Goal: Task Accomplishment & Management: Use online tool/utility

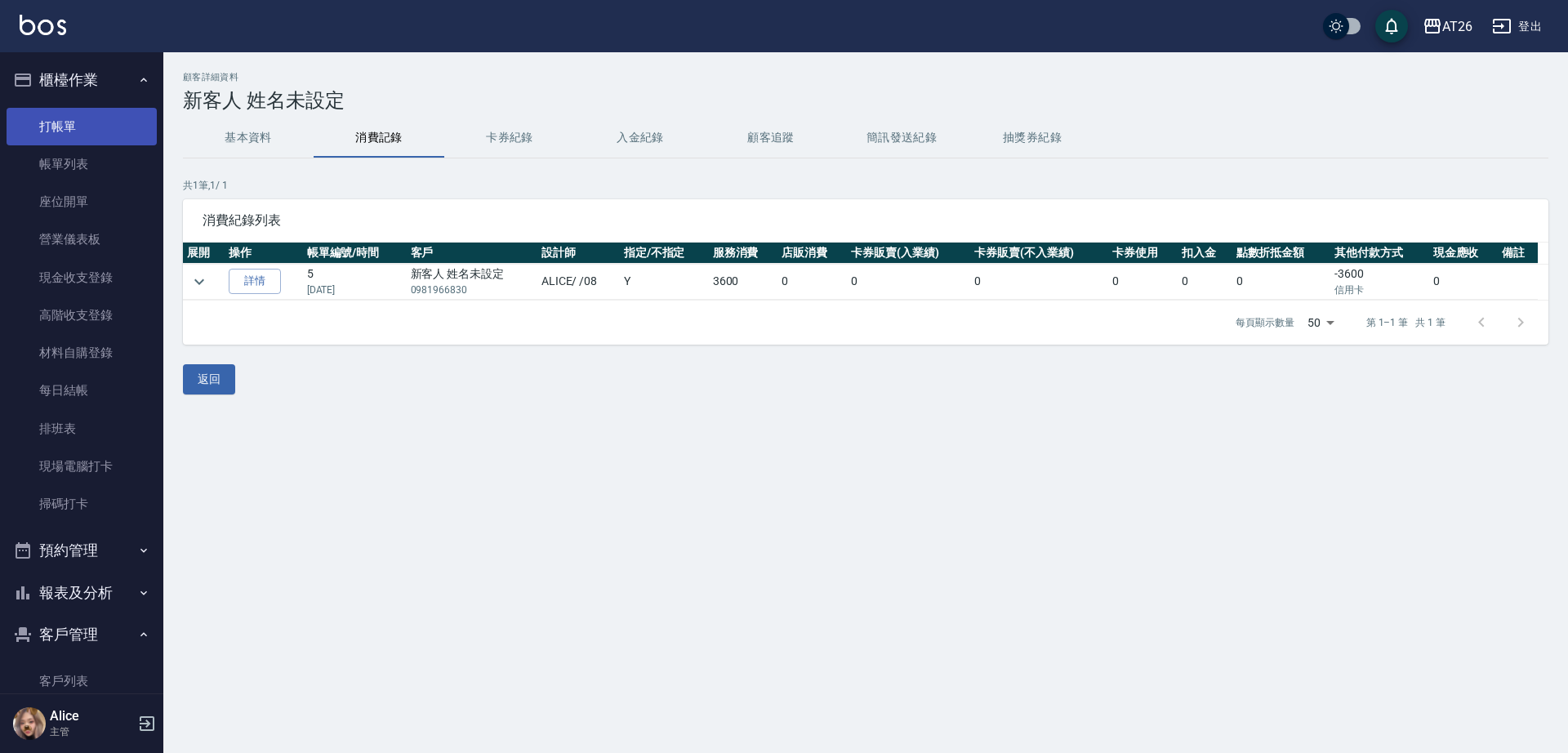
click at [76, 118] on link "打帳單" at bounding box center [82, 126] width 150 height 38
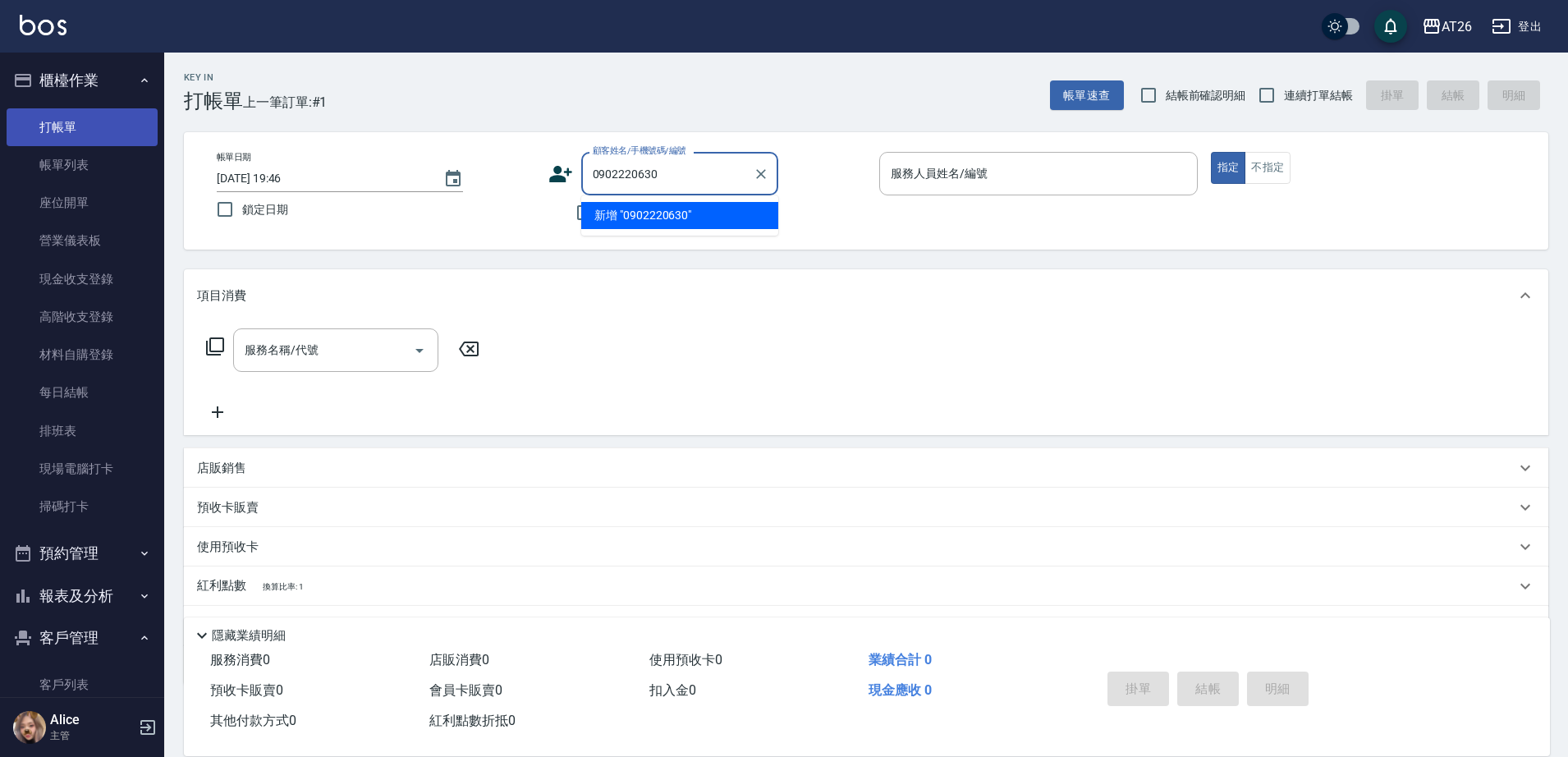
type input "0902220630"
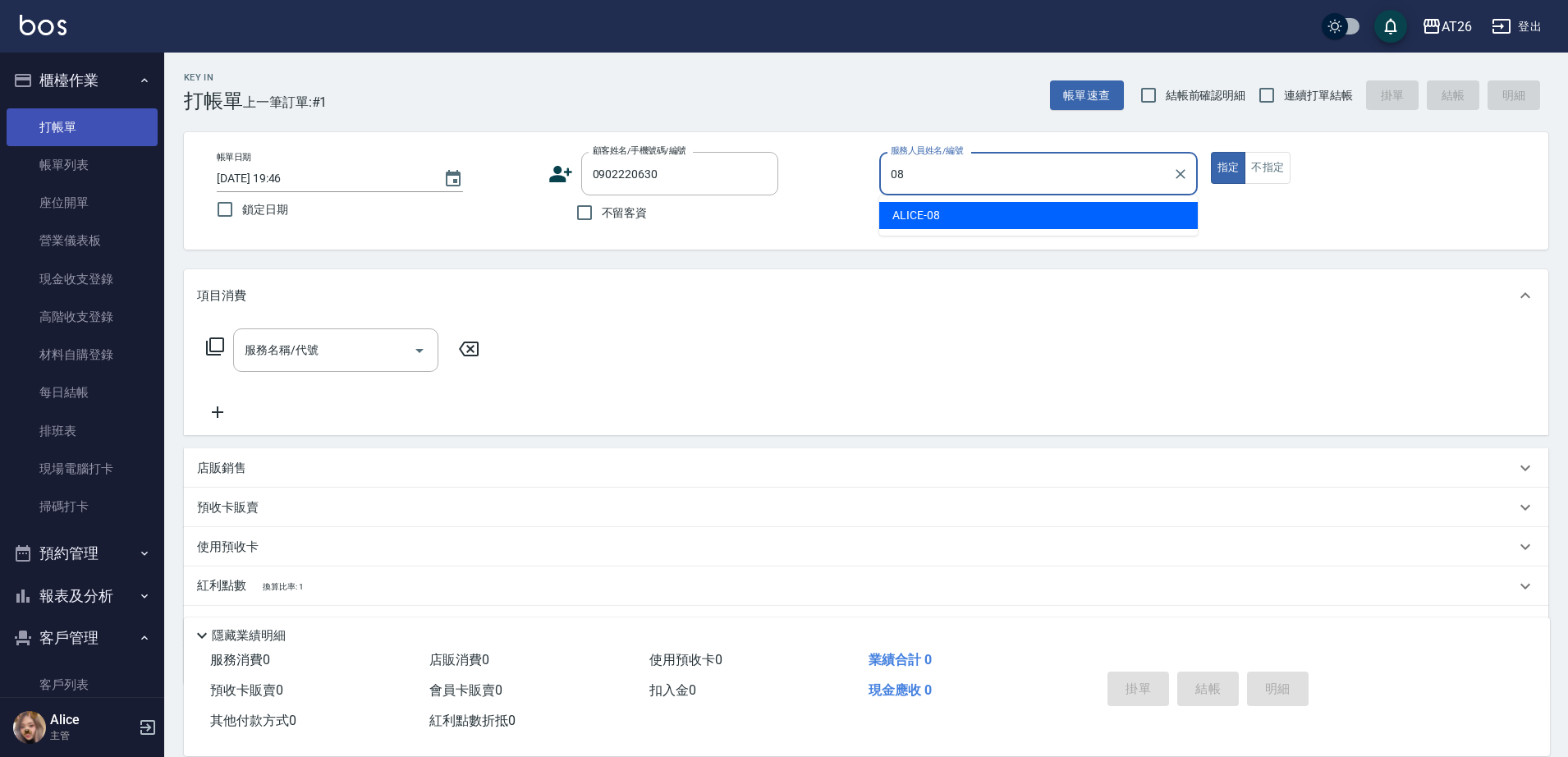
type input "08"
type button "true"
type input "無名字/0902220630/null"
type input "ALICE-08"
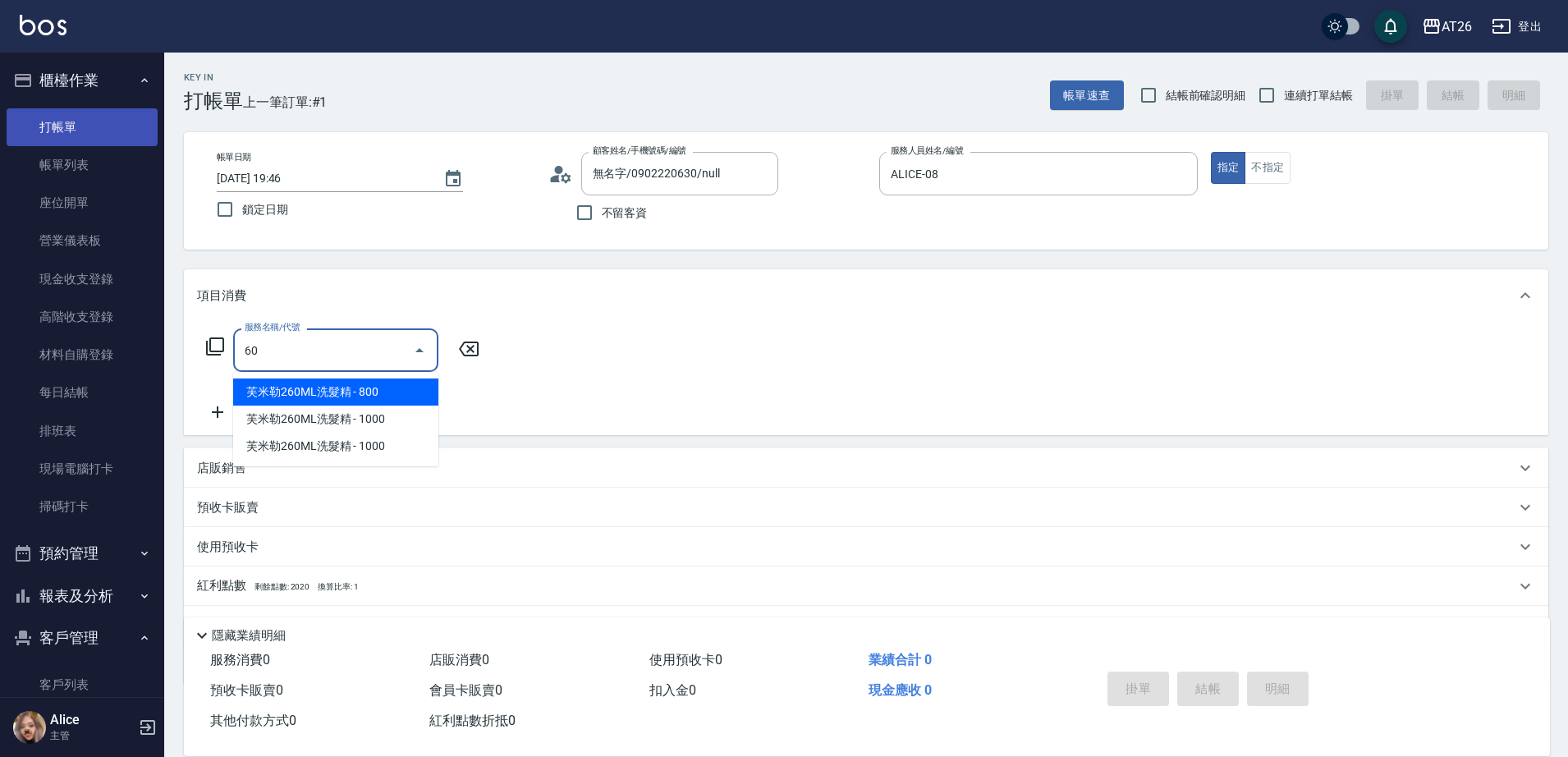
type input "601"
type input "30"
type input "自護髮(601)"
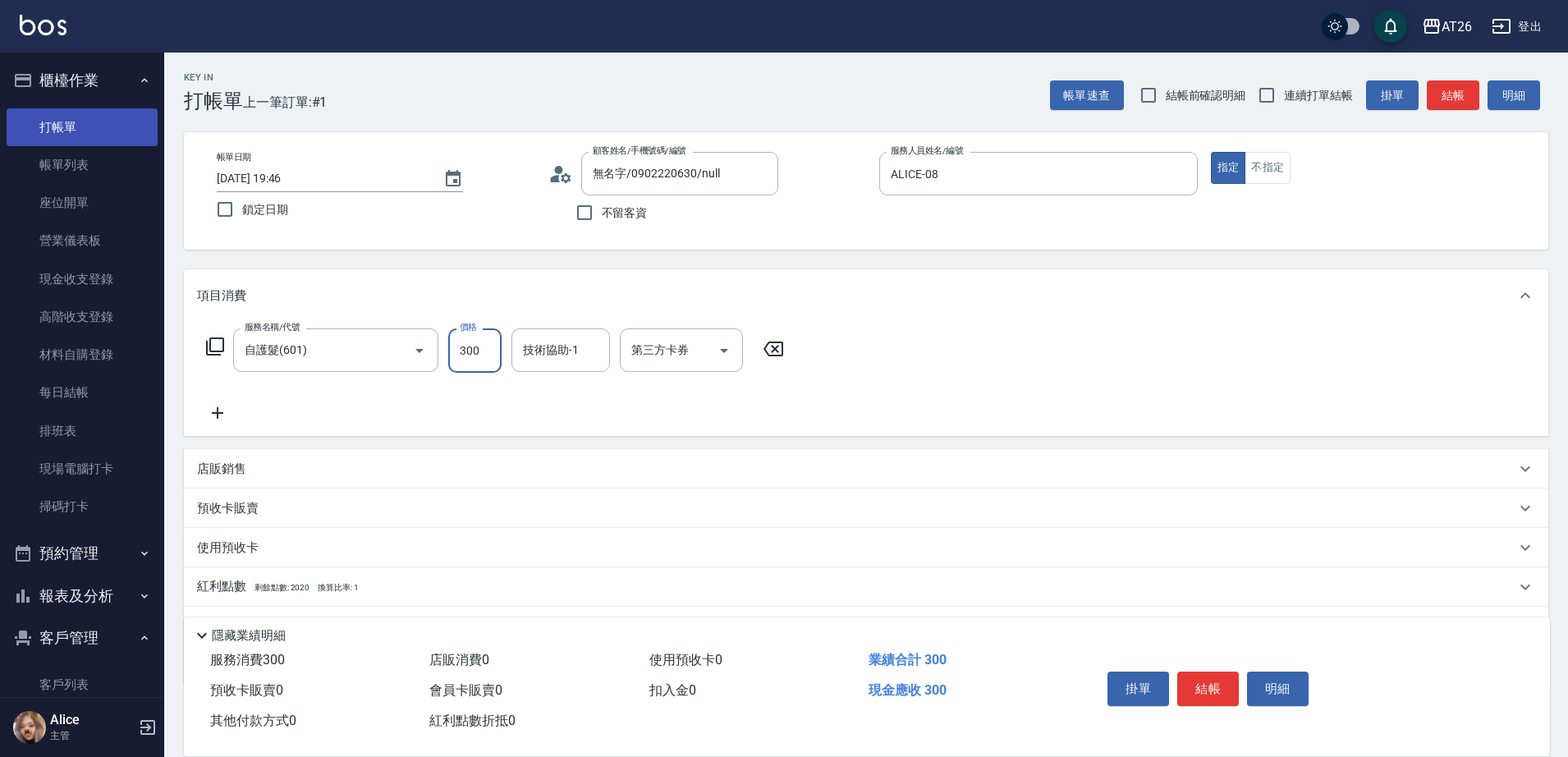
type input "3"
type input "0"
type input "300"
type input "30"
type input "3000"
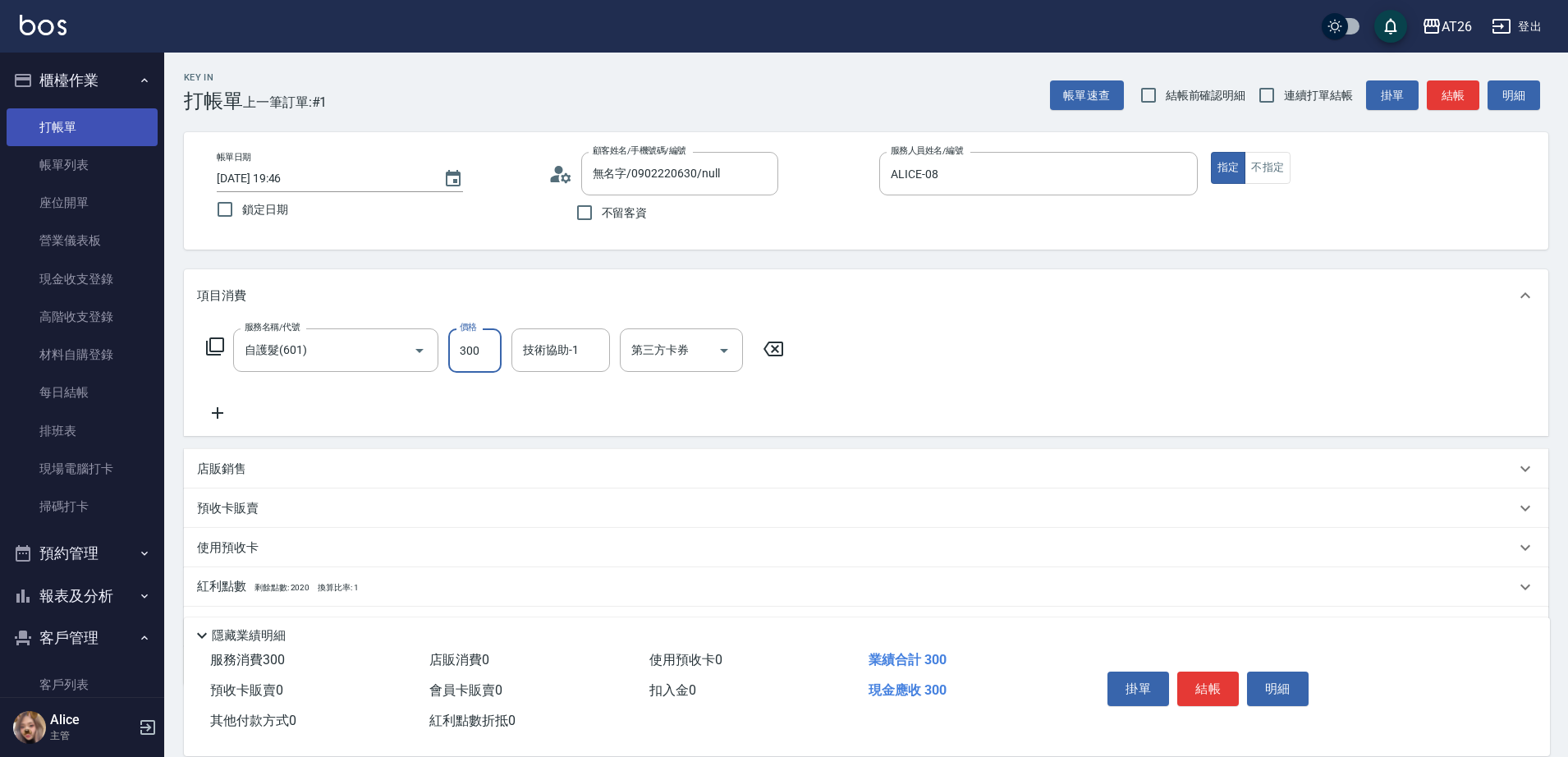
type input "300"
type input "3000"
type input "祐希-44"
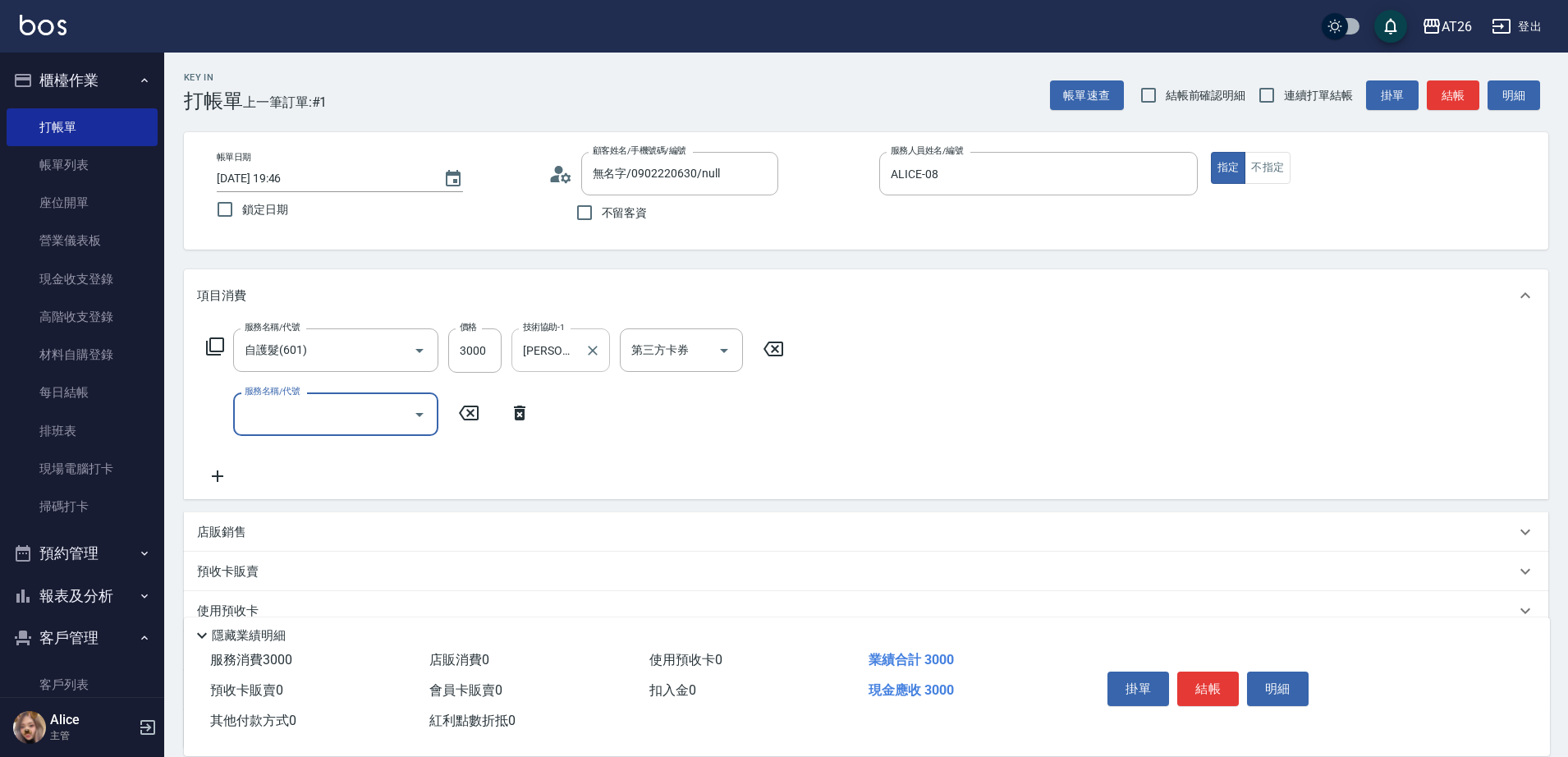
click at [592, 351] on icon "Clear" at bounding box center [593, 351] width 10 height 10
click at [331, 410] on input "服務名稱/代號" at bounding box center [324, 415] width 166 height 29
type input "501"
type input "420"
type input "染髮(501)"
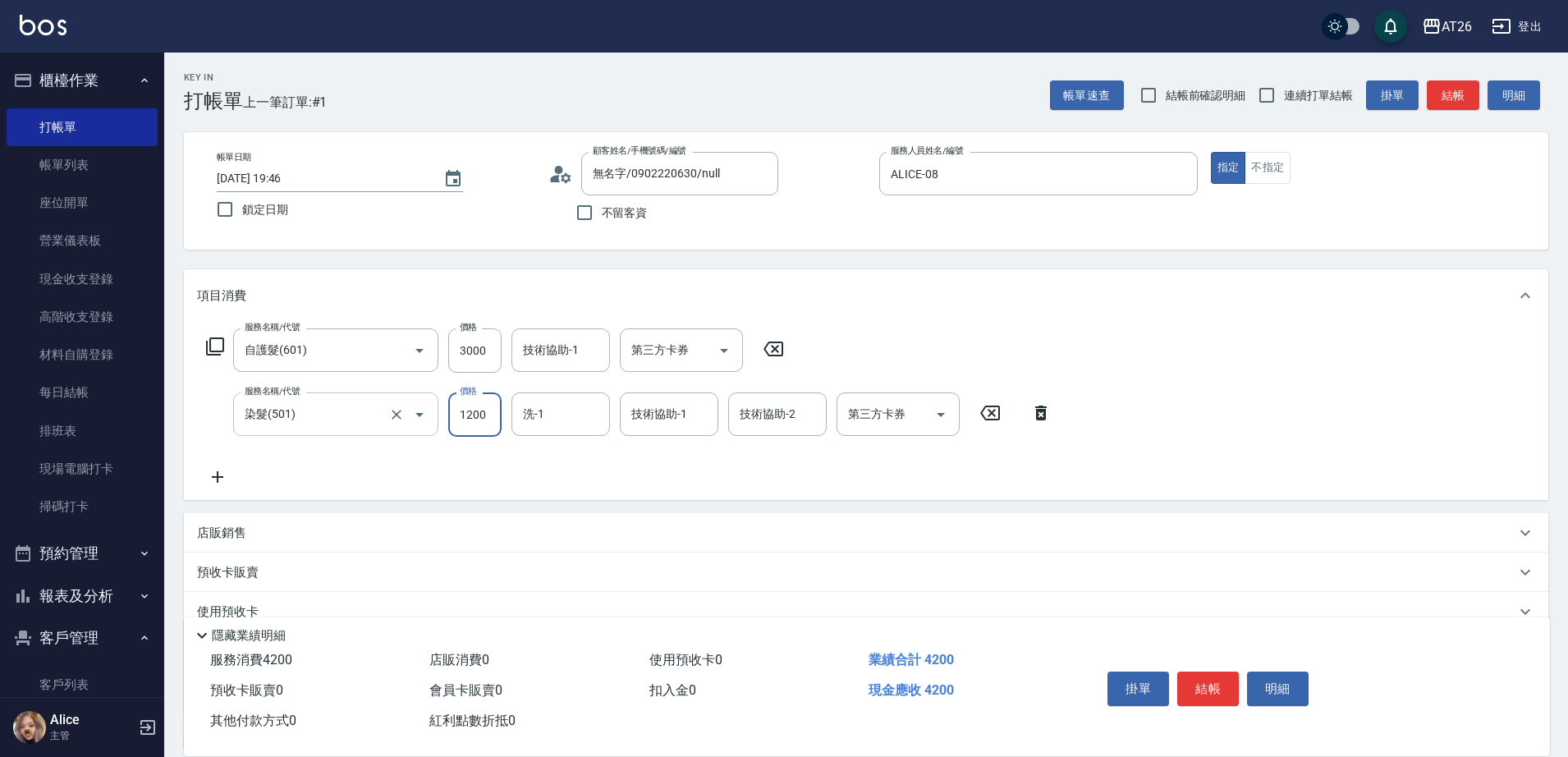
type input "0"
type input "300"
type input "0"
type input "祐希-44"
click at [540, 403] on input "洗-1" at bounding box center [560, 415] width 84 height 29
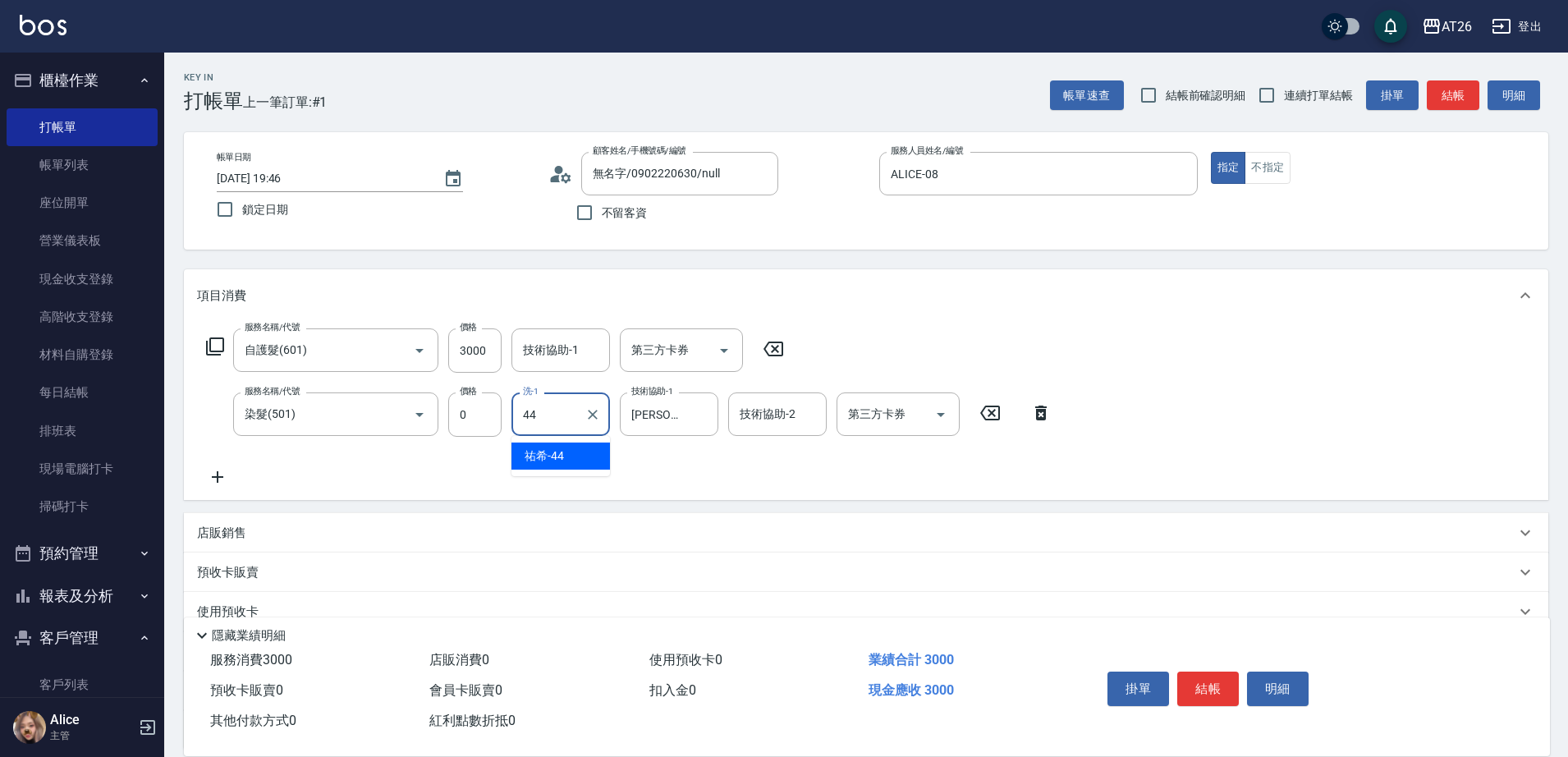
type input "祐希-44"
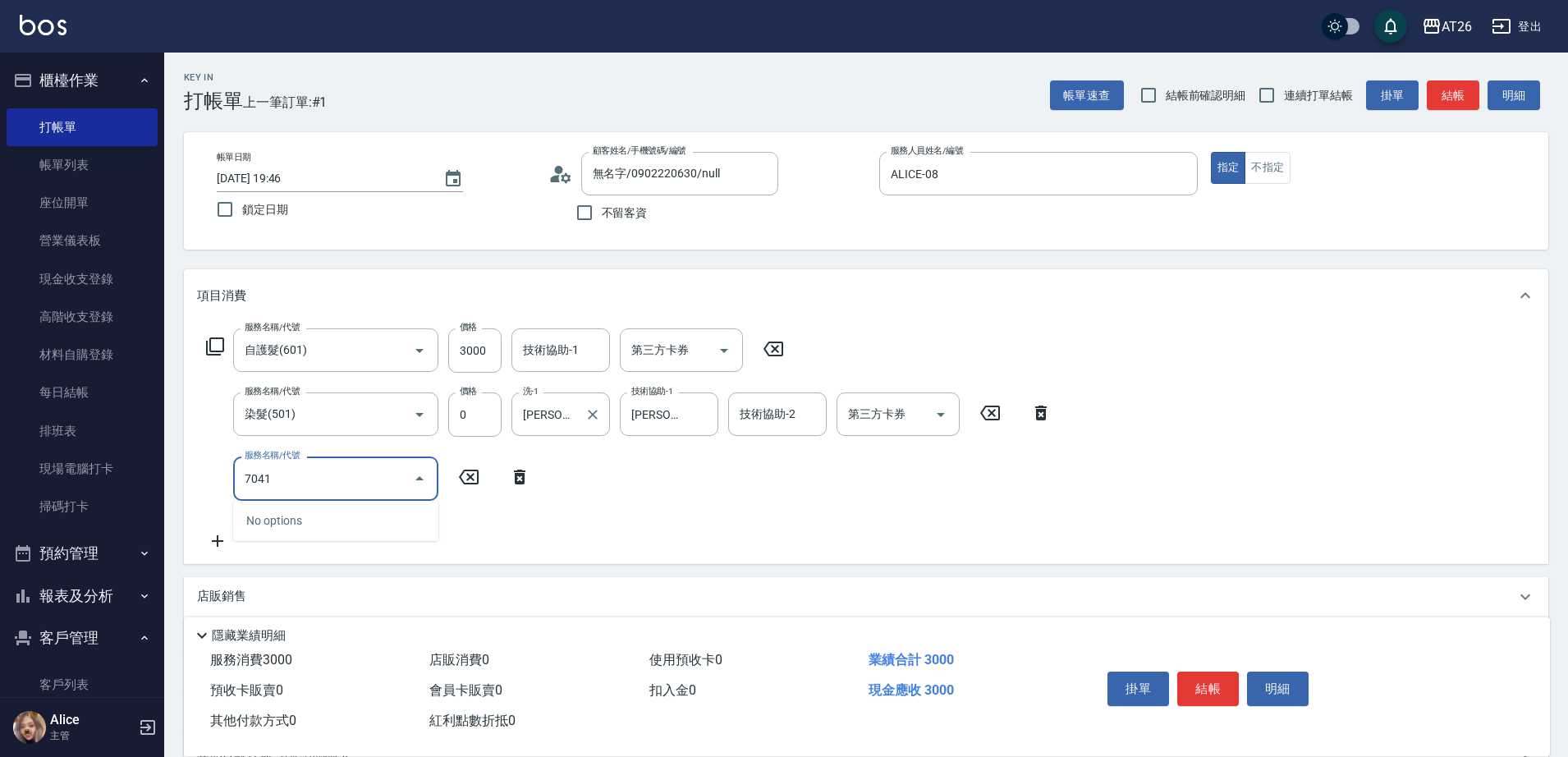
type input "704"
type input "800"
type input "新羽毛鉑金接髮調整(704)"
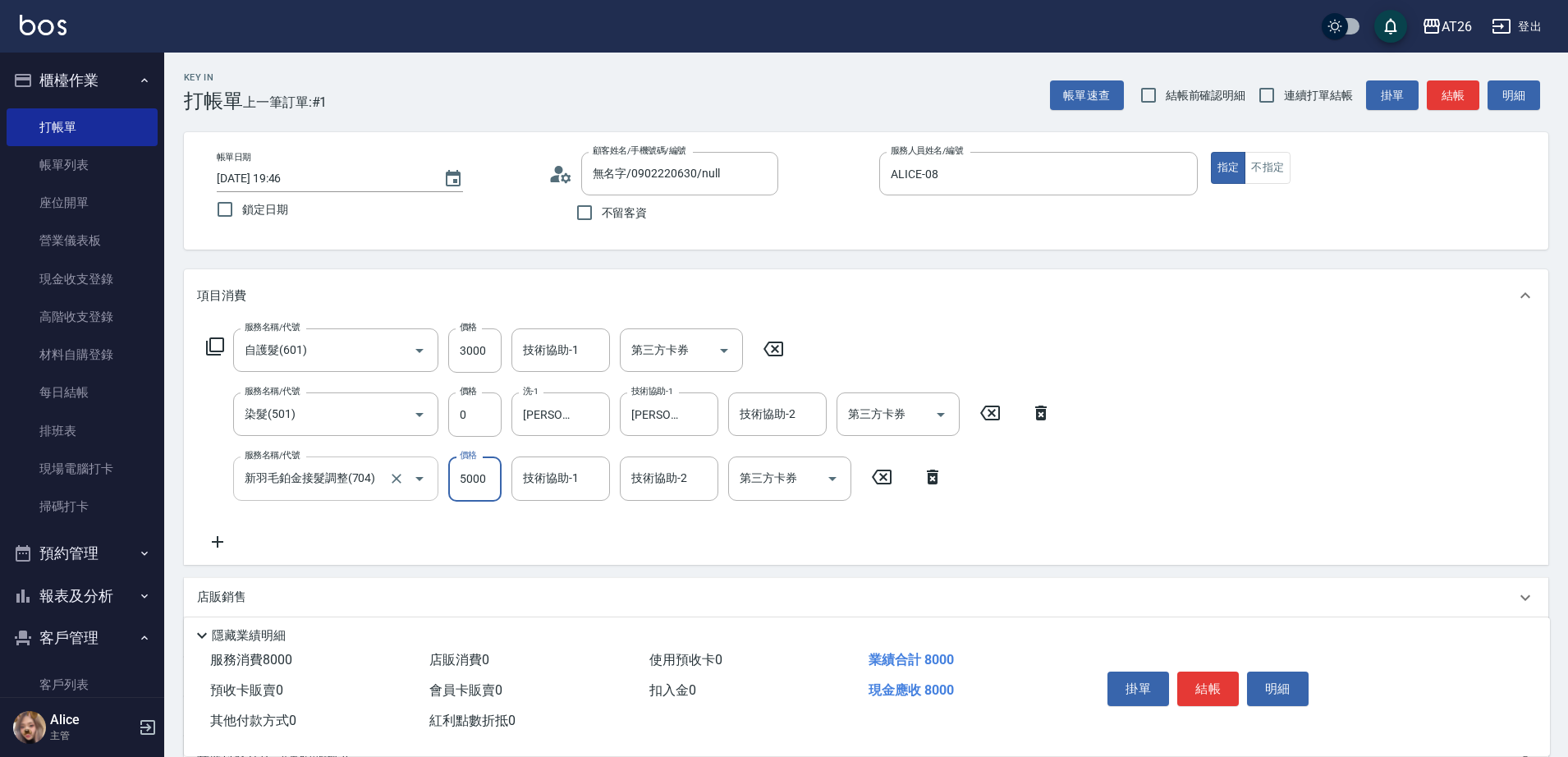
click at [363, 474] on input "新羽毛鉑金接髮調整(704)" at bounding box center [313, 478] width 145 height 29
type input "ㄒㄧㄢ"
type input "300"
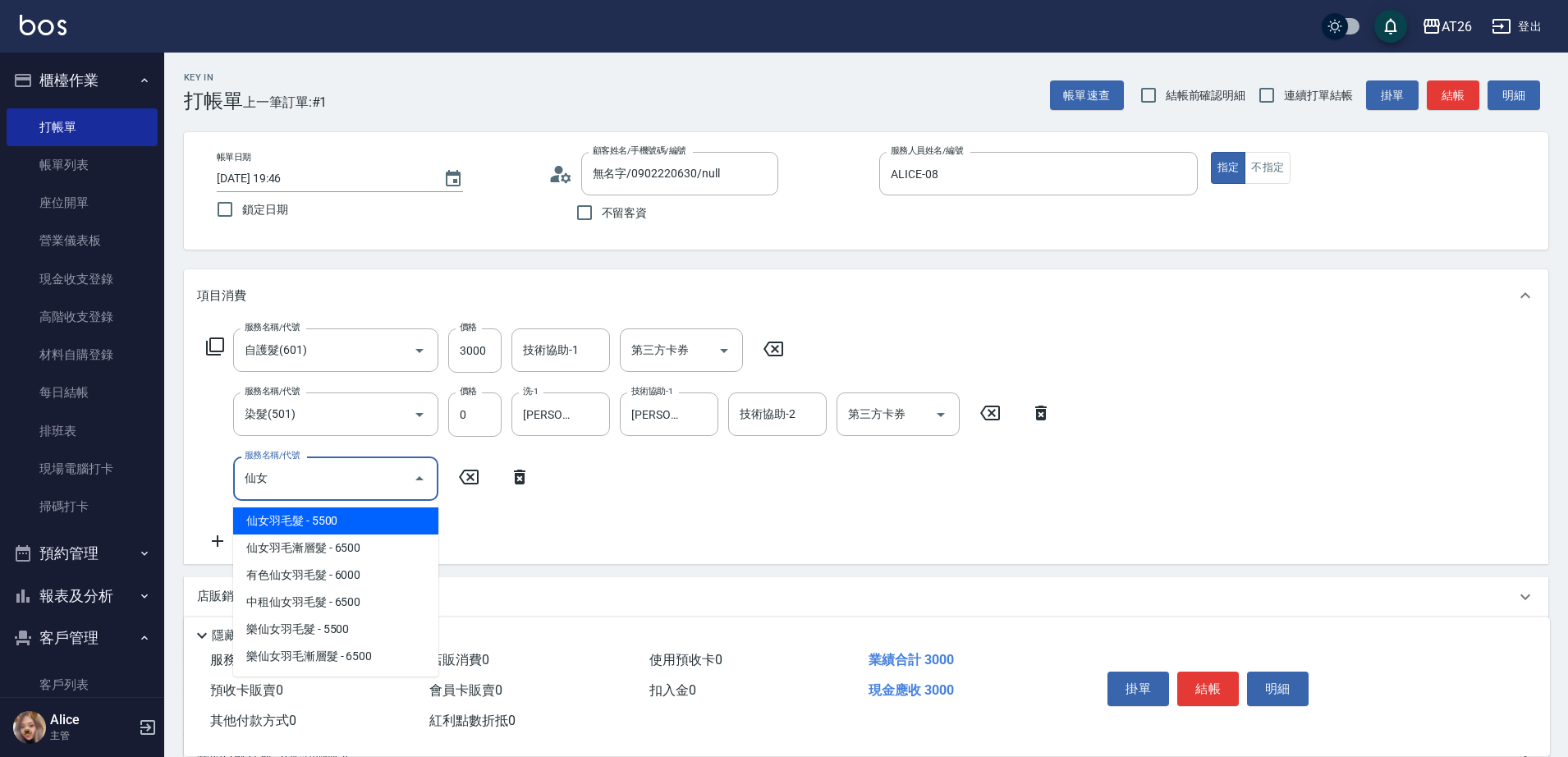
type input "仙女羽毛髮(716)"
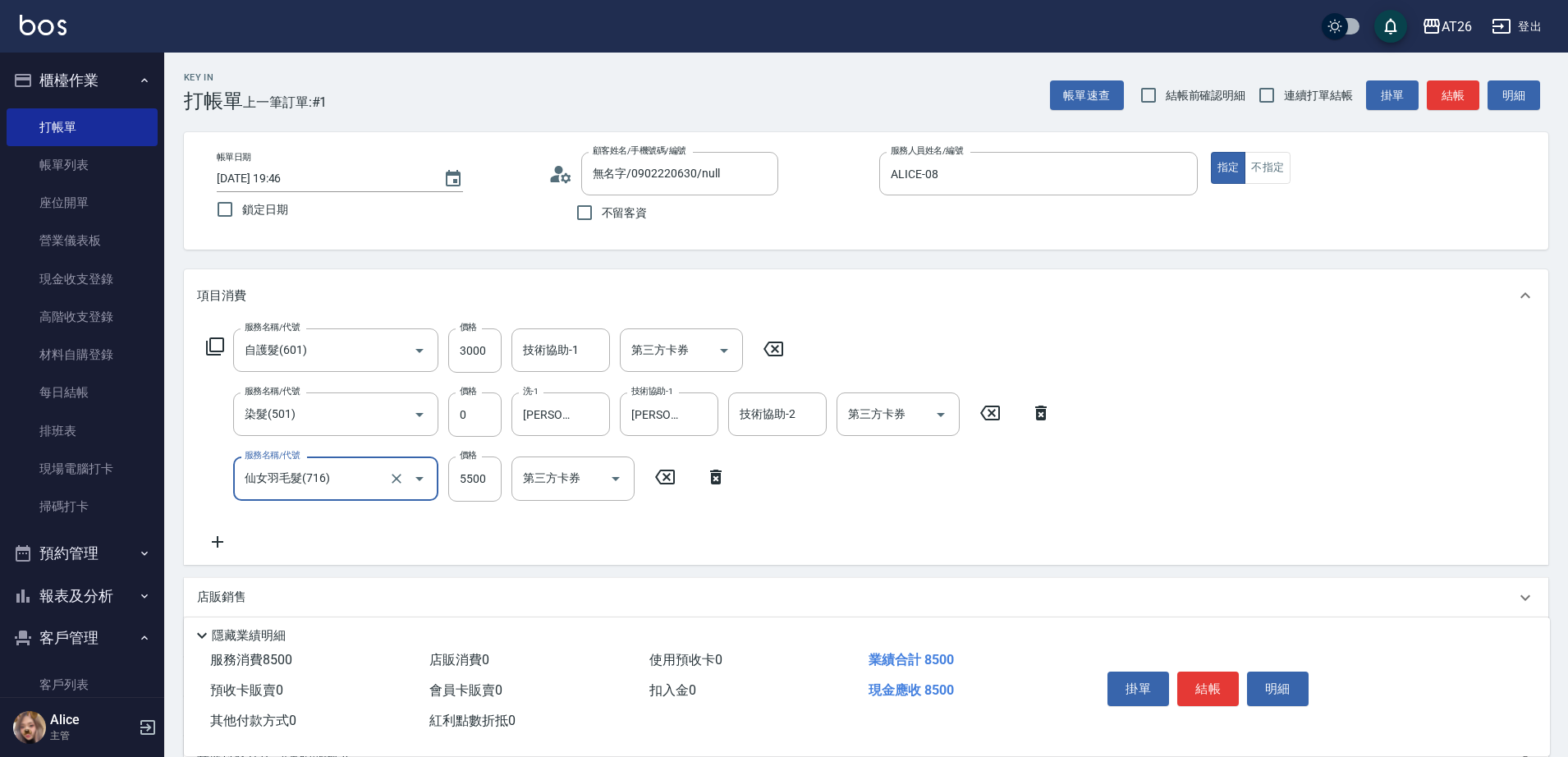
type input "850"
click at [345, 469] on input "仙女羽毛髮(716)" at bounding box center [313, 478] width 145 height 29
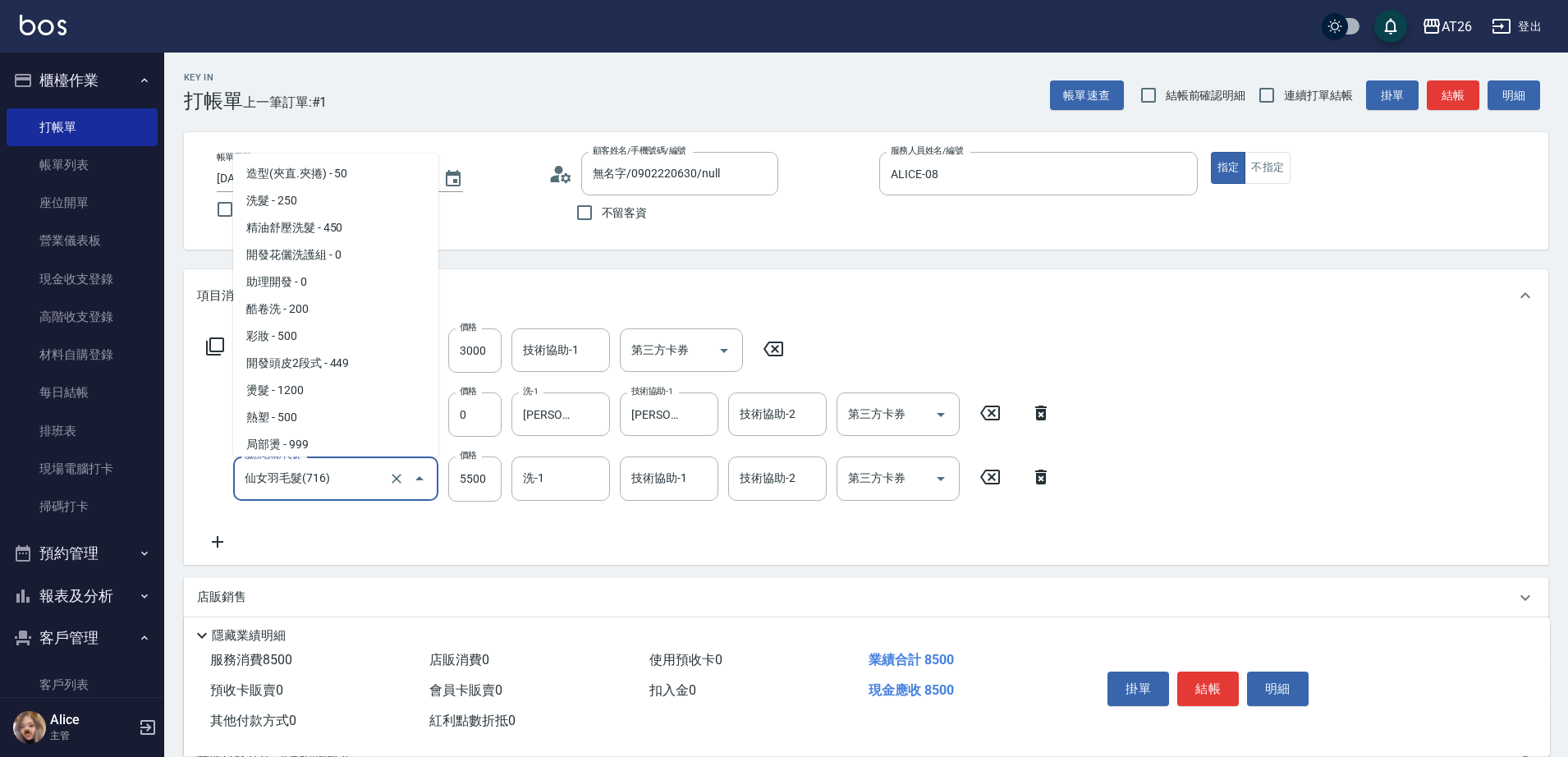
click at [352, 474] on input "仙女羽毛髮(716)" at bounding box center [313, 478] width 145 height 29
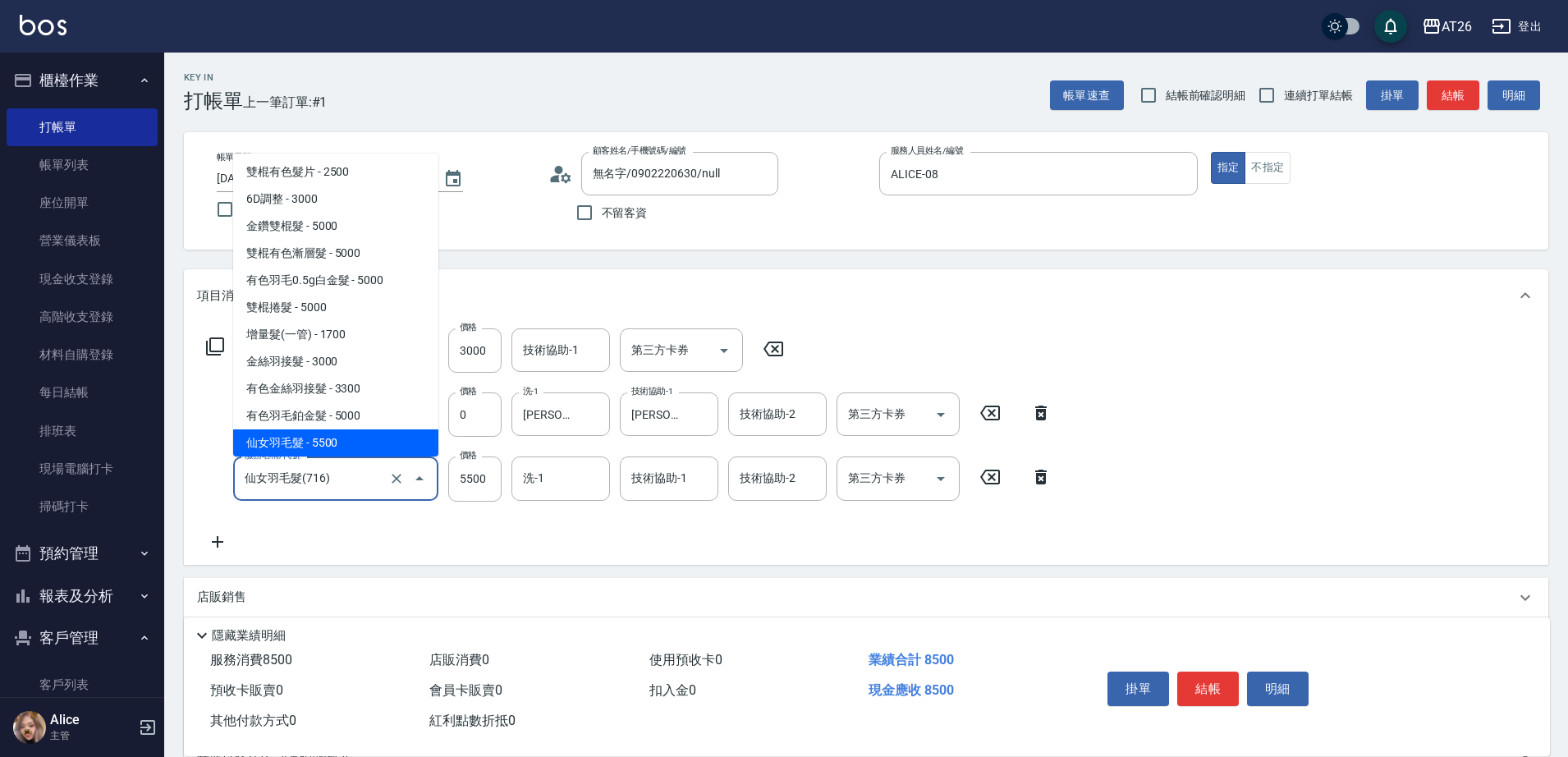
click at [352, 474] on input "仙女羽毛髮(716)" at bounding box center [313, 478] width 145 height 29
type input "0"
type input "300"
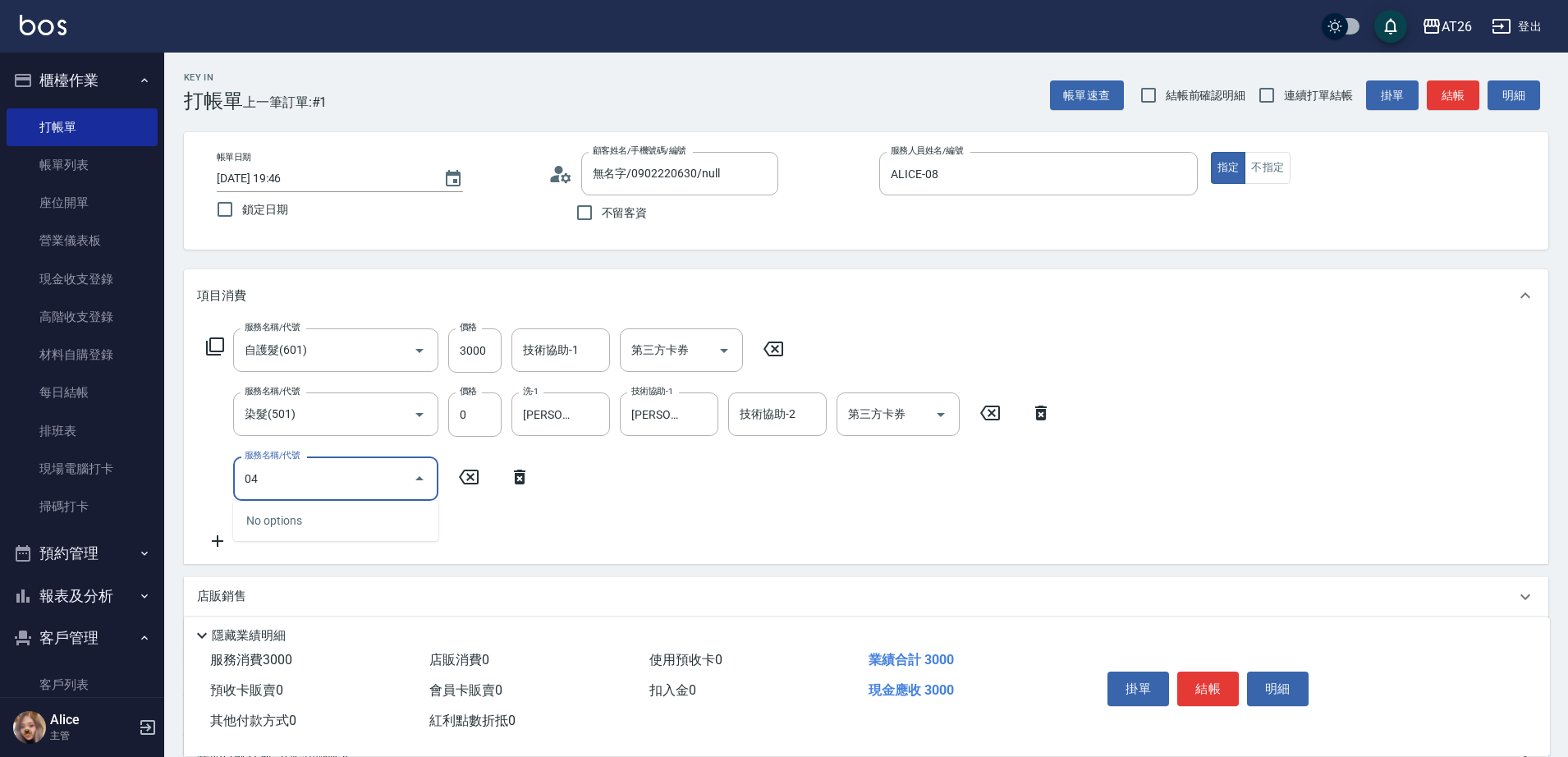
type input "0"
type input "704"
type input "800"
type input "新羽毛鉑金接髮調整(704)"
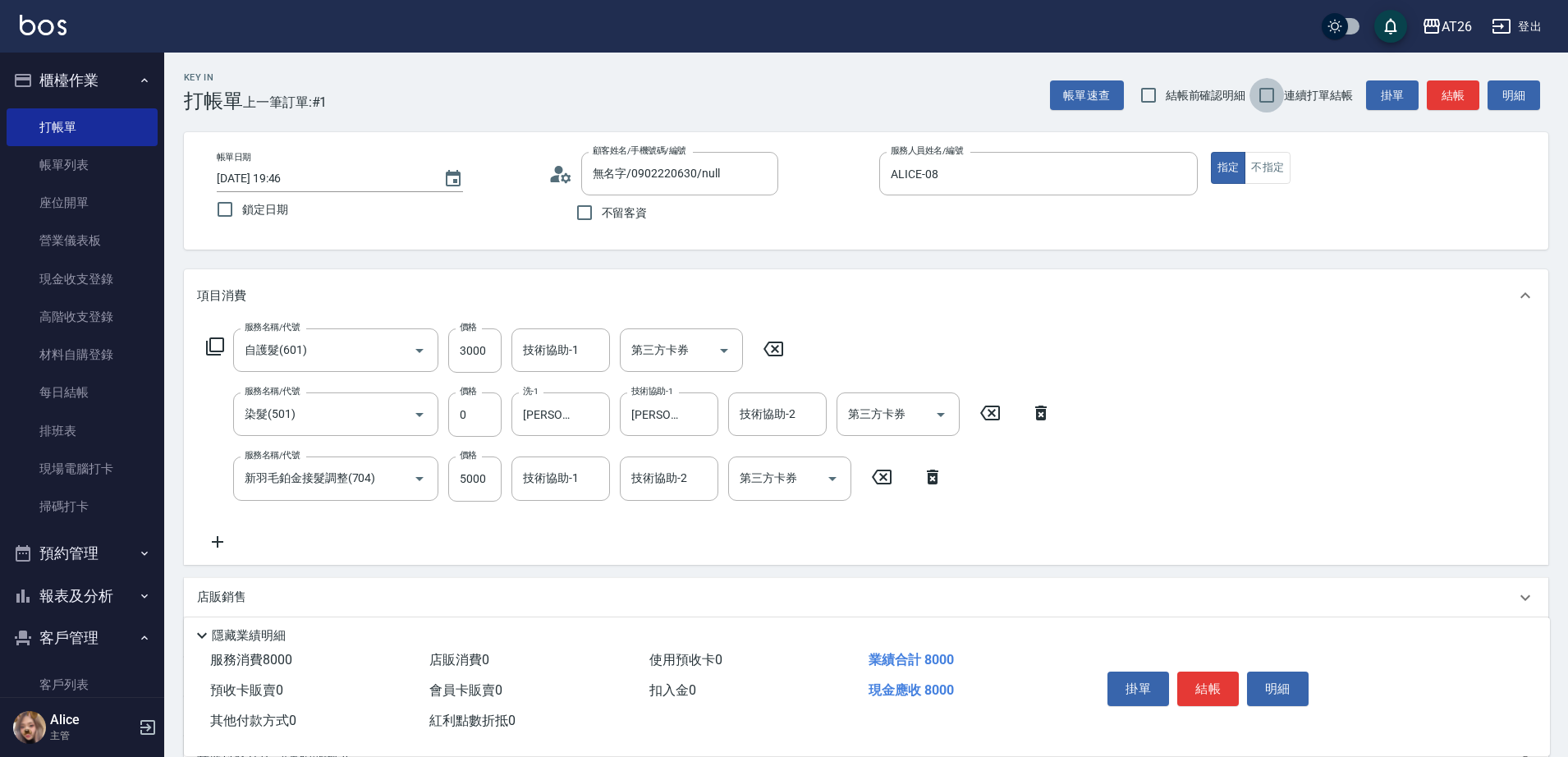
click at [1266, 86] on input "連續打單結帳" at bounding box center [1266, 95] width 35 height 35
checkbox input "true"
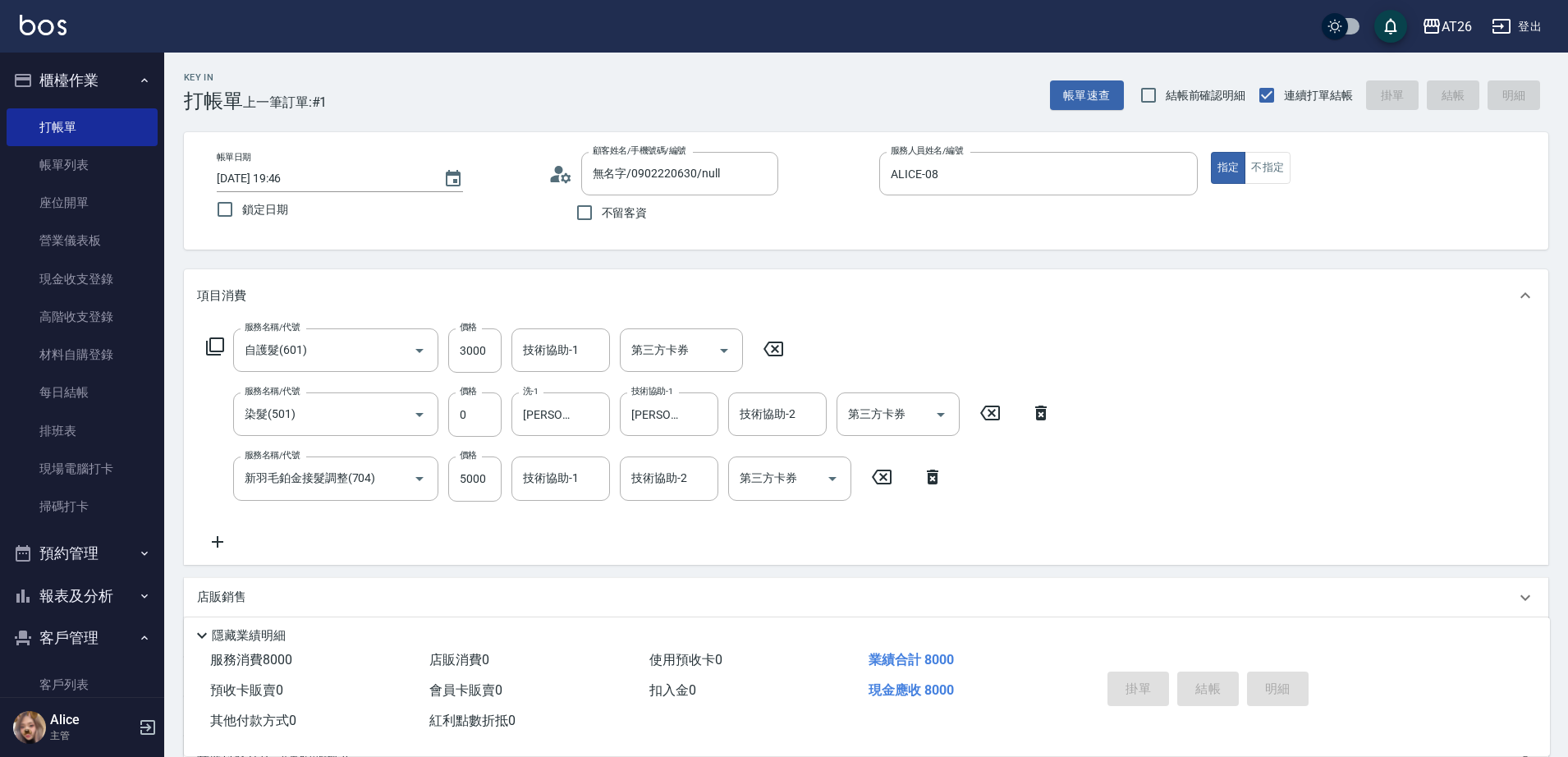
type input "2025/09/09 19:47"
type input "0"
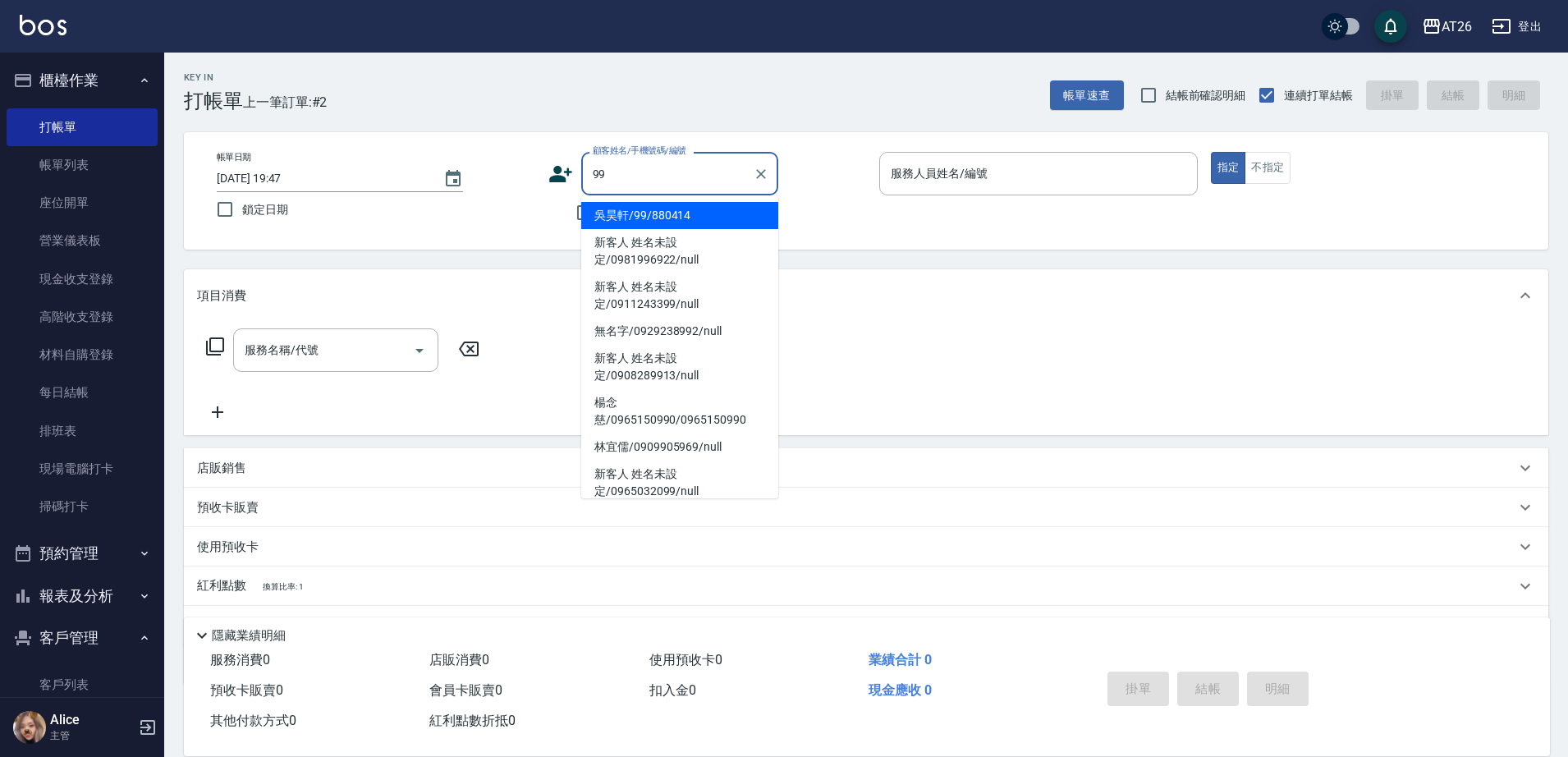
type input "吳昊軒/99/880414"
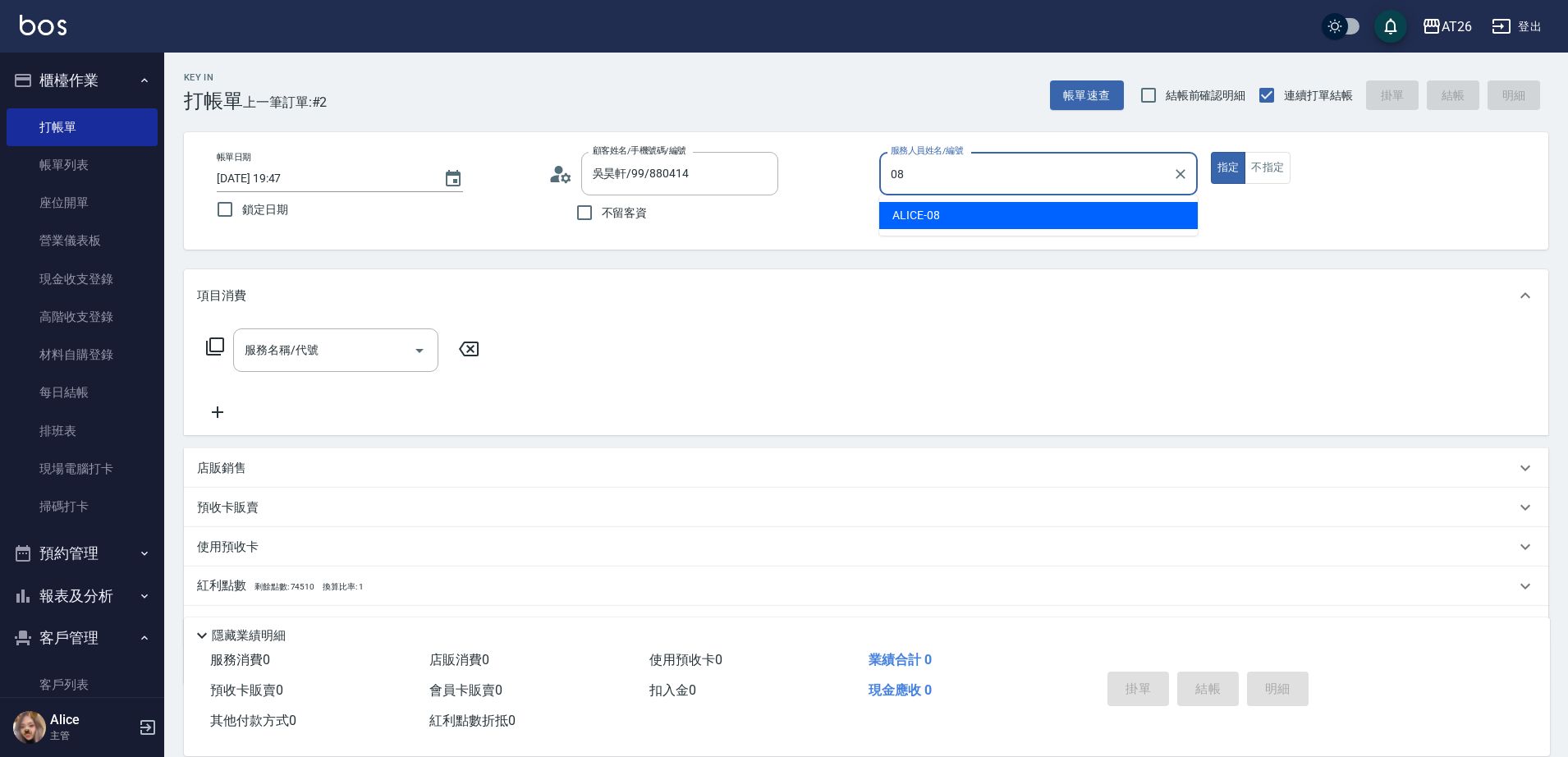
type input "0"
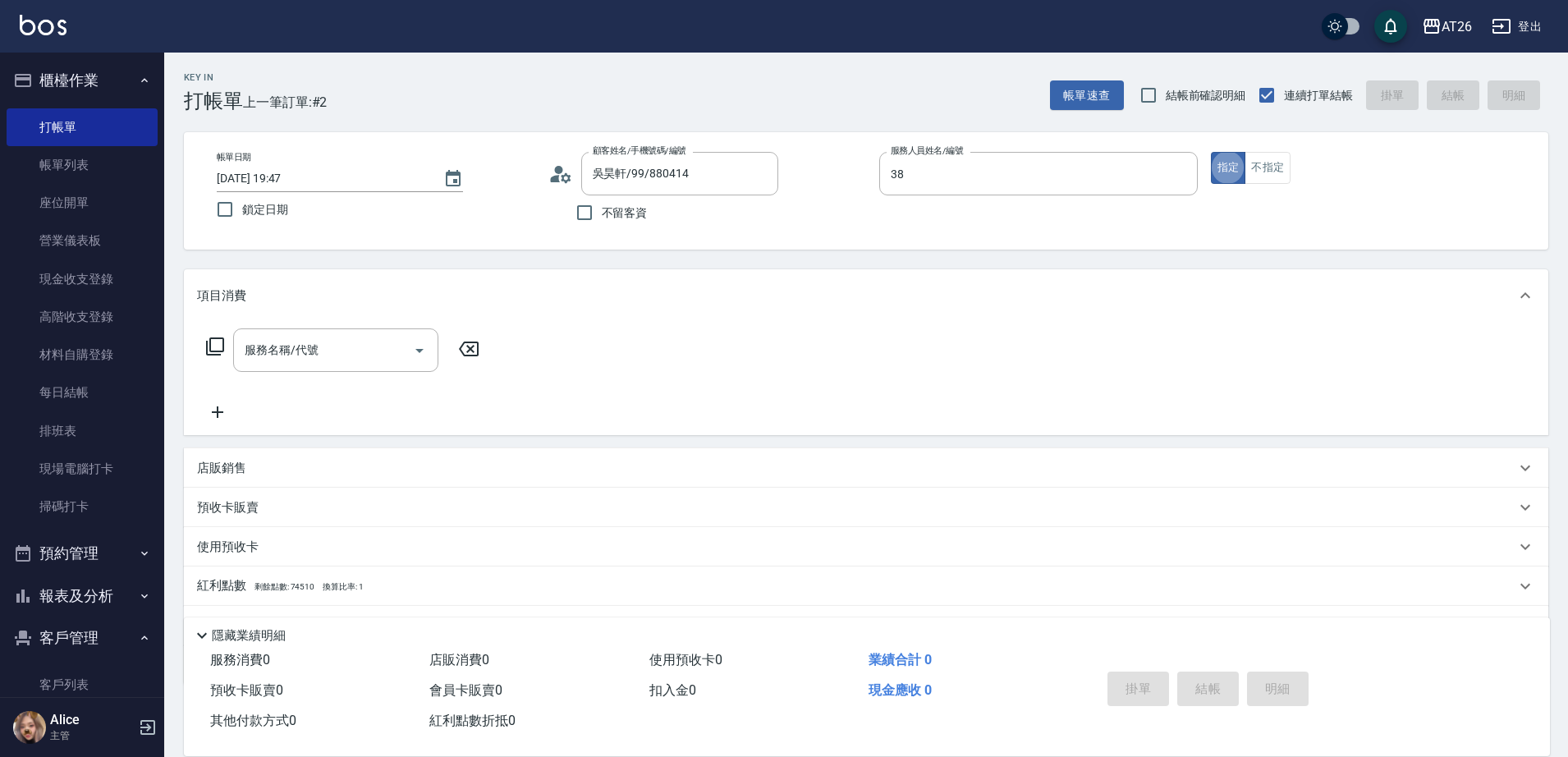
type input "l-38"
type input "401"
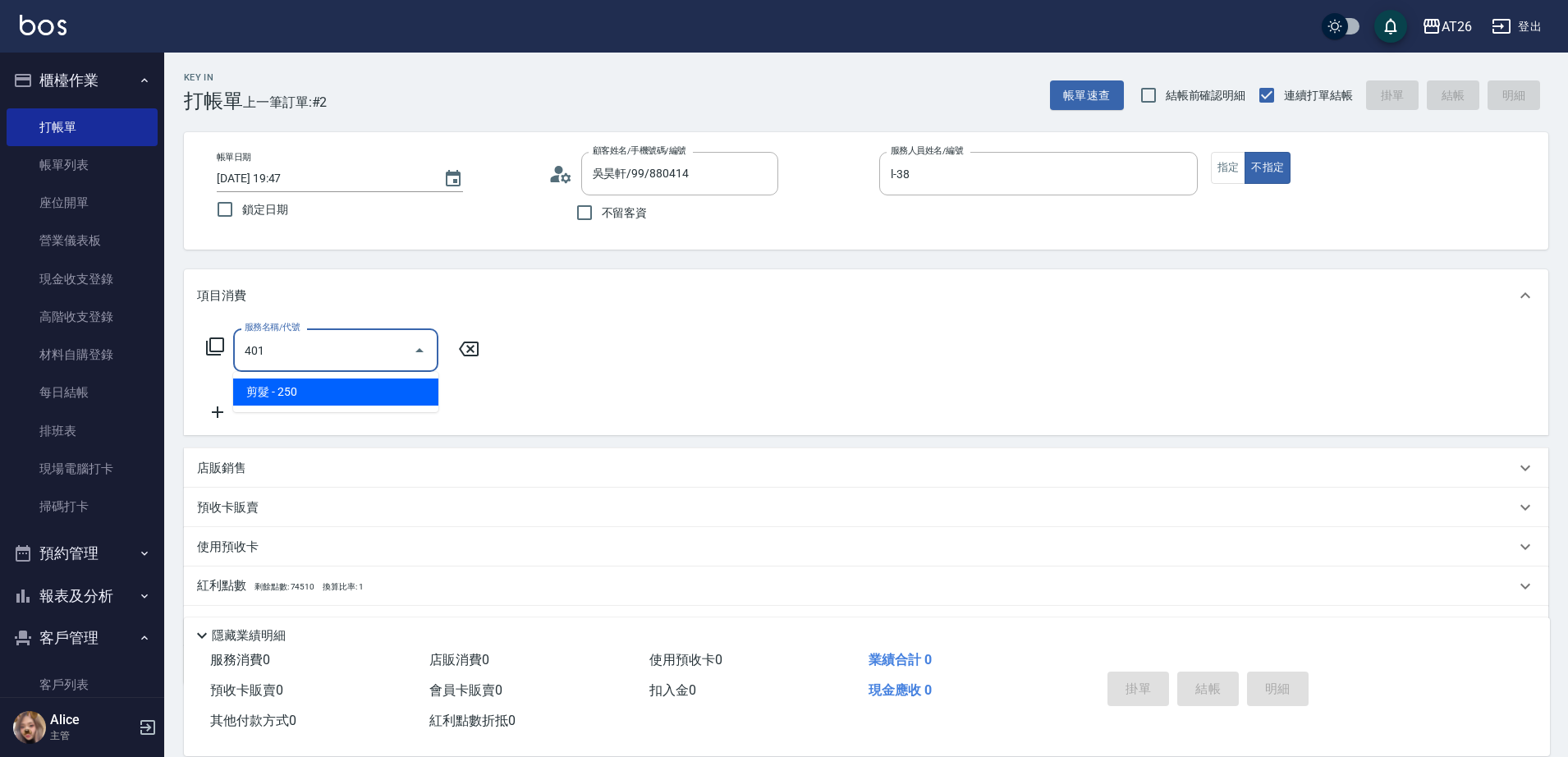
type input "20"
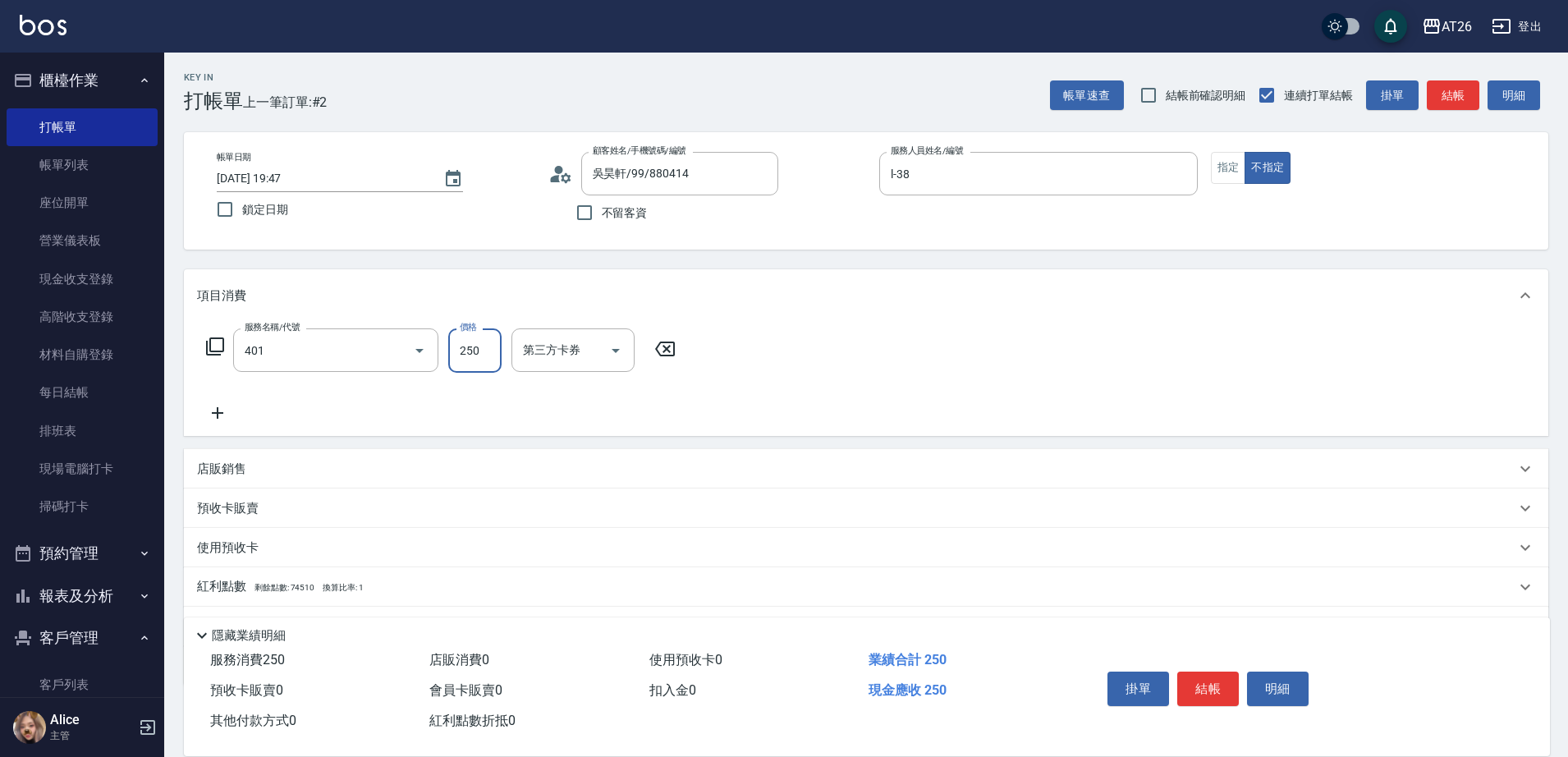
type input "剪髮(401)"
type input "3"
type input "0"
type input "300"
type input "30"
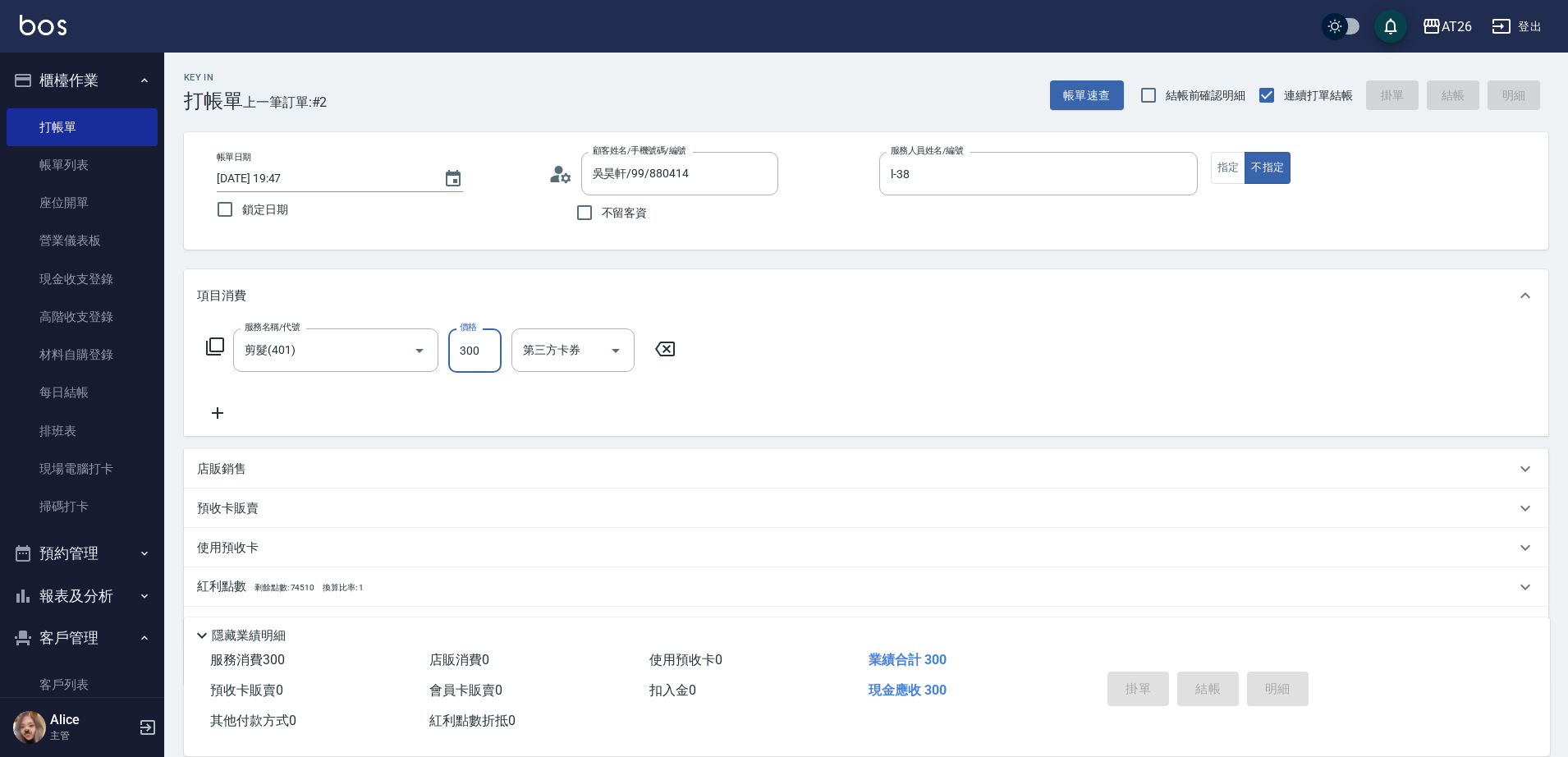
type input "0"
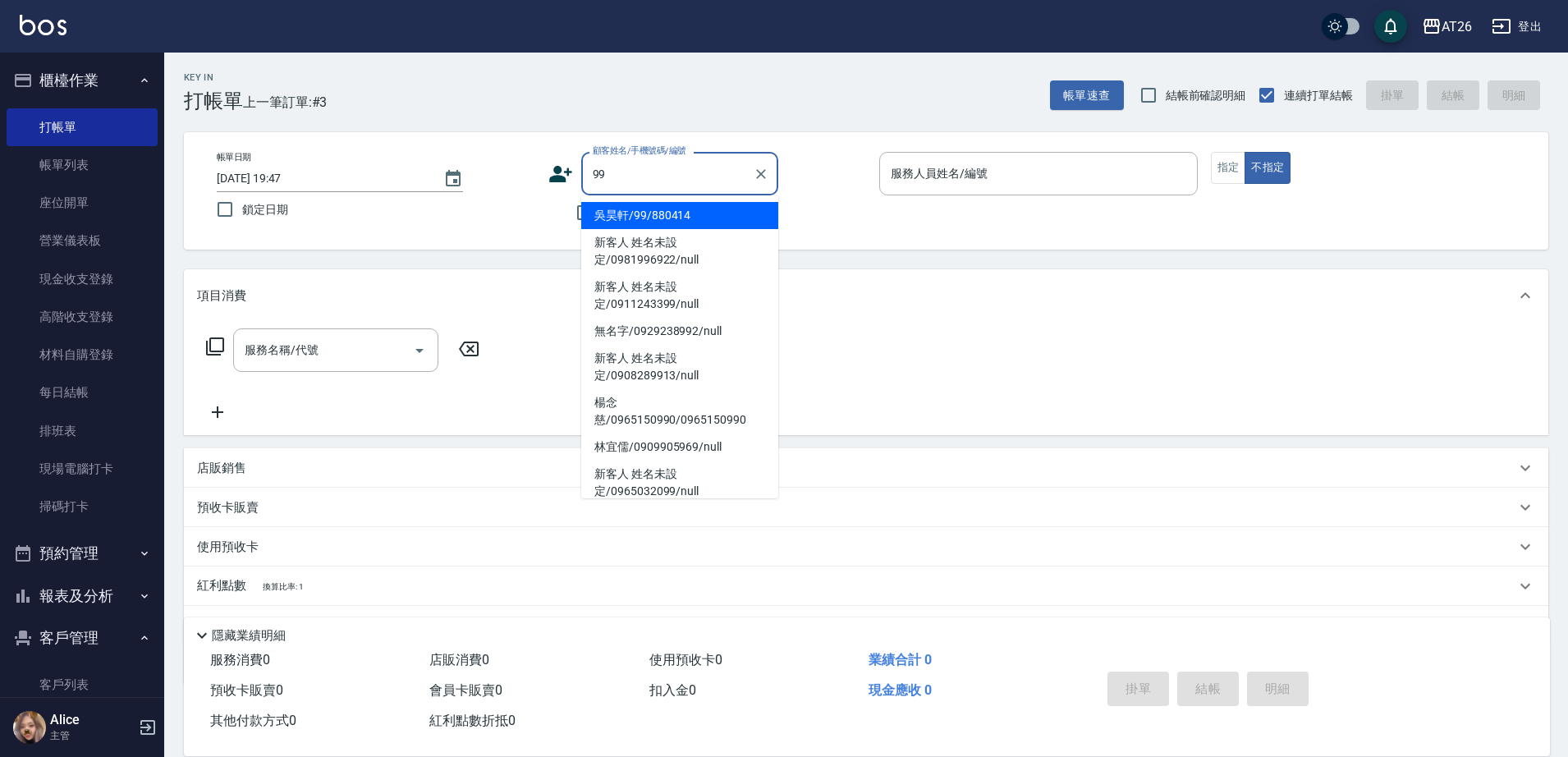
type input "吳昊軒/99/880414"
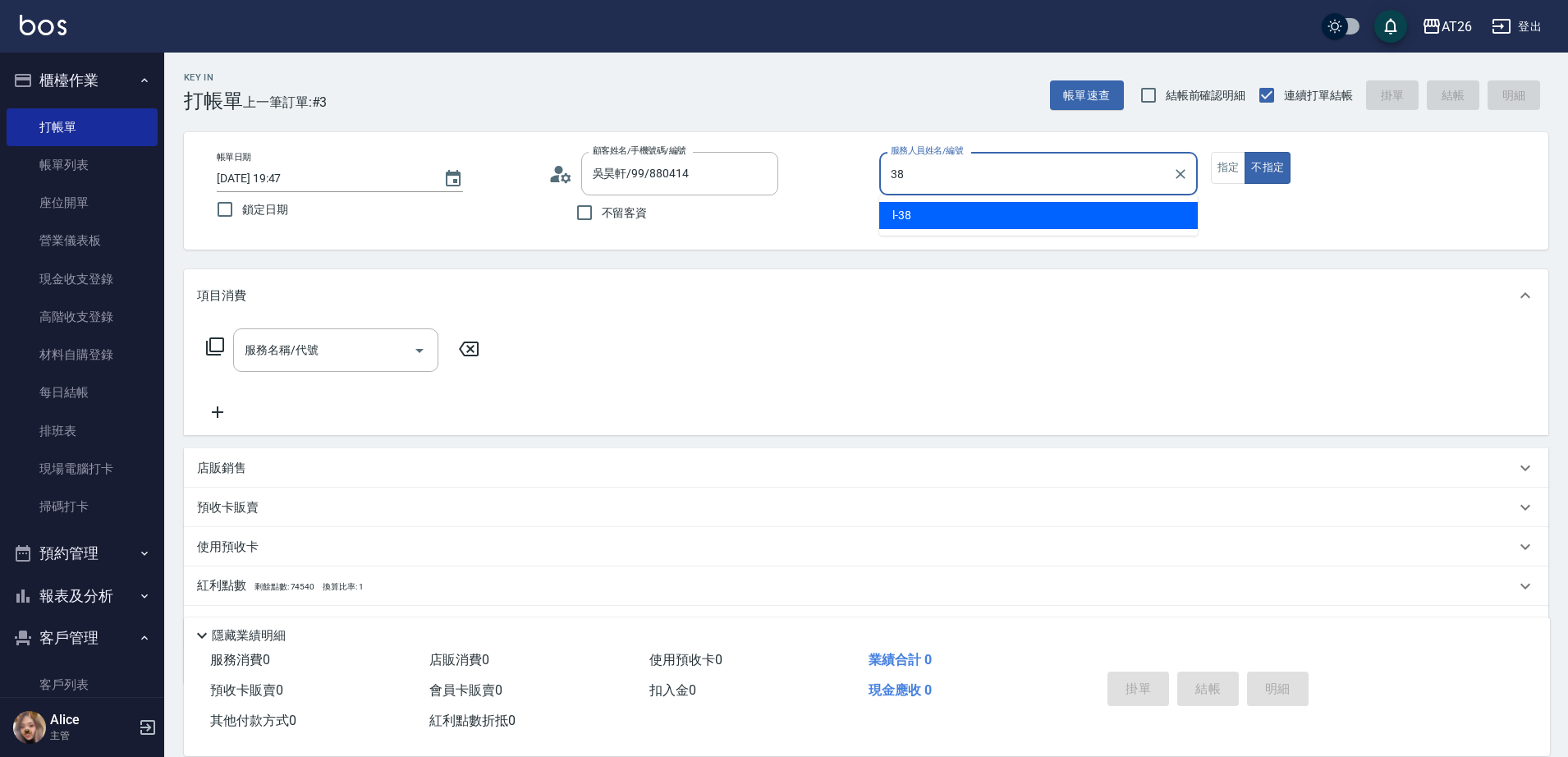
type input "l-38"
type button "false"
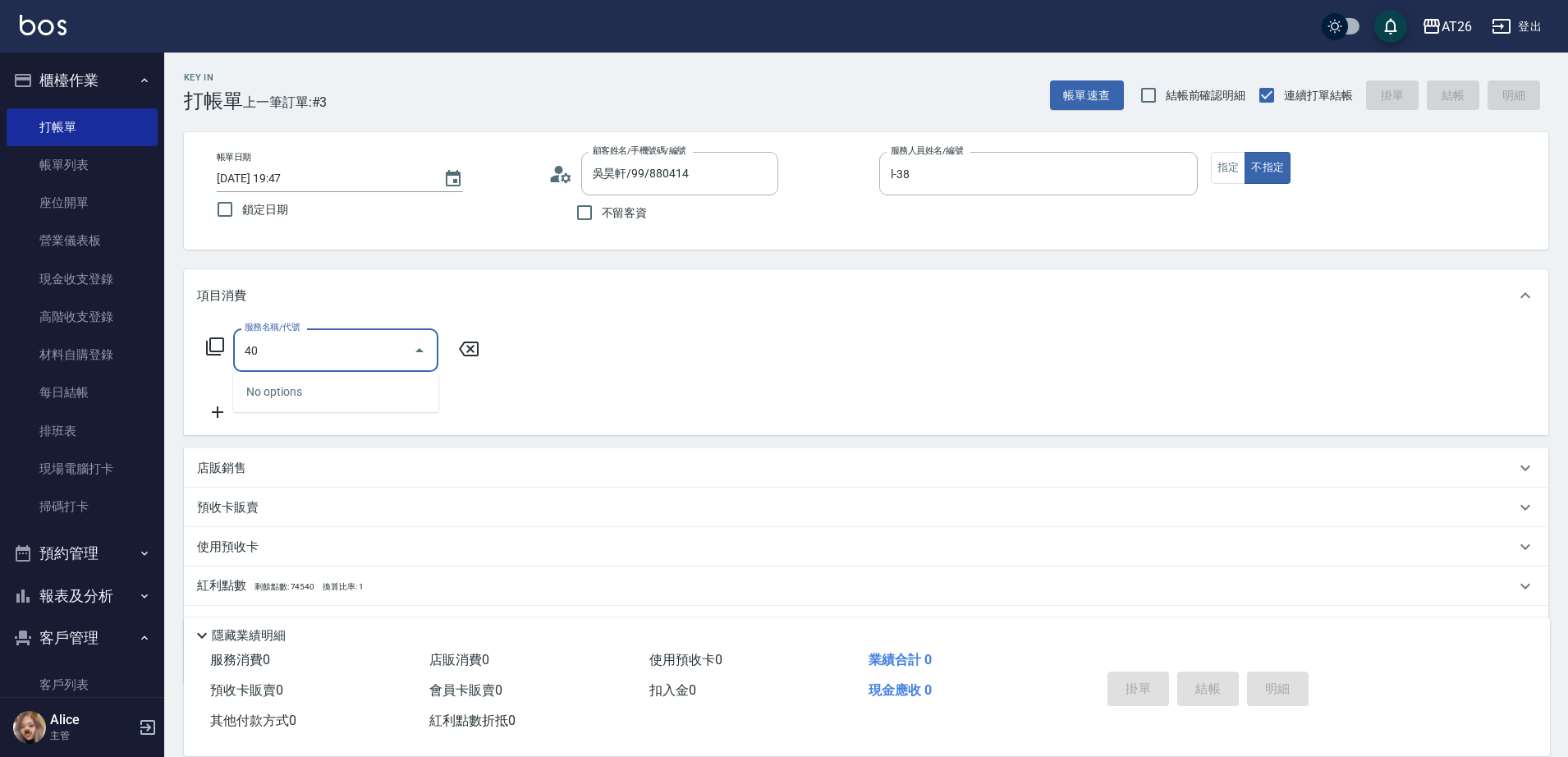
type input "401"
type input "20"
type input "剪髮(401)"
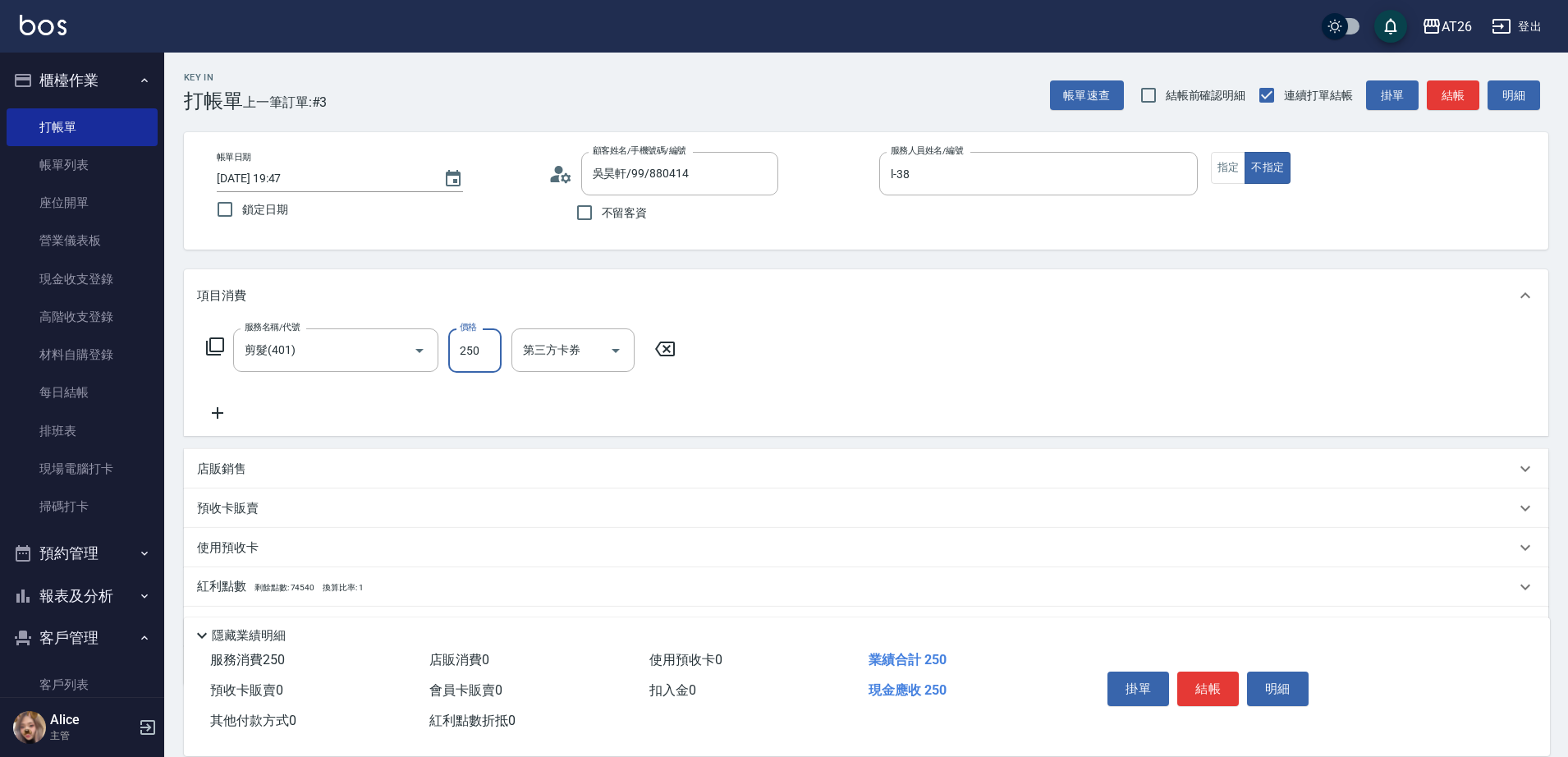
type input "7"
type input "0"
type input "700"
type input "70"
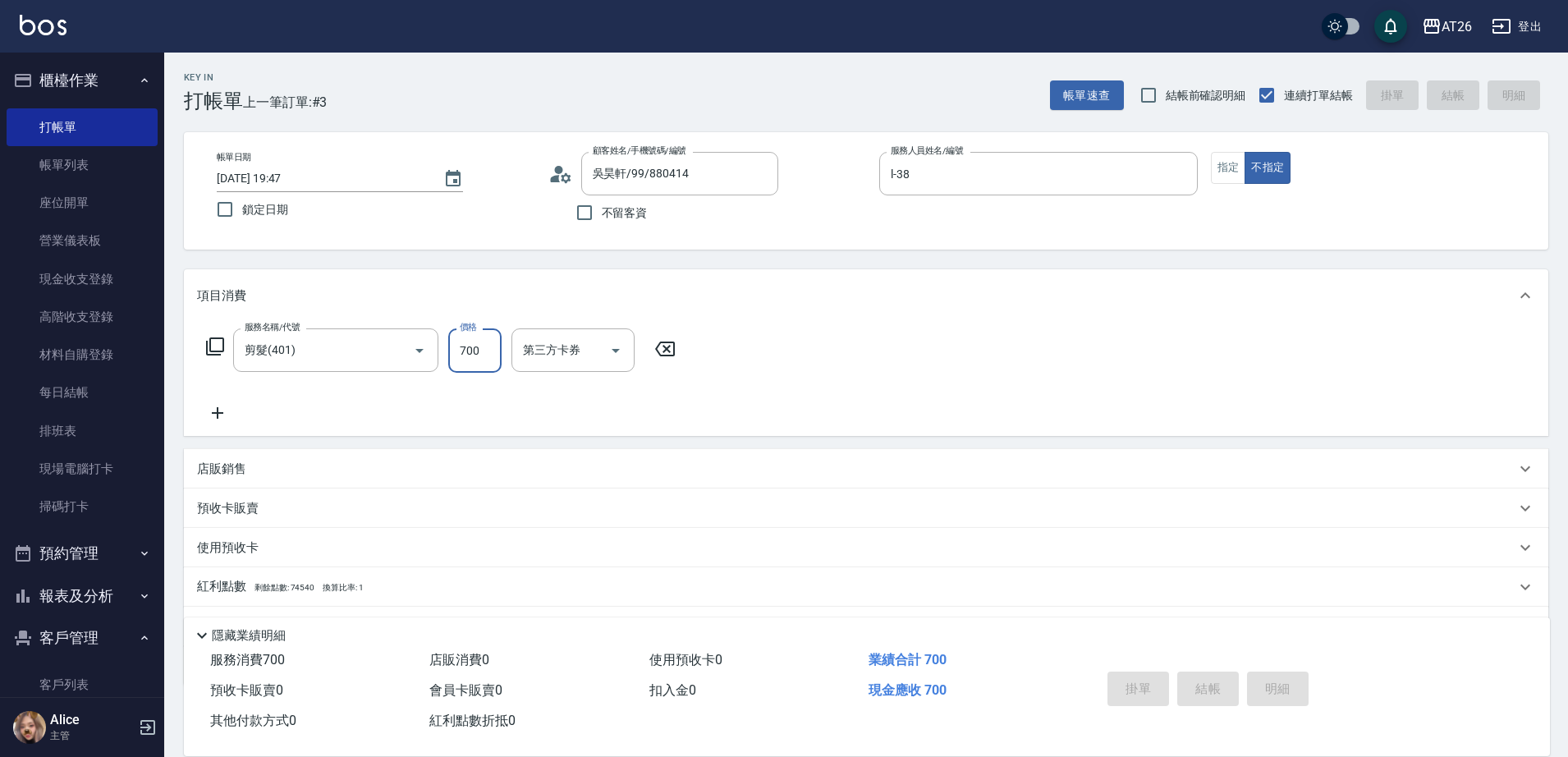
type input "2025/09/09 19:48"
type input "0"
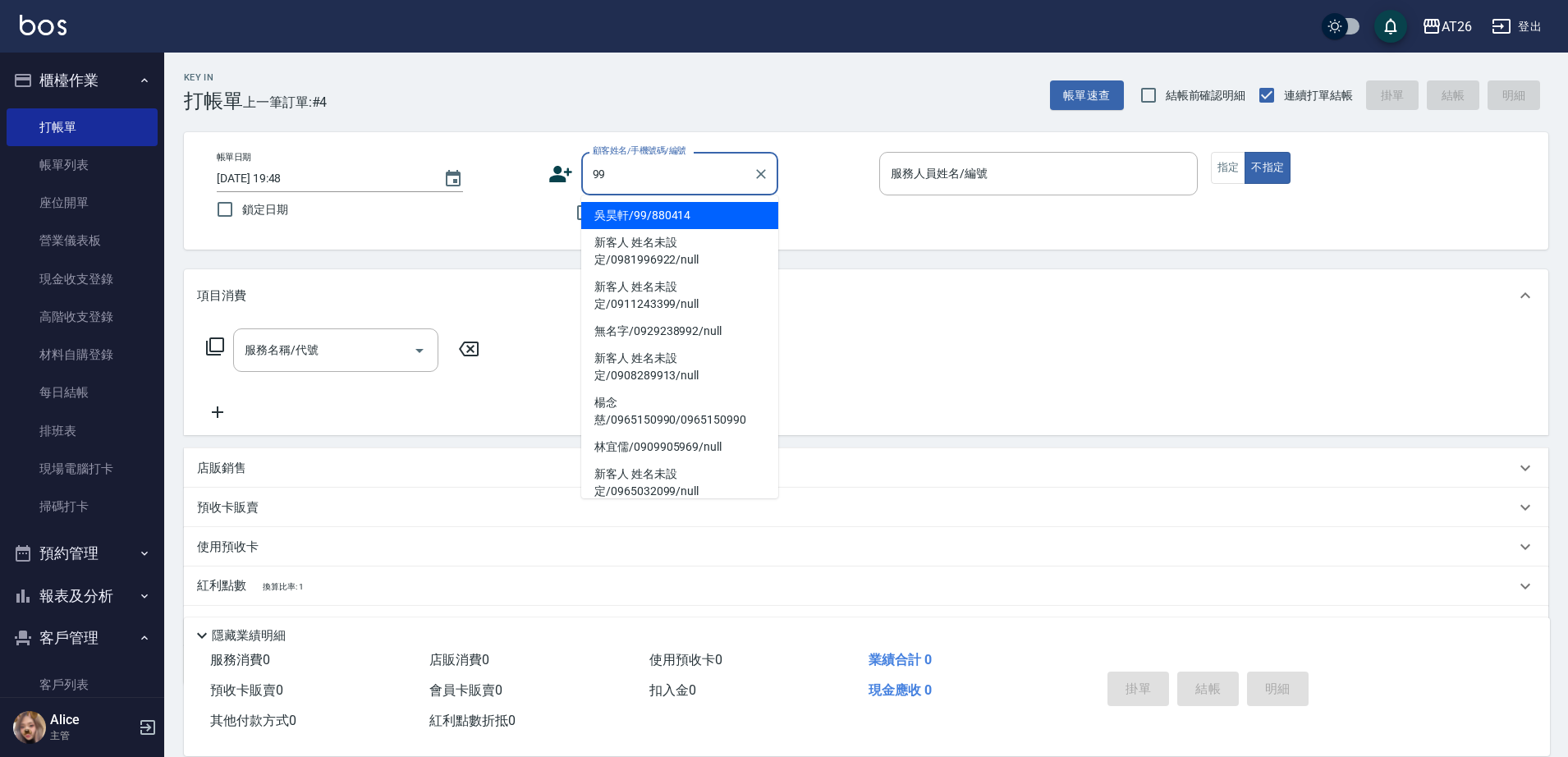
type input "吳昊軒/99/880414"
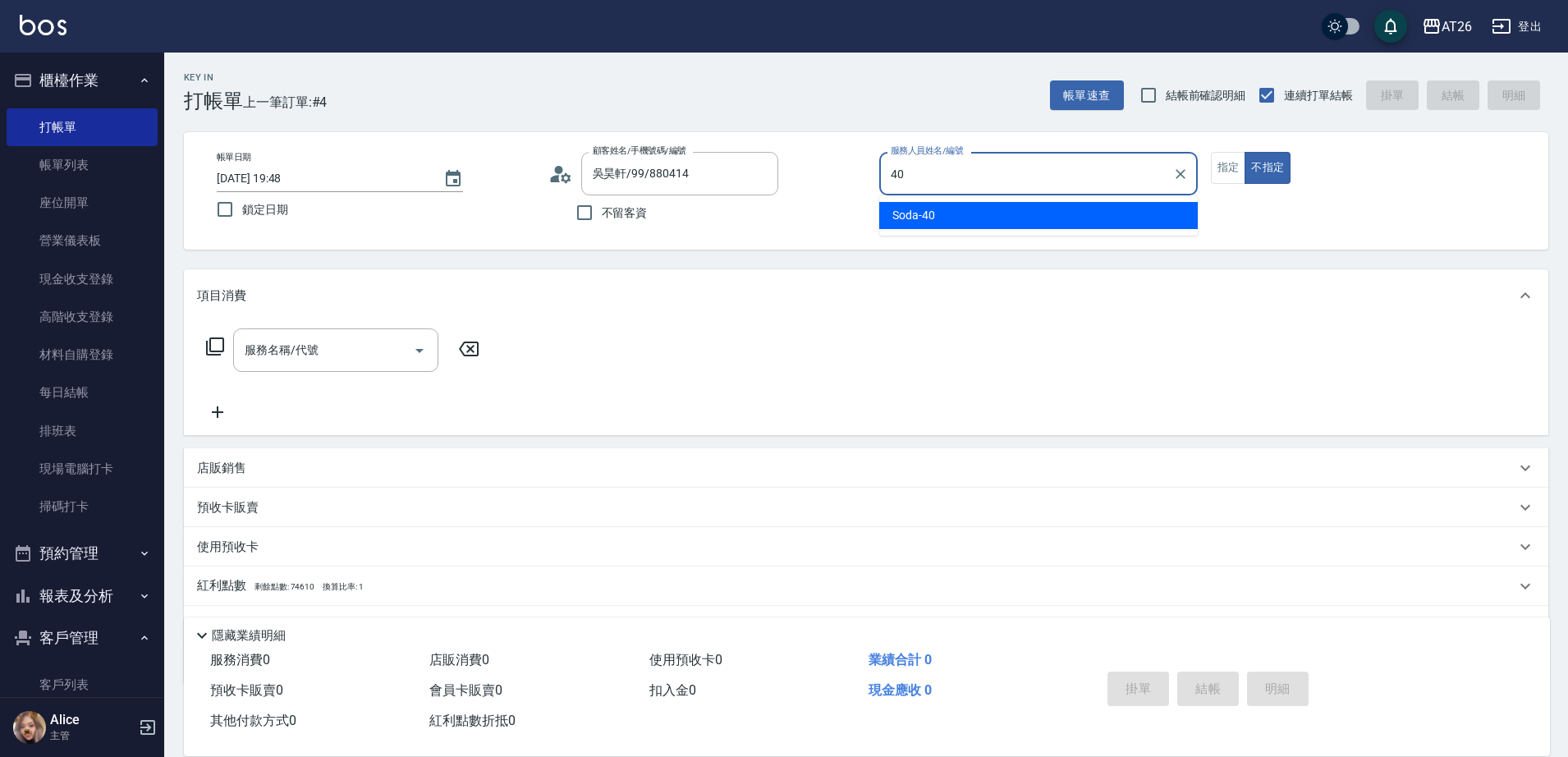
type input "Soda-40"
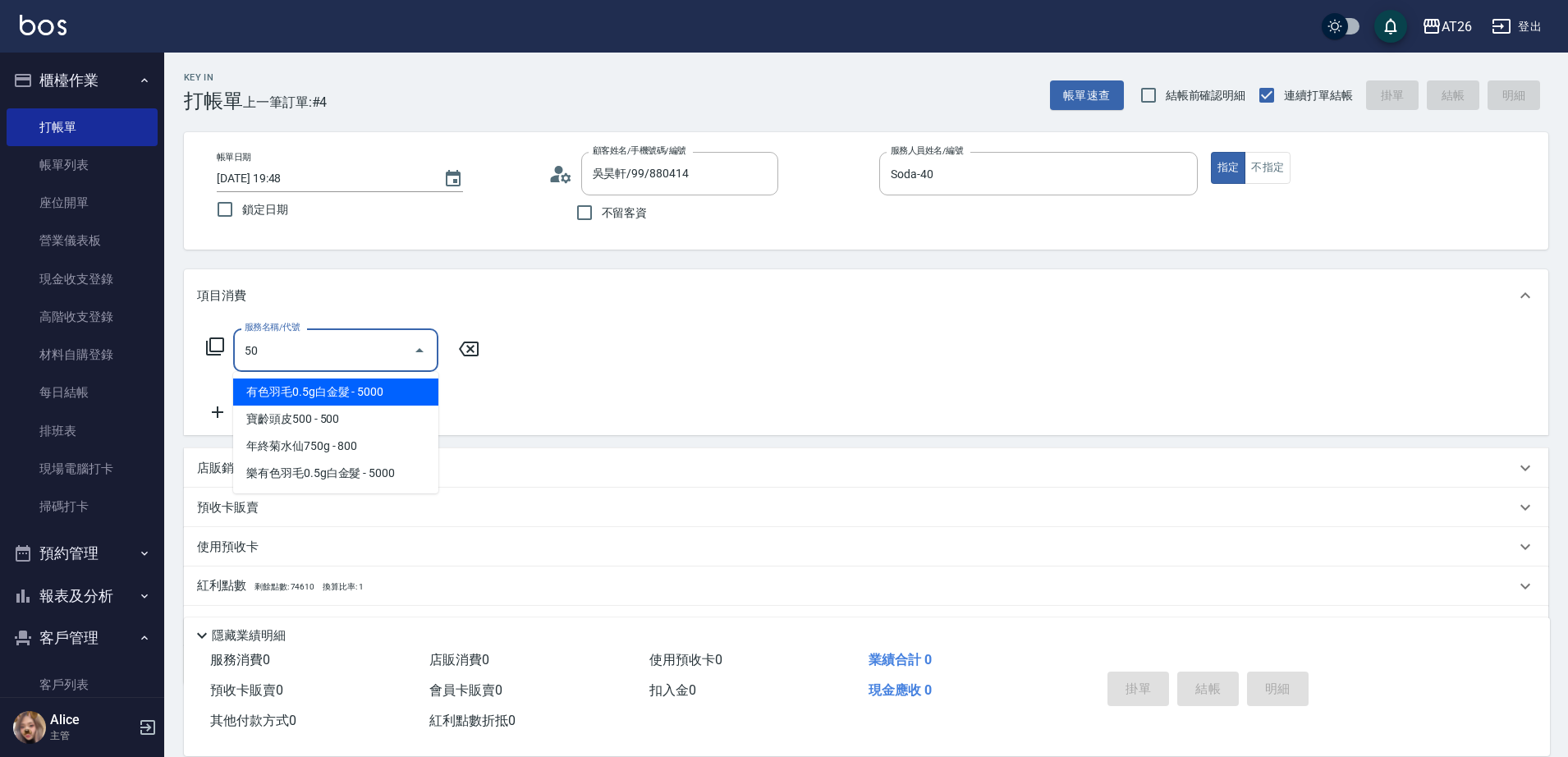
type input "501"
type input "120"
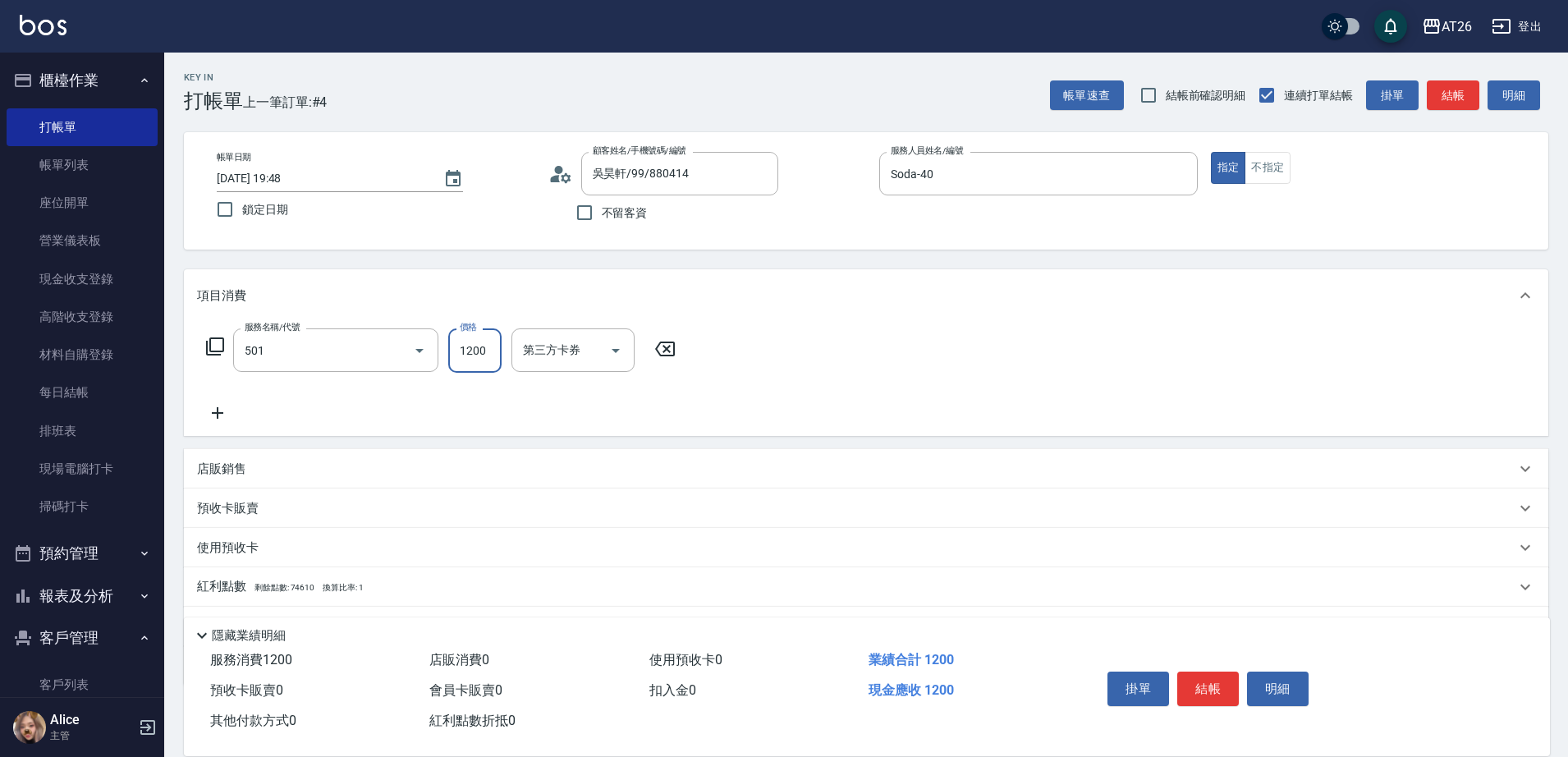
type input "染髮(501)"
type input "3"
type input "0"
type input "308"
type input "30"
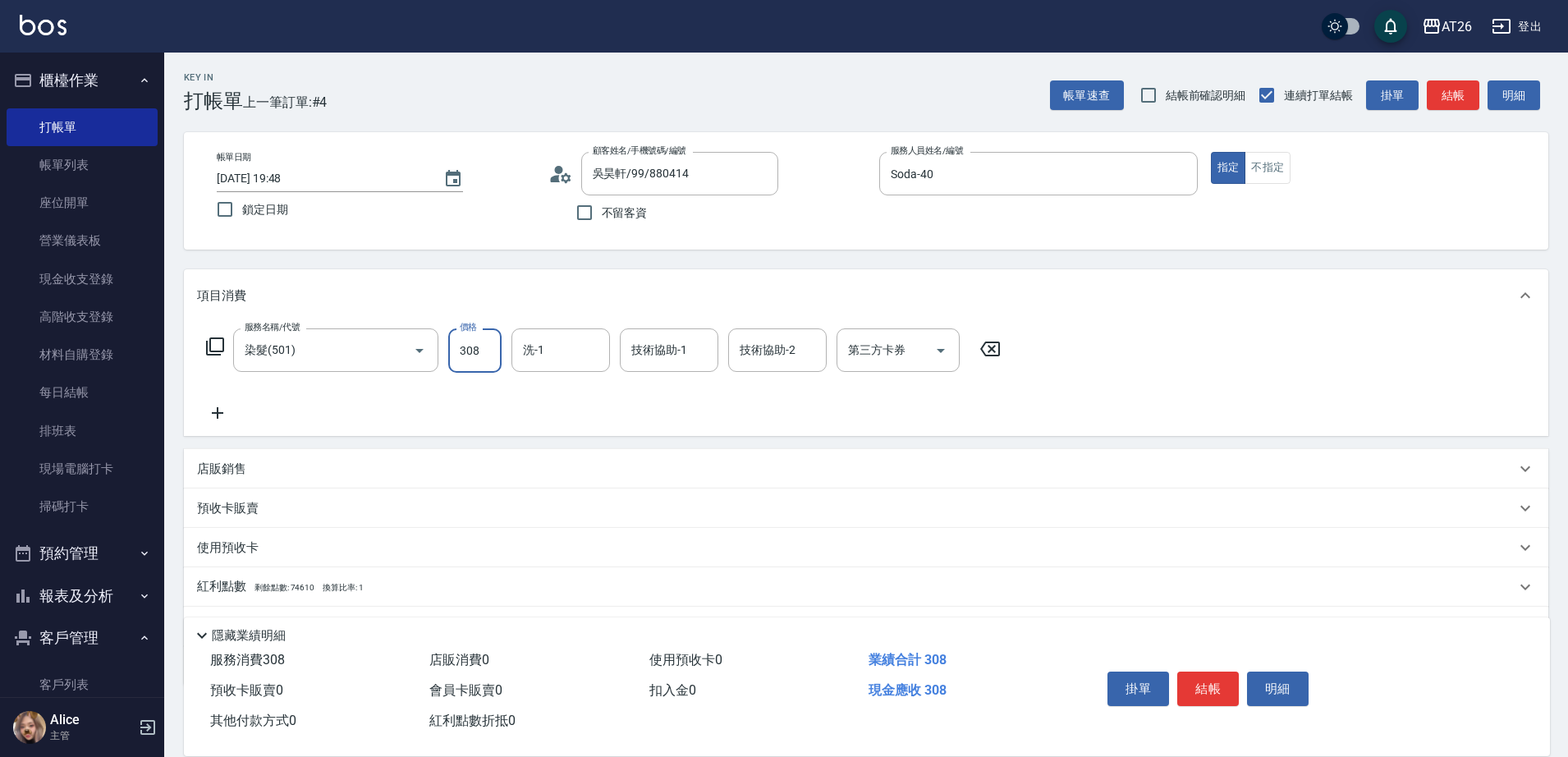
type input "3080"
type input "300"
type input "3080"
type input "祐希-44"
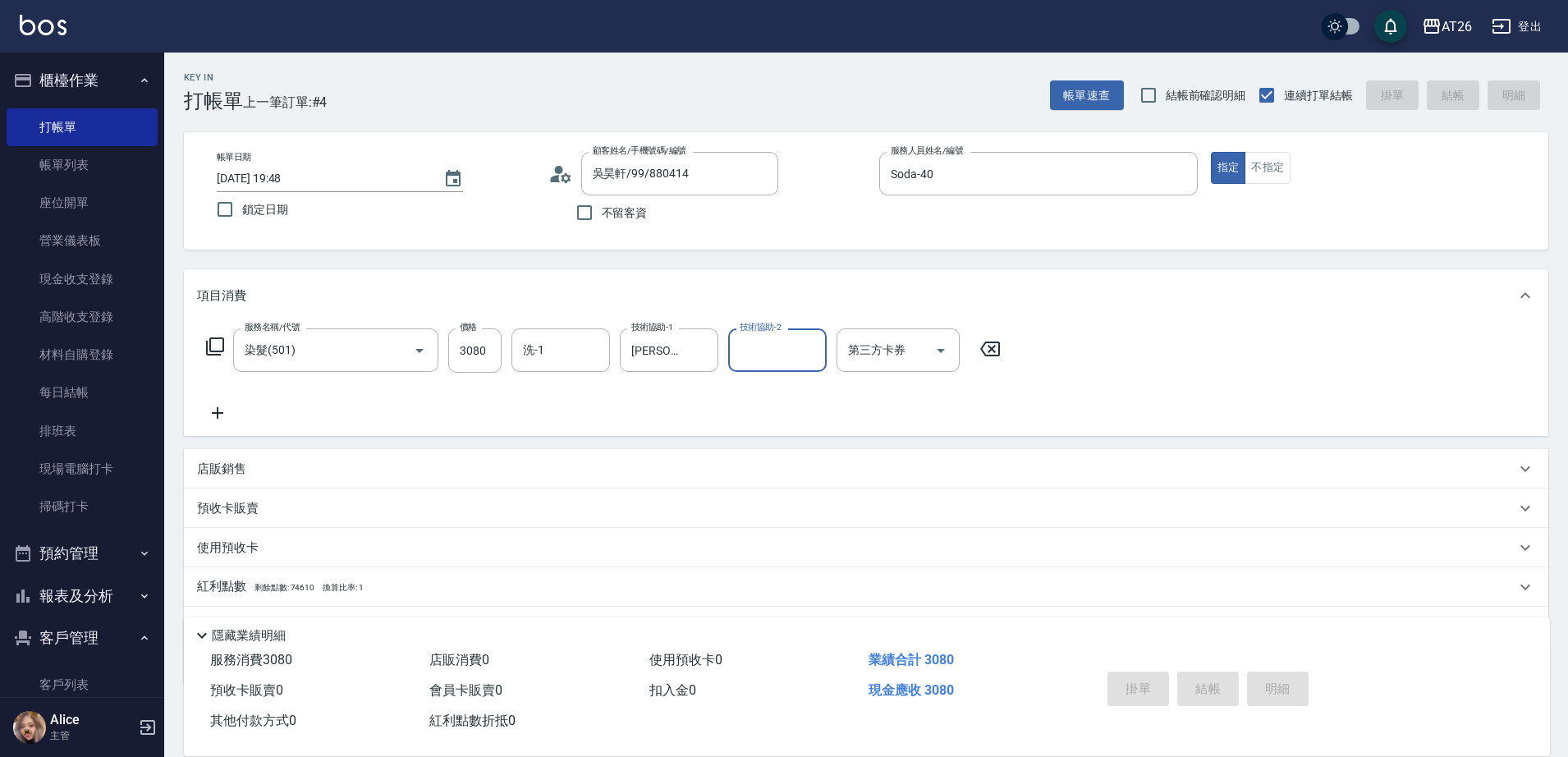
type input "0"
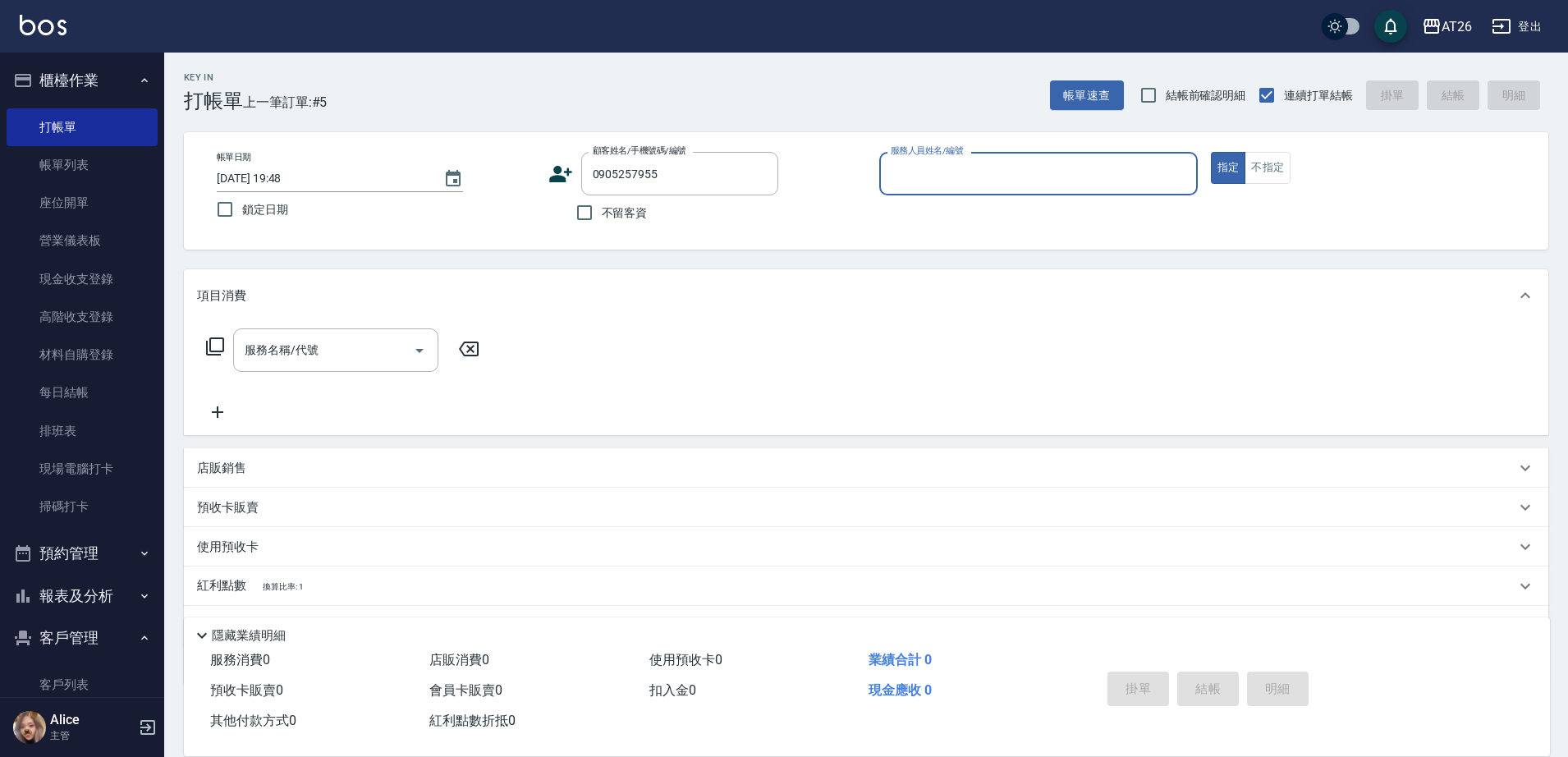
type input "黃鎖海/0905257955/"
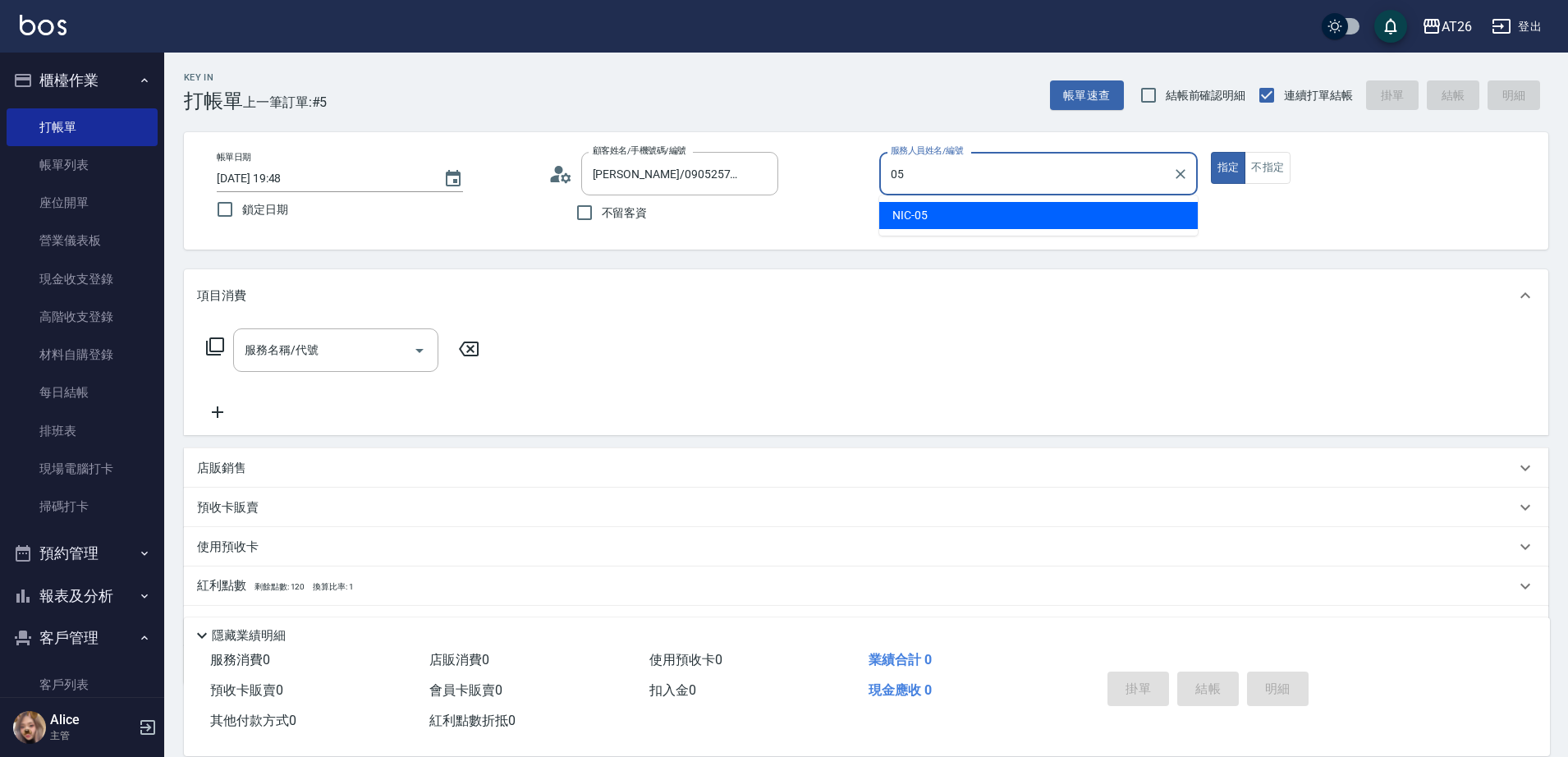
type input "NIC-05"
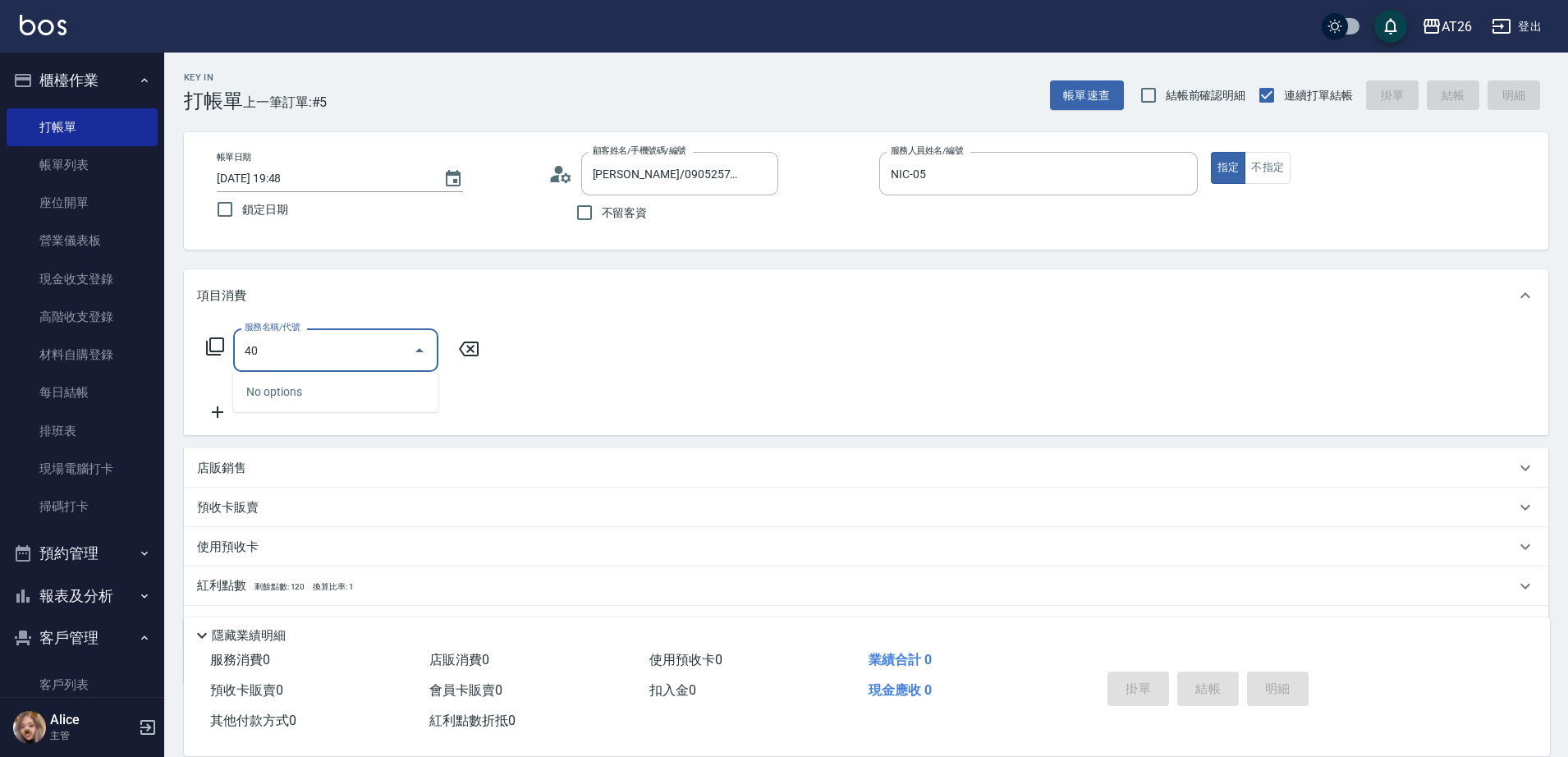
type input "401"
type input "20"
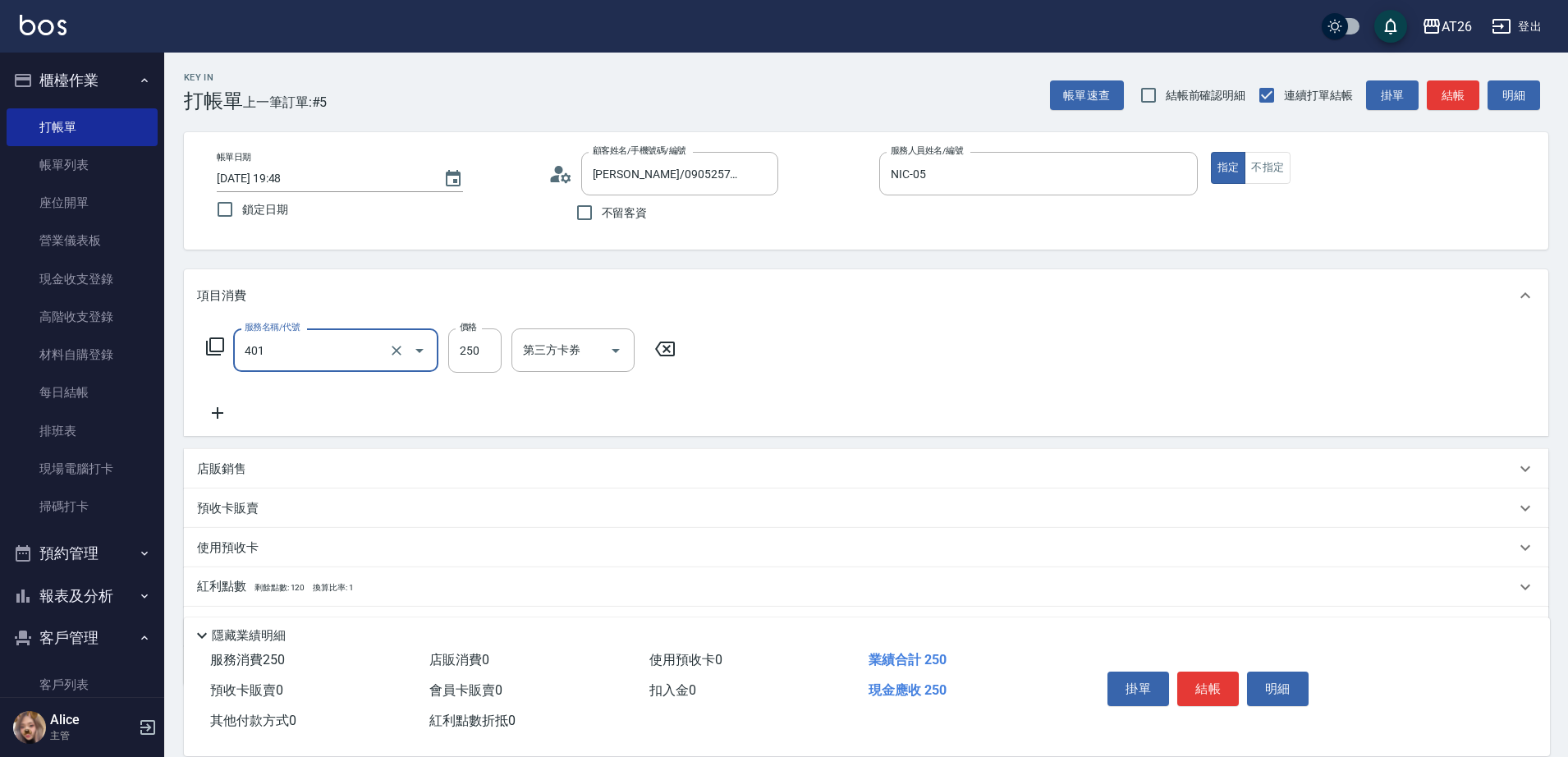
type input "剪髮(401)"
type input "4"
type input "0"
type input "400"
type input "40"
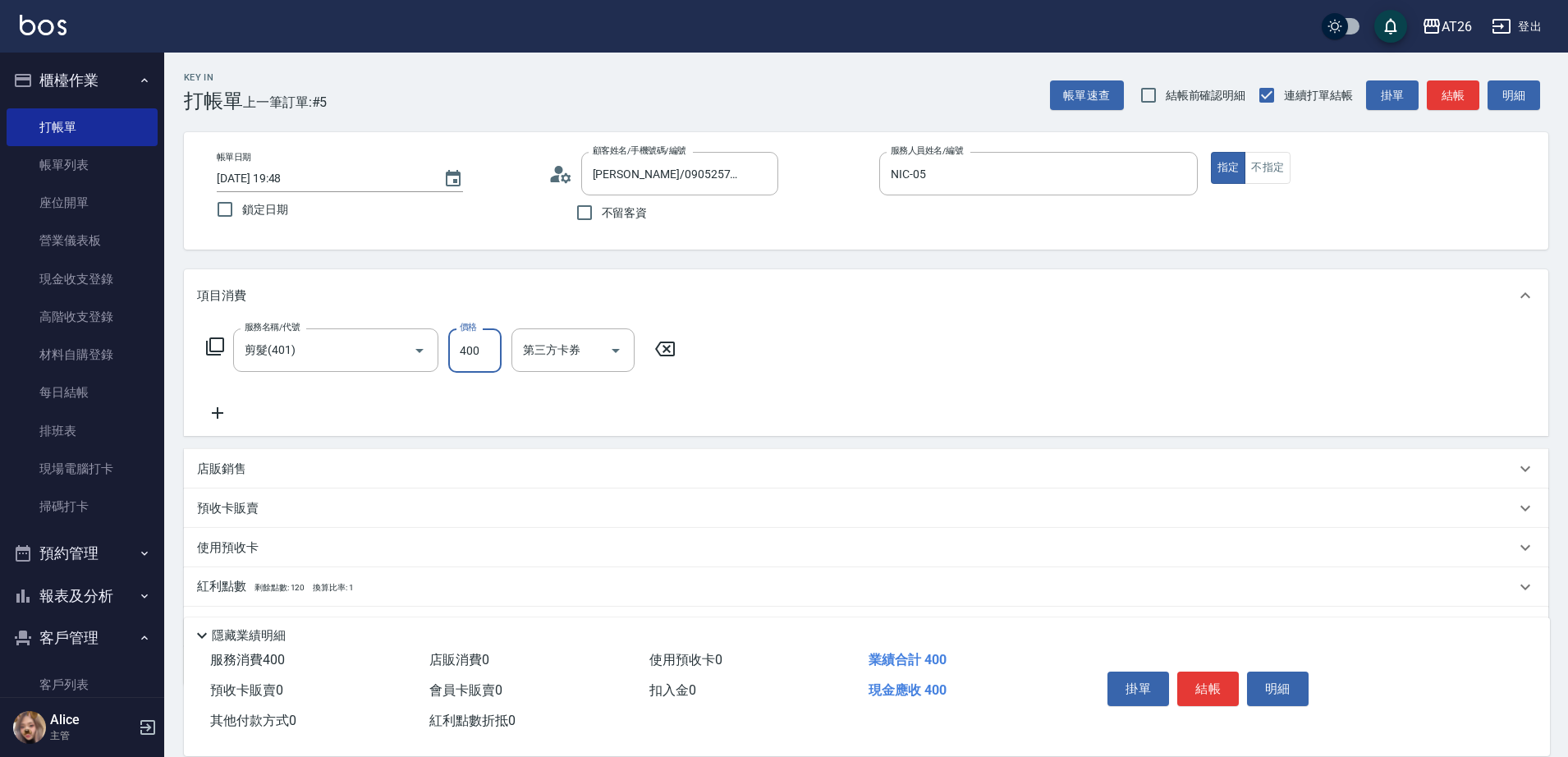
type input "400"
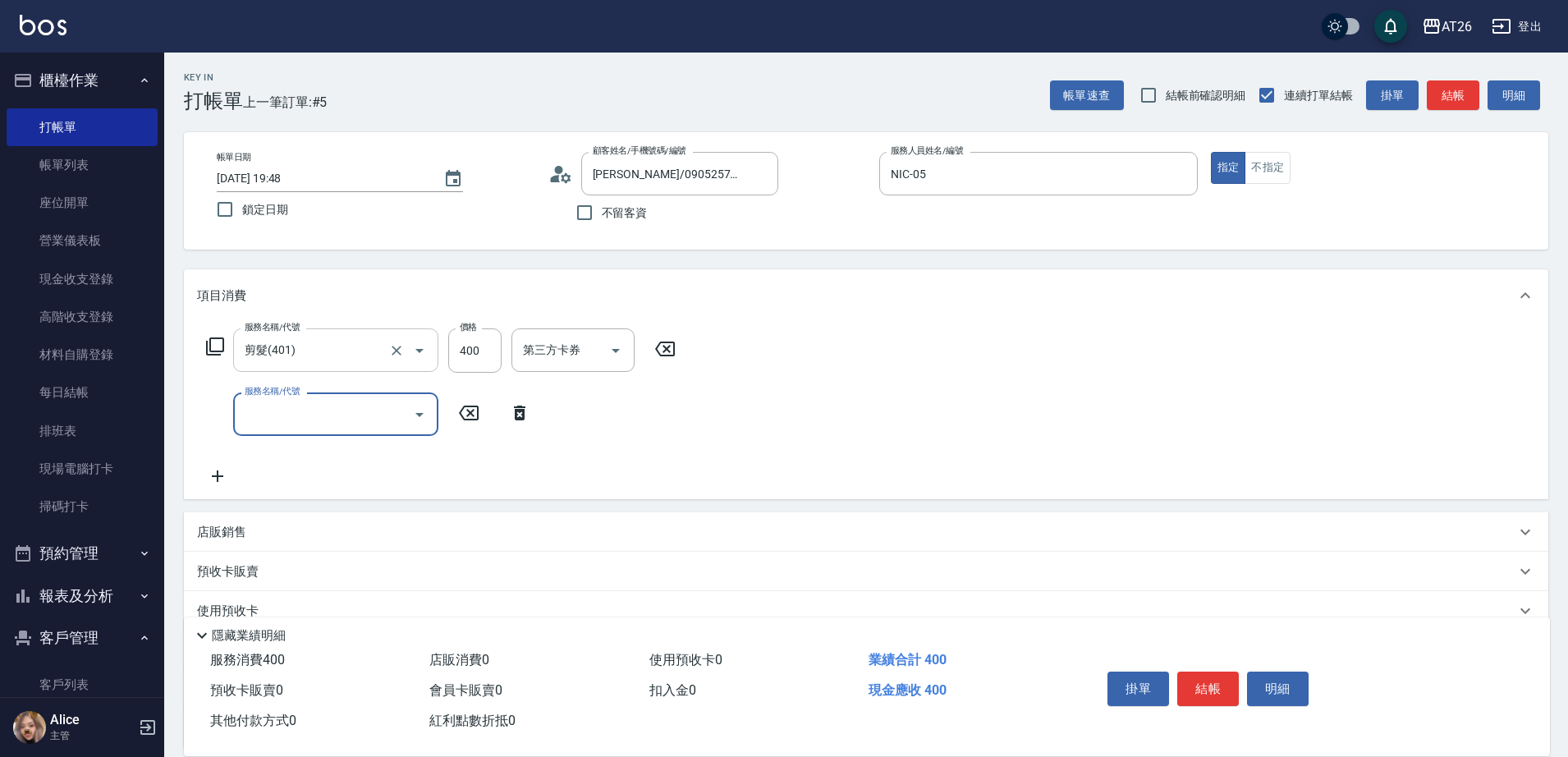
click at [347, 330] on div "剪髮(401) 服務名稱/代號" at bounding box center [336, 350] width 205 height 43
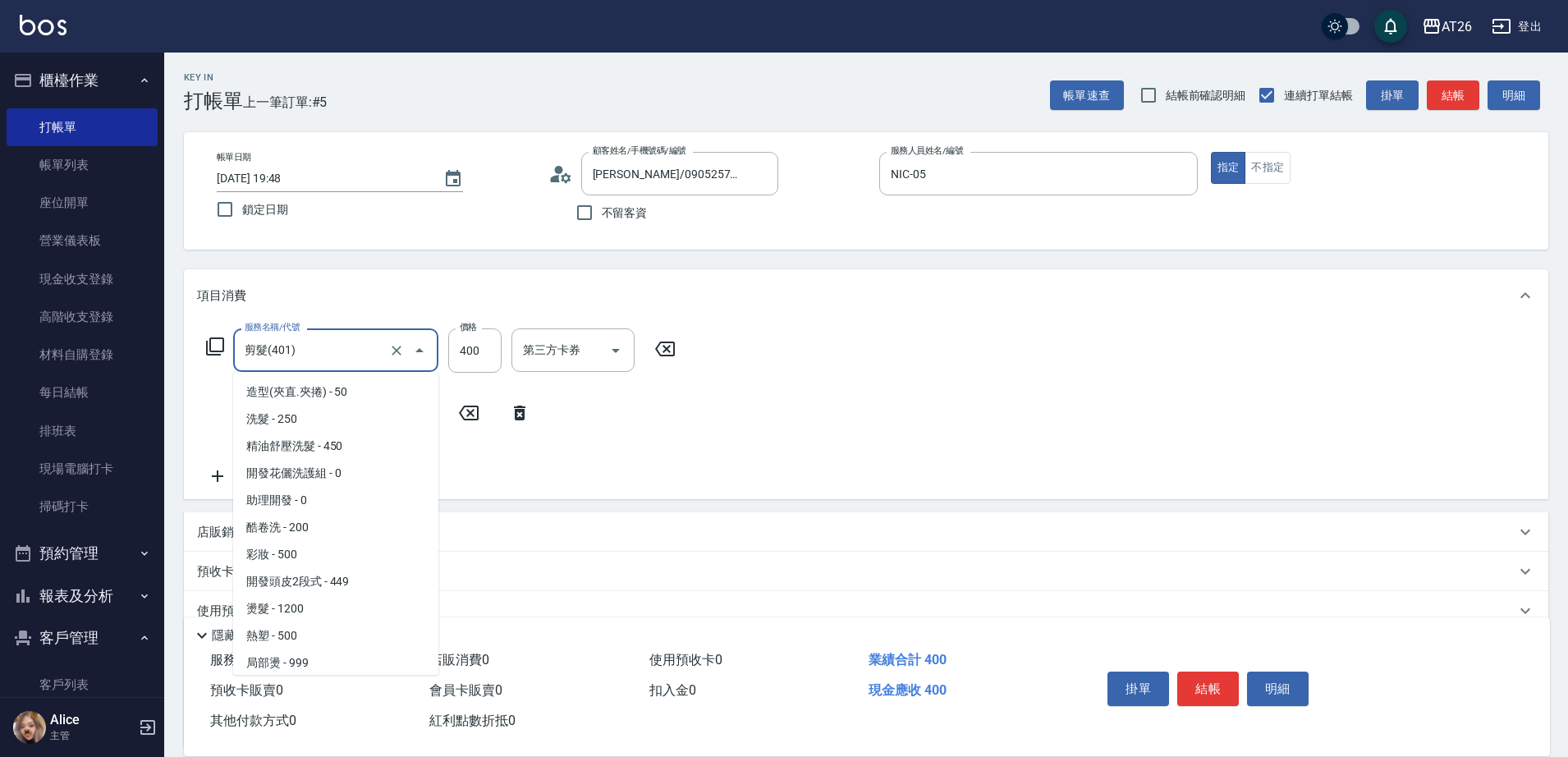
scroll to position [83, 0]
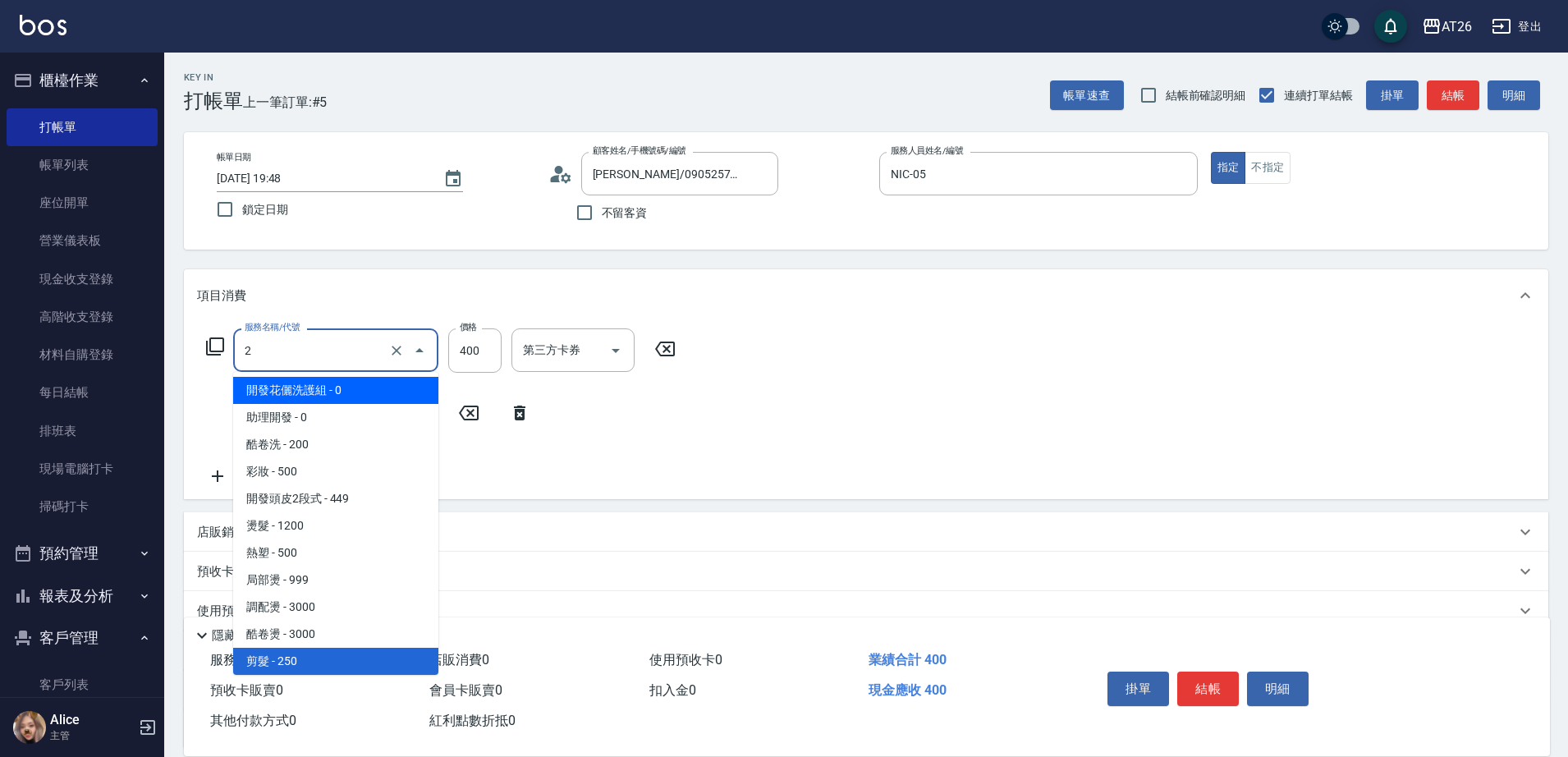
type input "20"
type input "0"
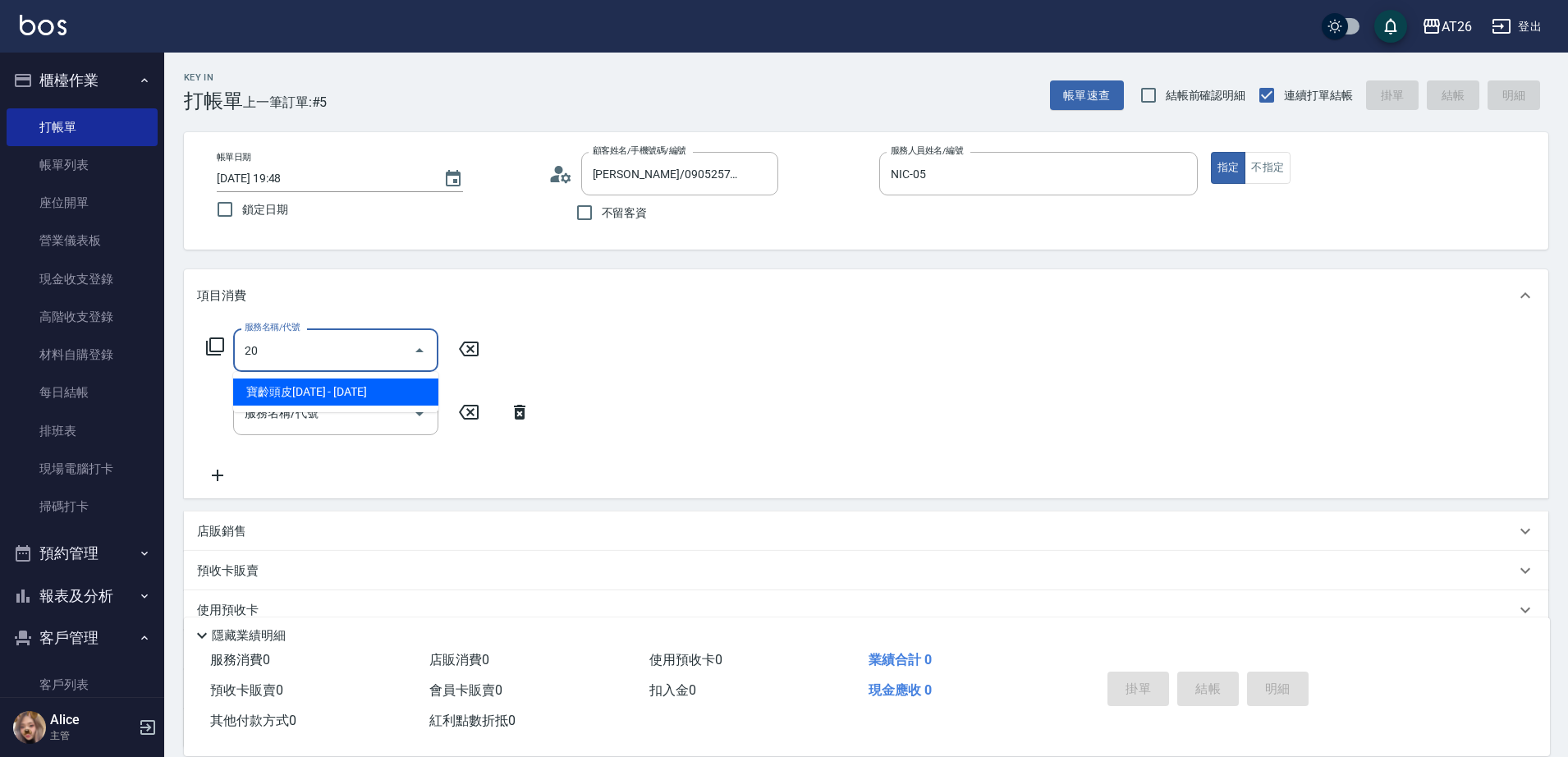
type input "201"
type input "20"
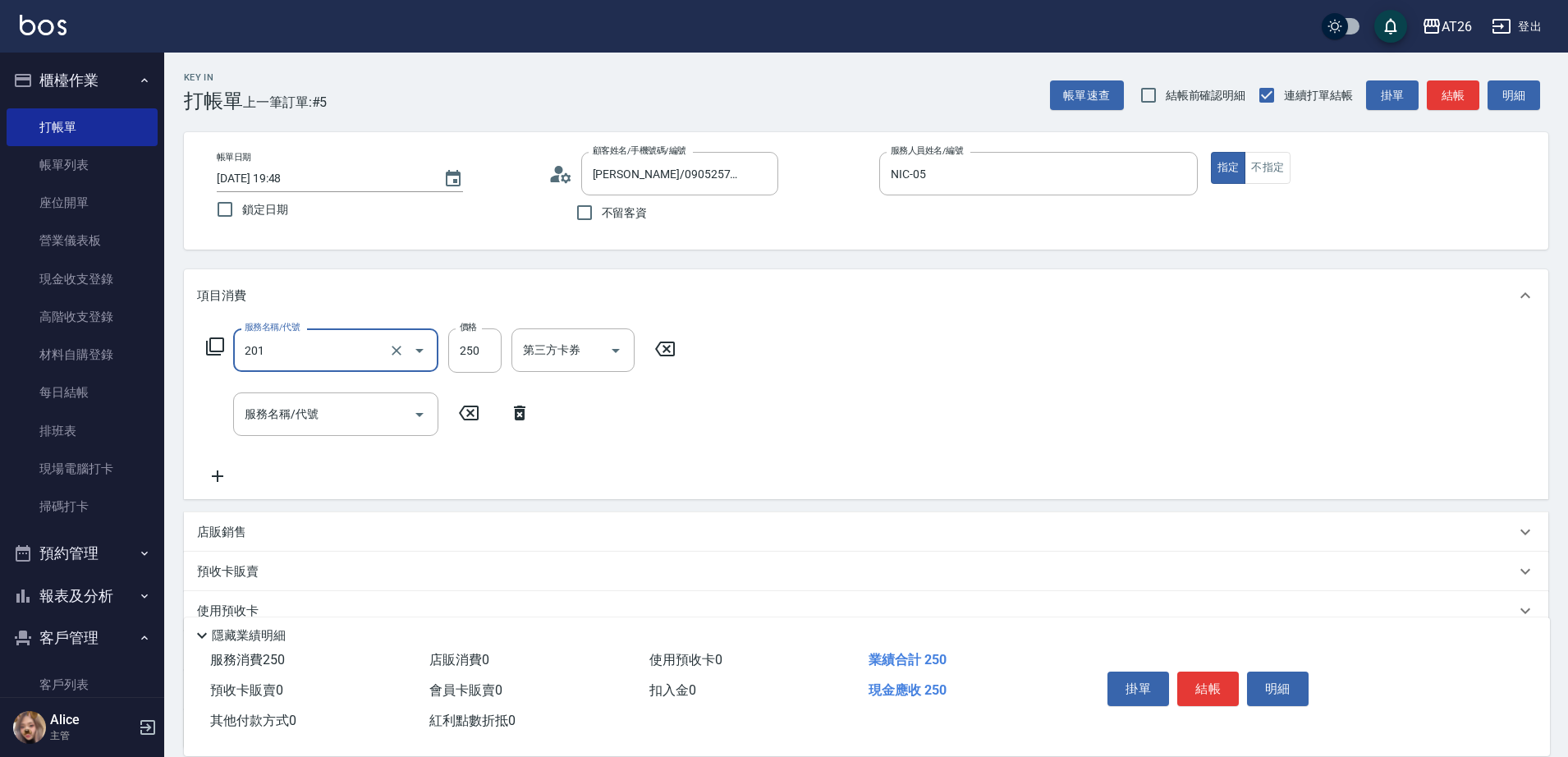
type input "洗髮(201)"
type input "4"
type input "0"
type input "400"
type input "40"
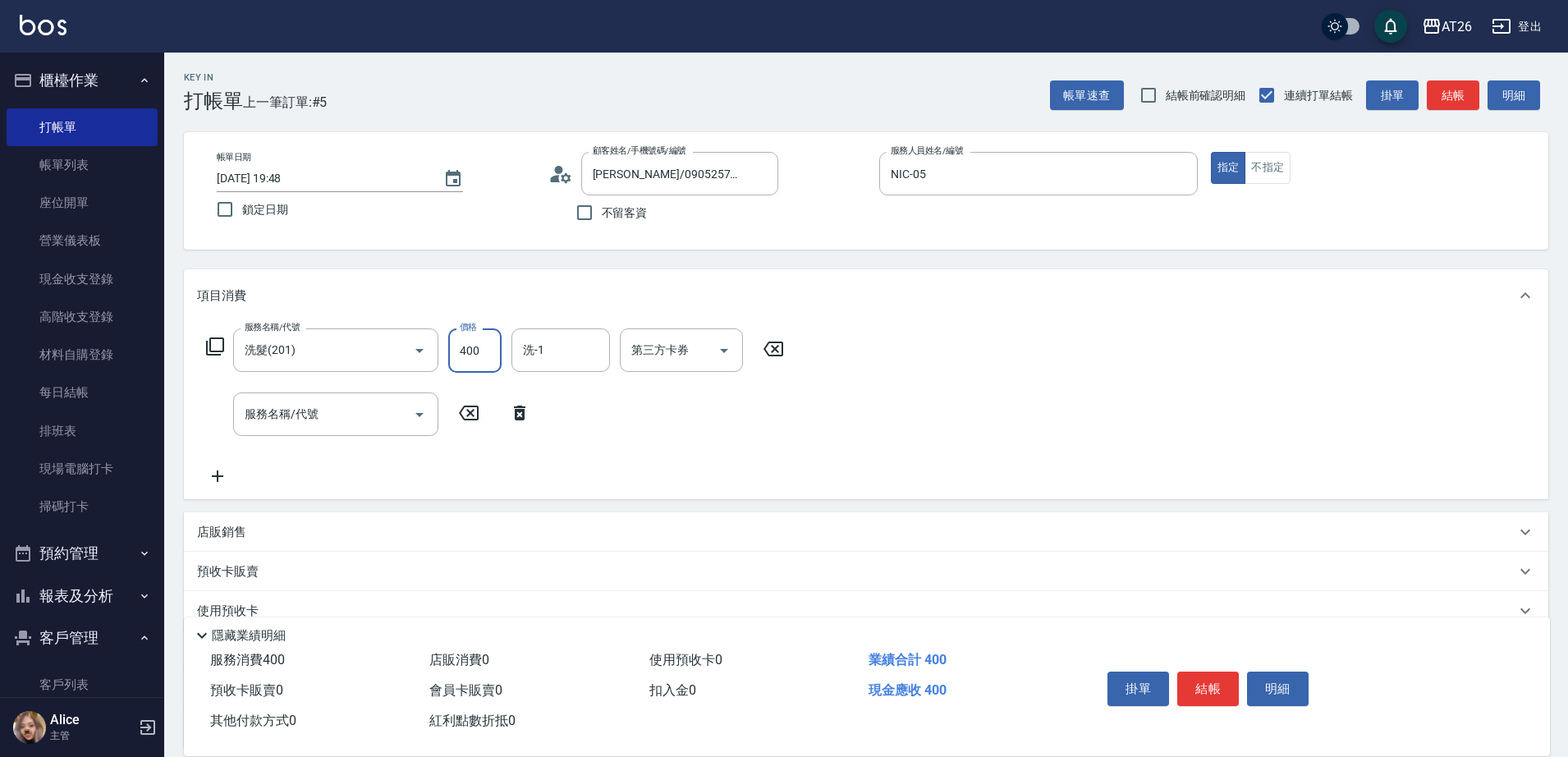
type input "400"
type input "tony-46"
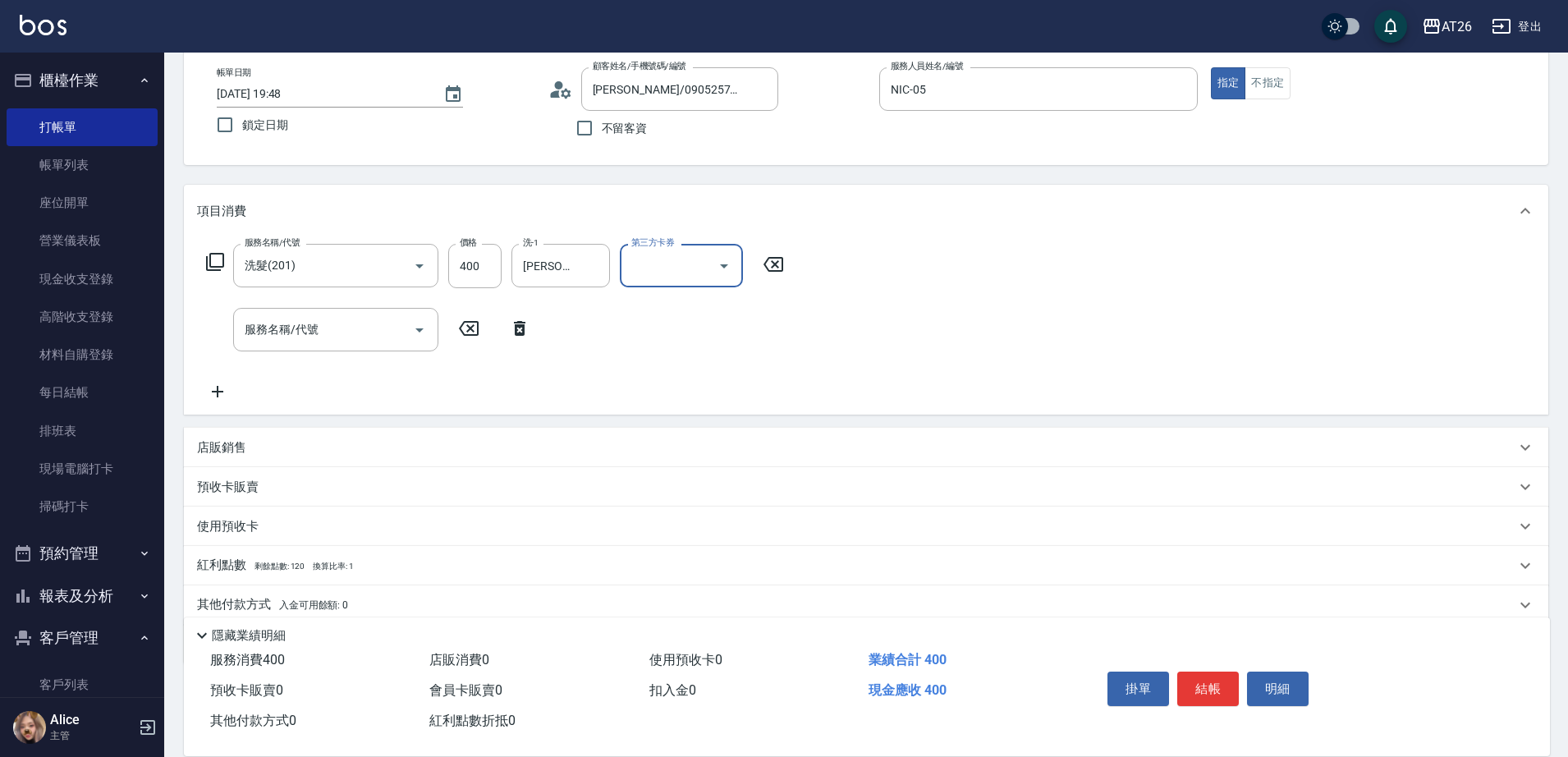
scroll to position [149, 0]
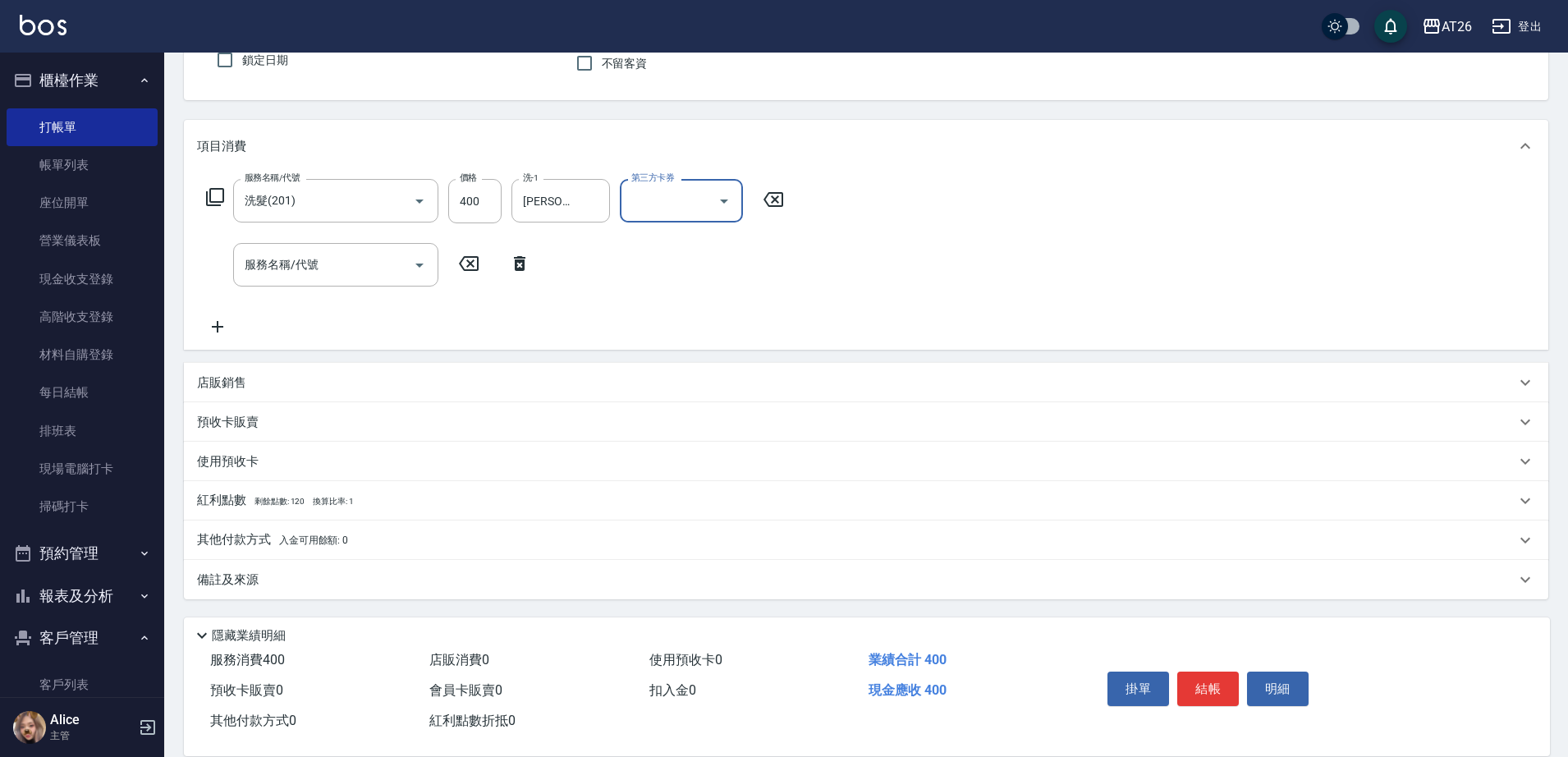
click at [276, 536] on p "其他付款方式 入金可用餘額: 0" at bounding box center [273, 540] width 151 height 18
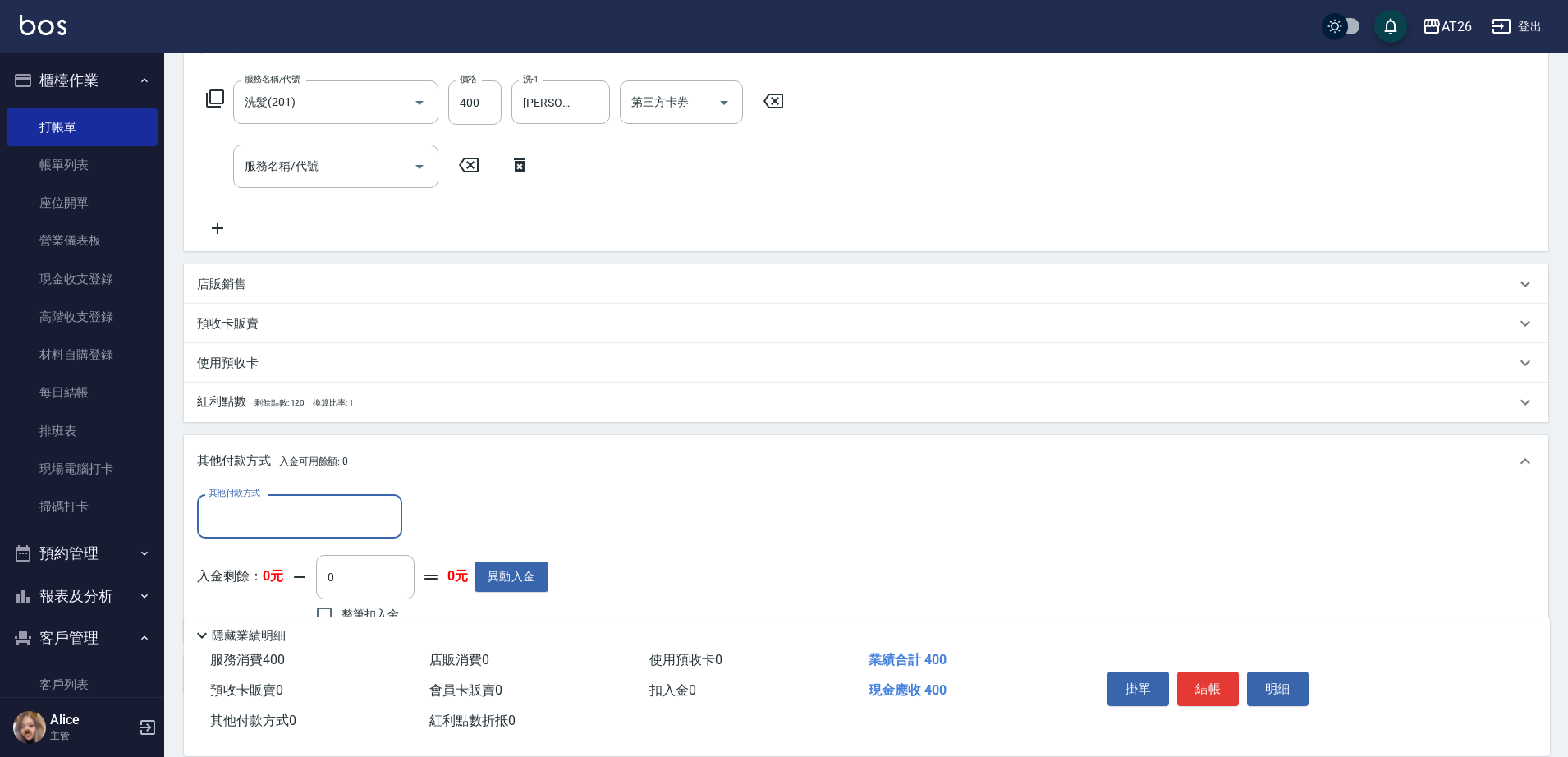
scroll to position [342, 0]
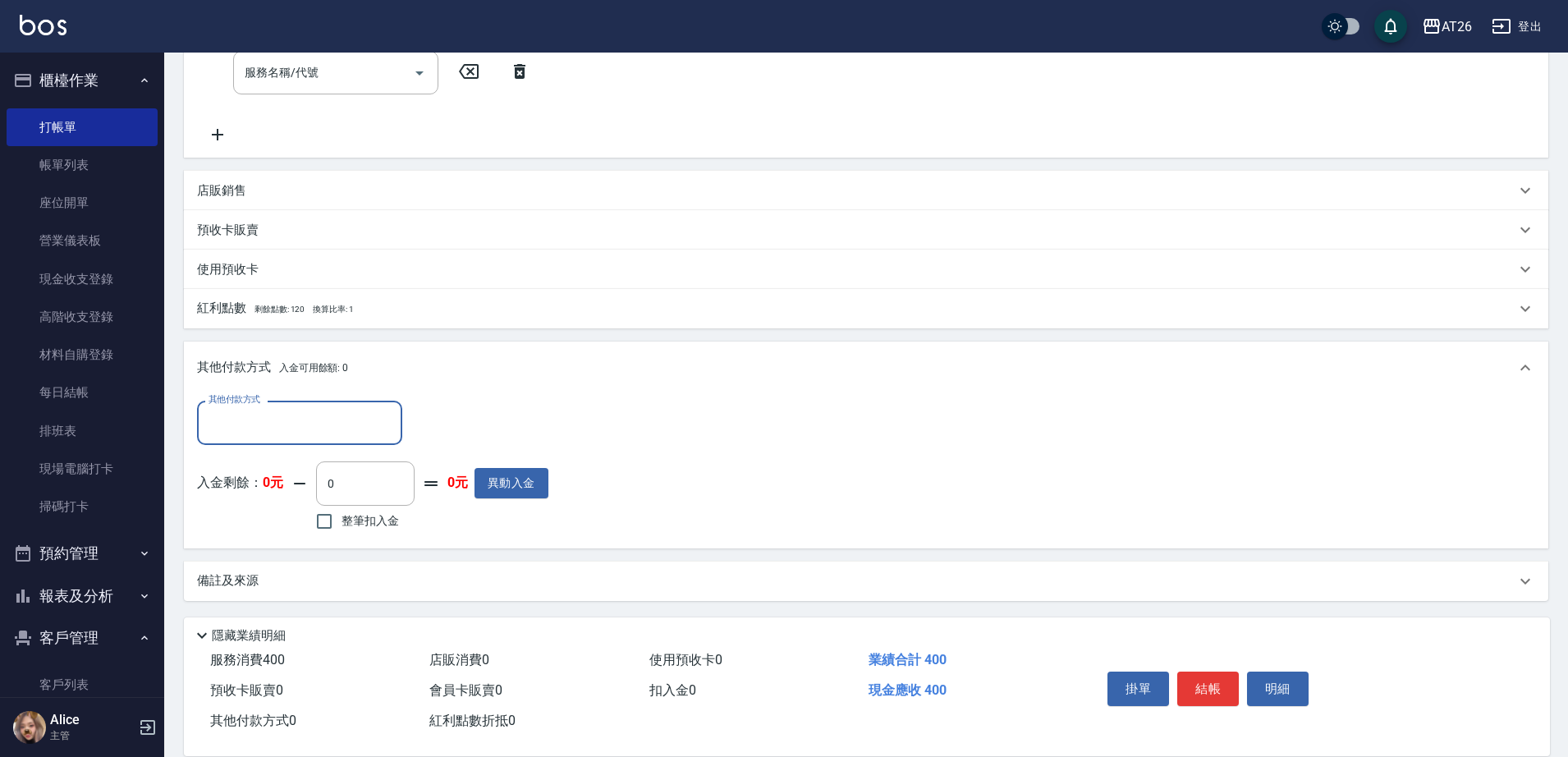
click at [284, 435] on input "其他付款方式" at bounding box center [299, 422] width 191 height 29
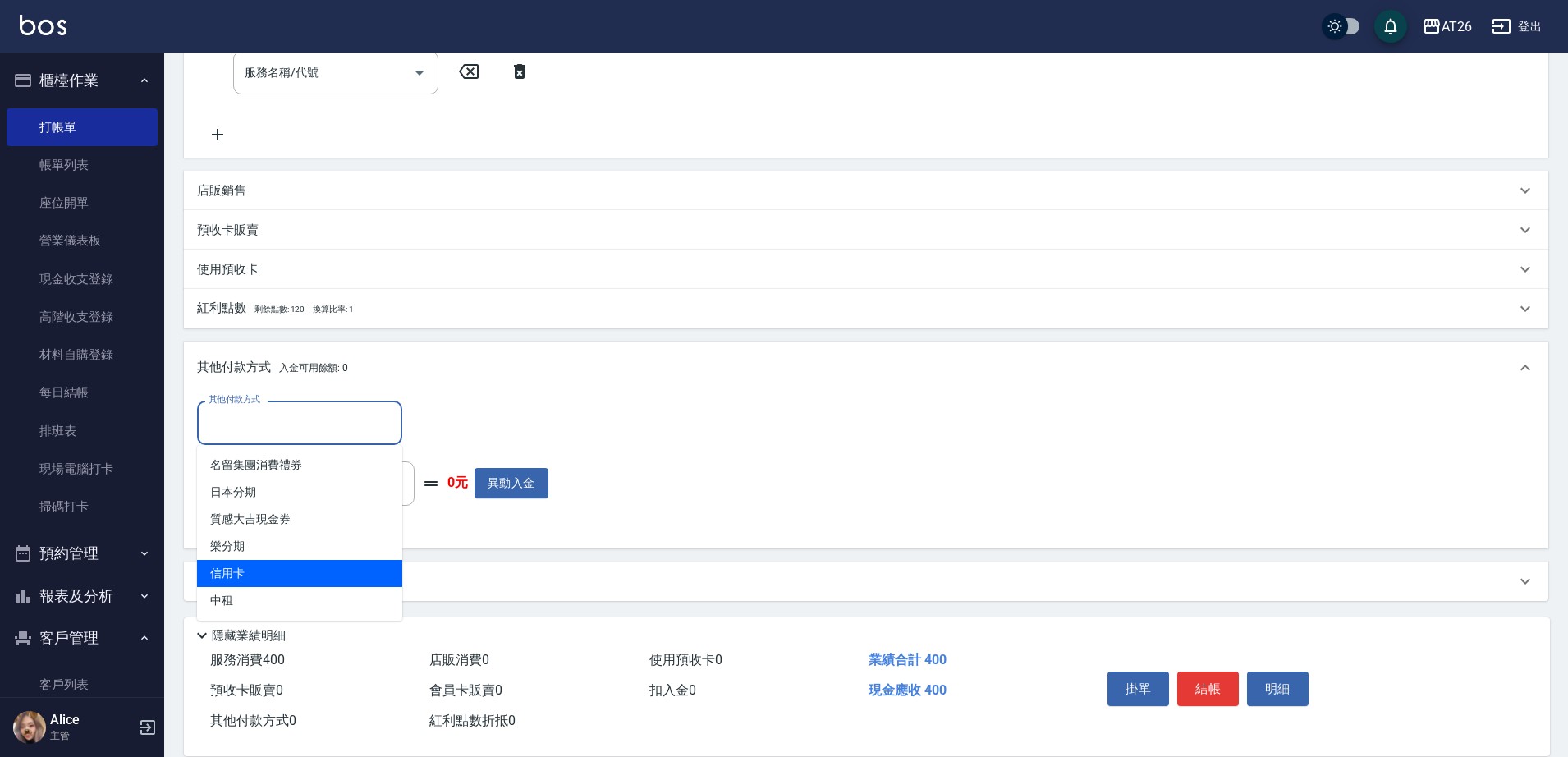
click at [299, 574] on span "信用卡" at bounding box center [300, 574] width 205 height 27
type input "信用卡"
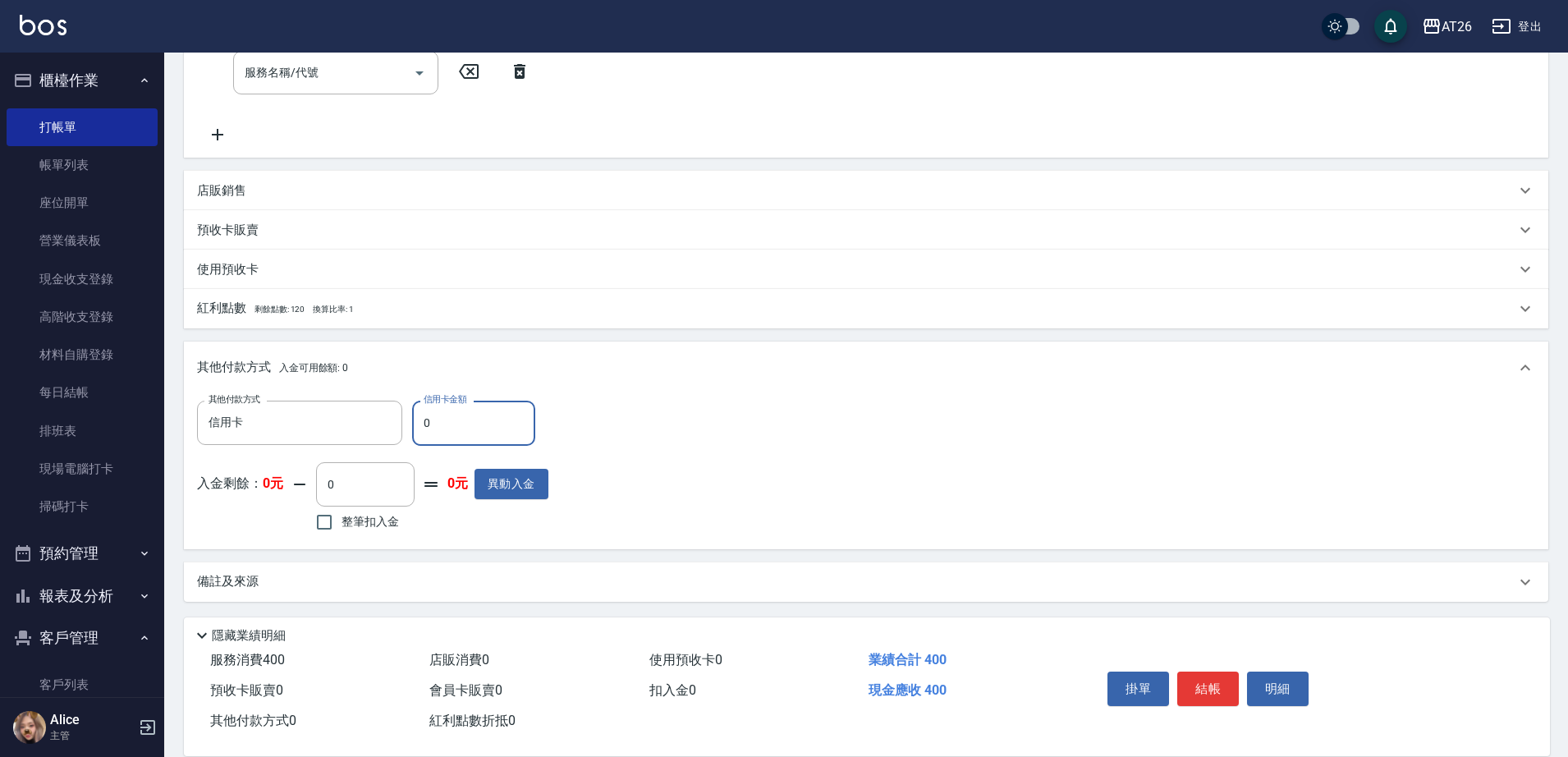
click at [441, 416] on input "0" at bounding box center [473, 423] width 123 height 44
type input "4"
type input "30"
type input "400"
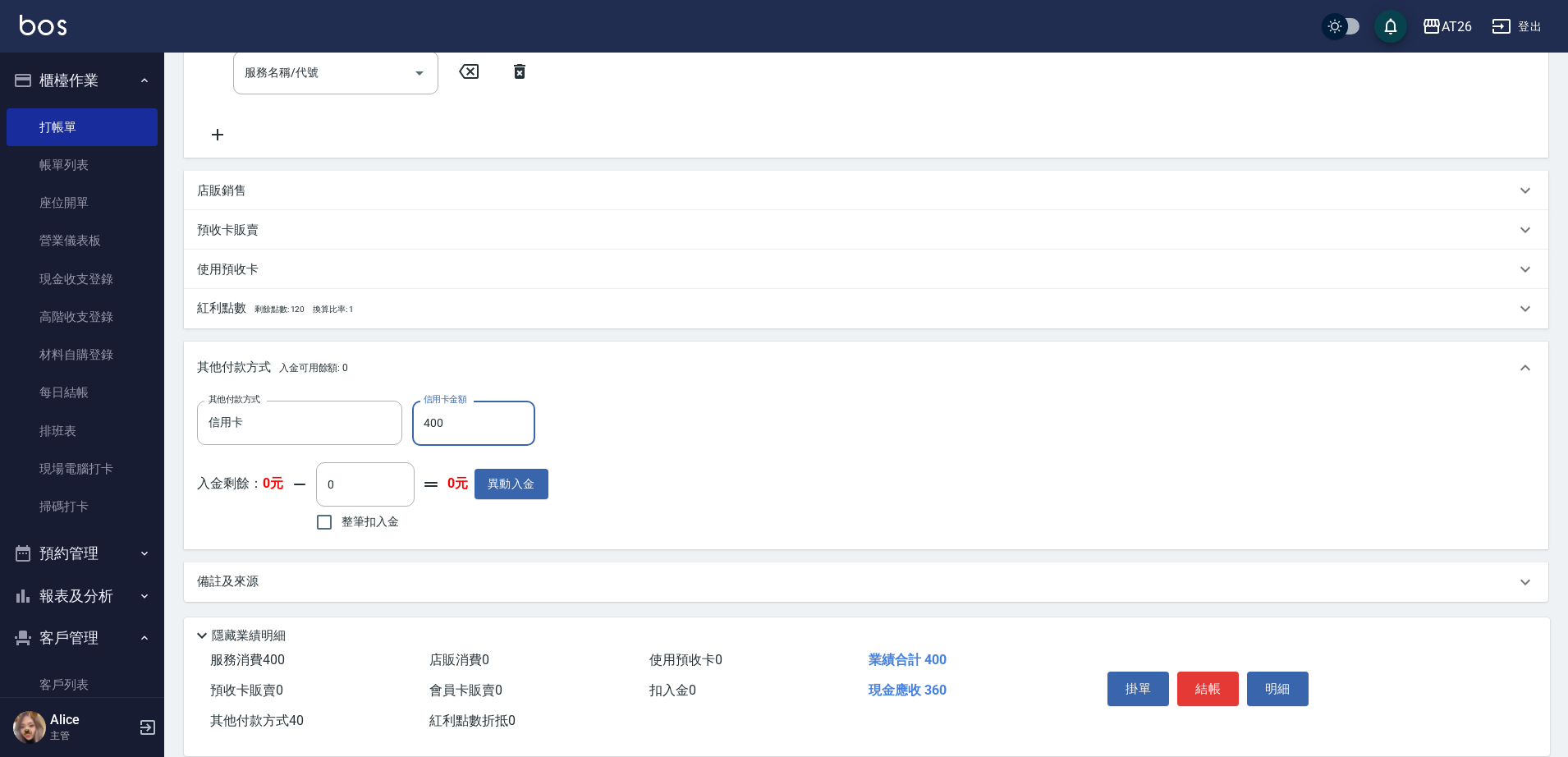
type input "0"
type input "[DATE] 19:49"
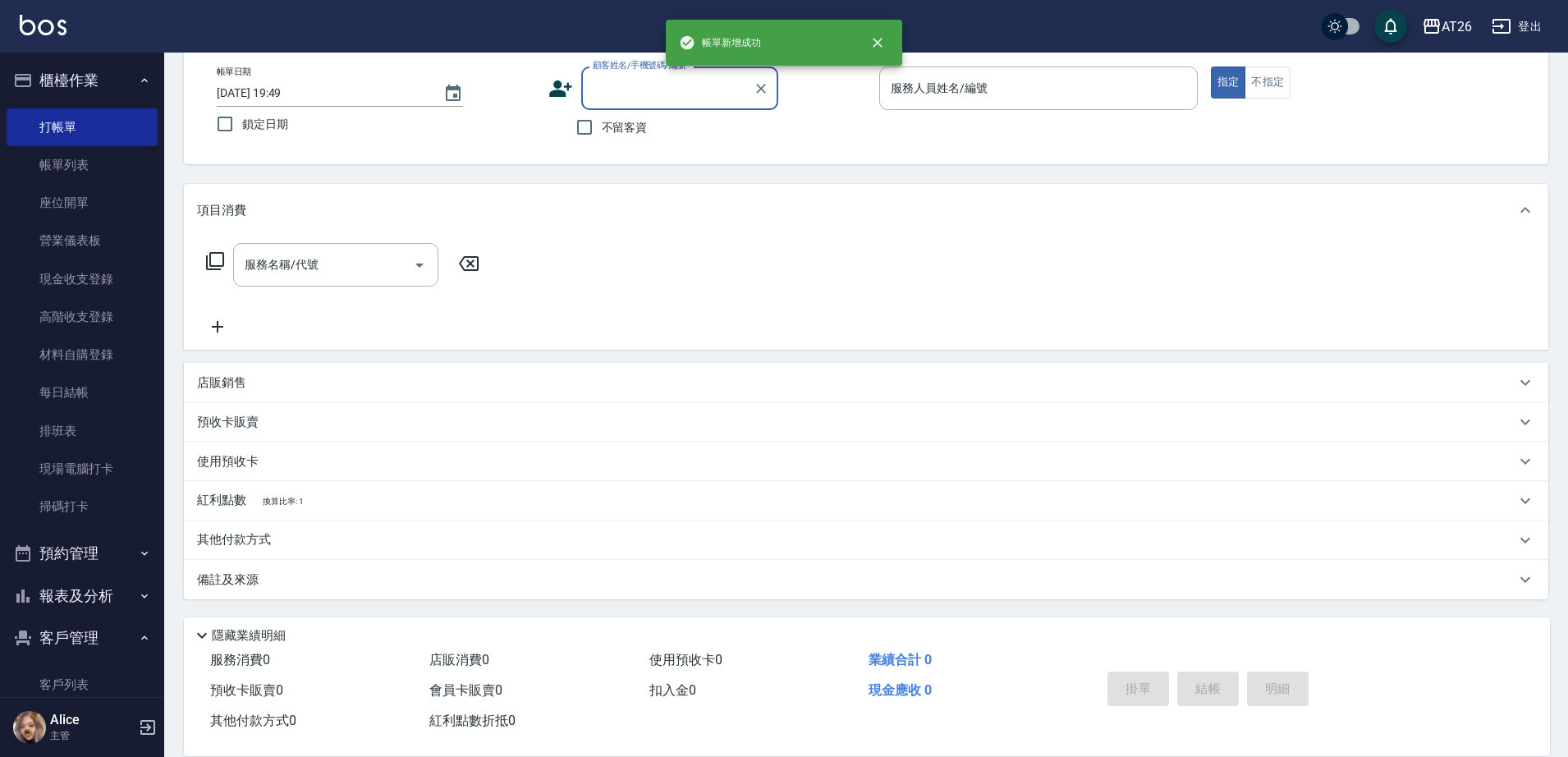
scroll to position [0, 0]
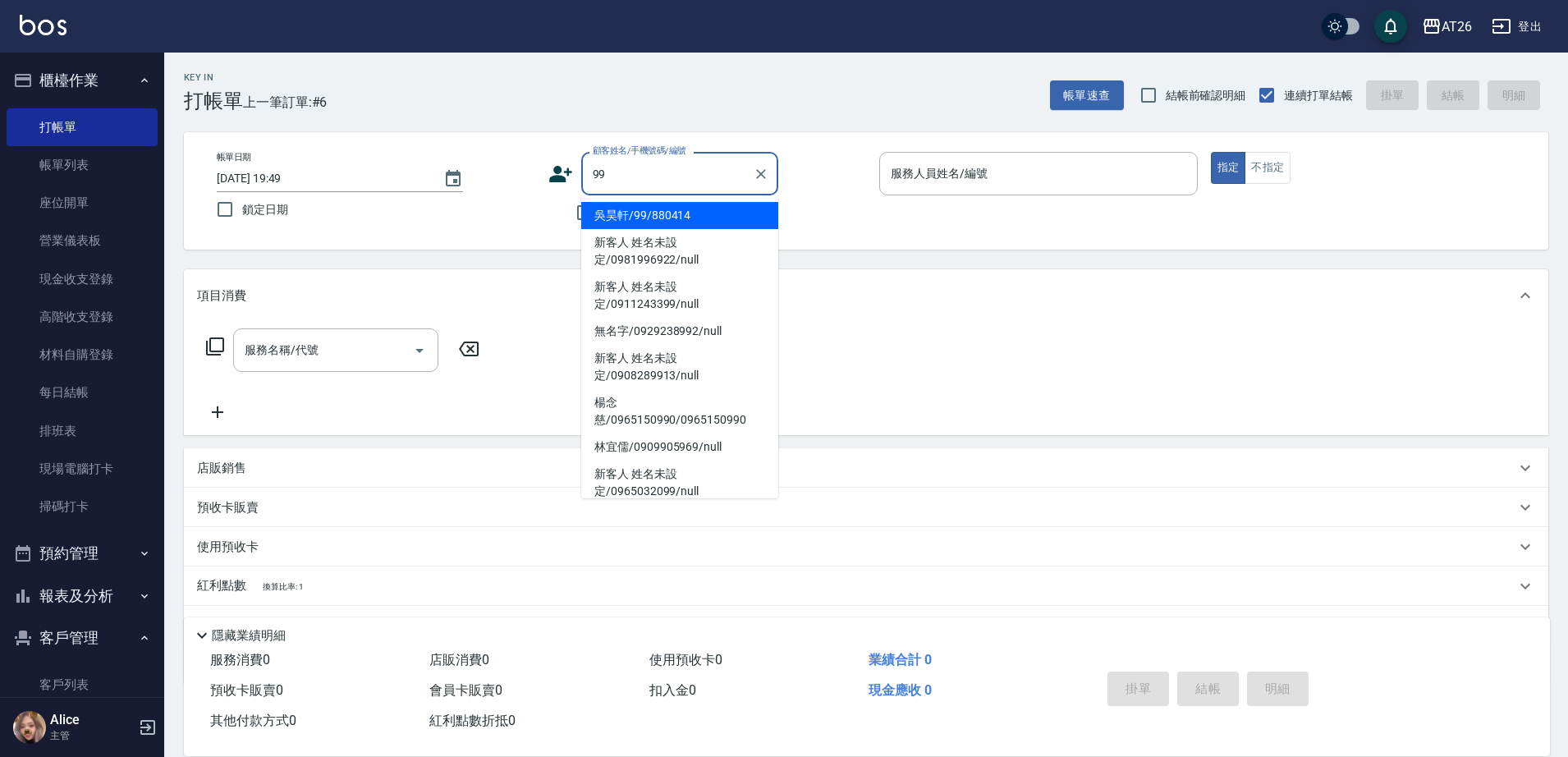
type input "吳昊軒/99/880414"
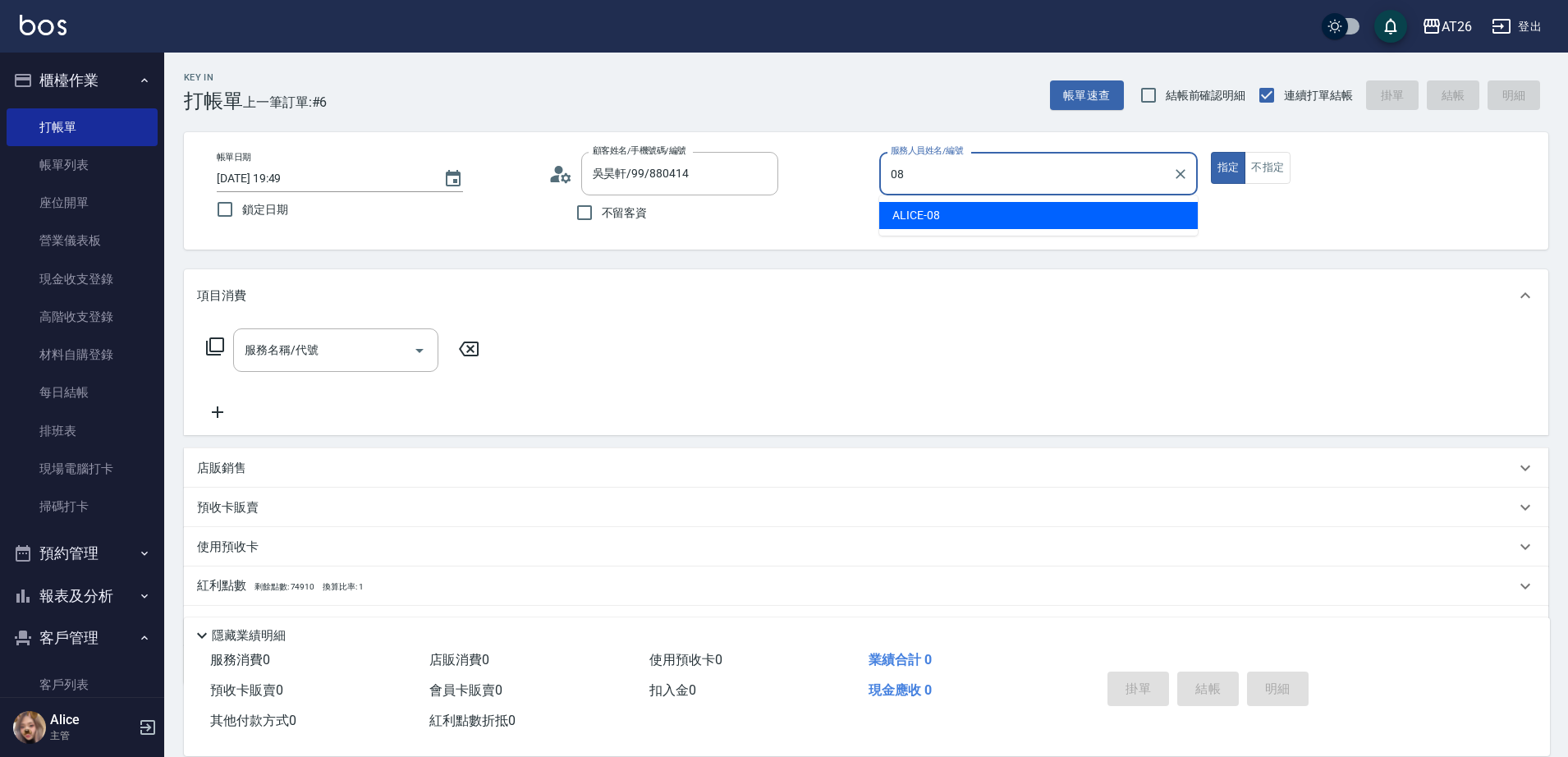
type input "ALICE-08"
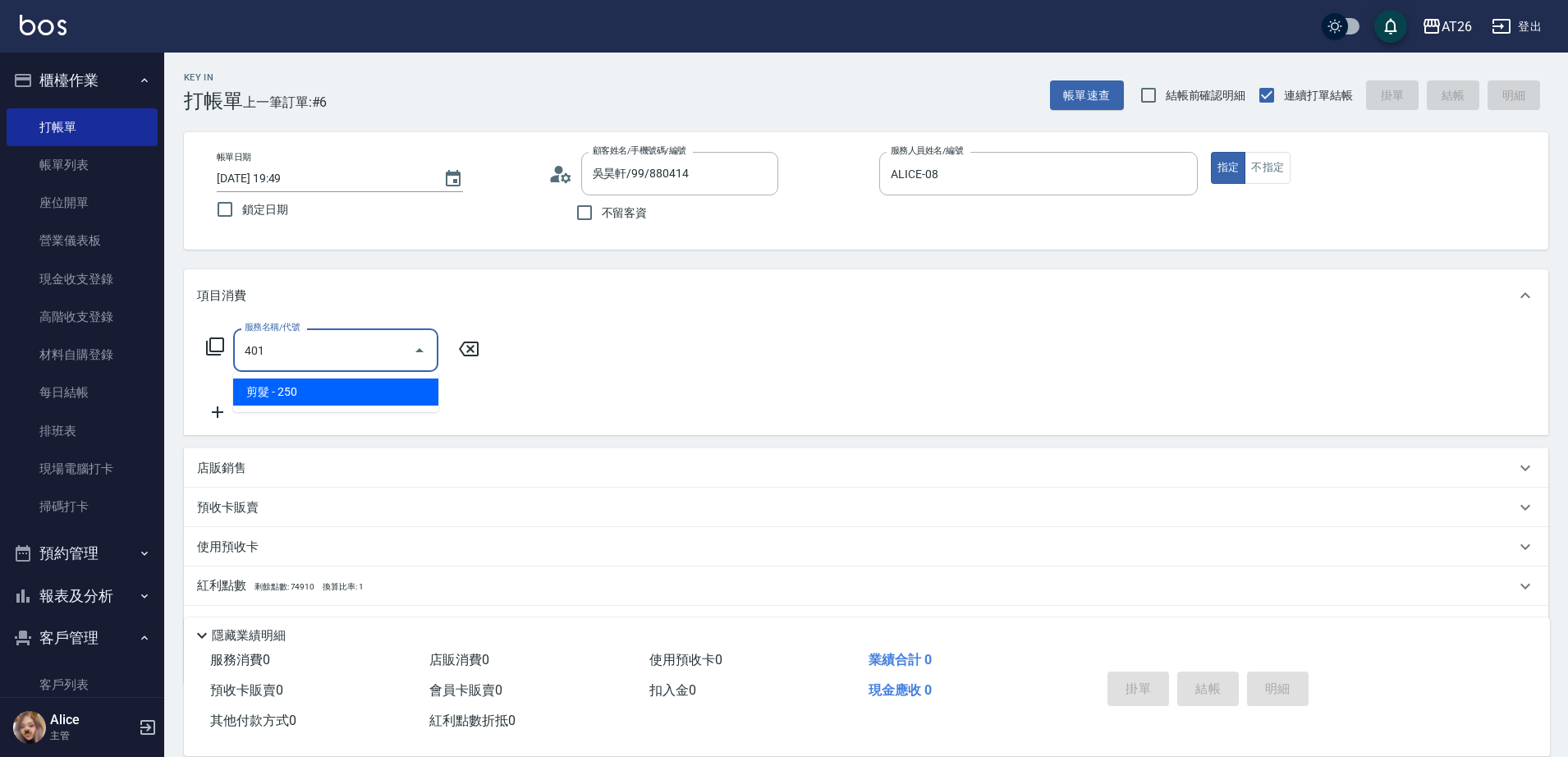
type input "剪髮(401)"
type input "20"
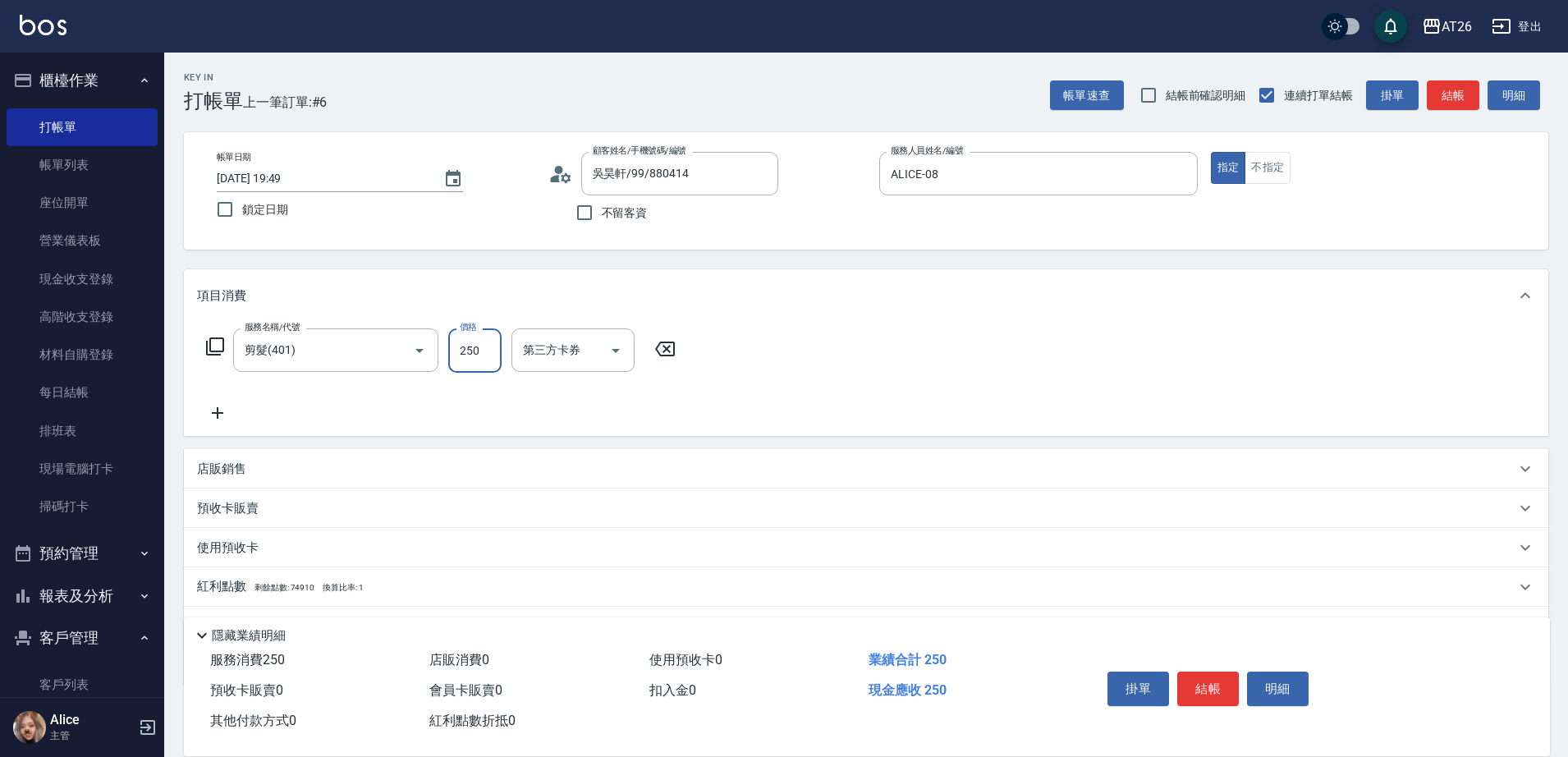
type input "5"
type input "0"
type input "500"
type input "50"
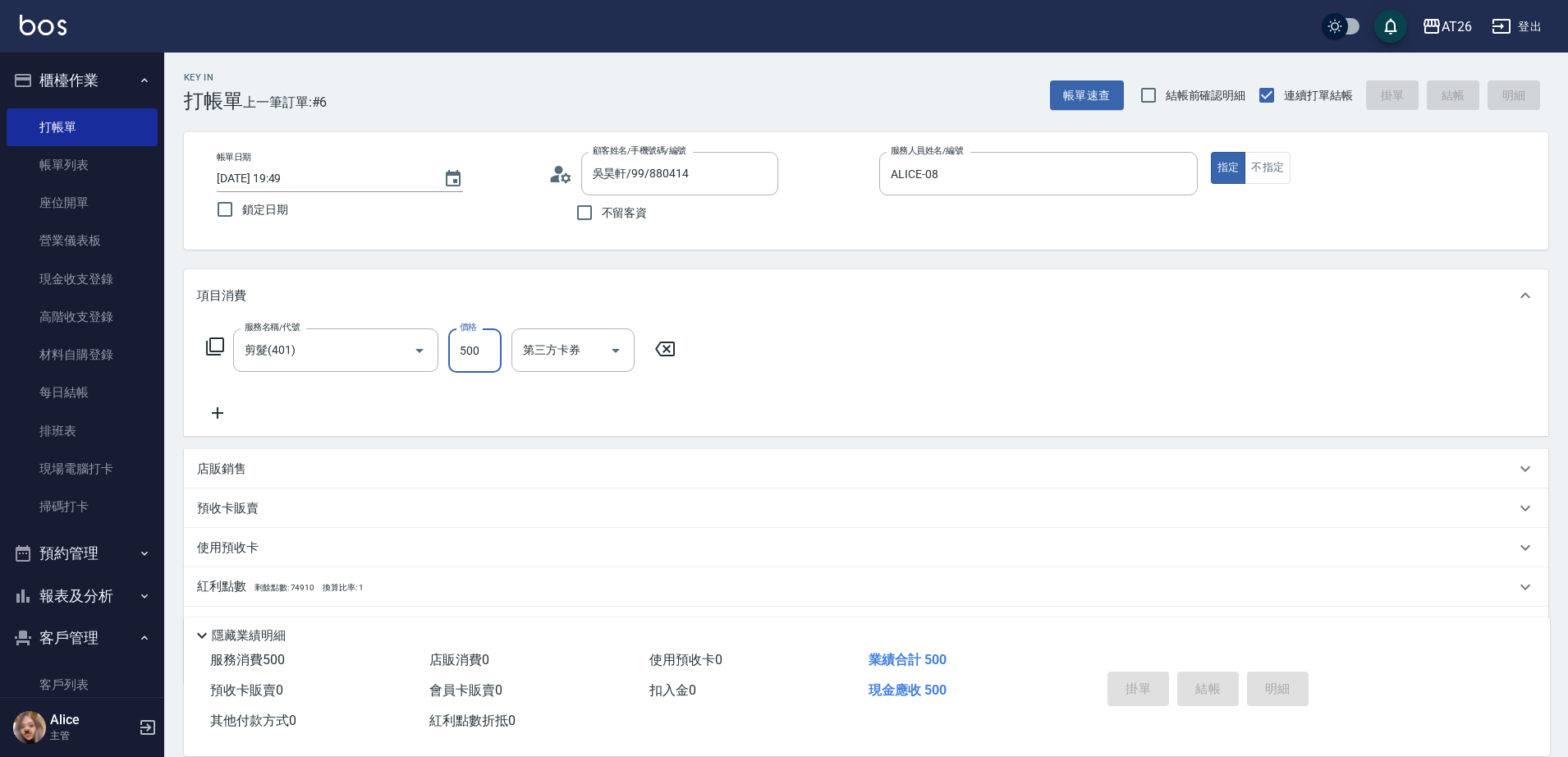
type input "0"
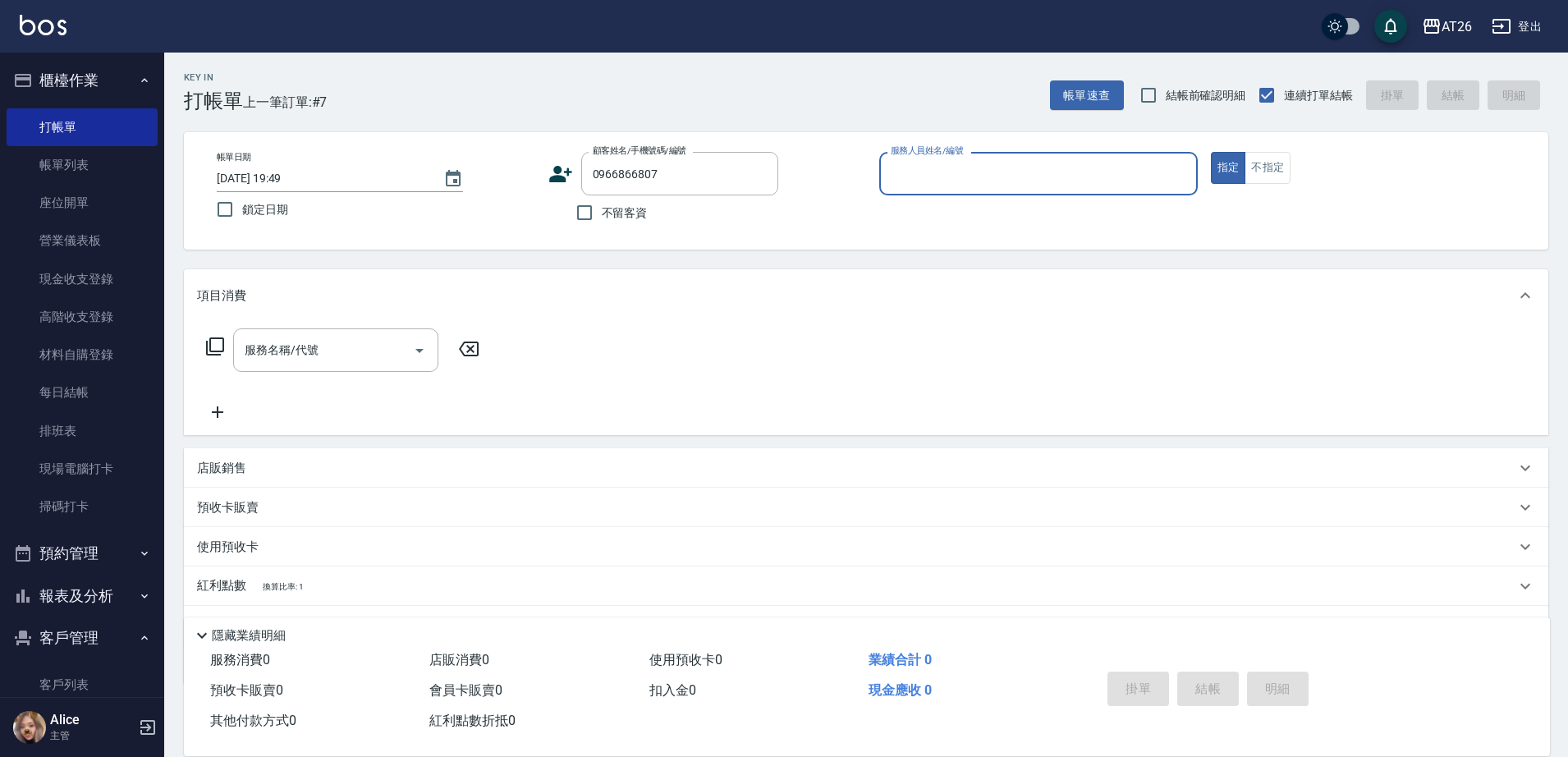
type input "新客人 姓名未設定/0966866807/null"
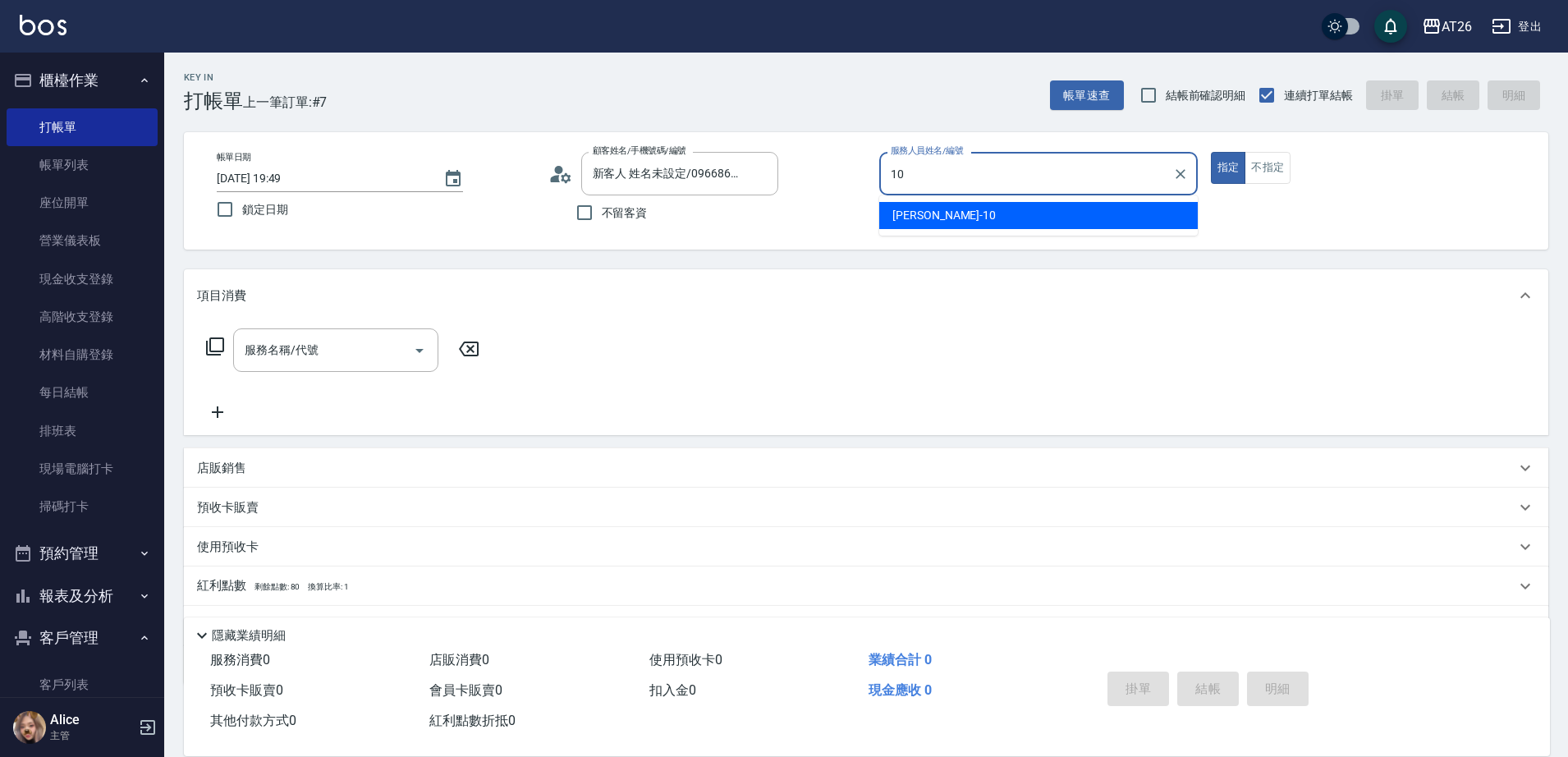
type input "[PERSON_NAME]-10"
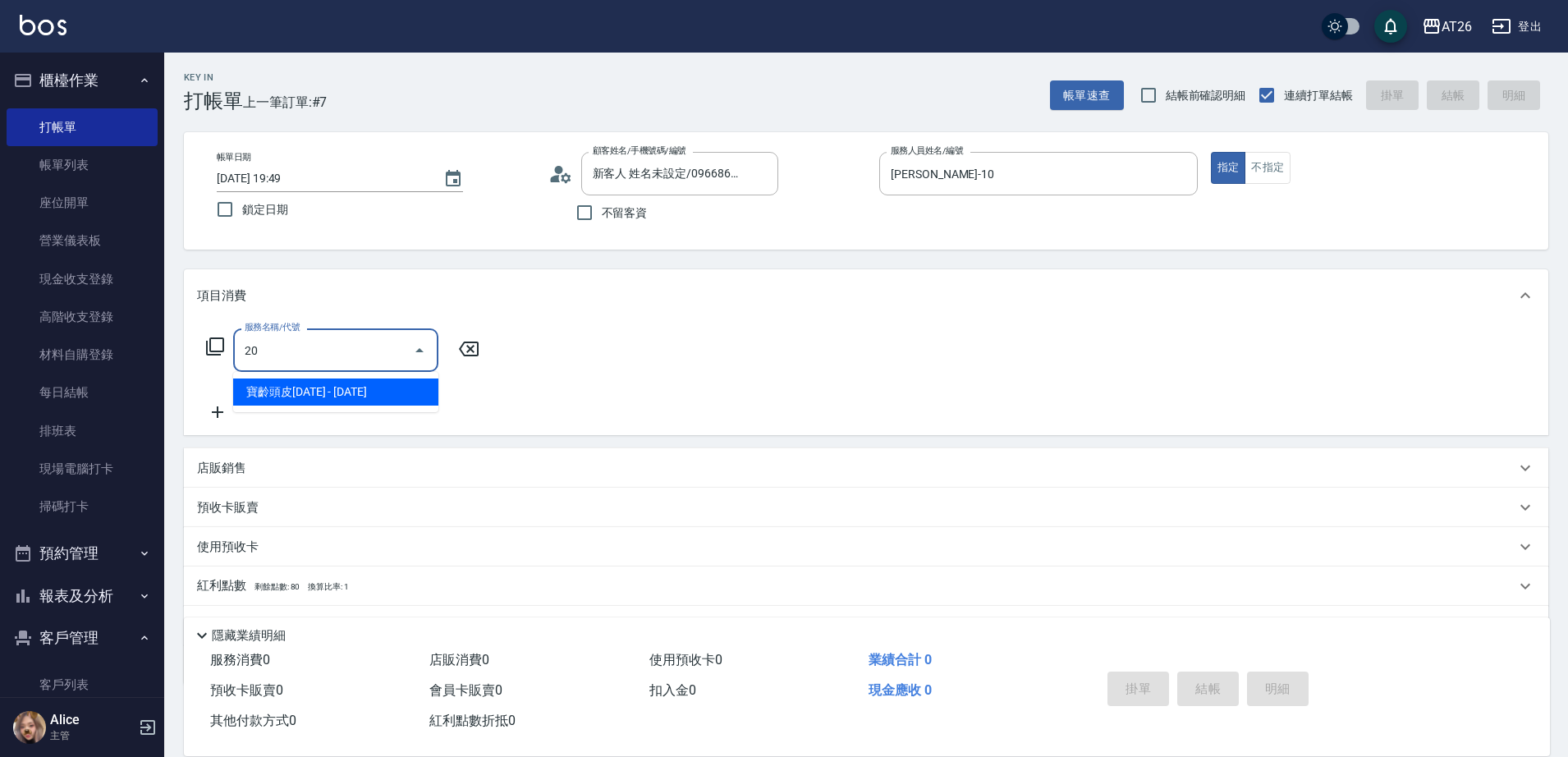
type input "201"
type input "20"
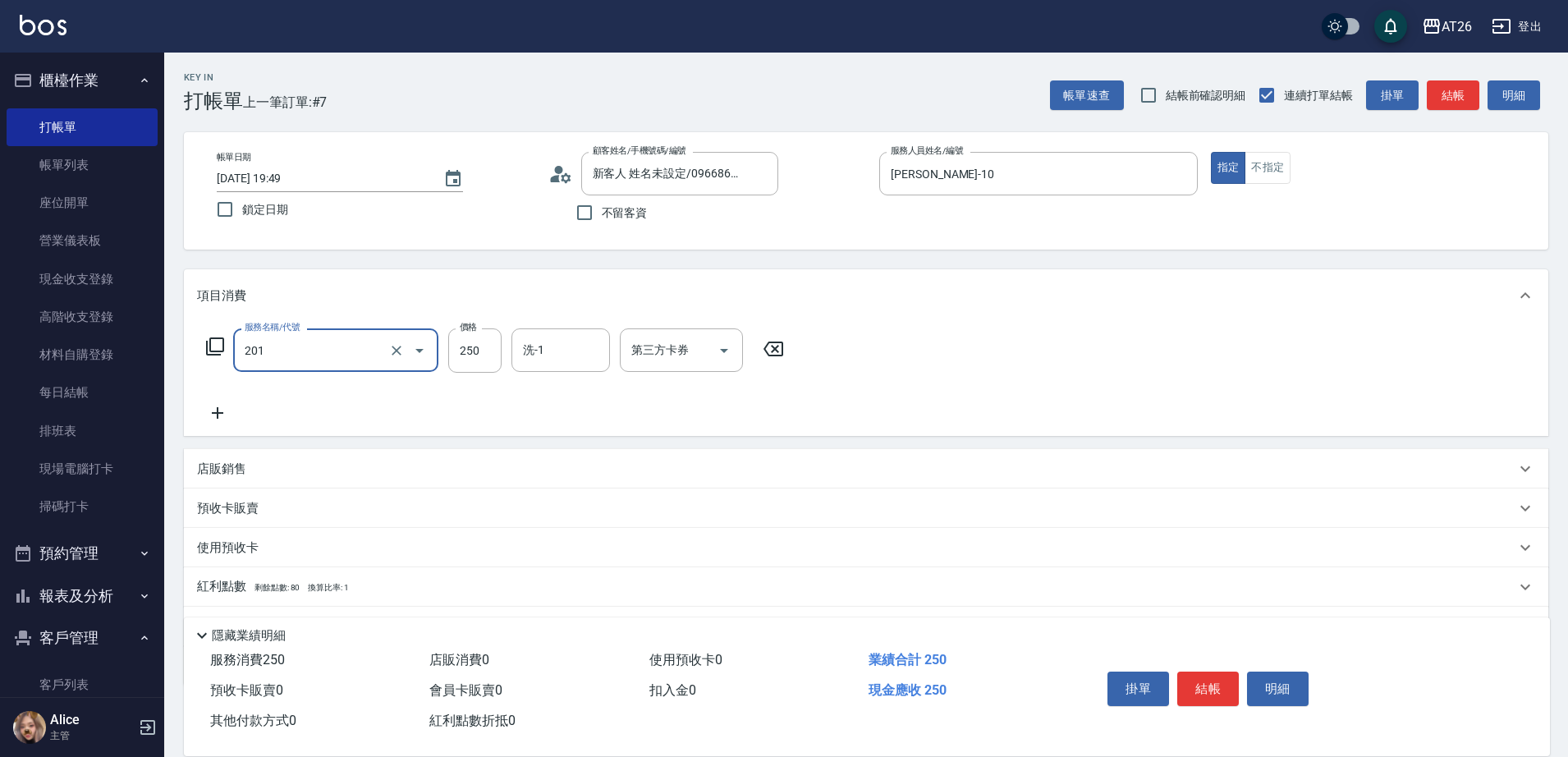
type input "洗髮(201)"
type input "0"
click at [464, 342] on input "0" at bounding box center [475, 351] width 53 height 44
type input "800"
type input "80"
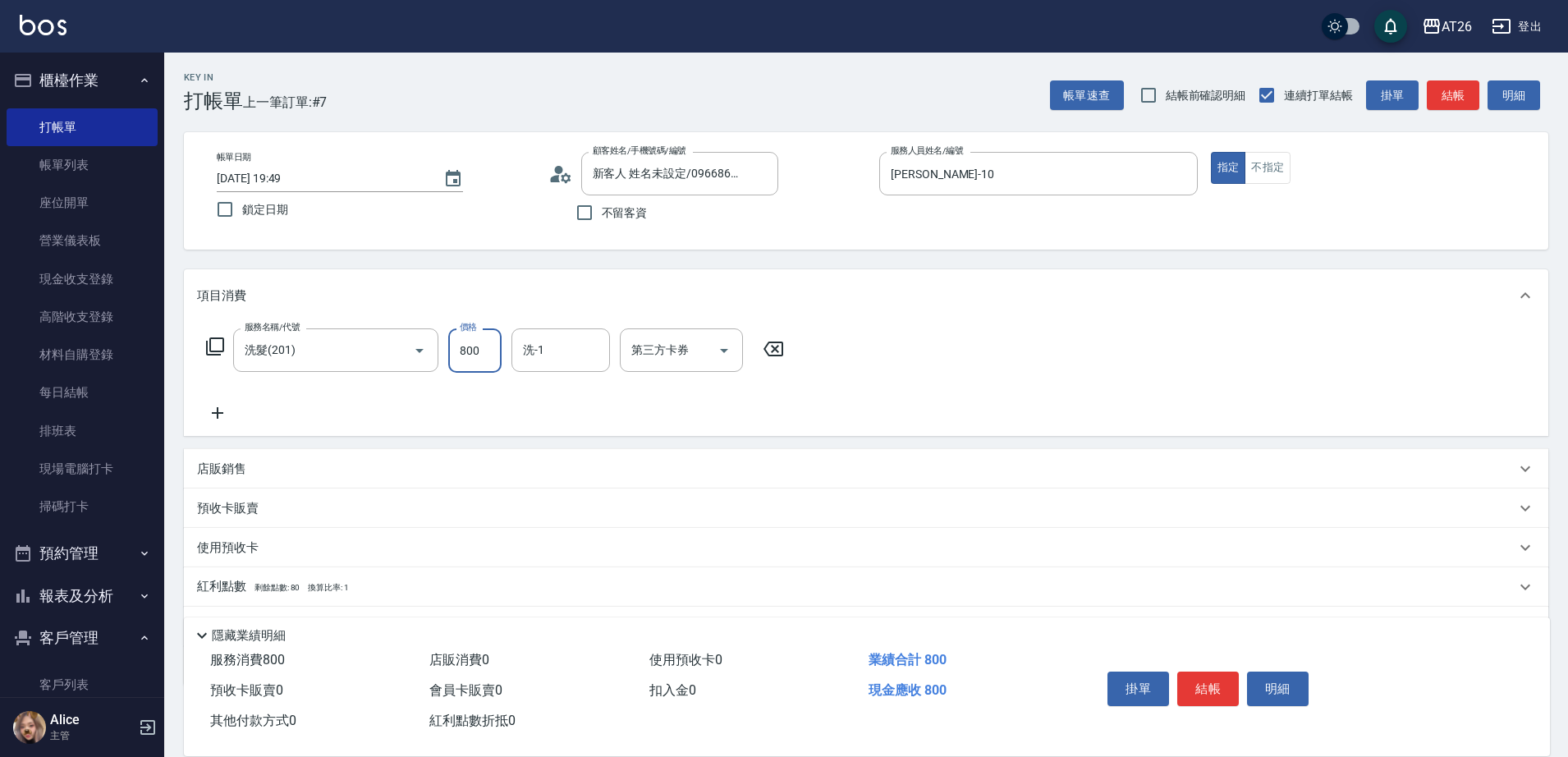
type input "800"
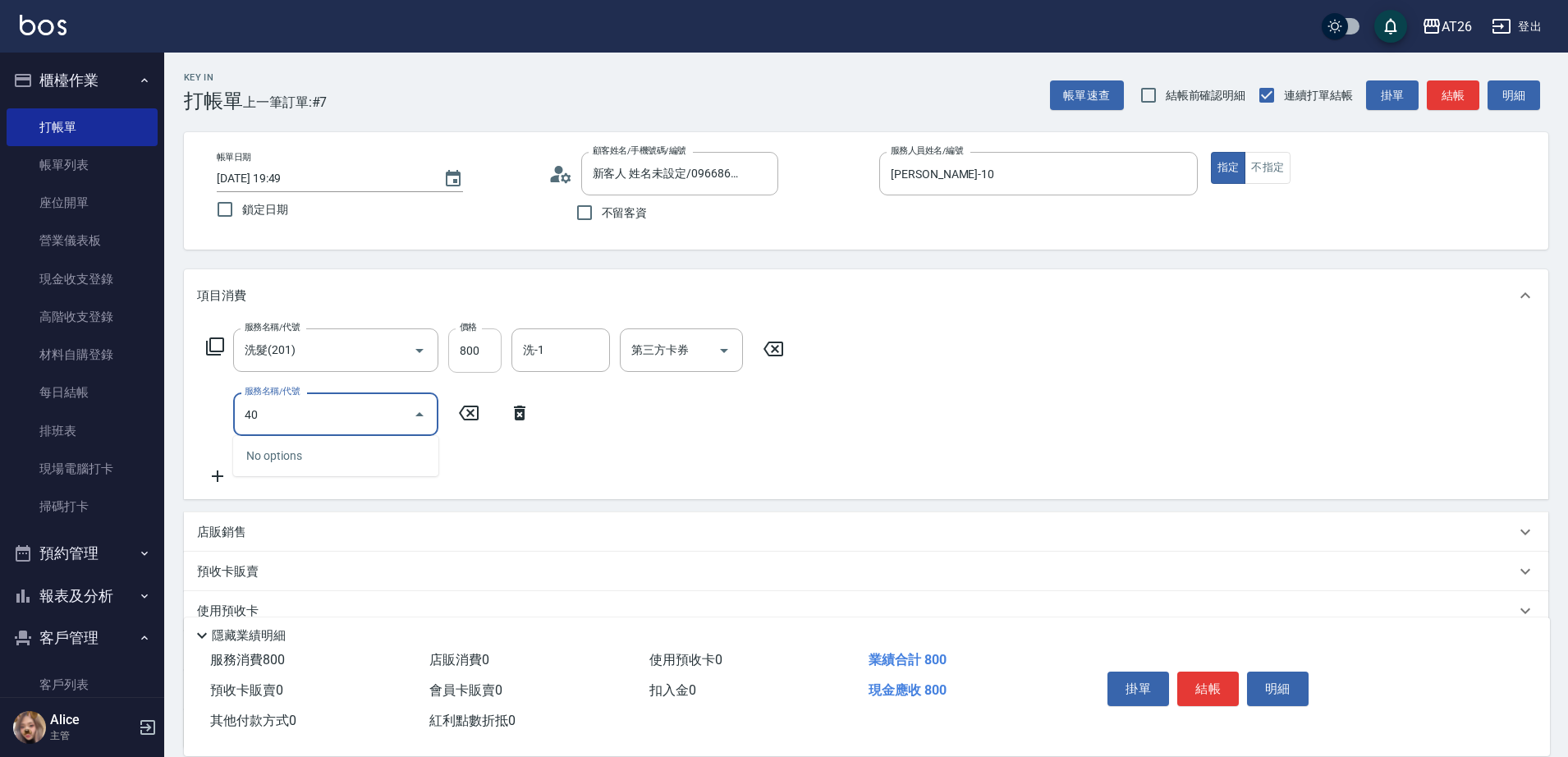
type input "401"
type input "100"
type input "剪髮(401)"
type input "0"
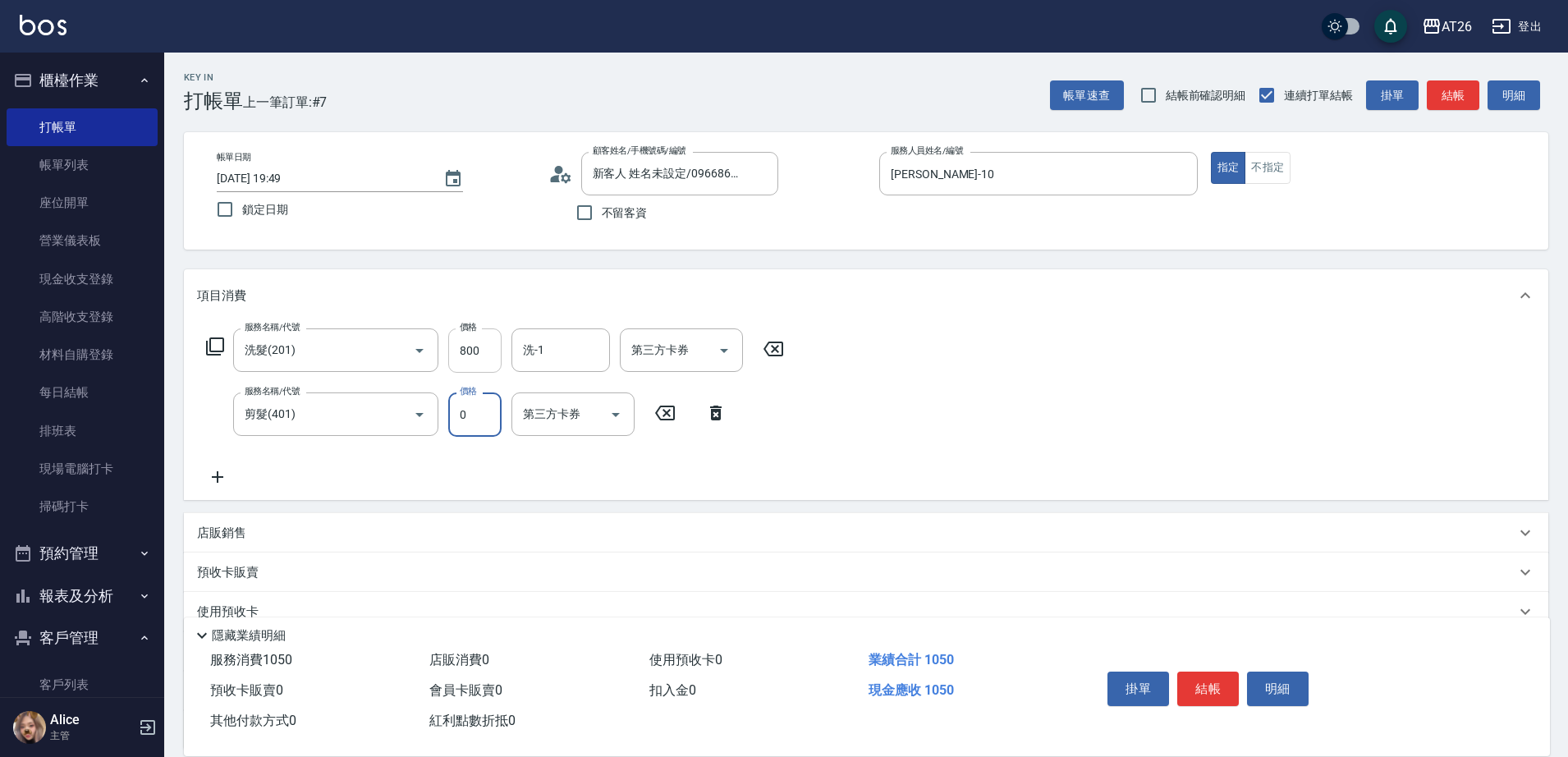
type input "80"
type input "0"
click at [548, 342] on input "洗-1" at bounding box center [560, 350] width 84 height 29
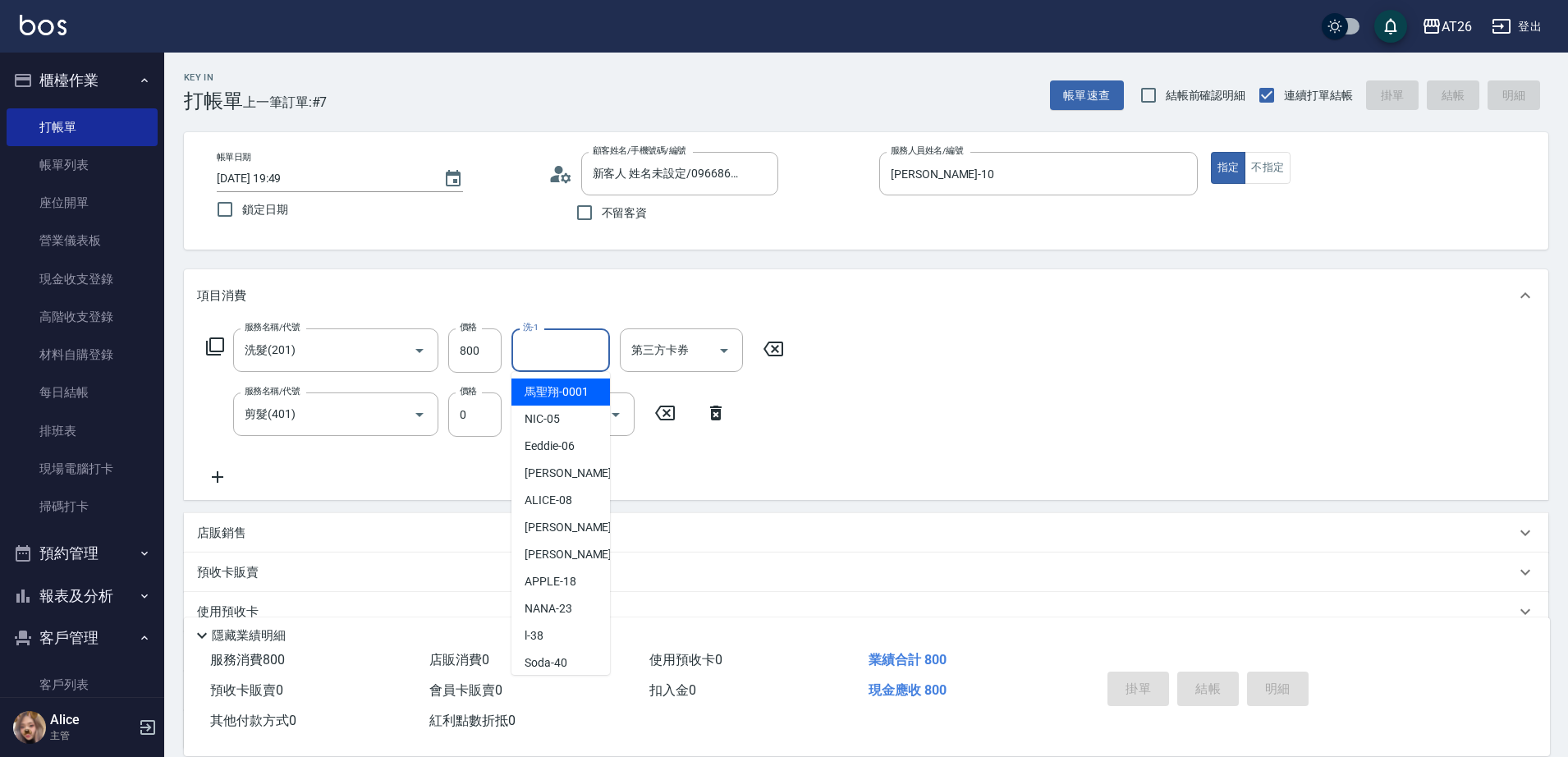
type input "2025/09/09 19:50"
type input "0"
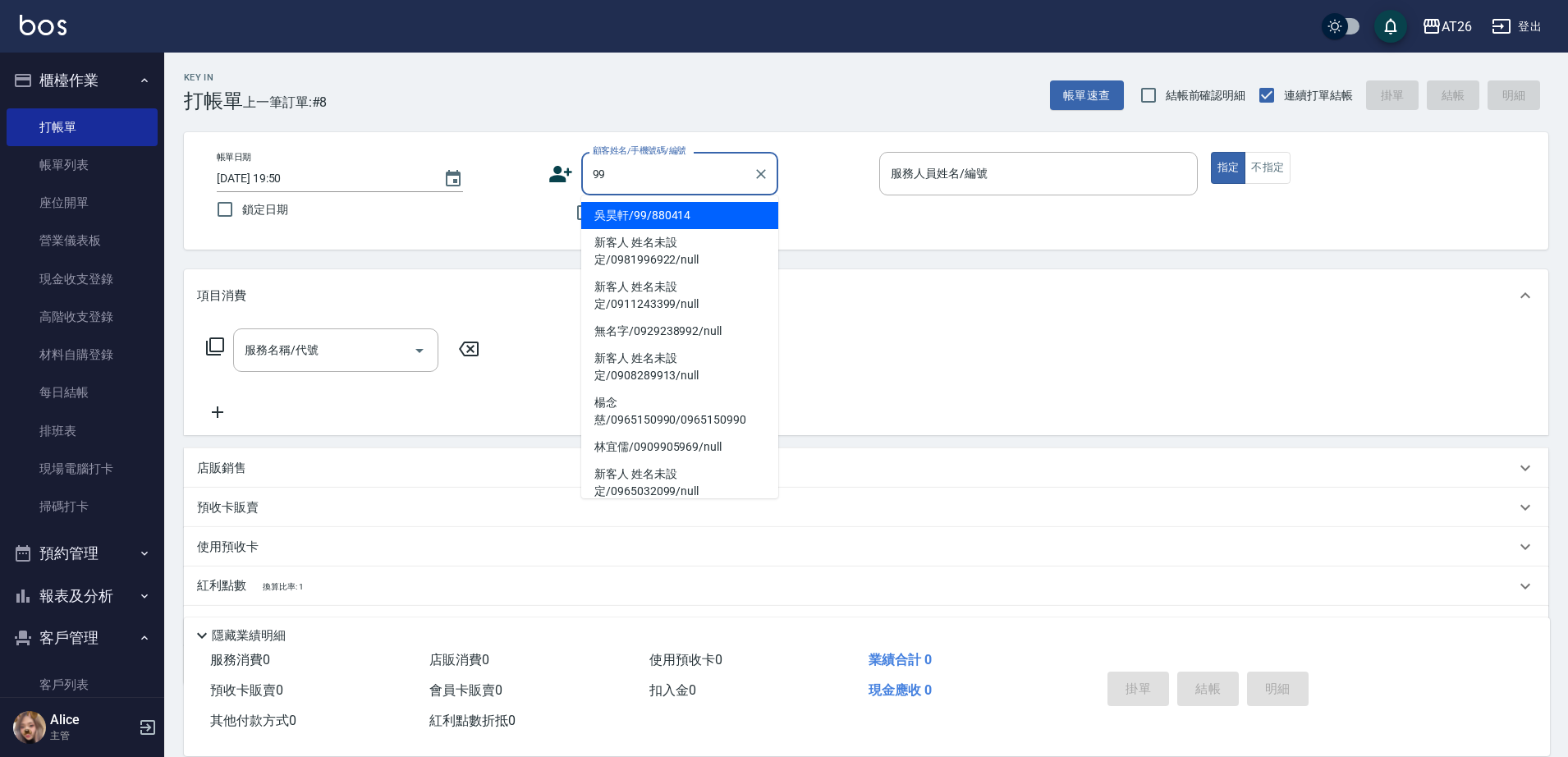
type input "吳昊軒/99/880414"
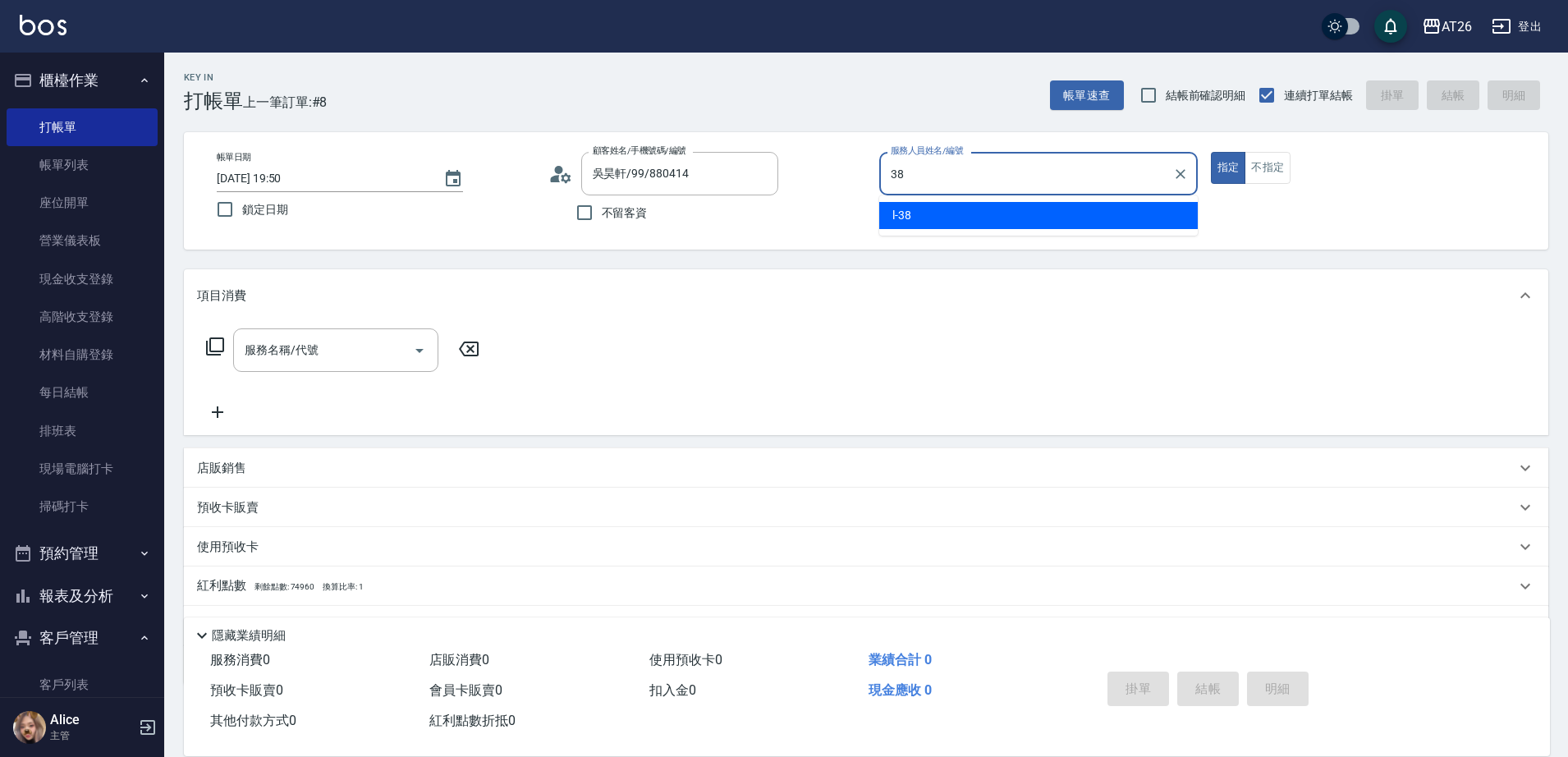
type input "l-38"
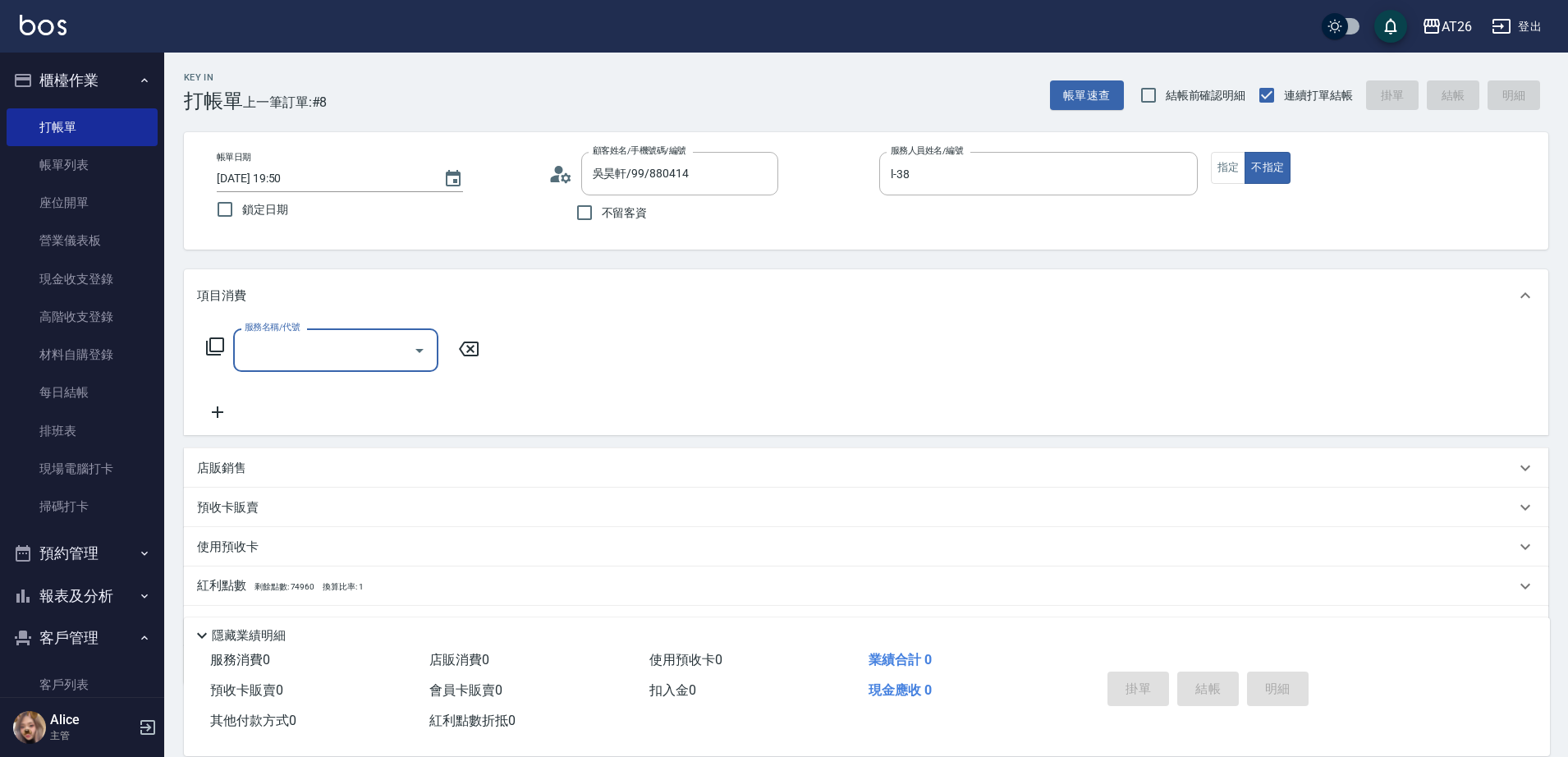
type input "4"
type input "201"
type input "20"
type input "洗髮(201)"
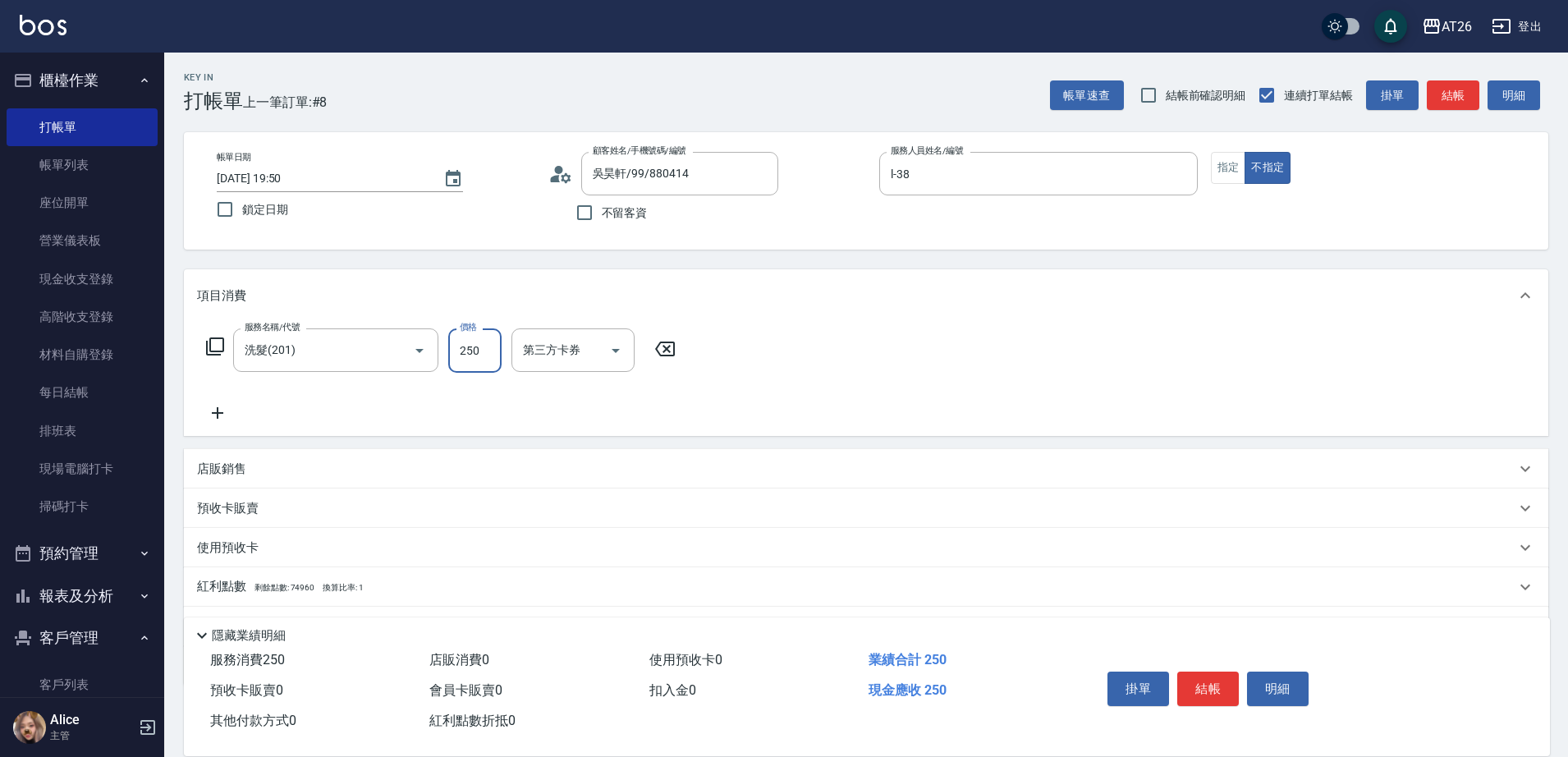
type input "4"
type input "0"
type input "400"
type input "40"
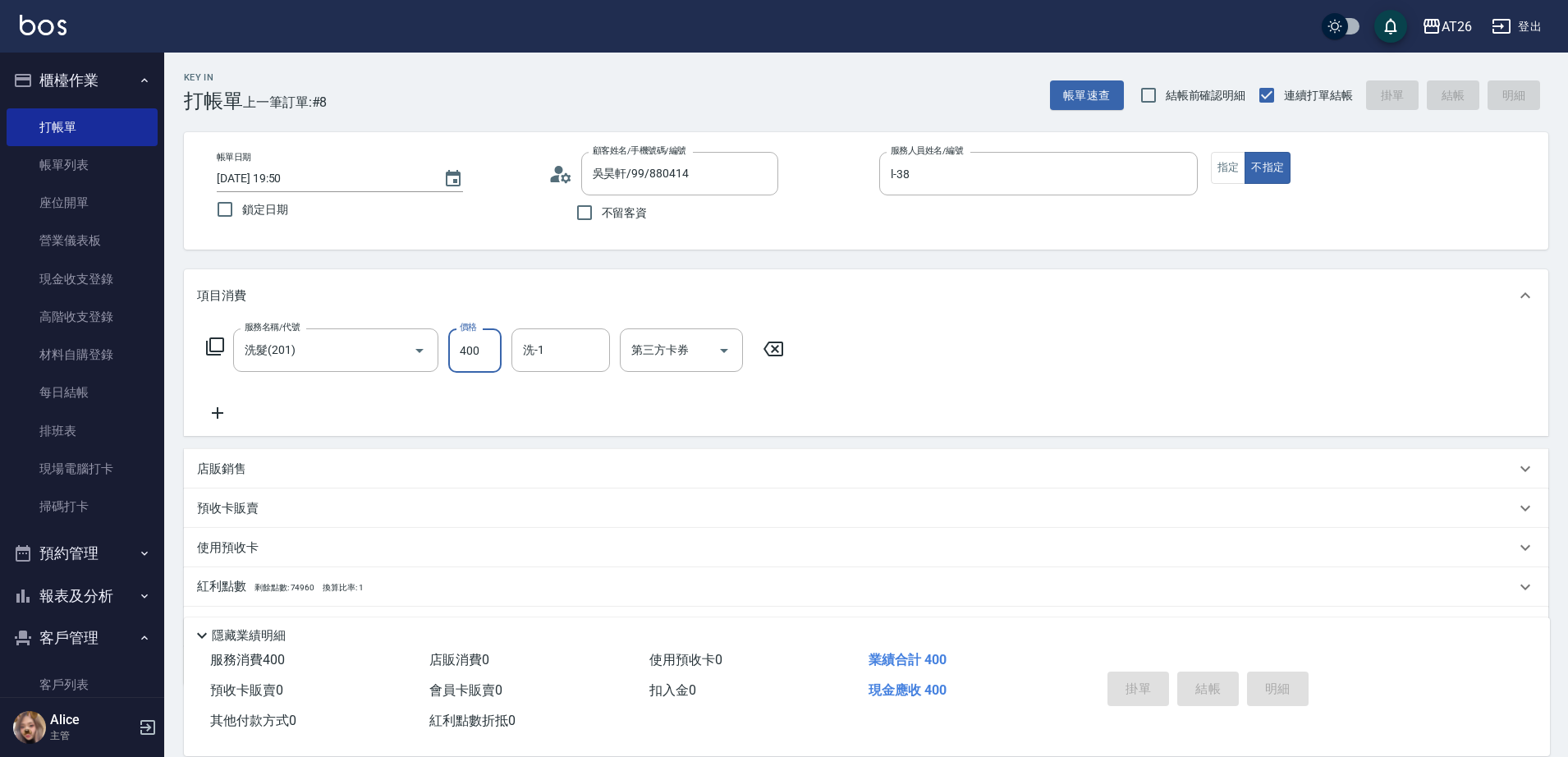
type input "0"
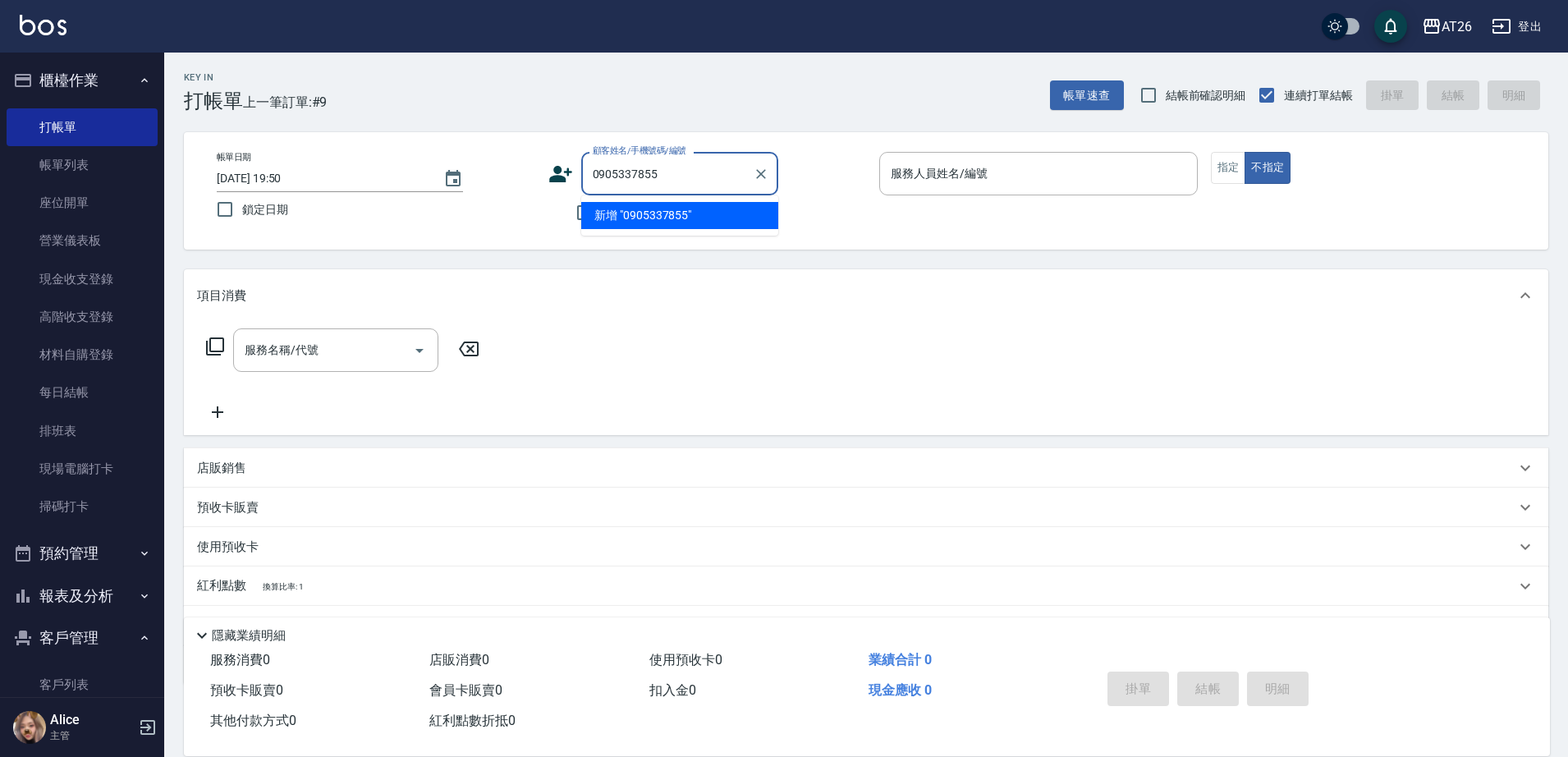
type input "0905337855"
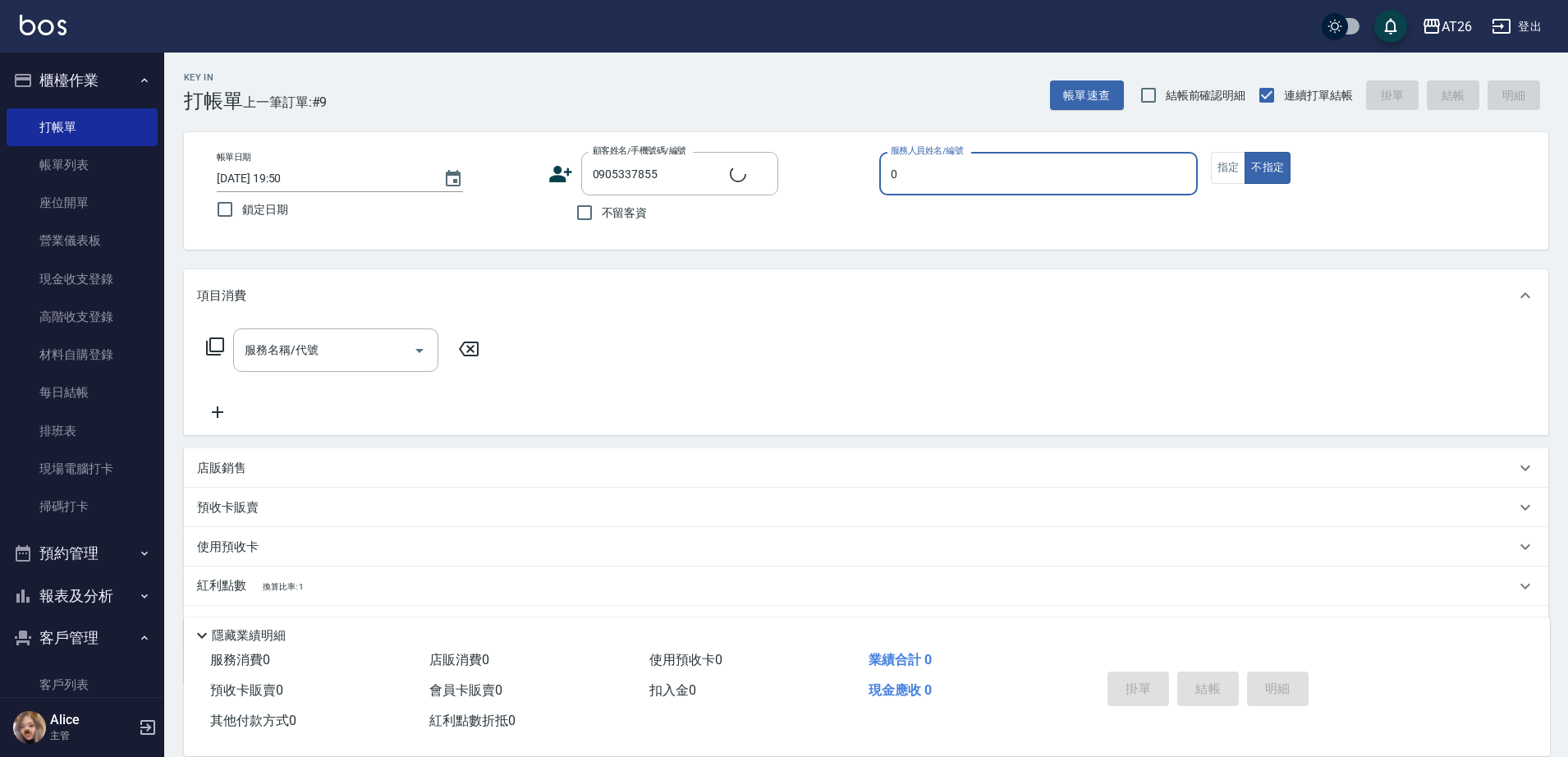
type input "05"
type input "王宥澤/0905337855/0905337855"
type input "NIC-05"
click at [1245, 152] on button "不指定" at bounding box center [1268, 168] width 46 height 32
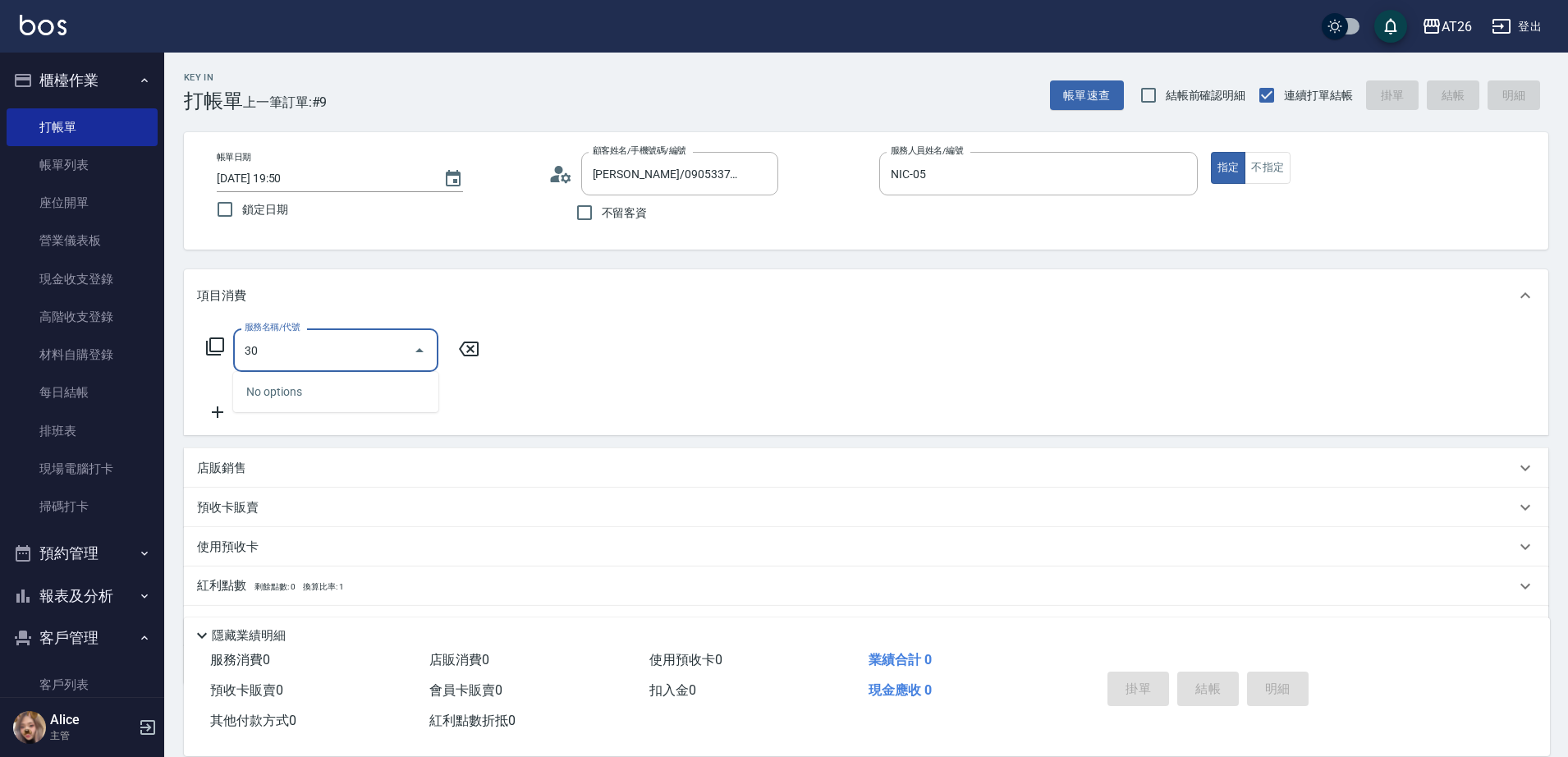
type input "301"
type input "120"
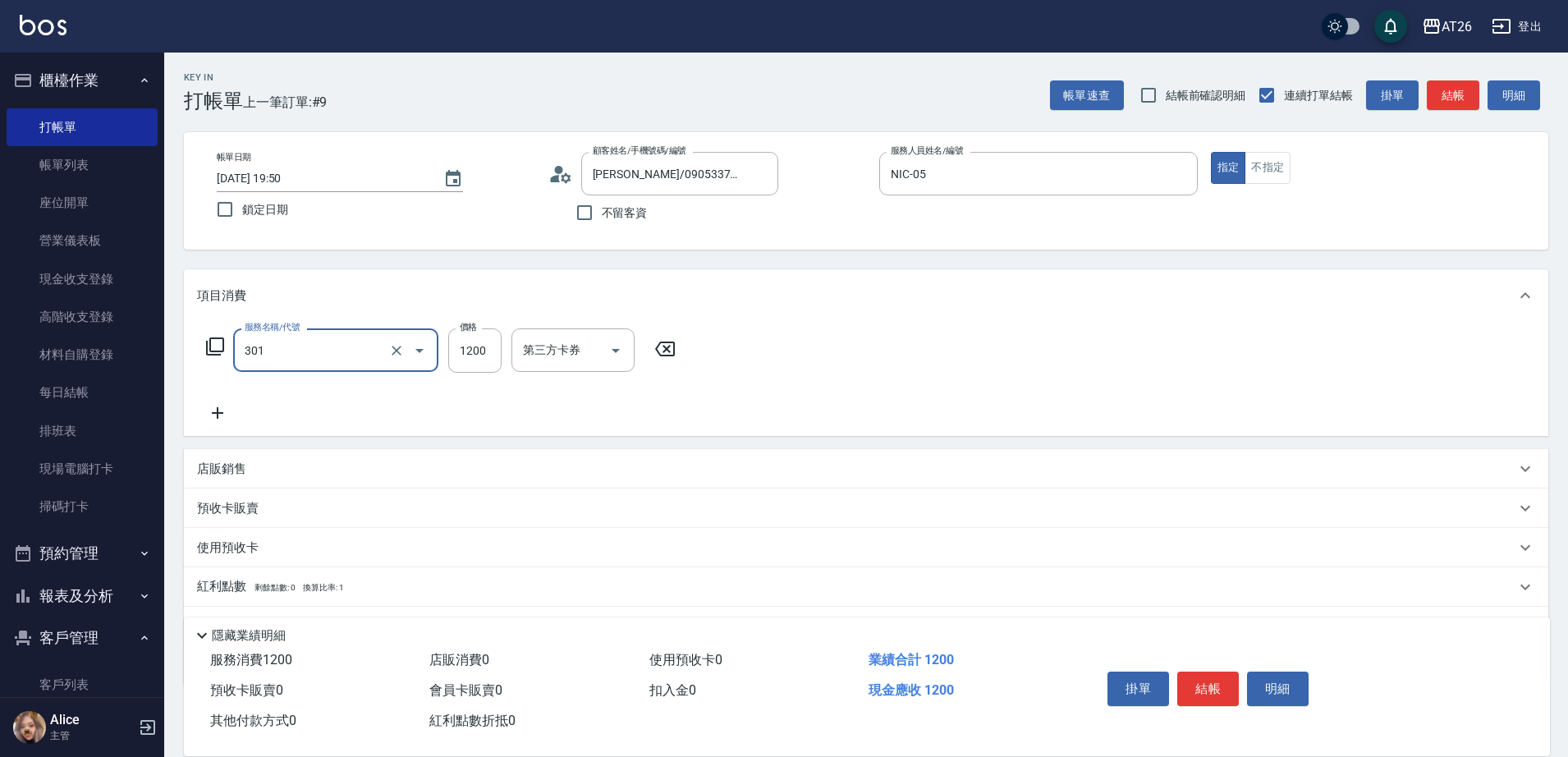
type input "燙髮(301)"
type input "1"
type input "0"
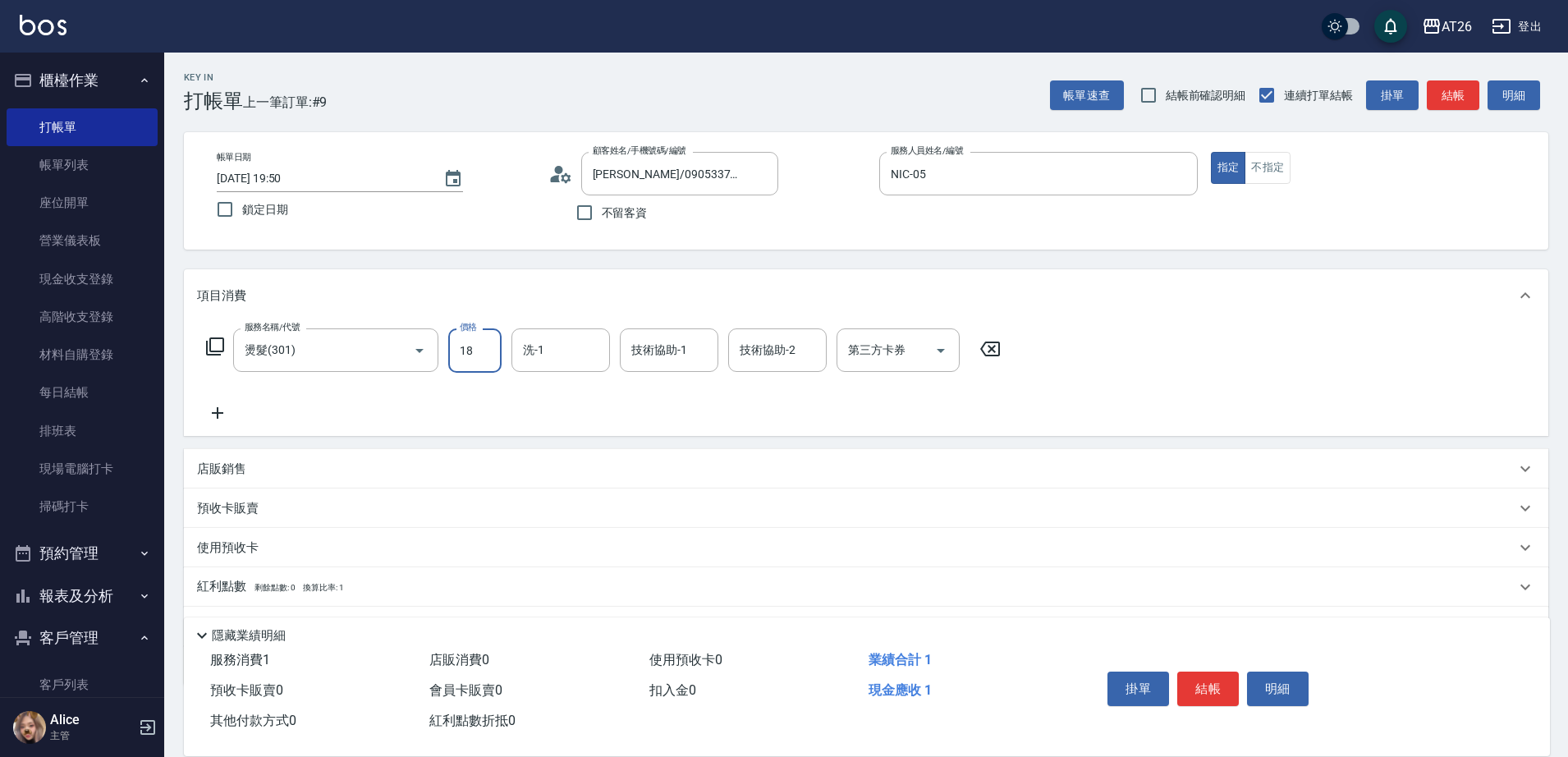
type input "180"
type input "10"
type input "1800"
type input "180"
type input "1800"
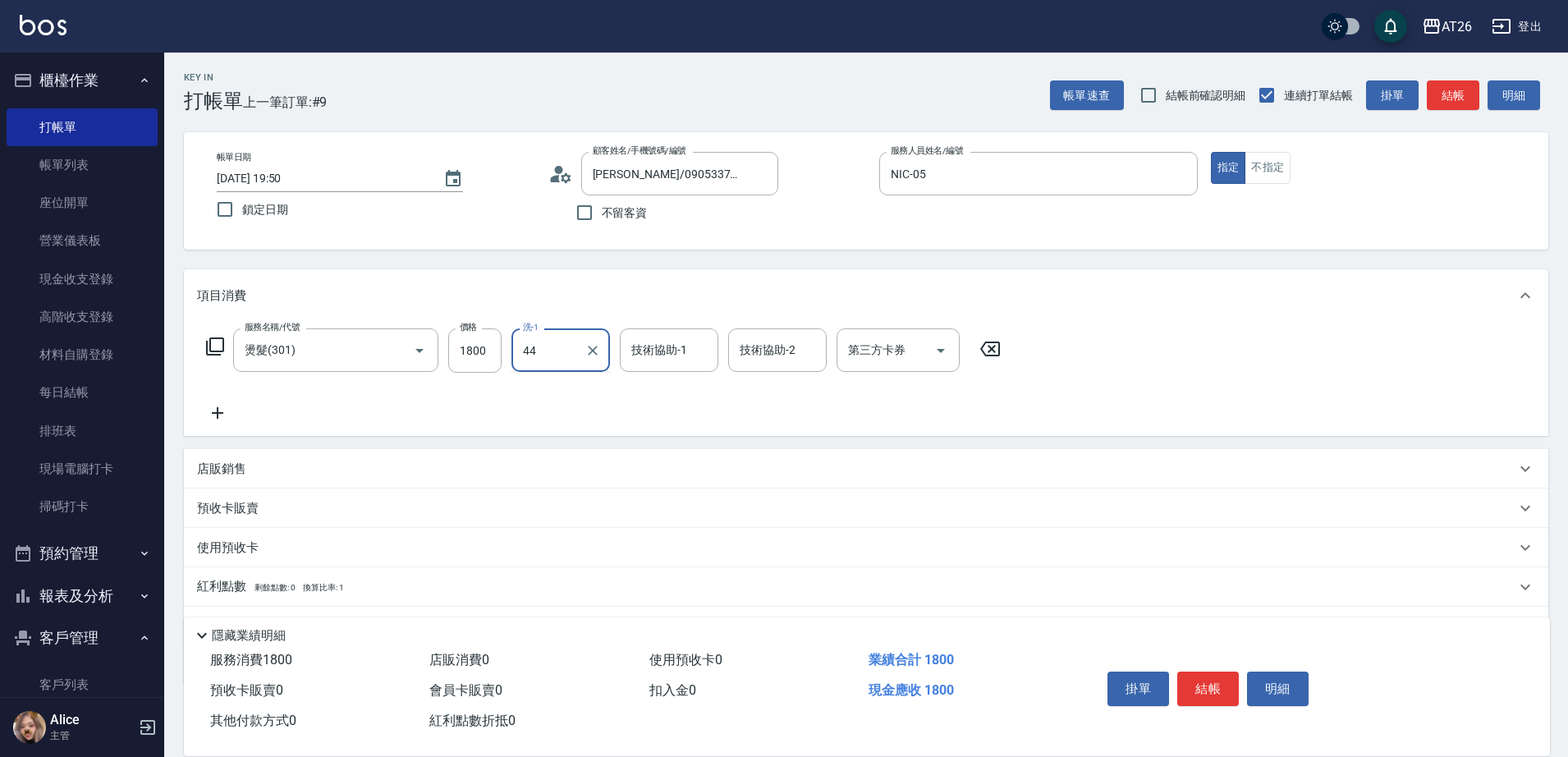
type input "祐希-44"
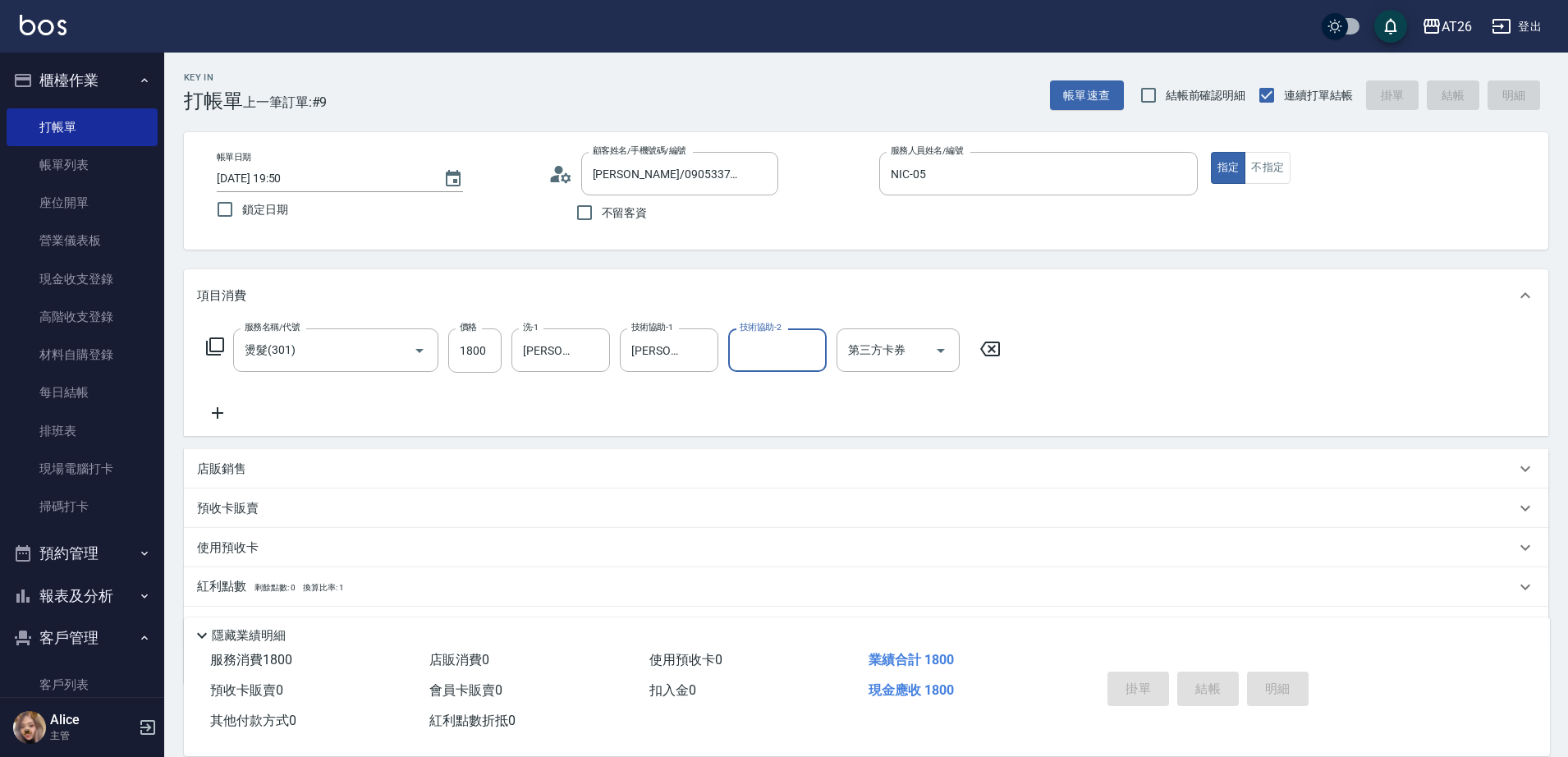
type input "0"
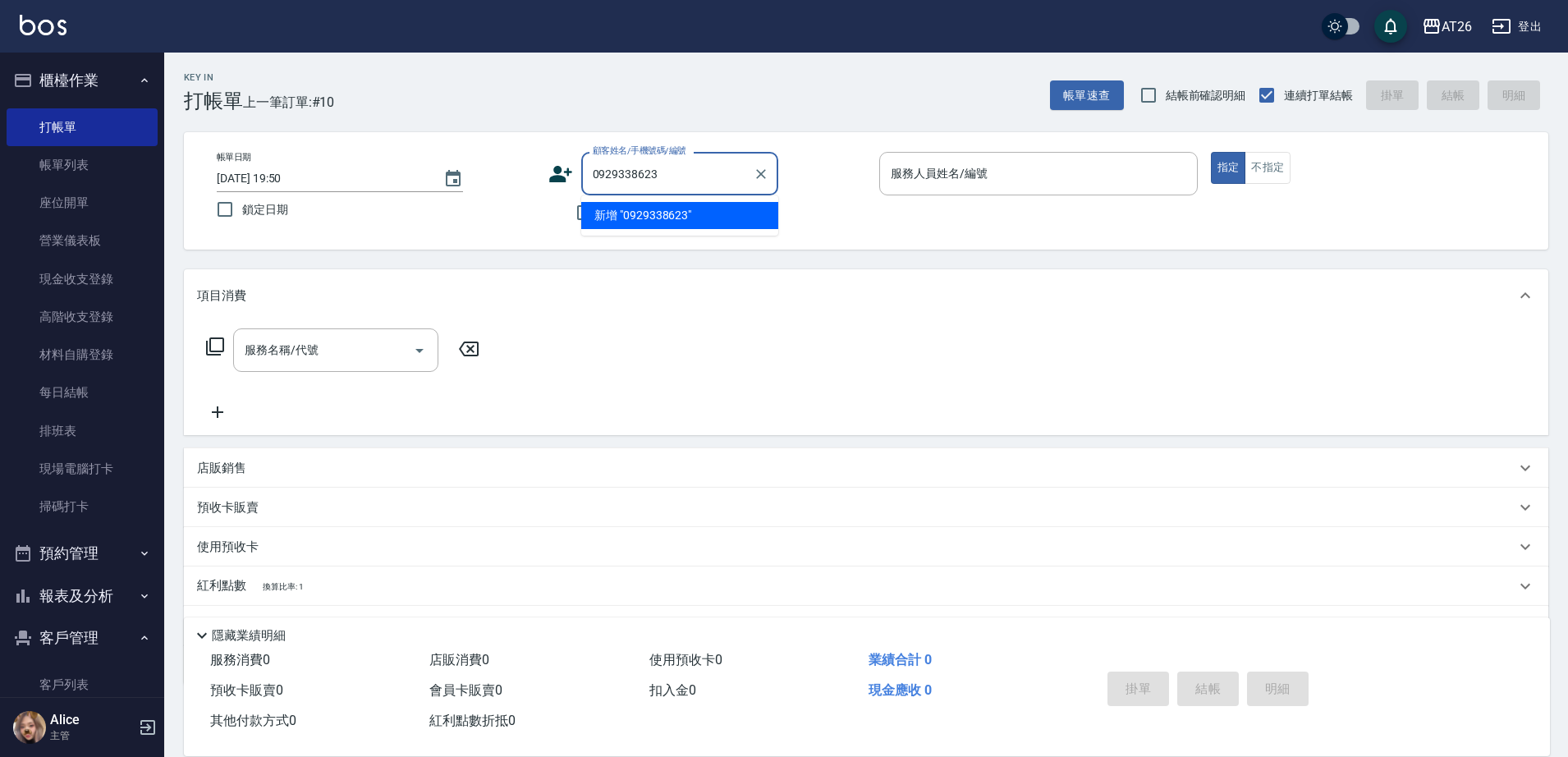
type input "0929338623"
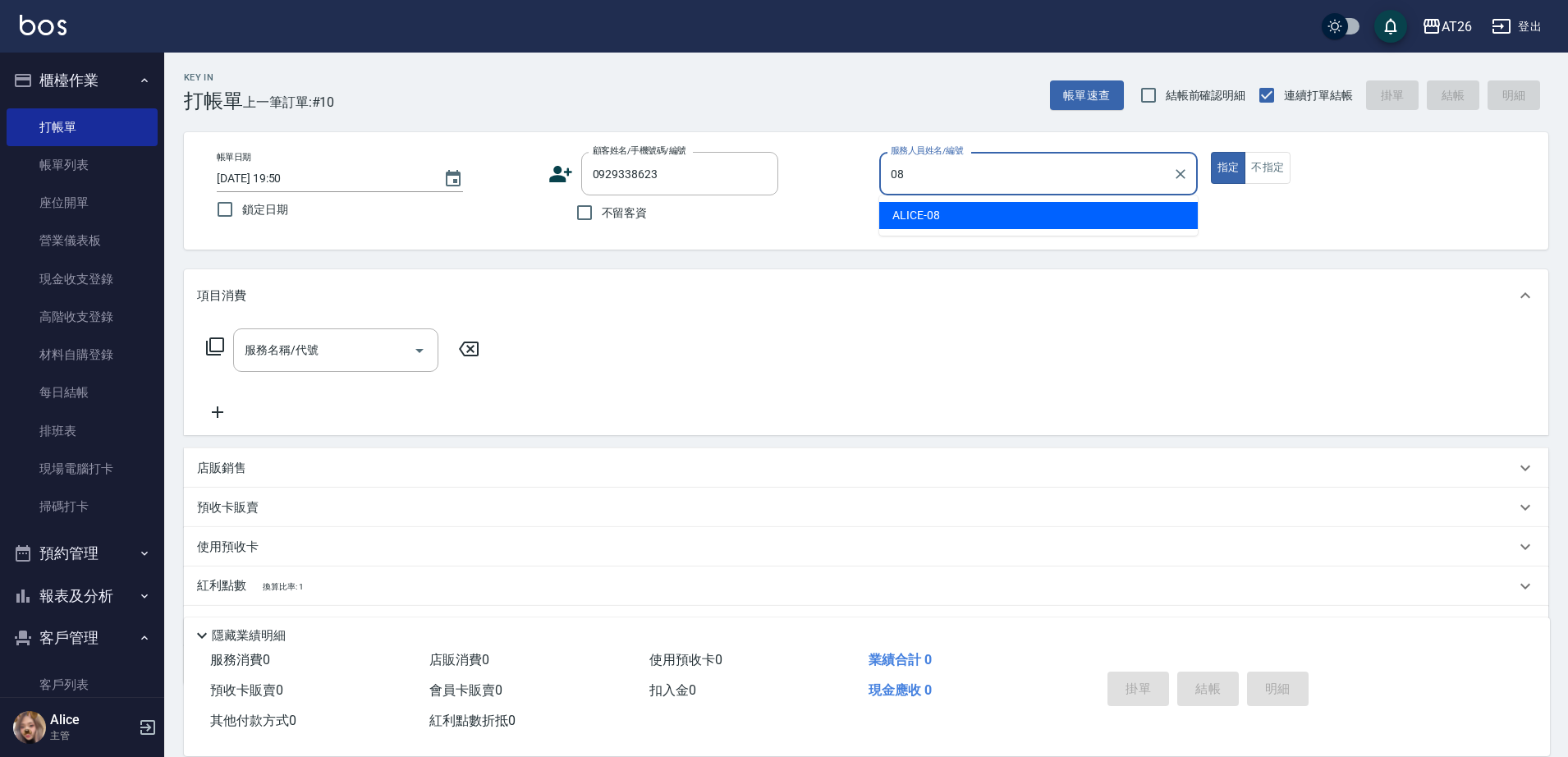
type input "ALICE-08"
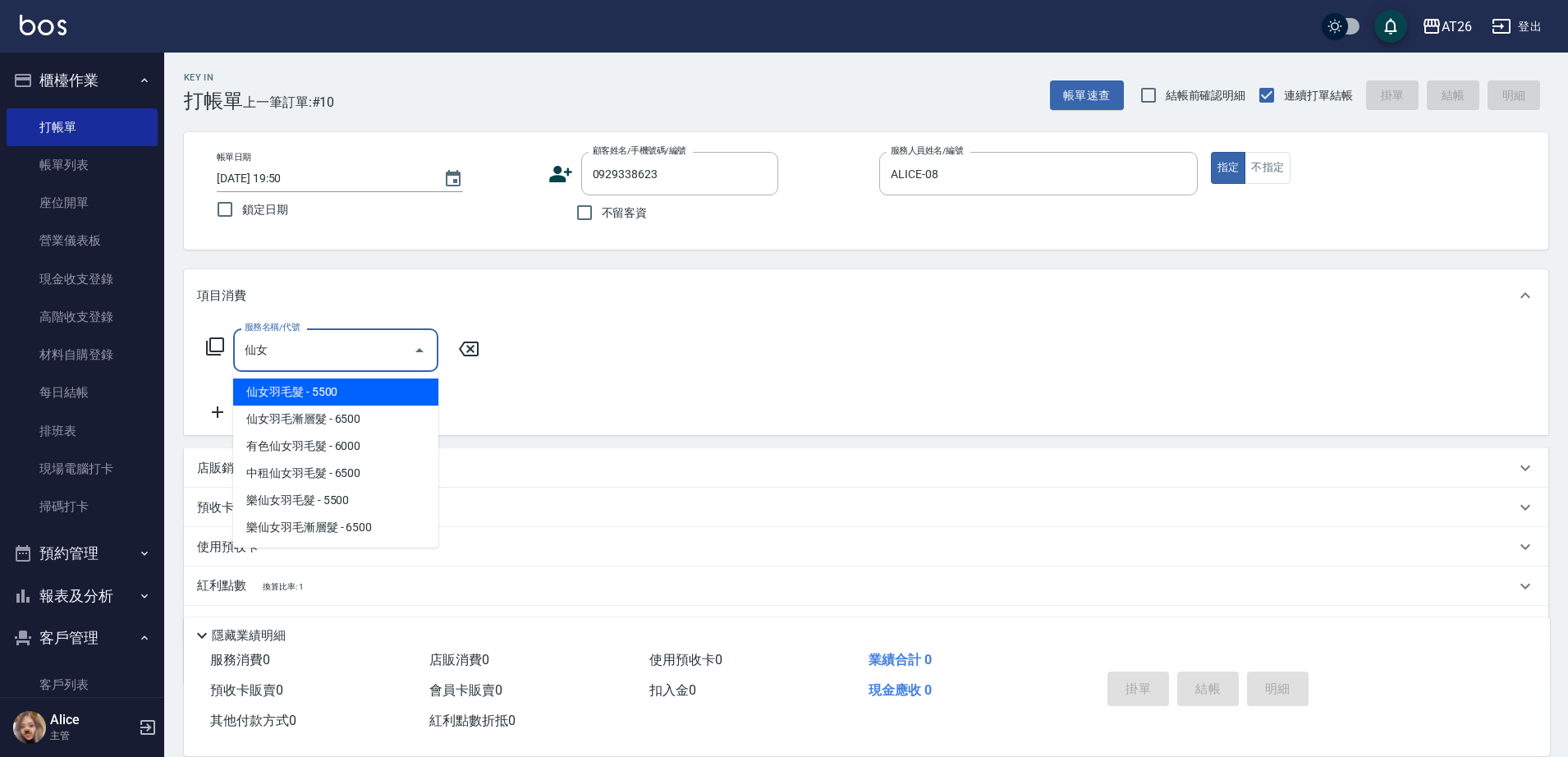
type input "仙女羽毛髮(716)"
type input "550"
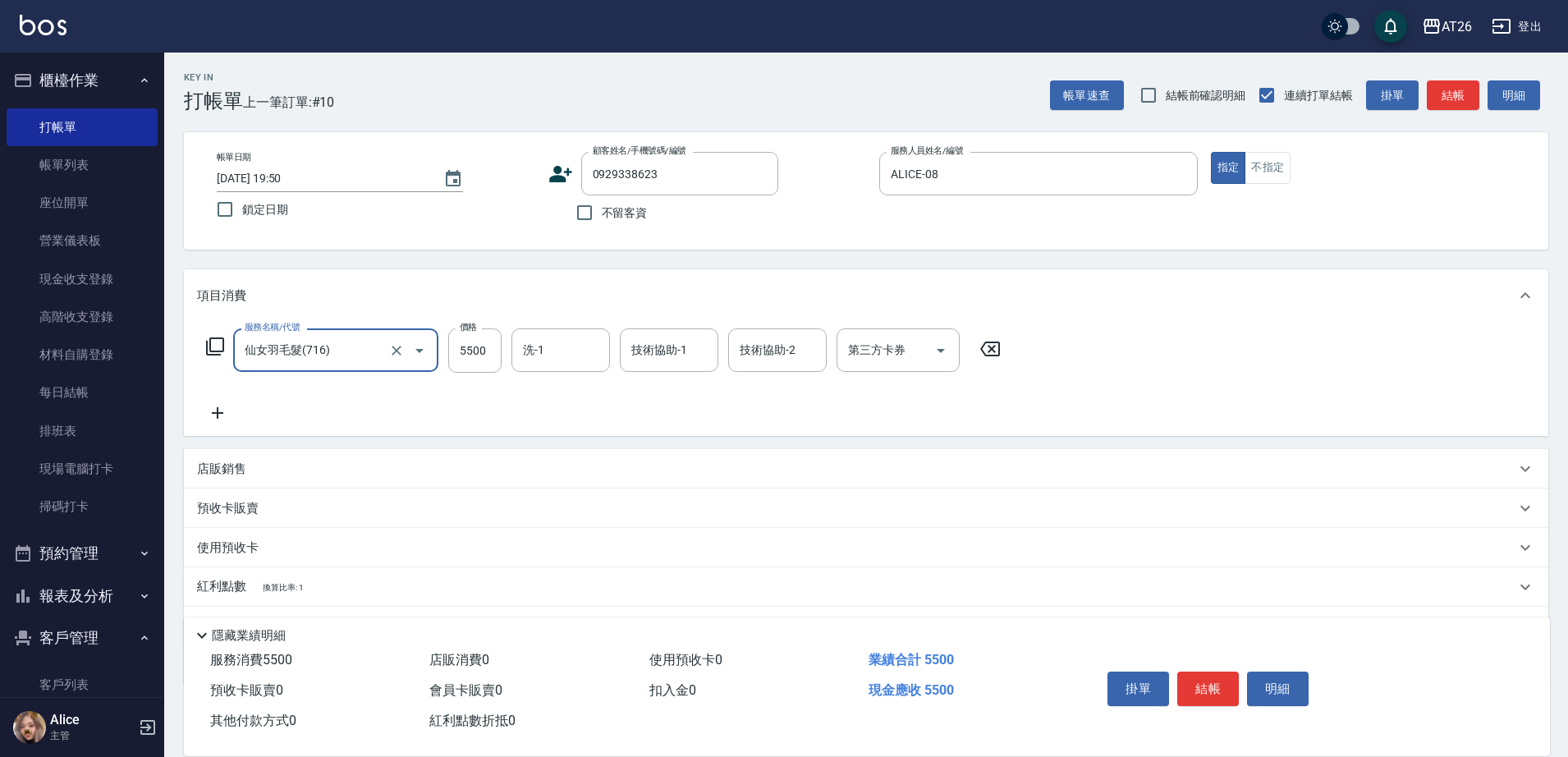
type input "仙女羽毛髮(716)"
type input "2"
type input "0"
type input "250"
type input "20"
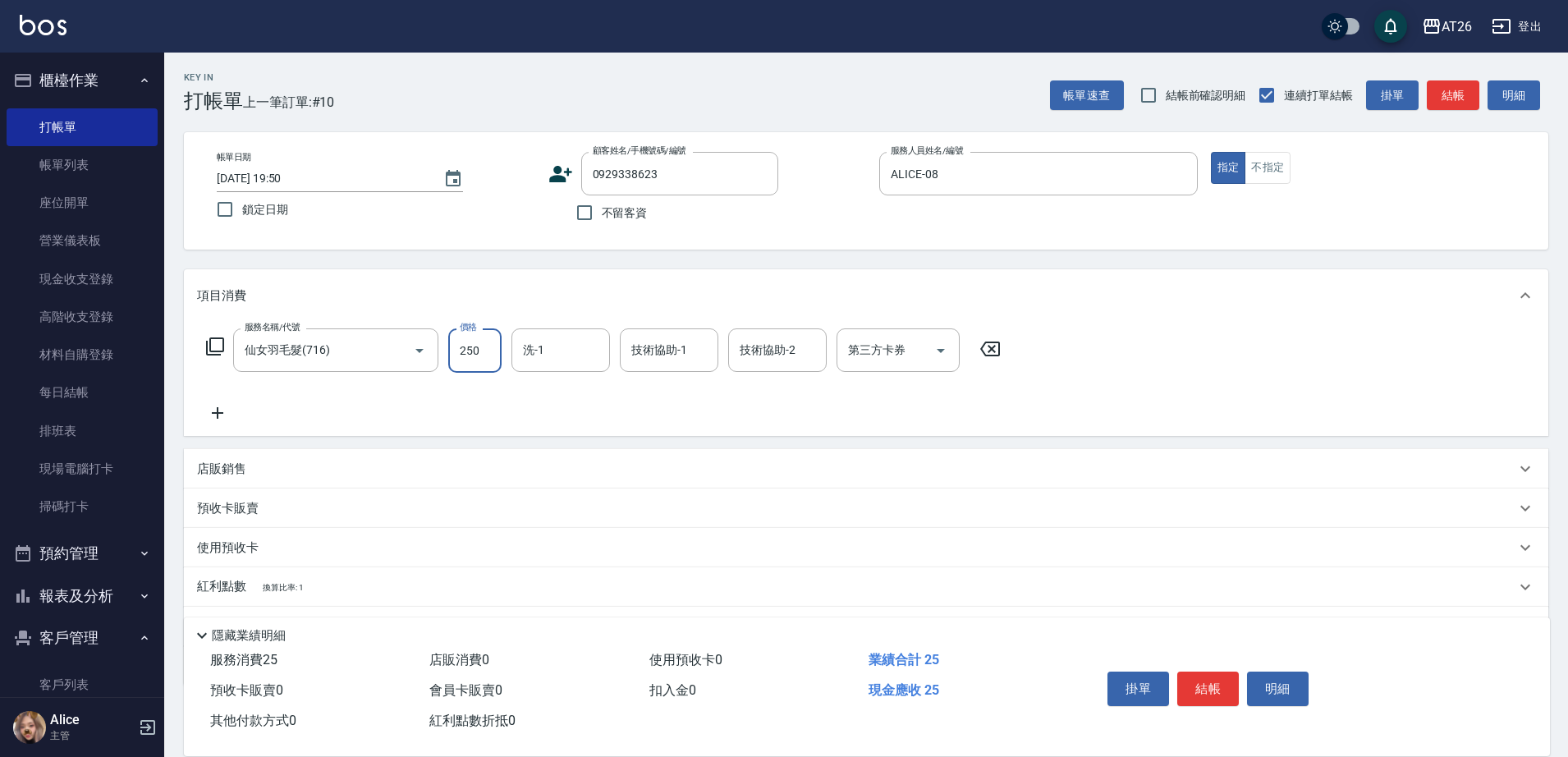
type input "2500"
type input "250"
type input "25000"
type input "2500"
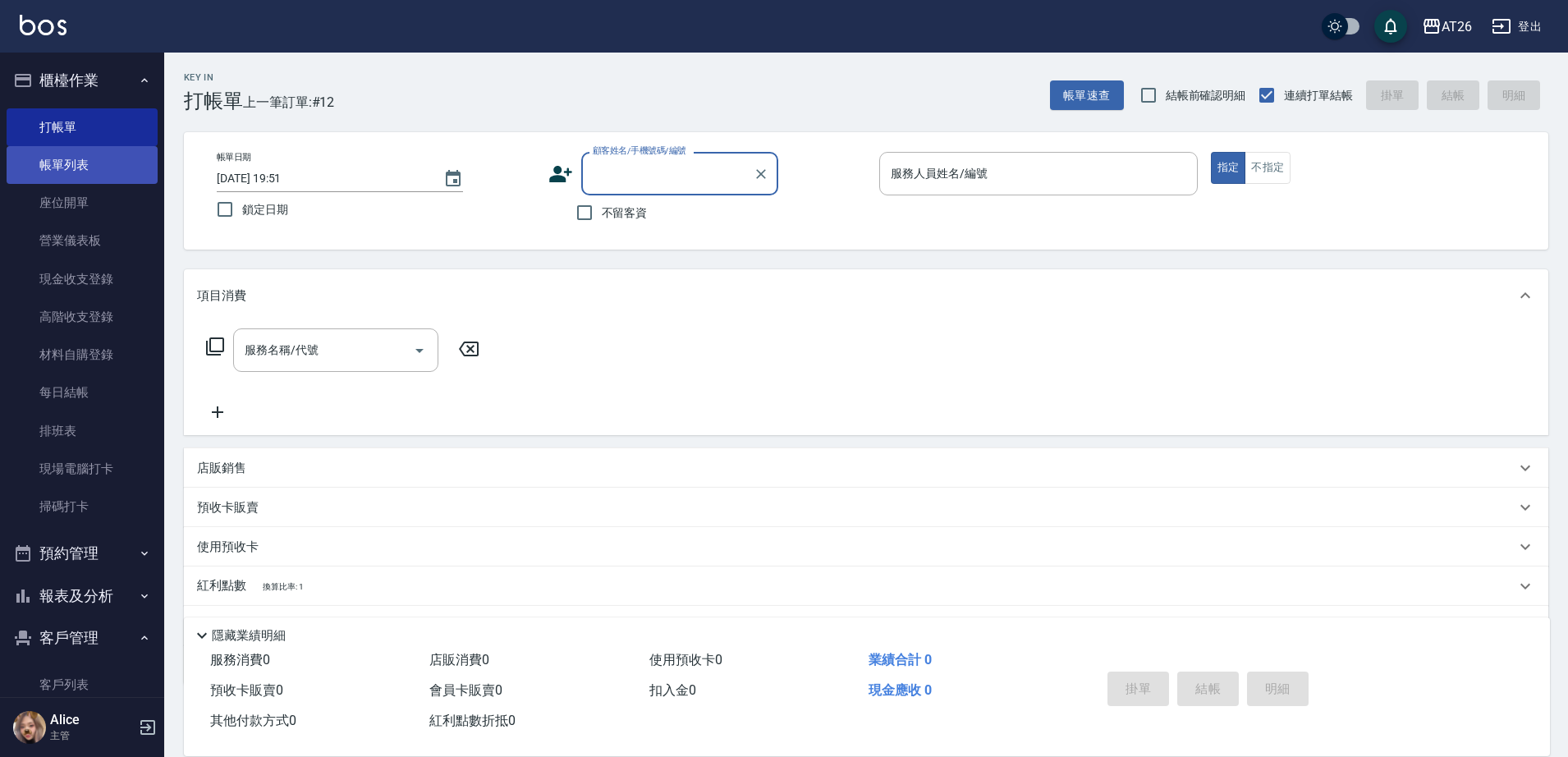
click at [96, 148] on link "帳單列表" at bounding box center [82, 164] width 151 height 38
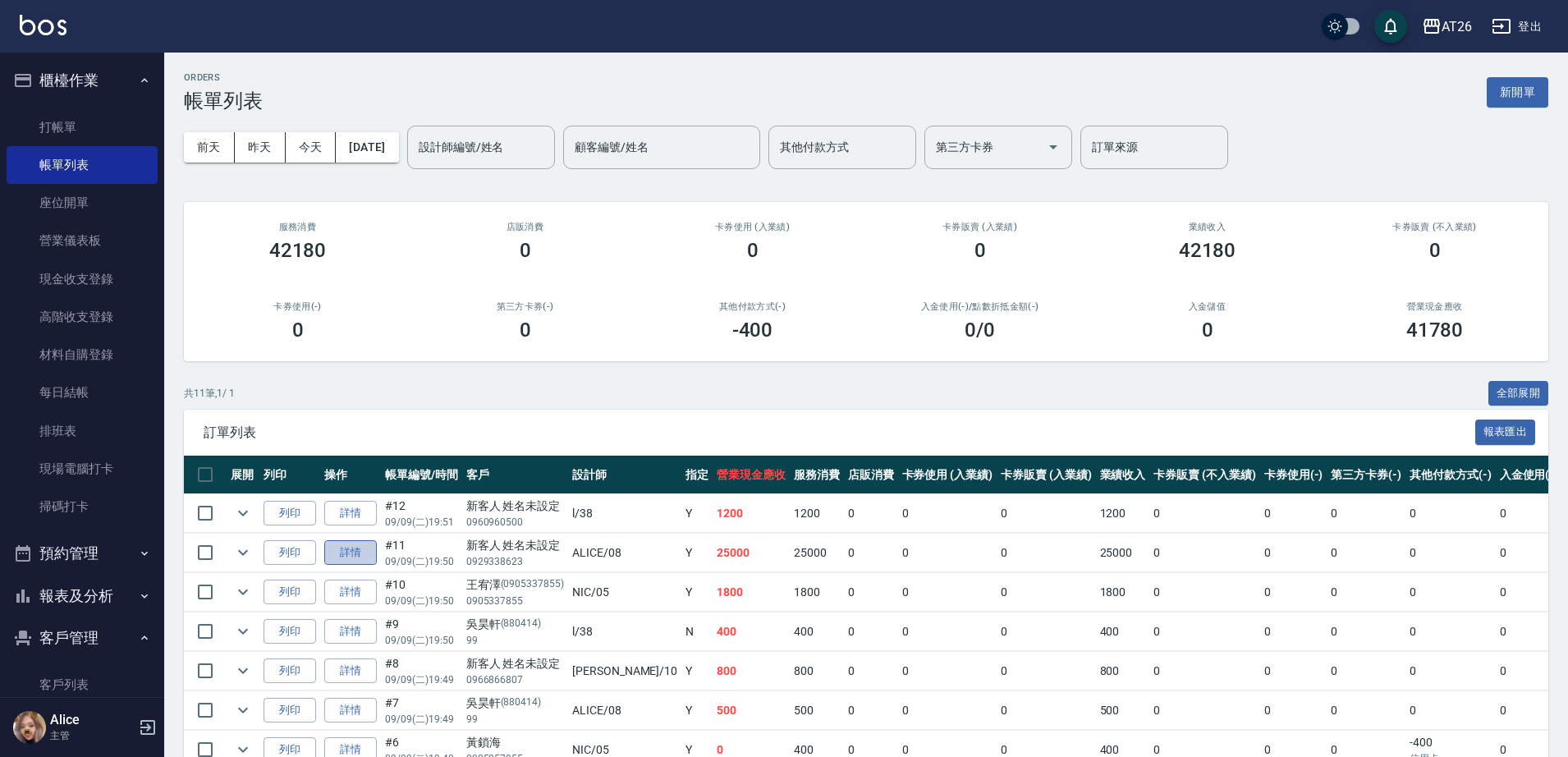
click at [360, 556] on link "詳情" at bounding box center [351, 553] width 53 height 25
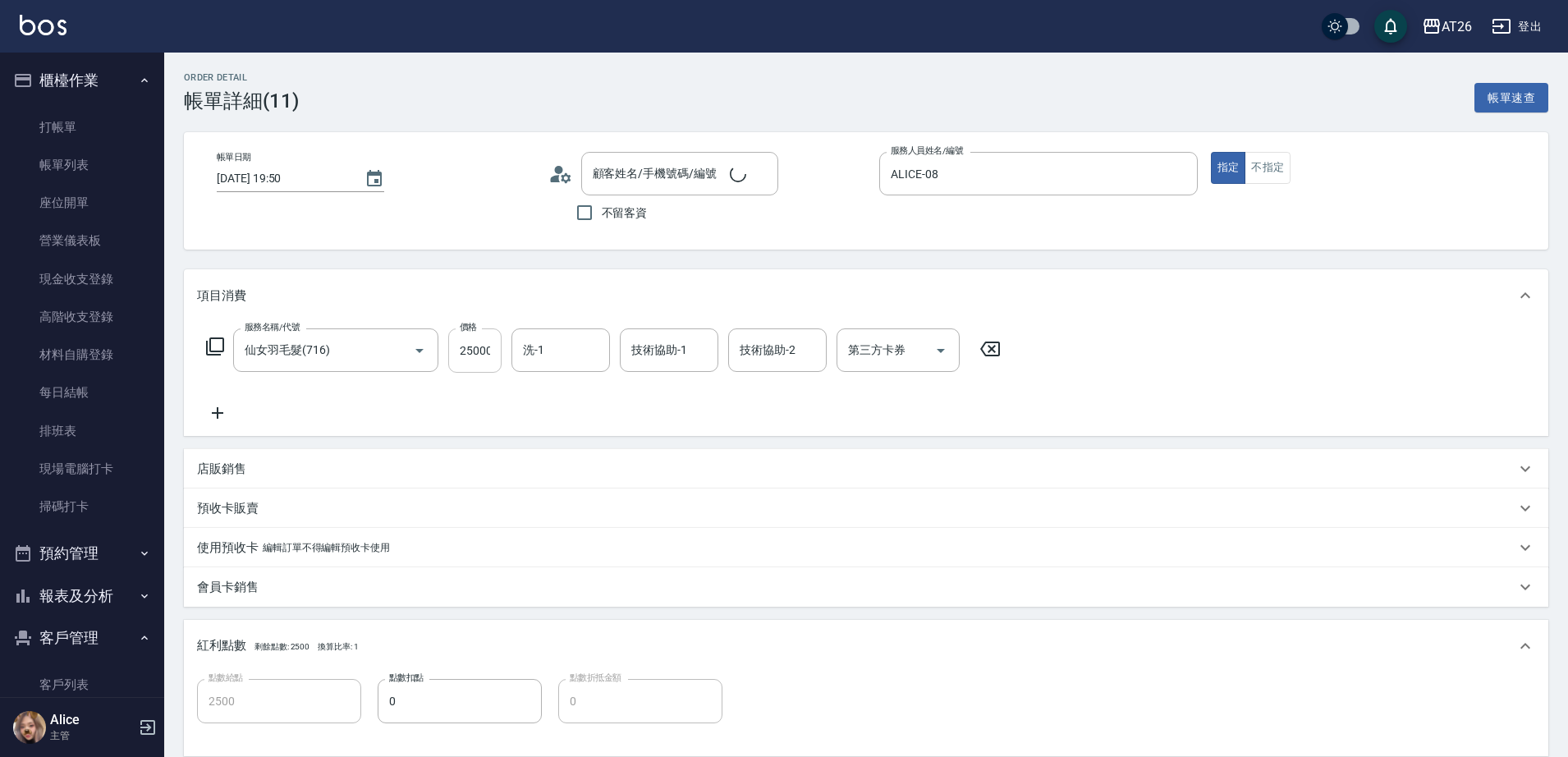
click at [474, 357] on input "25000" at bounding box center [475, 351] width 53 height 44
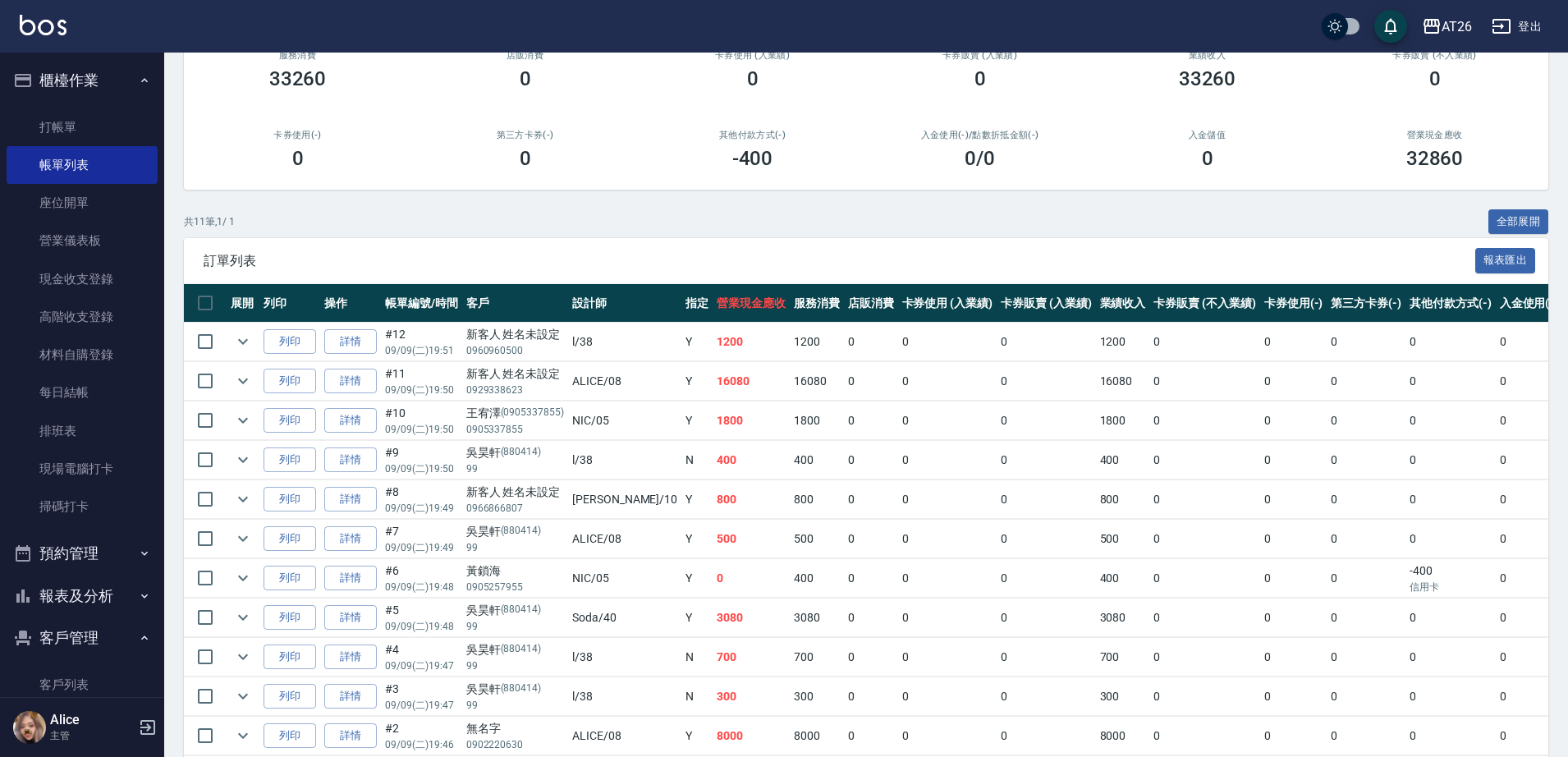
scroll to position [250, 0]
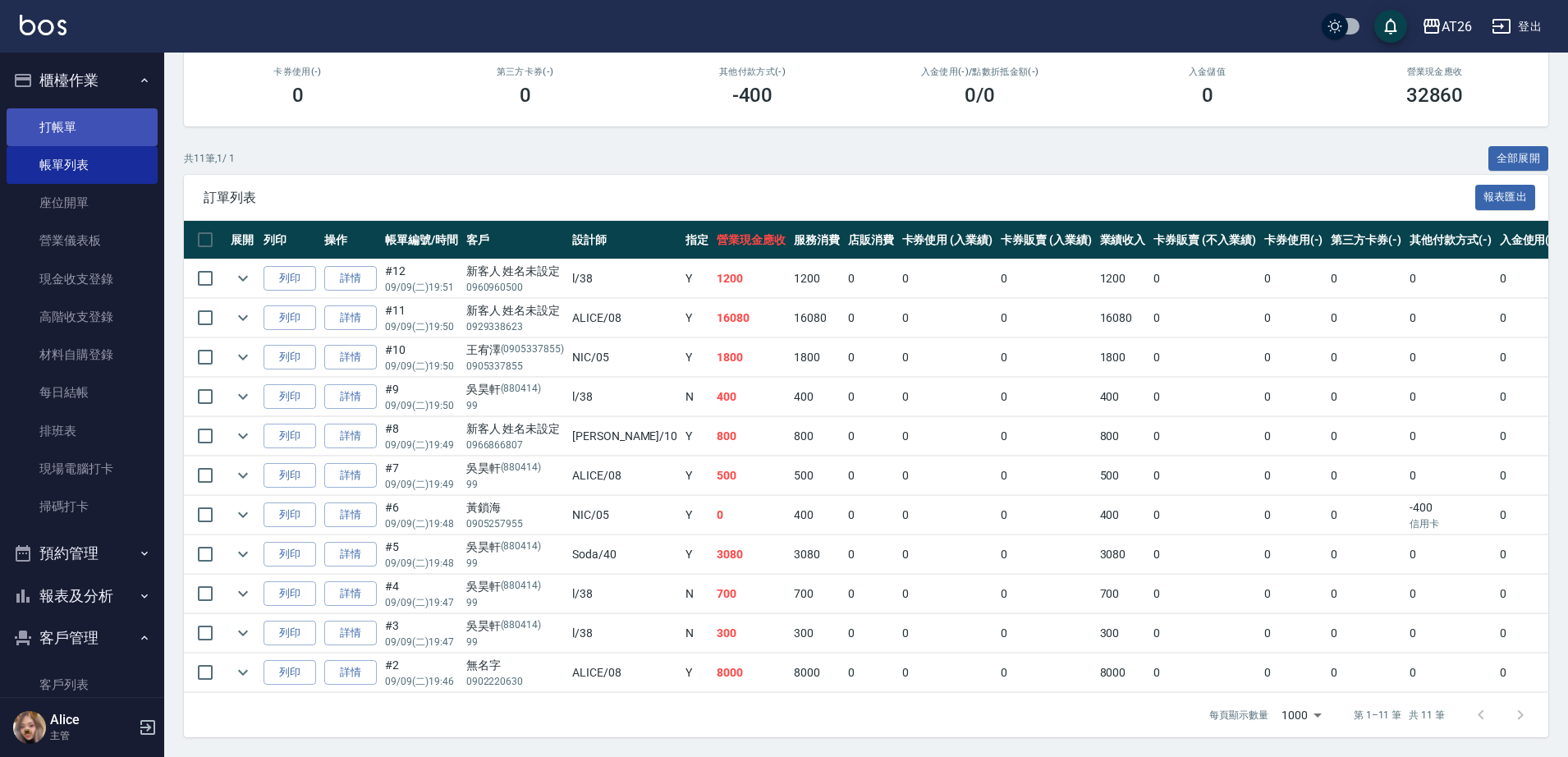
click at [104, 128] on link "打帳單" at bounding box center [82, 127] width 151 height 38
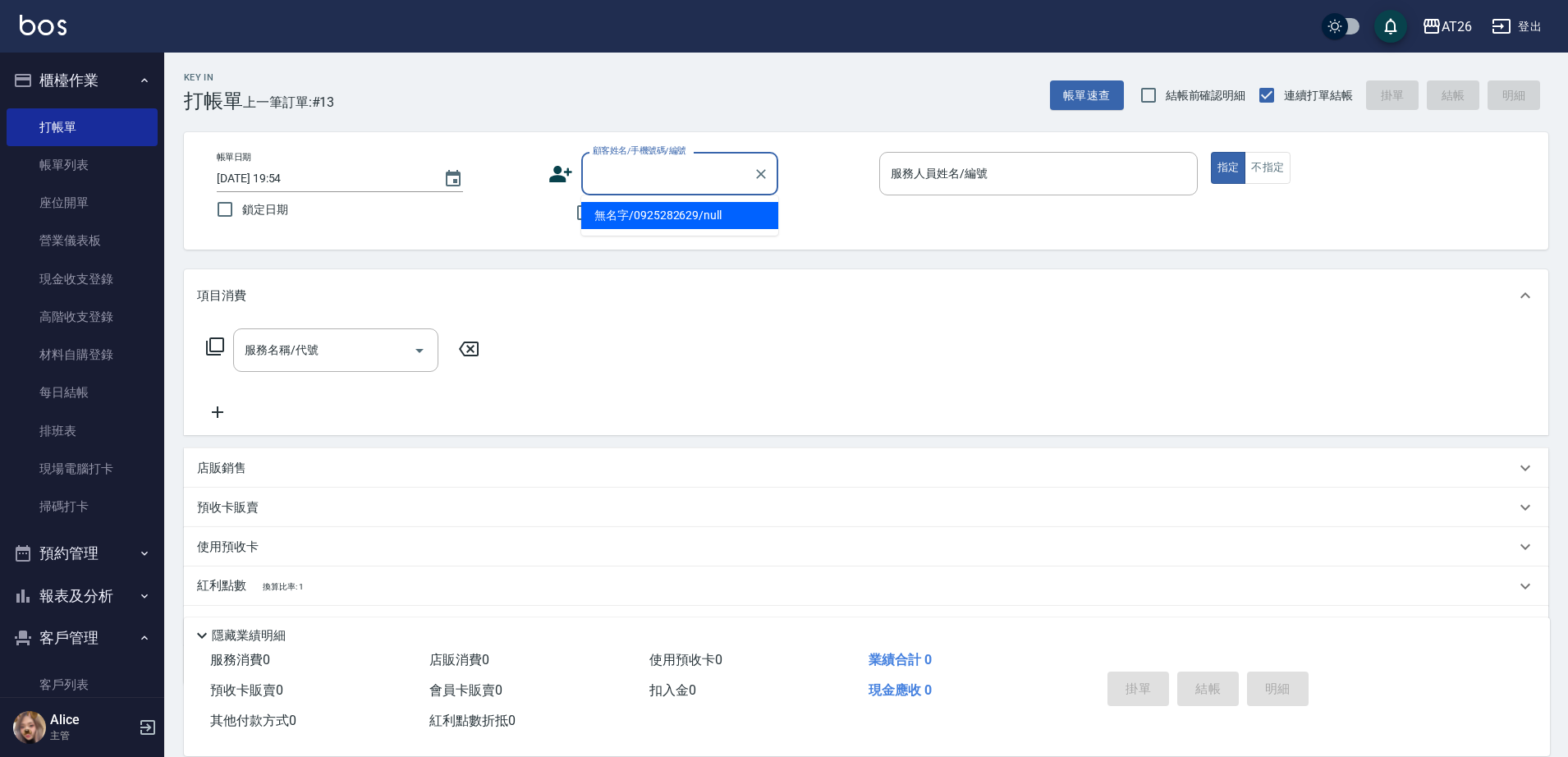
click at [632, 166] on div "顧客姓名/手機號碼/編號 顧客姓名/手機號碼/編號" at bounding box center [680, 173] width 197 height 43
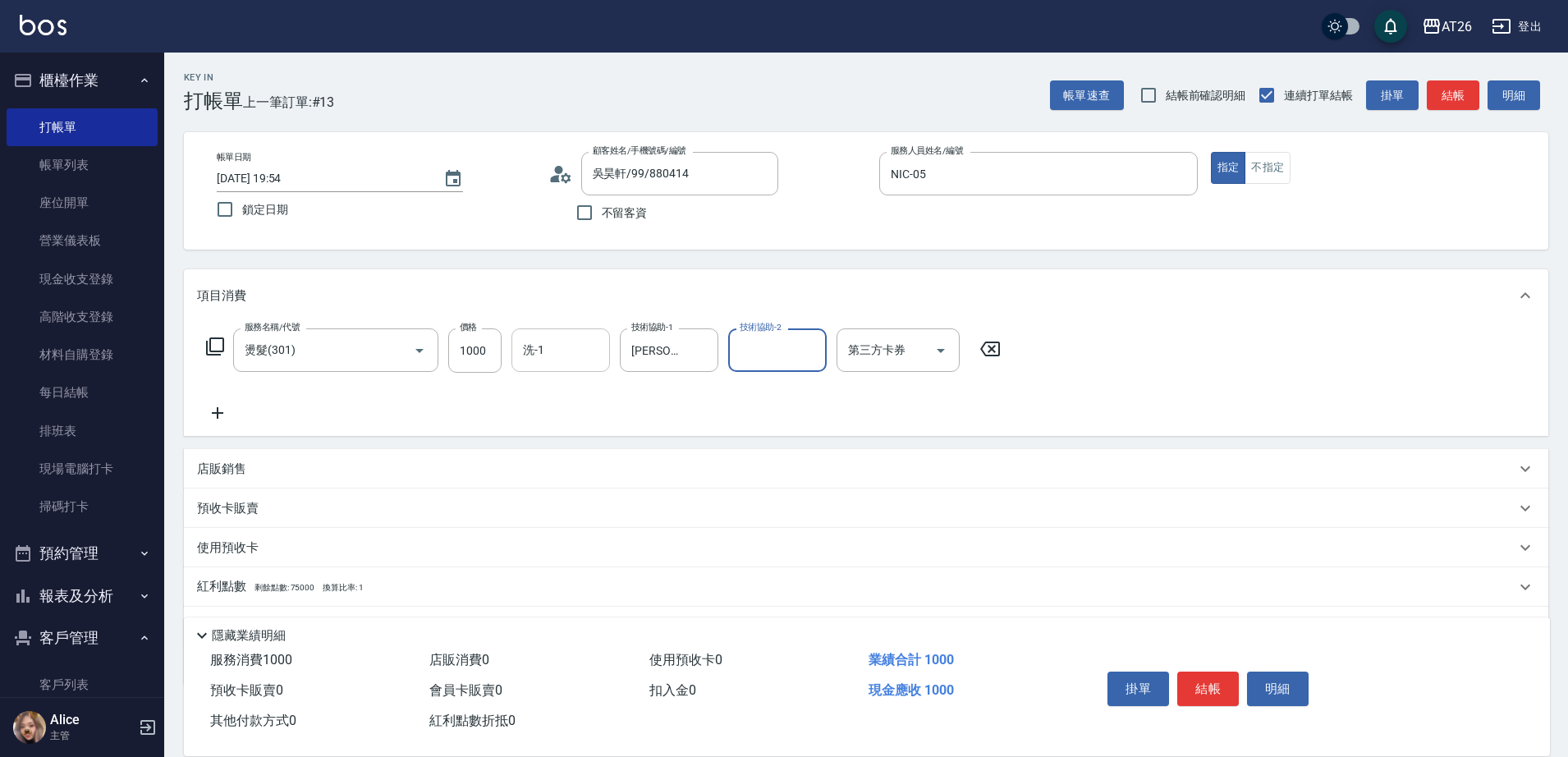
click at [532, 332] on div "洗-1" at bounding box center [561, 350] width 98 height 43
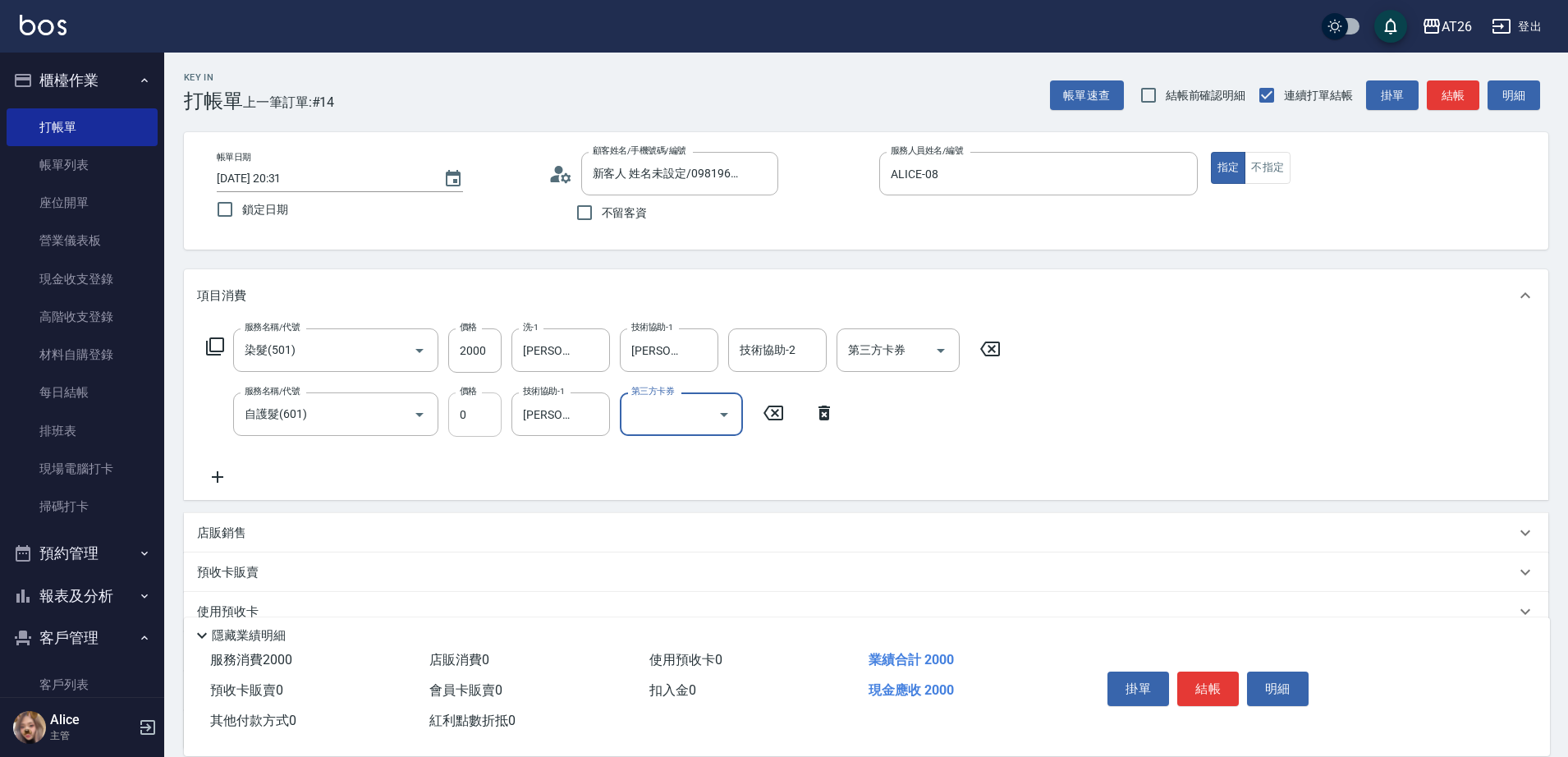
click at [474, 409] on input "0" at bounding box center [475, 415] width 53 height 44
click at [344, 457] on div "服務名稱/代號 染髮(501) 服務名稱/代號 價格 2000 價格 洗-1 祐希-44 洗-1 技術協助-1 祐希-44 技術協助-1 技術協助-2 技術協…" at bounding box center [604, 408] width 814 height 159
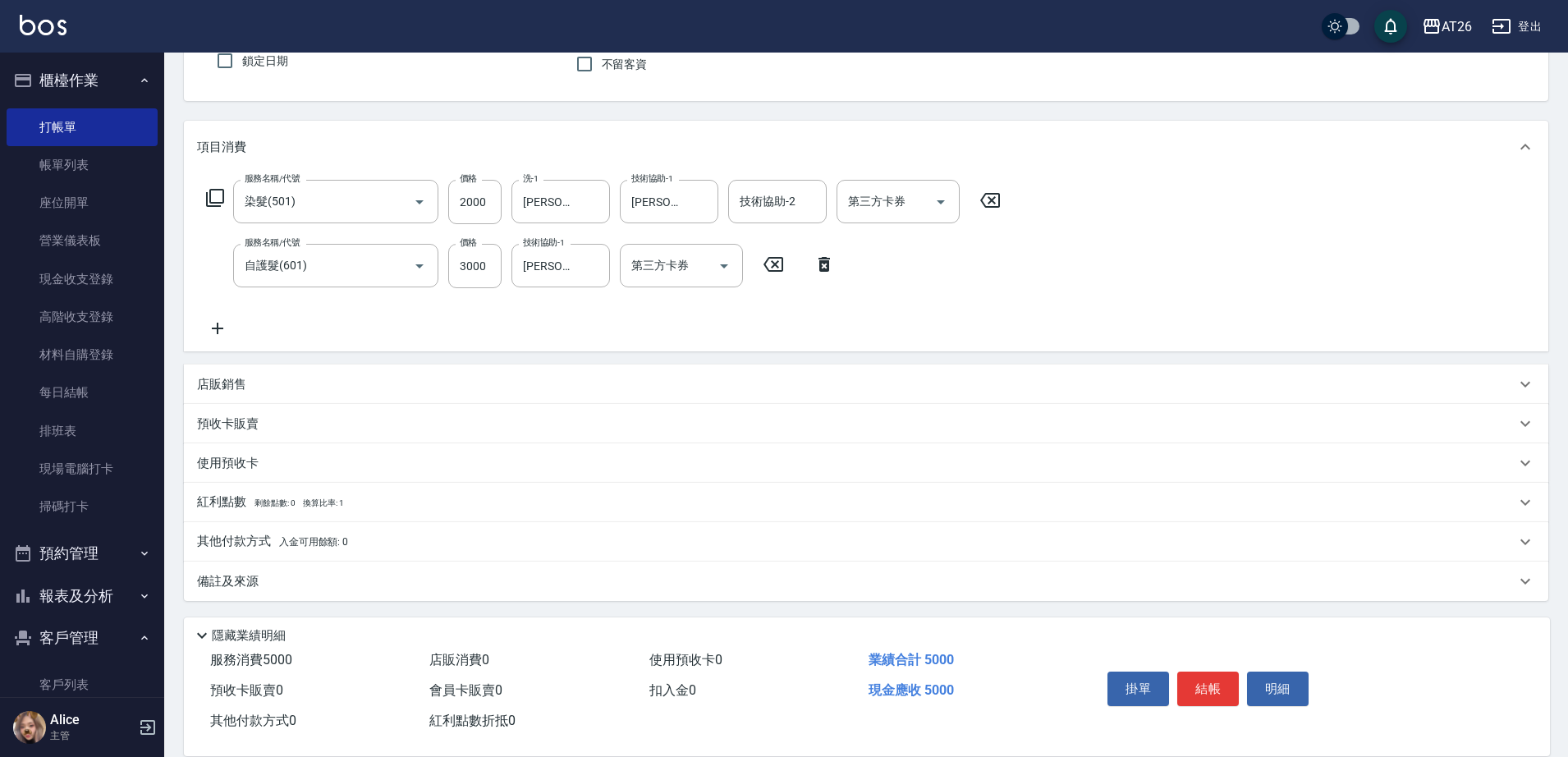
scroll to position [150, 0]
click at [289, 537] on span "入金可用餘額: 0" at bounding box center [314, 541] width 70 height 12
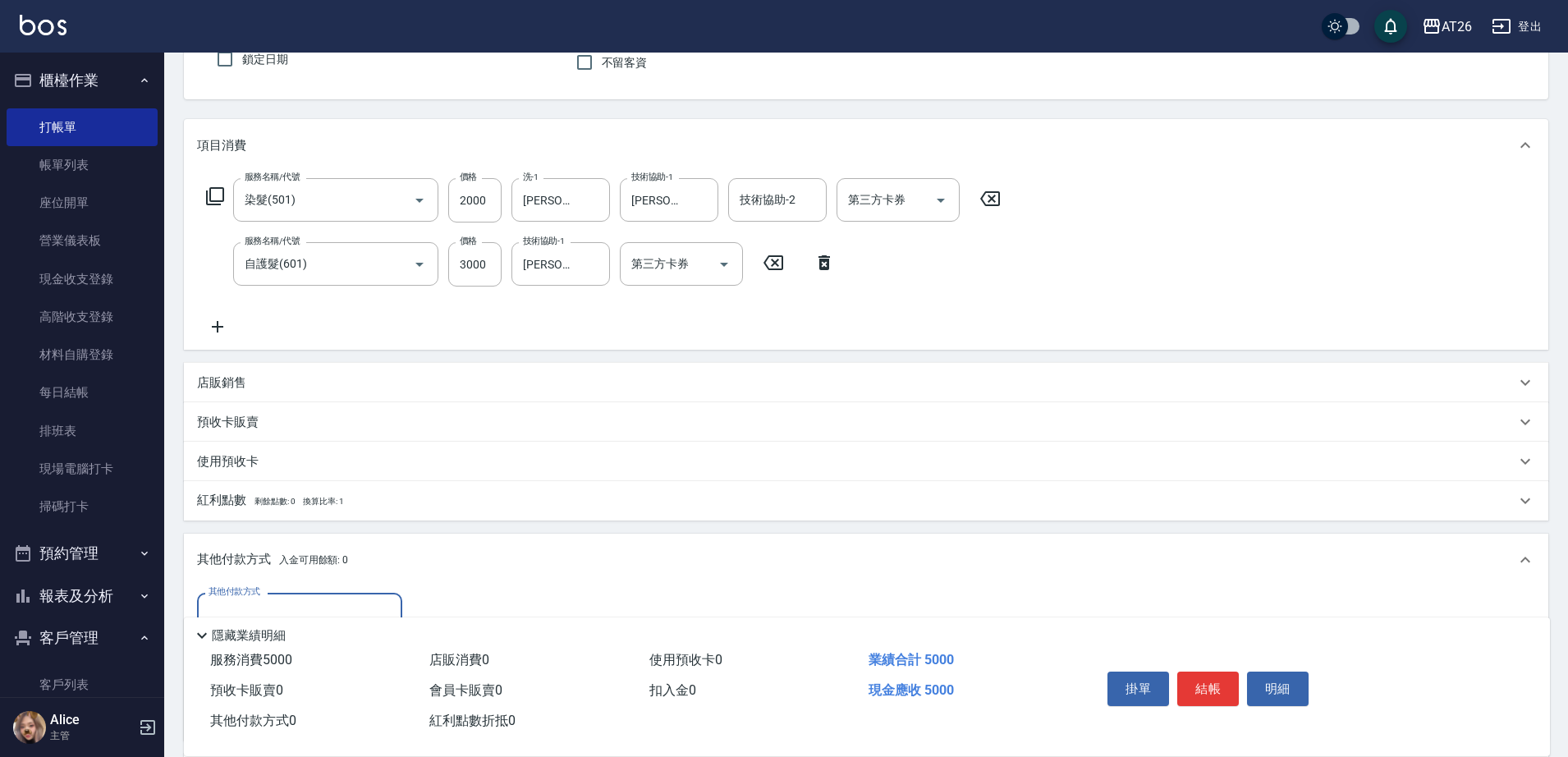
scroll to position [0, 0]
click at [270, 586] on div "其他付款方式 入金可用餘額: 0" at bounding box center [866, 560] width 1365 height 53
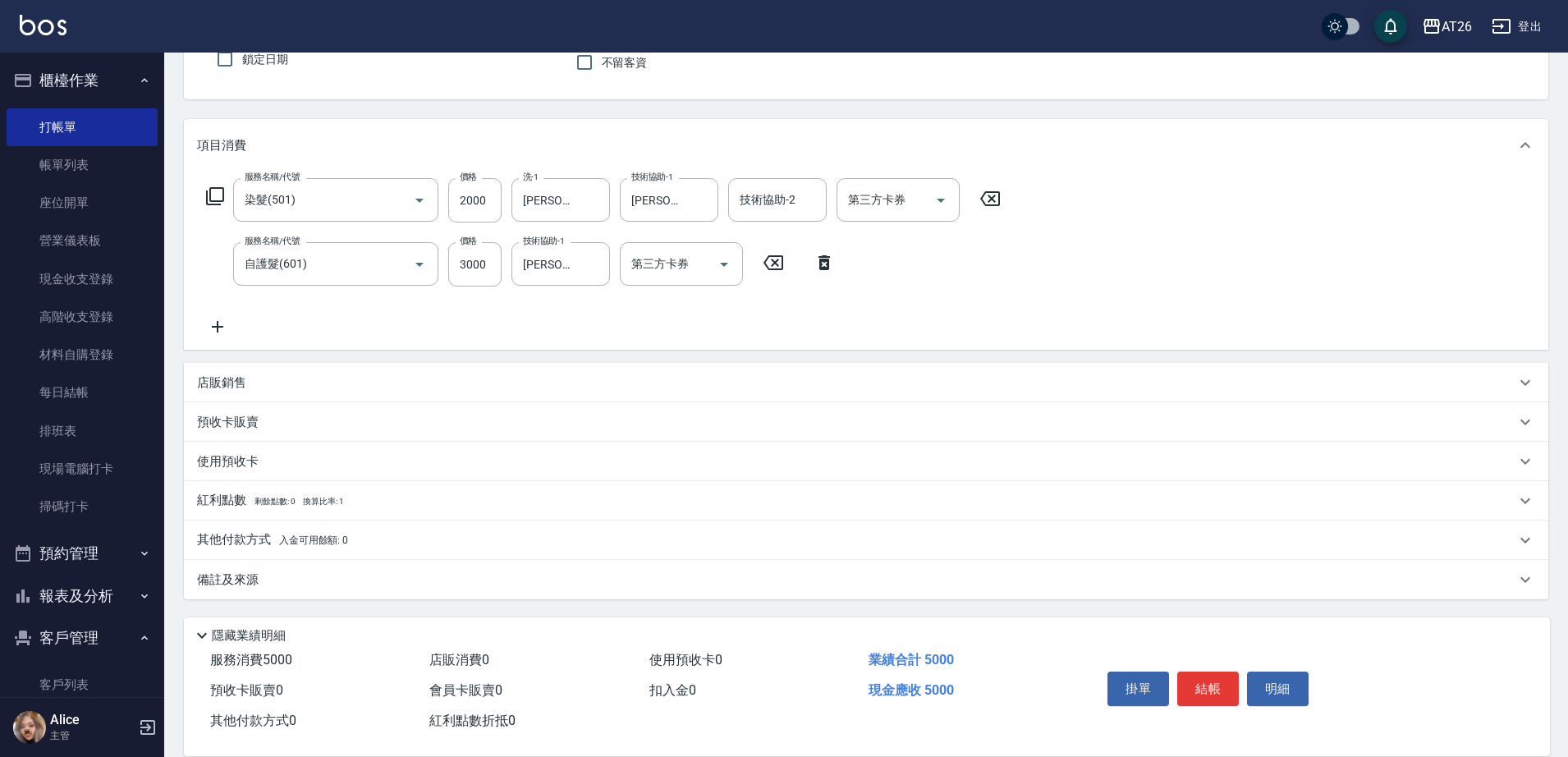
click at [272, 542] on p "其他付款方式 入金可用餘額: 0" at bounding box center [273, 540] width 151 height 18
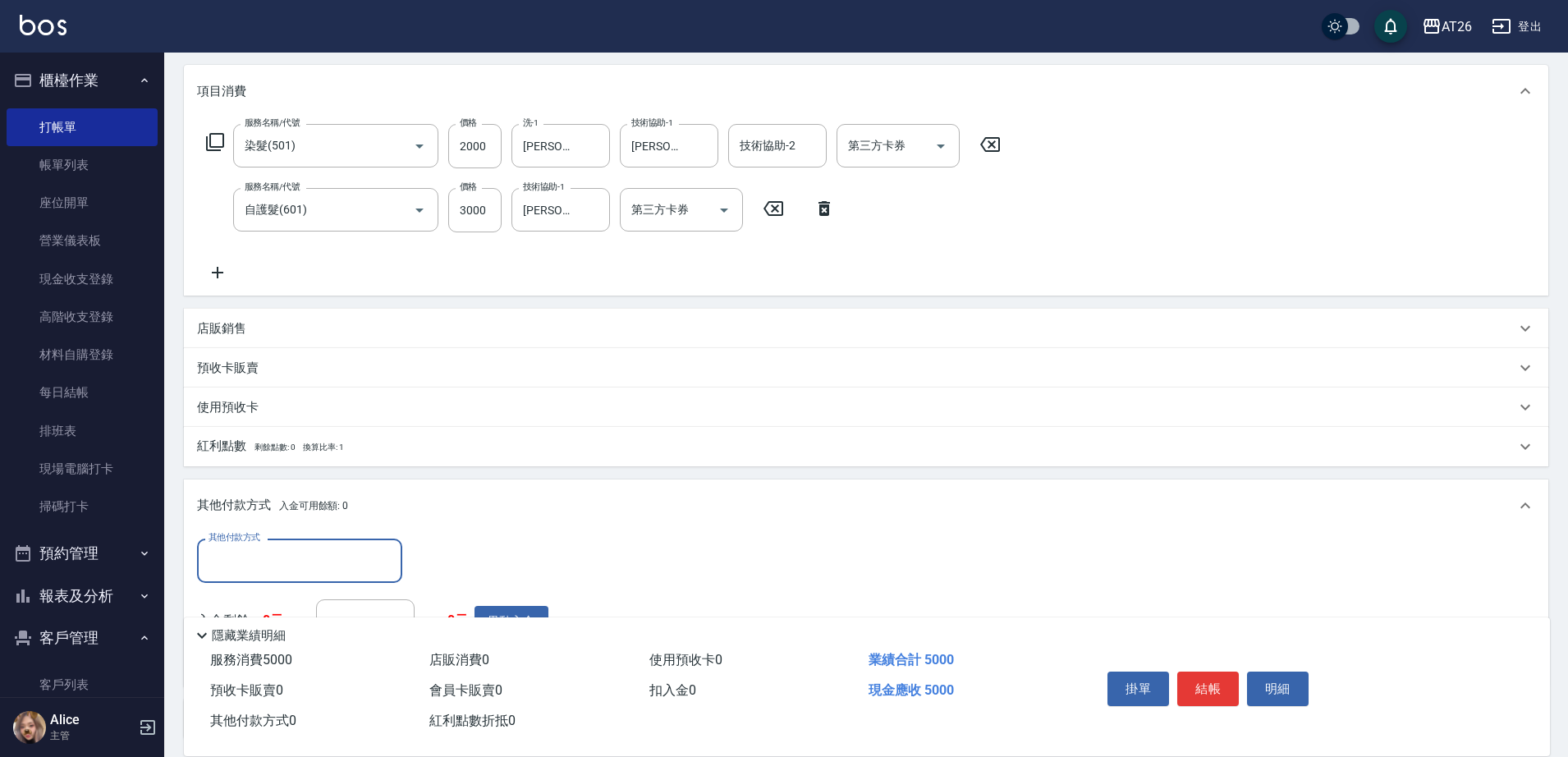
scroll to position [344, 0]
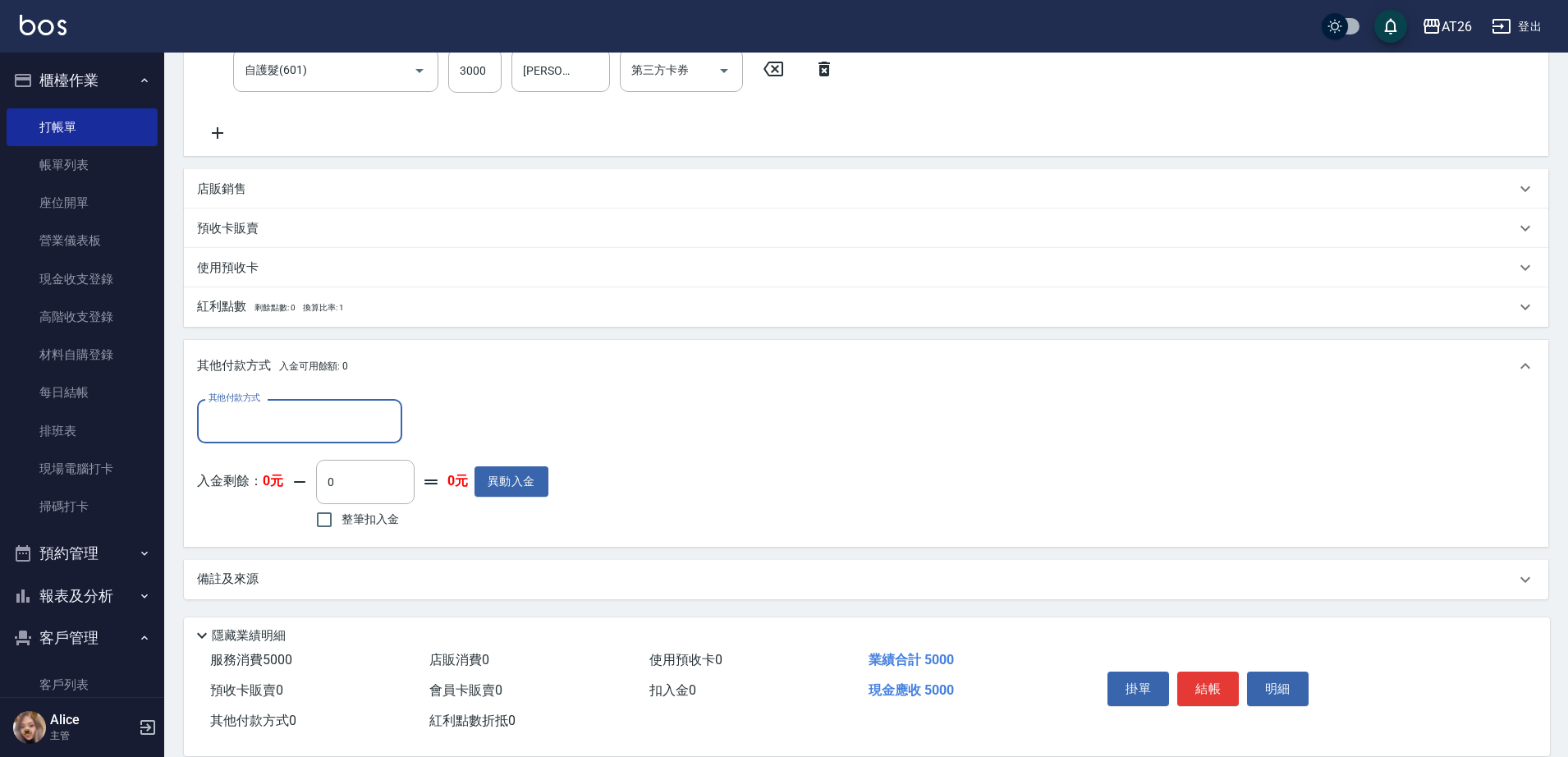
click at [254, 435] on input "其他付款方式" at bounding box center [299, 421] width 191 height 29
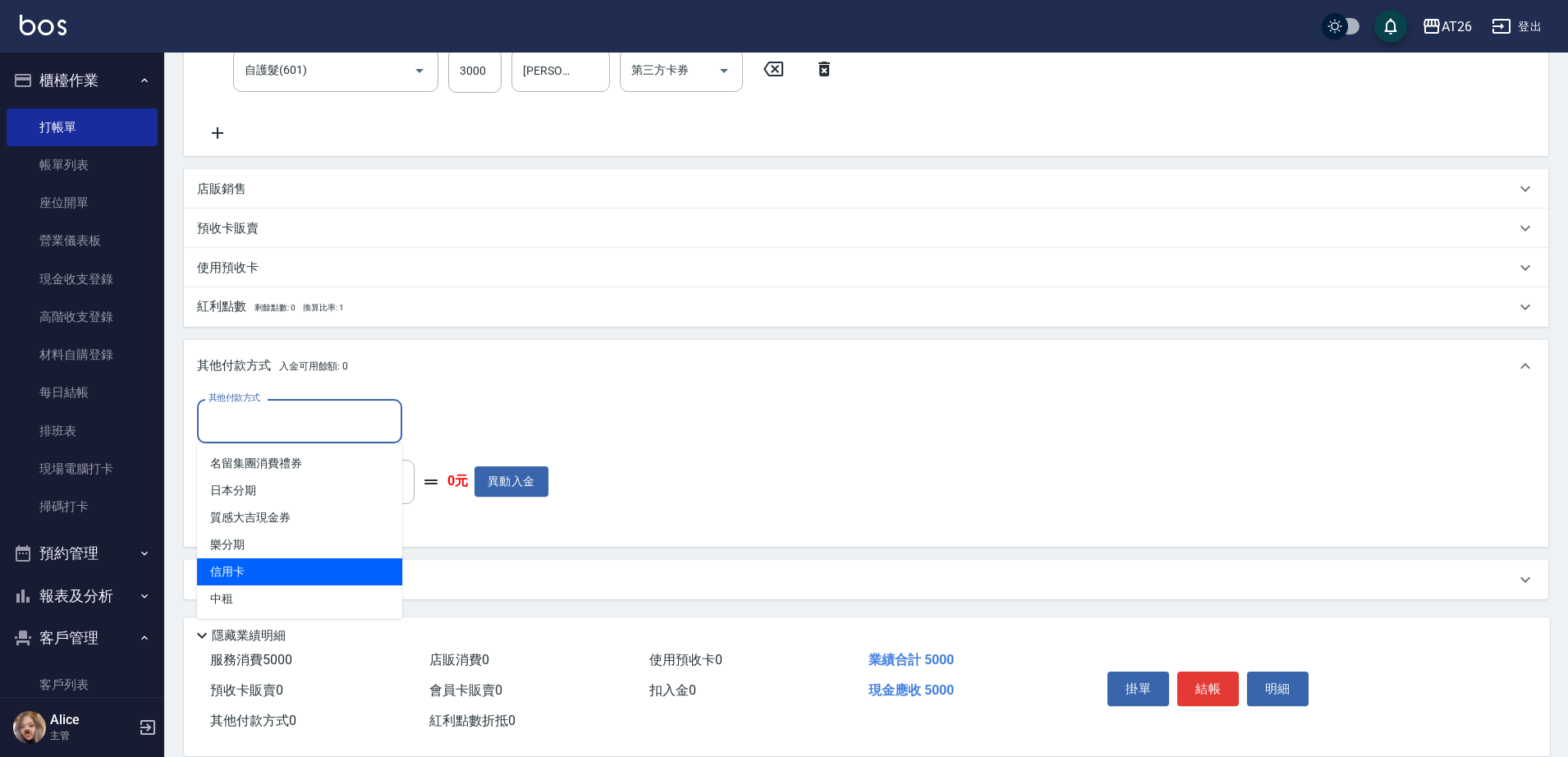
click at [274, 569] on span "信用卡" at bounding box center [300, 572] width 205 height 27
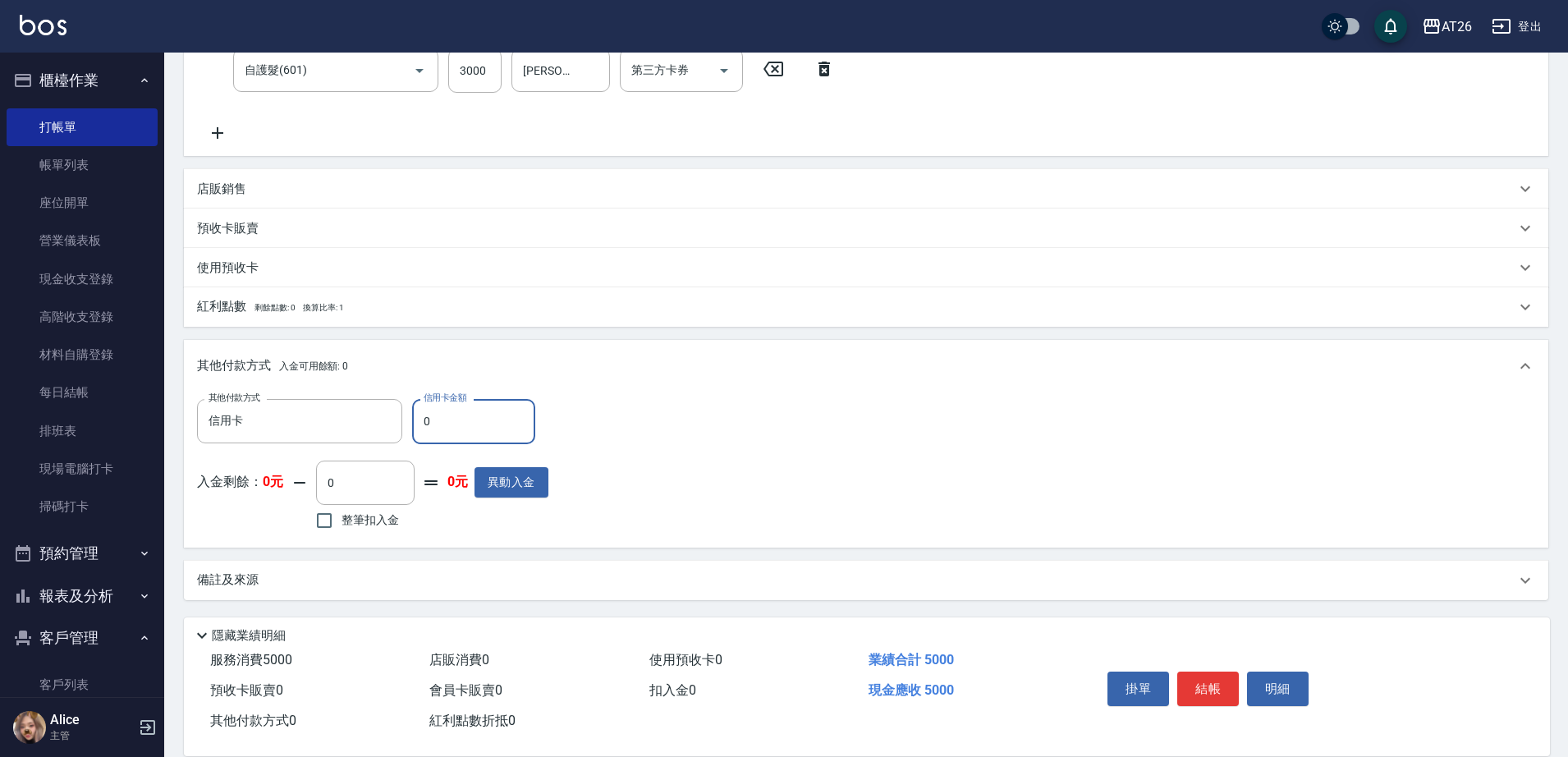
click at [428, 419] on input "0" at bounding box center [473, 421] width 123 height 44
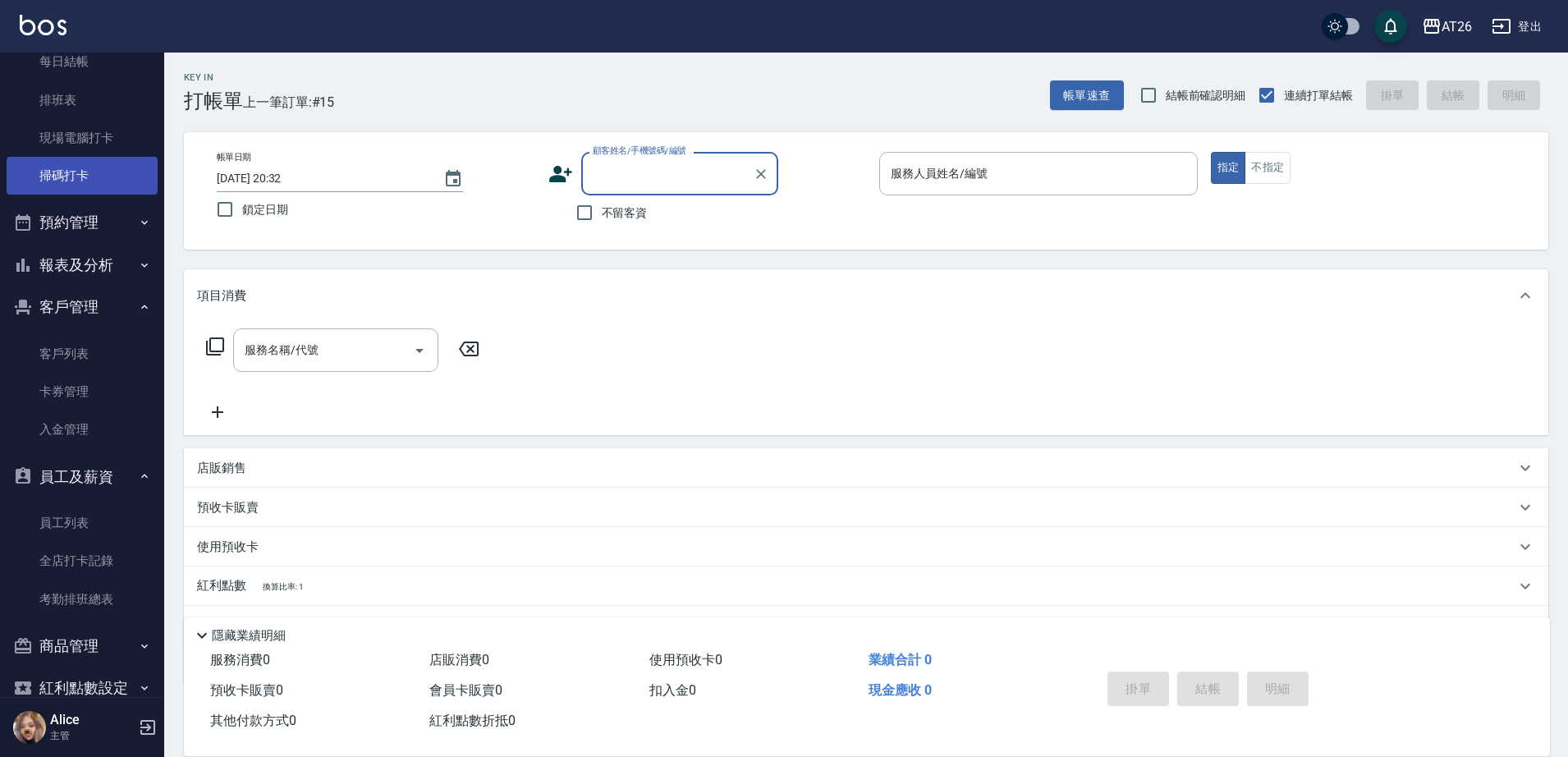
scroll to position [199, 0]
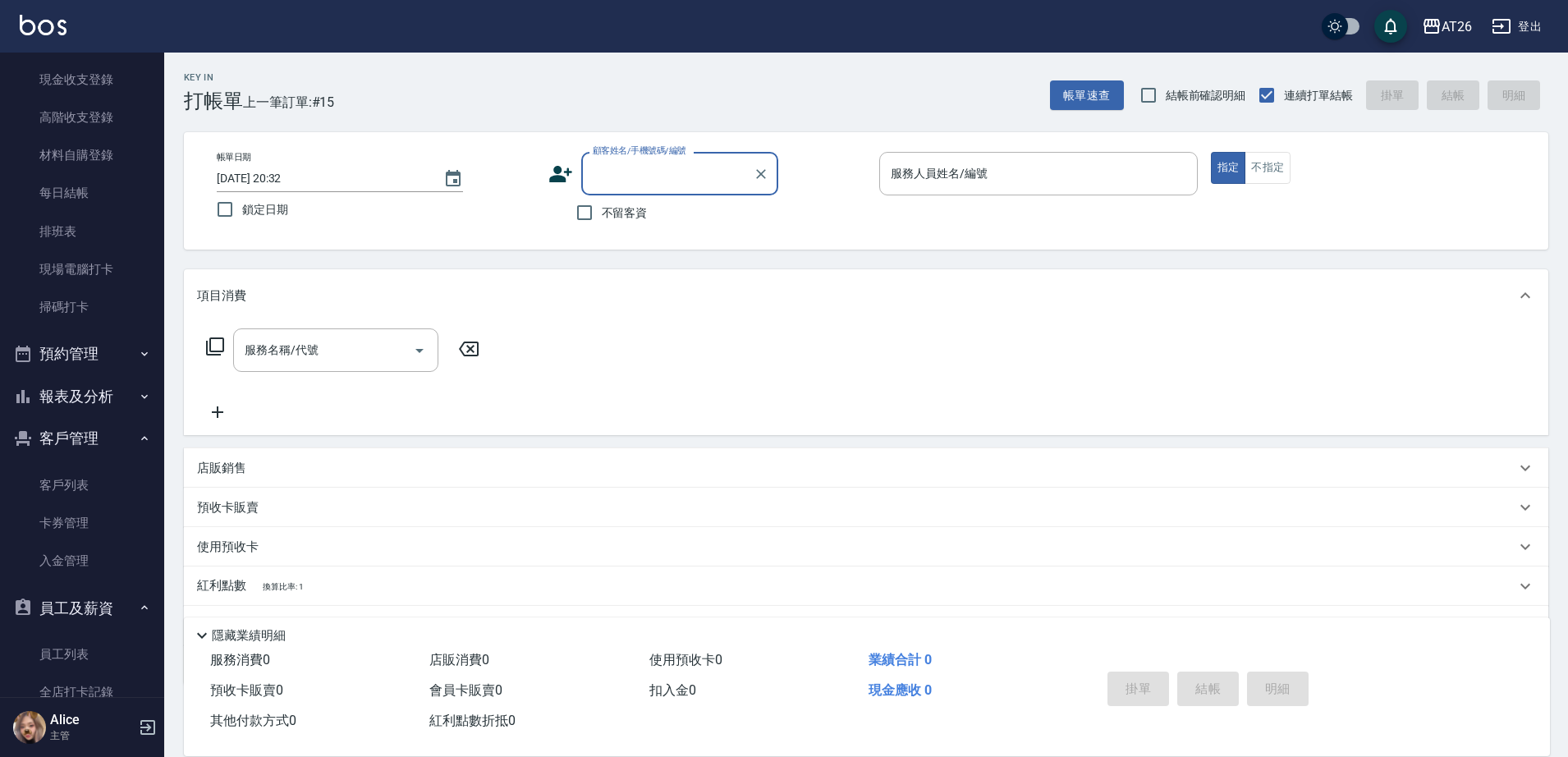
click at [73, 392] on button "報表及分析" at bounding box center [82, 397] width 151 height 42
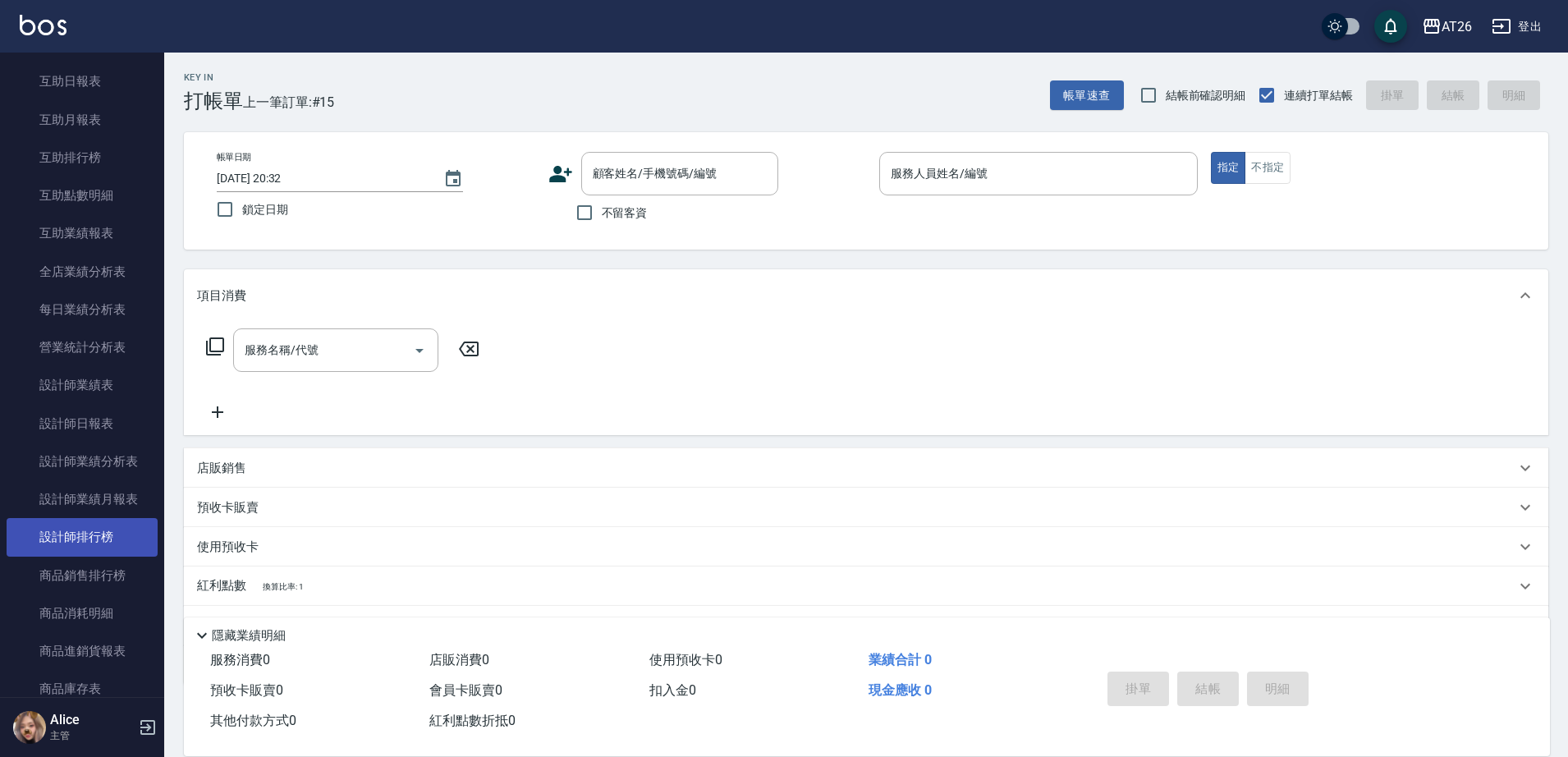
scroll to position [815, 0]
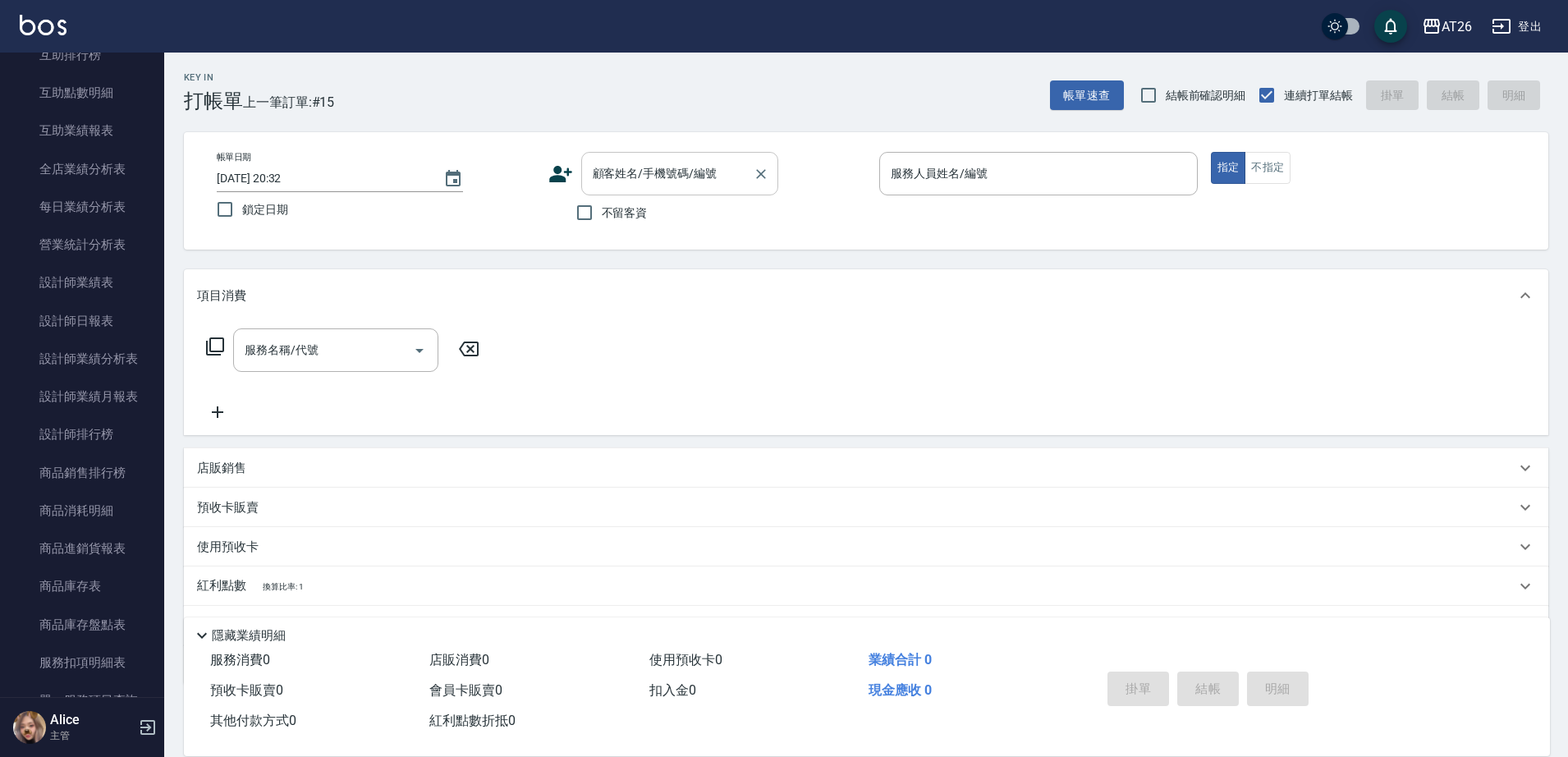
click at [622, 187] on input "顧客姓名/手機號碼/編號" at bounding box center [668, 174] width 158 height 29
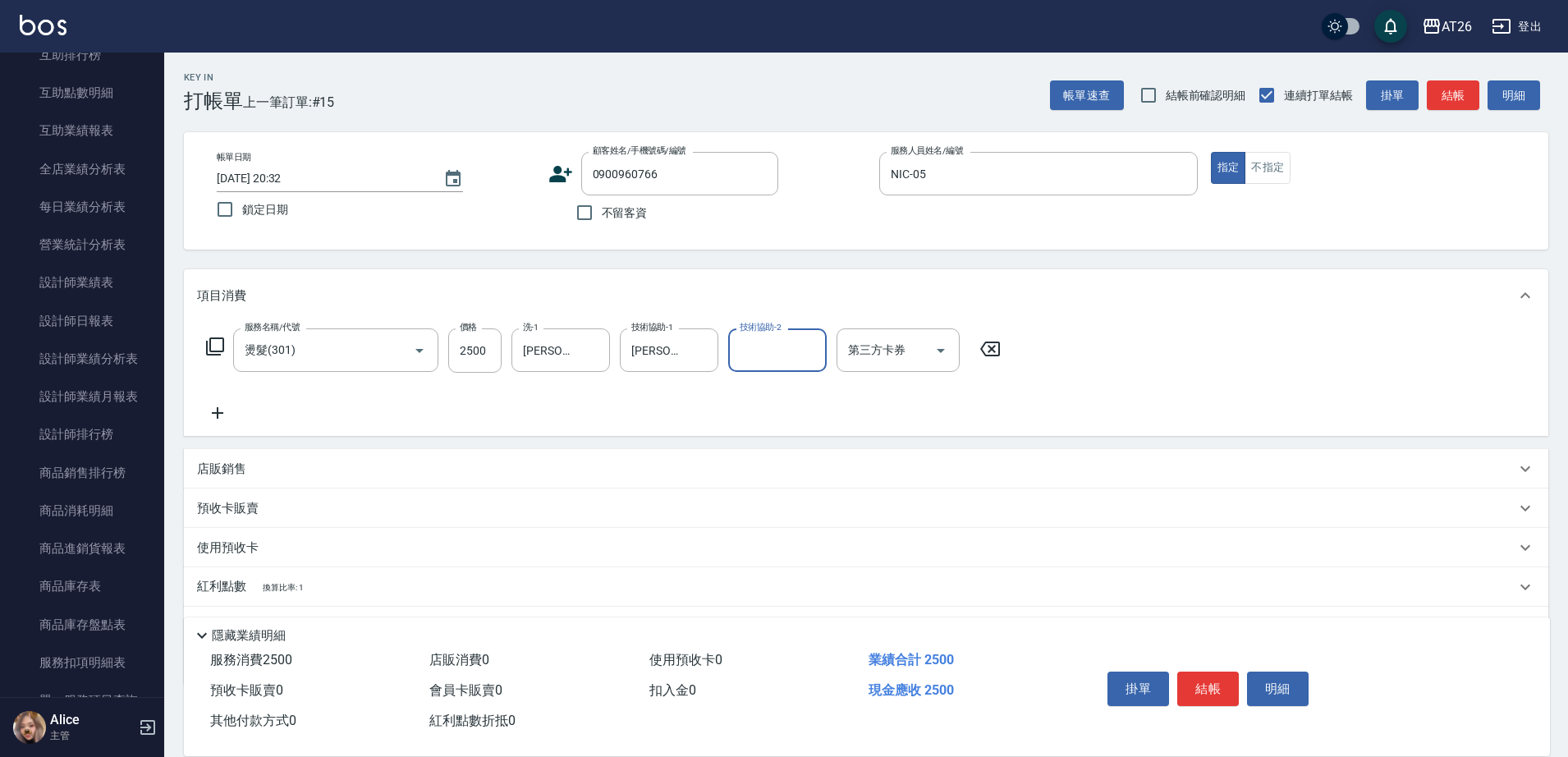
click at [630, 253] on div "Key In 打帳單 上一筆訂單:#15 帳單速查 結帳前確認明細 連續打單結帳 掛單 結帳 明細 帳單日期 2025/09/09 20:32 鎖定日期 顧客…" at bounding box center [866, 448] width 1404 height 791
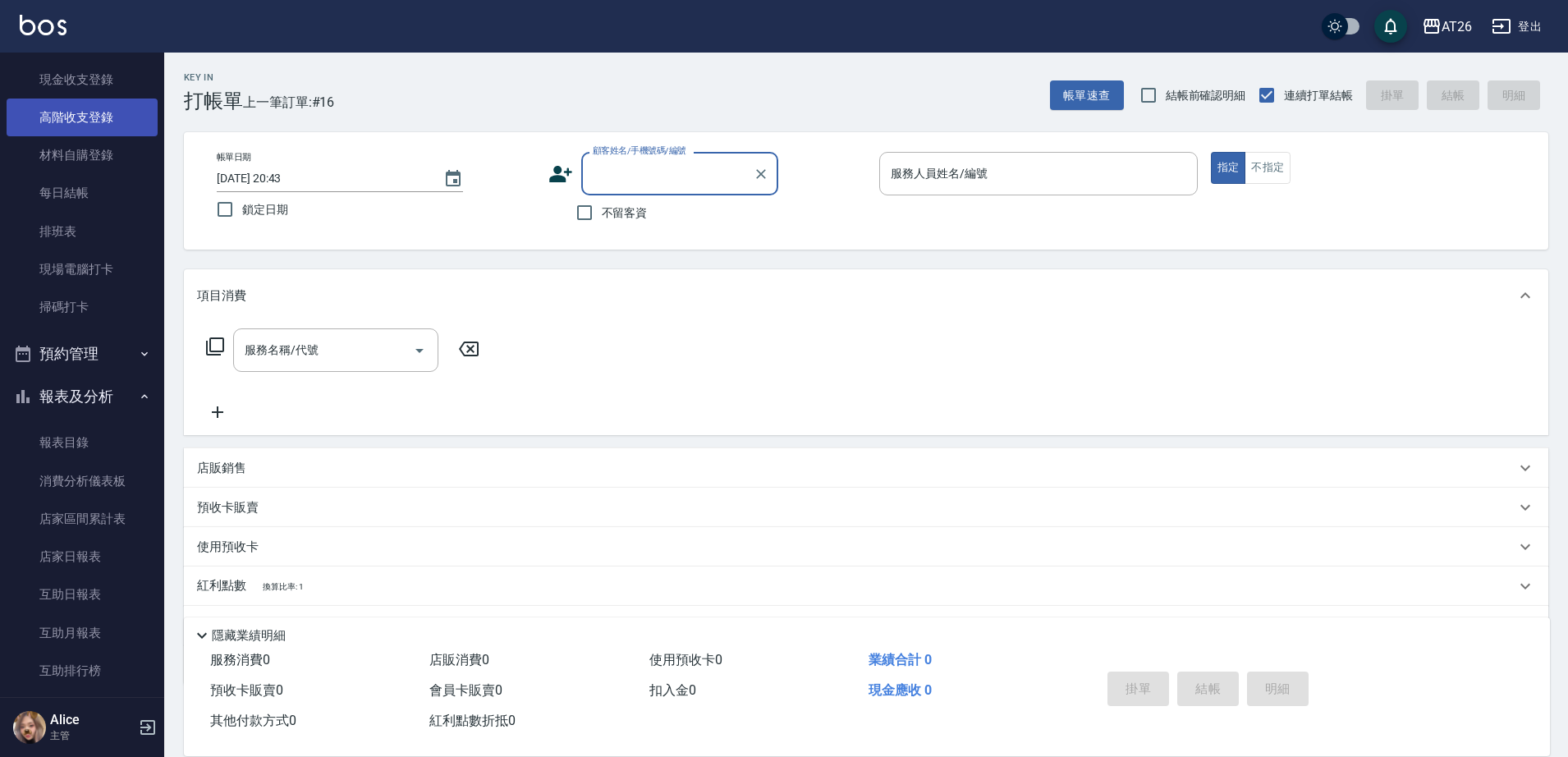
scroll to position [0, 0]
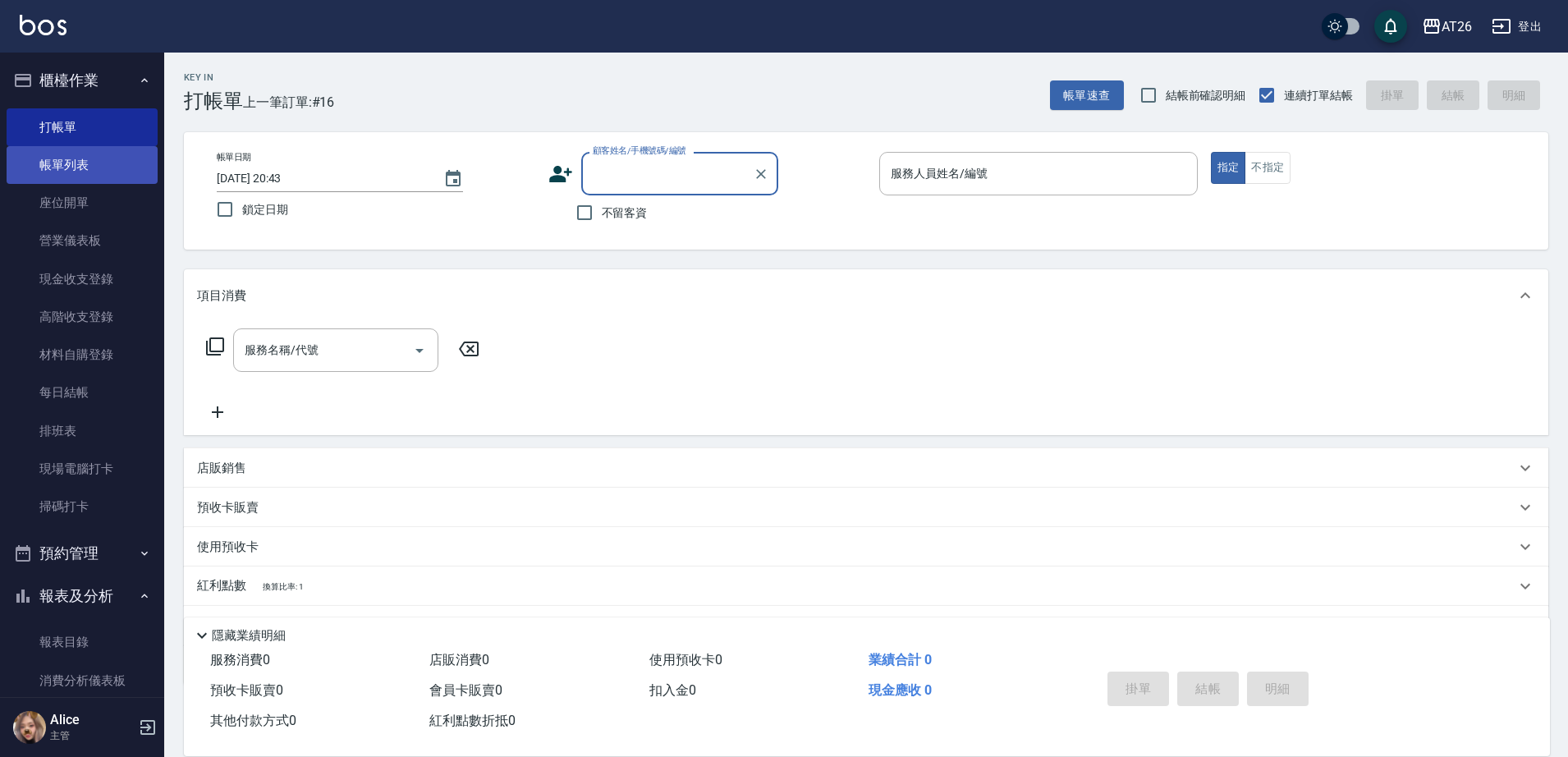
click at [91, 170] on link "帳單列表" at bounding box center [82, 164] width 151 height 38
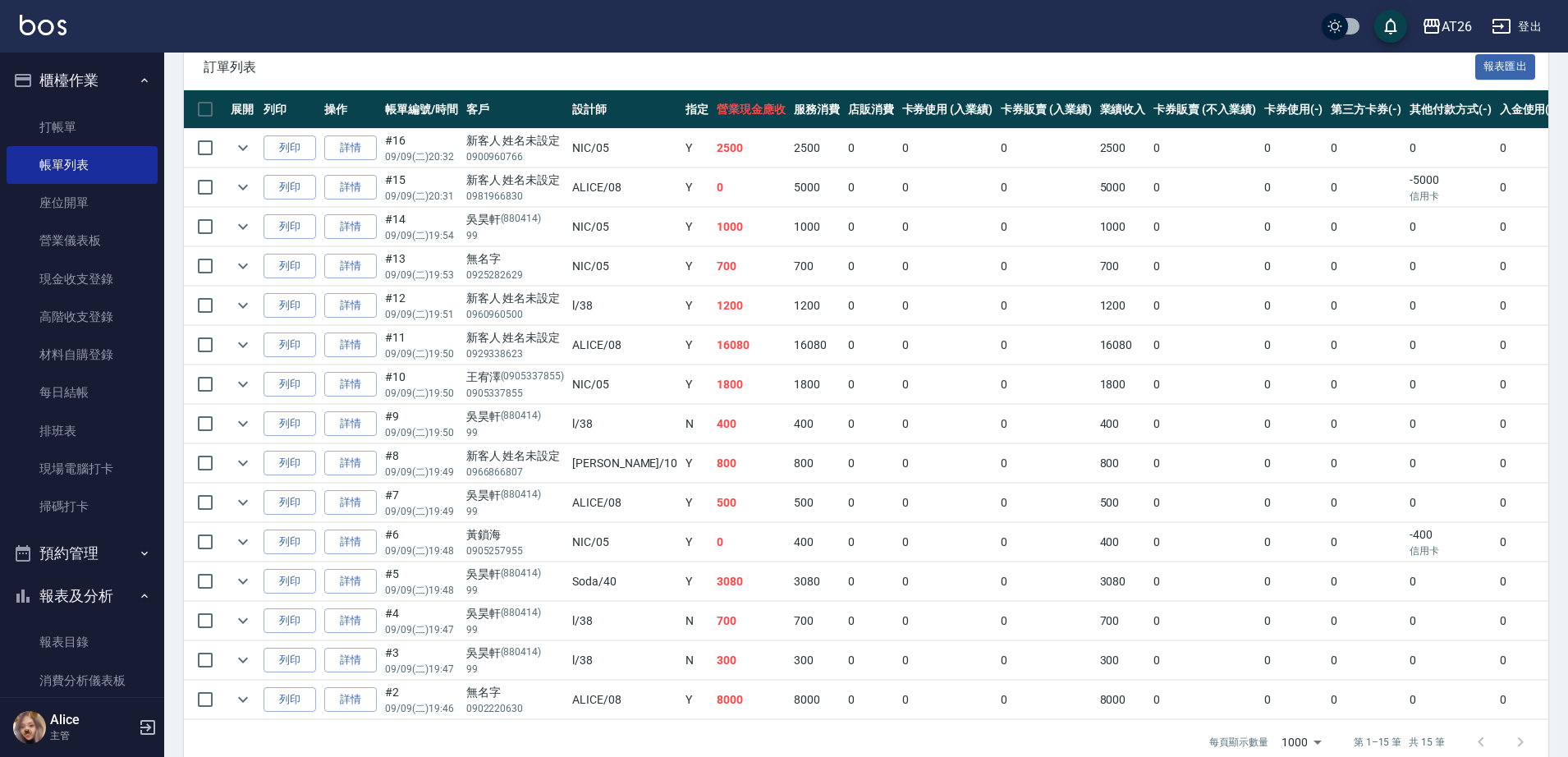
scroll to position [408, 0]
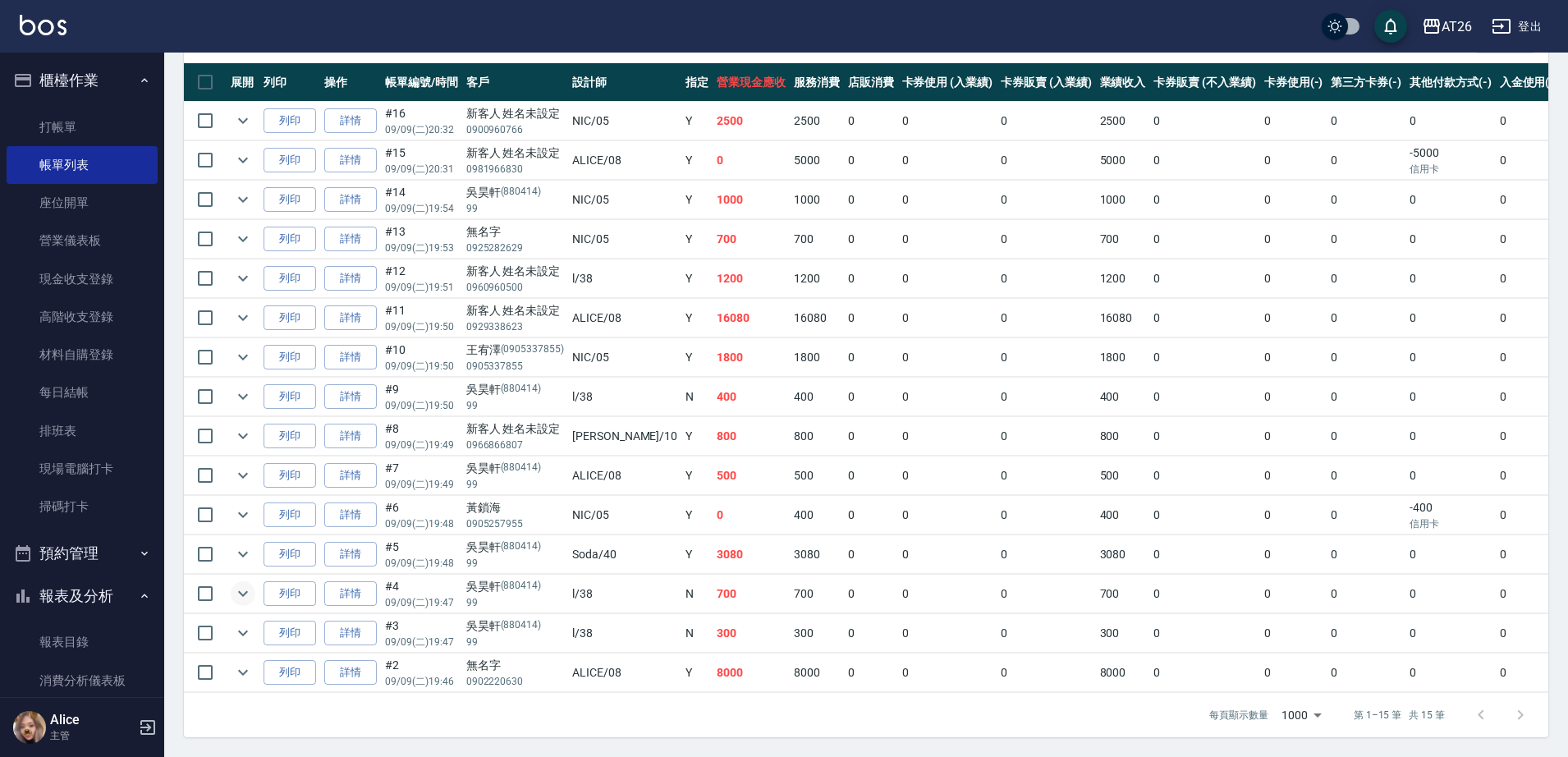
click at [245, 592] on icon "expand row" at bounding box center [243, 594] width 10 height 6
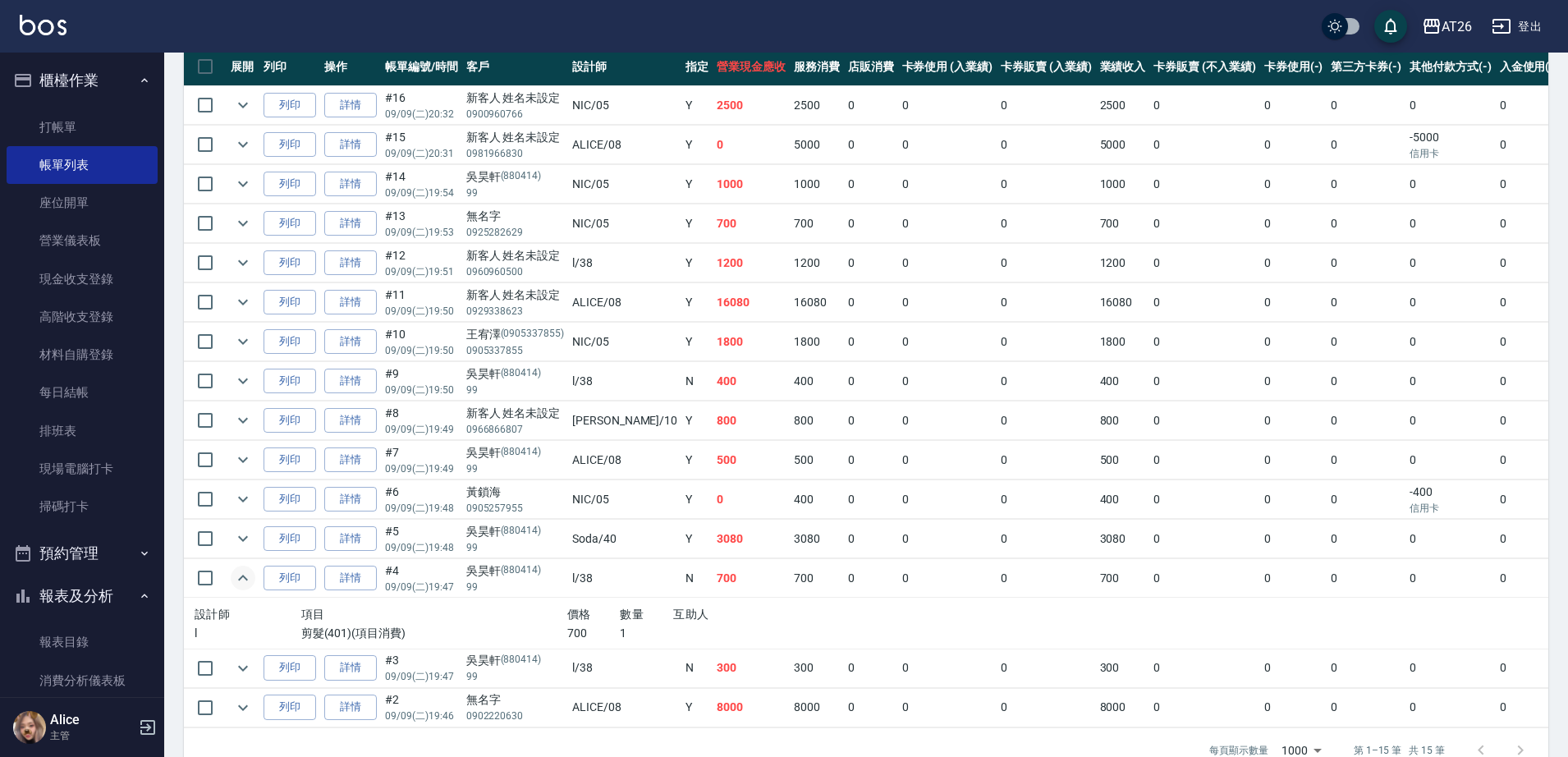
click at [245, 579] on icon "expand row" at bounding box center [242, 577] width 19 height 19
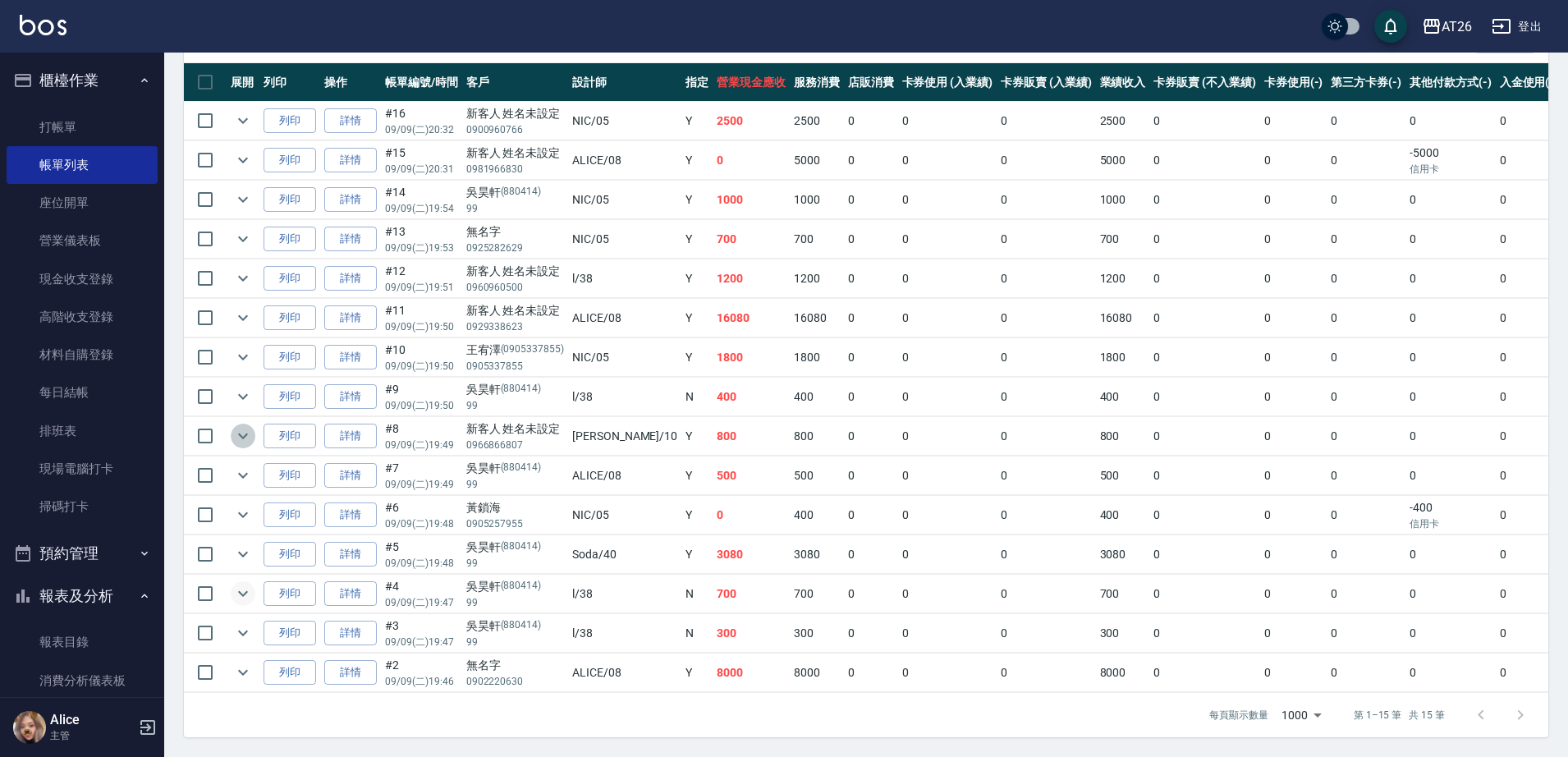
click at [231, 424] on button "expand row" at bounding box center [242, 436] width 25 height 25
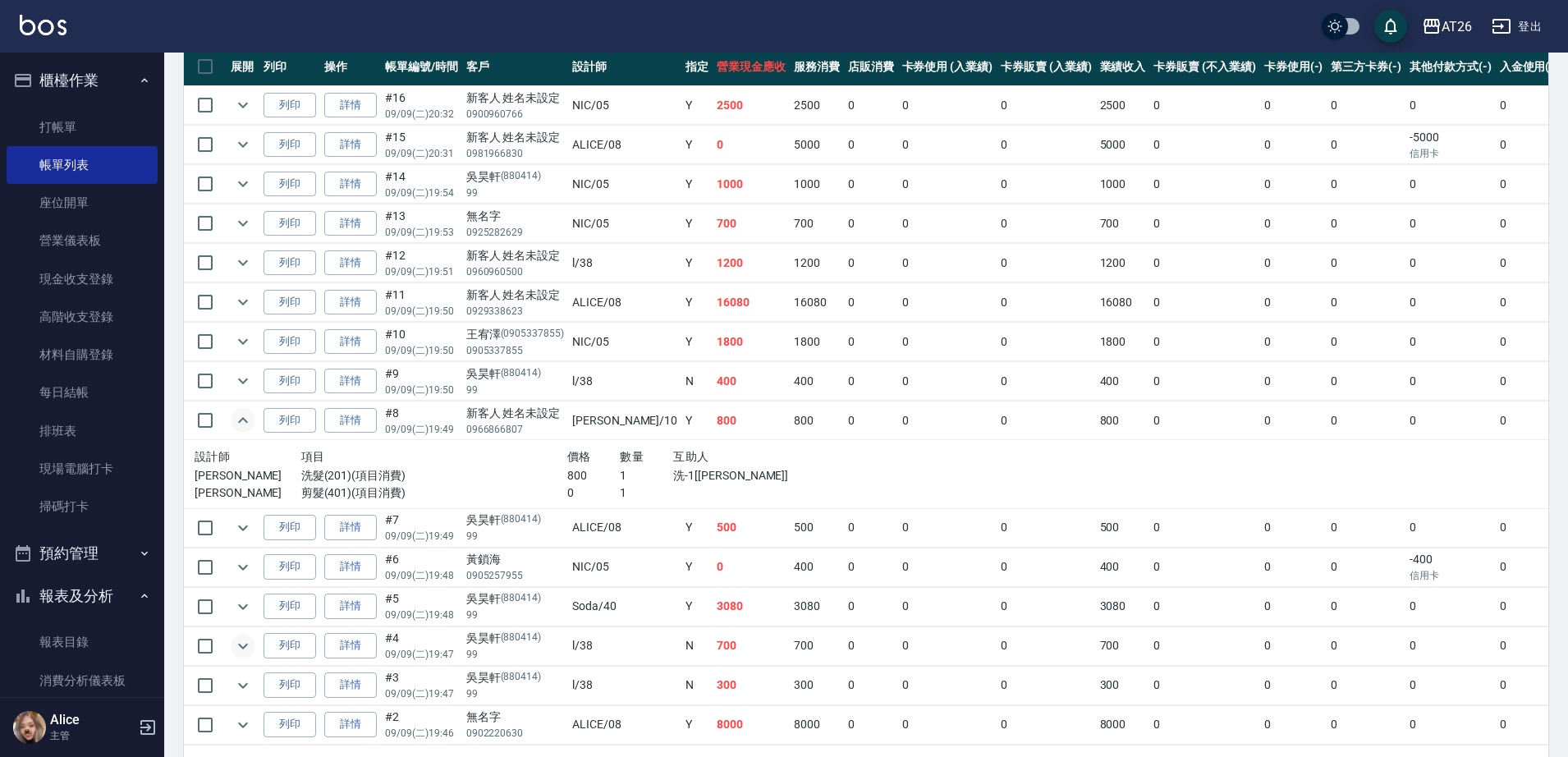
click at [231, 419] on button "expand row" at bounding box center [242, 420] width 25 height 25
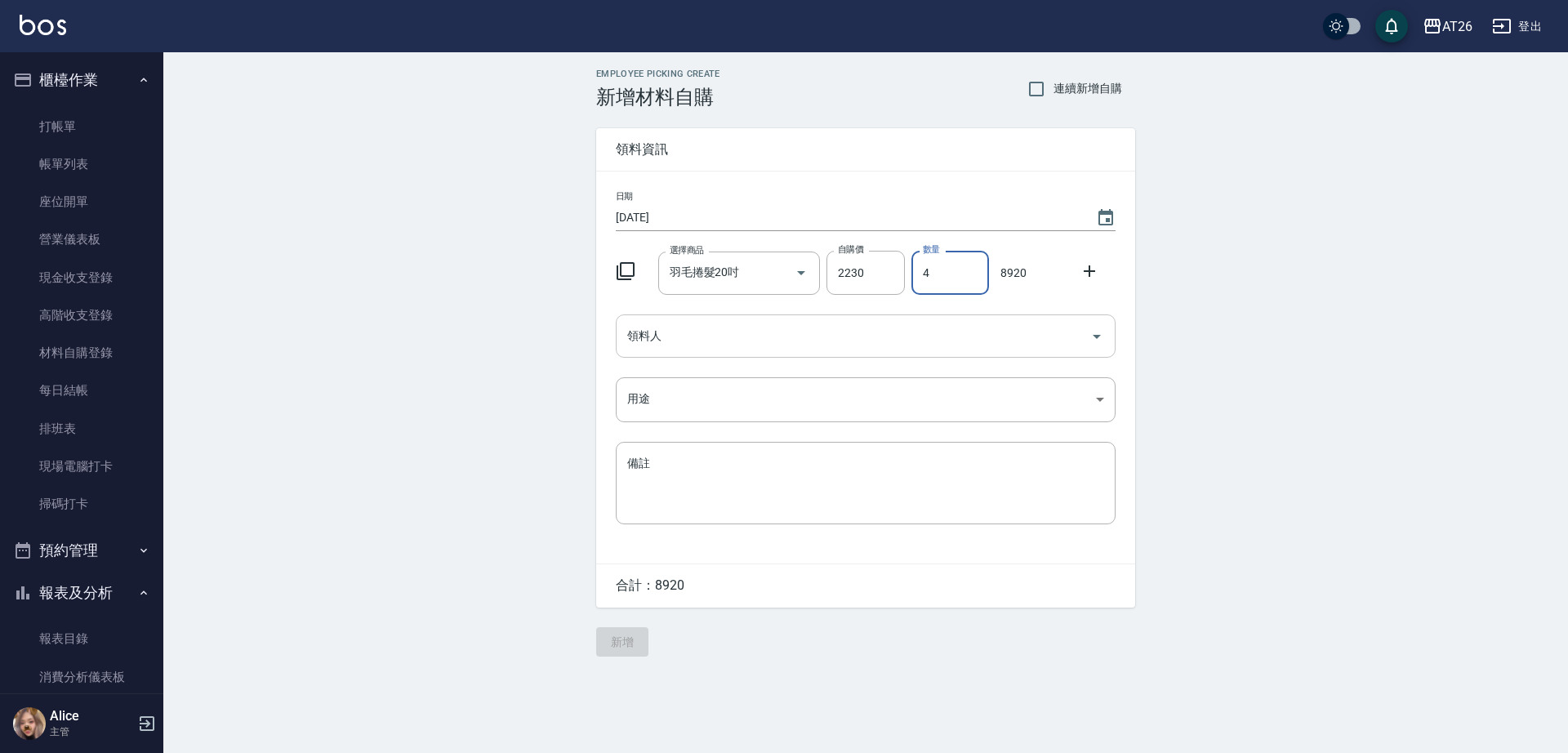
click at [800, 339] on input "領料人" at bounding box center [853, 336] width 460 height 29
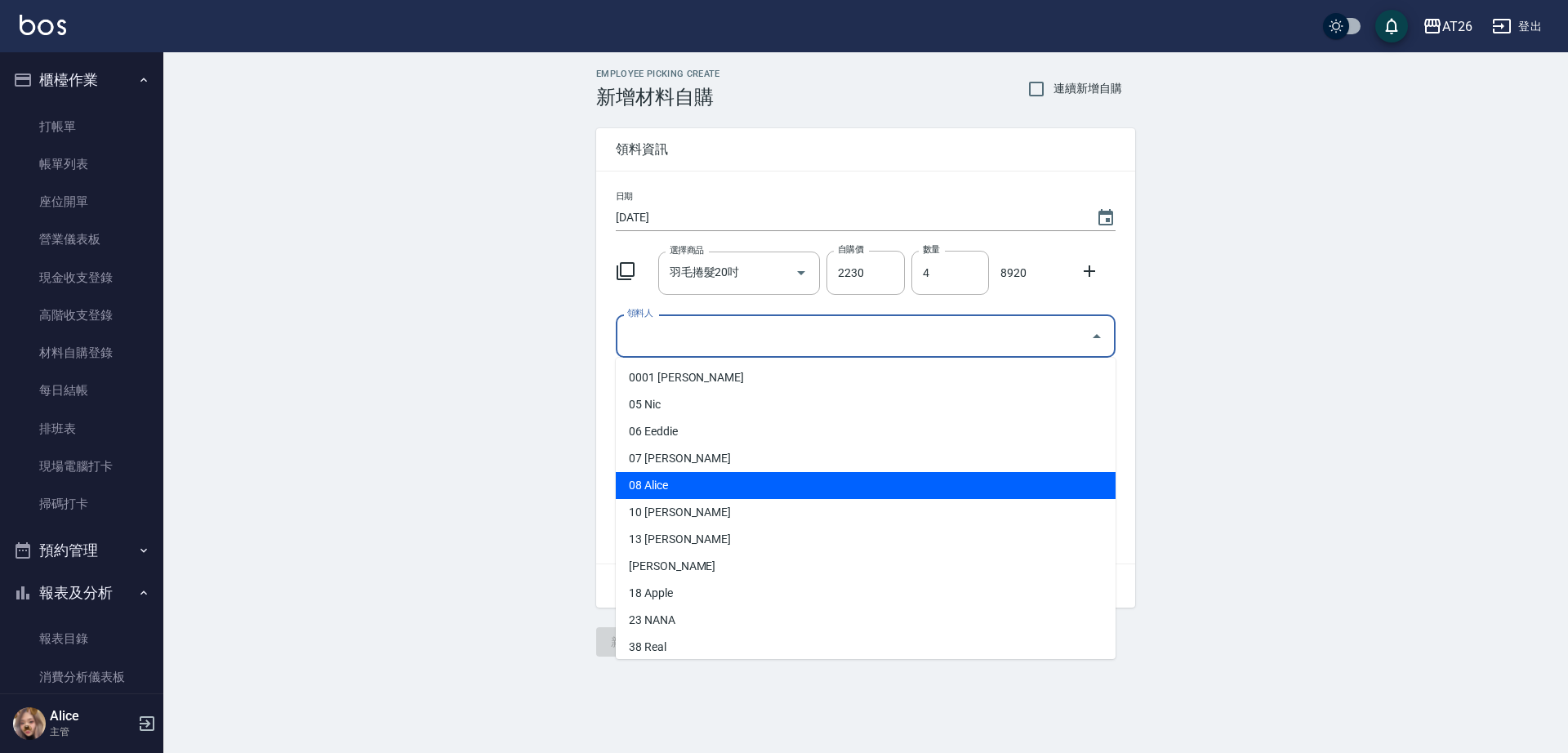
click at [726, 485] on li "08 Alice" at bounding box center [865, 486] width 500 height 27
type input "Alice"
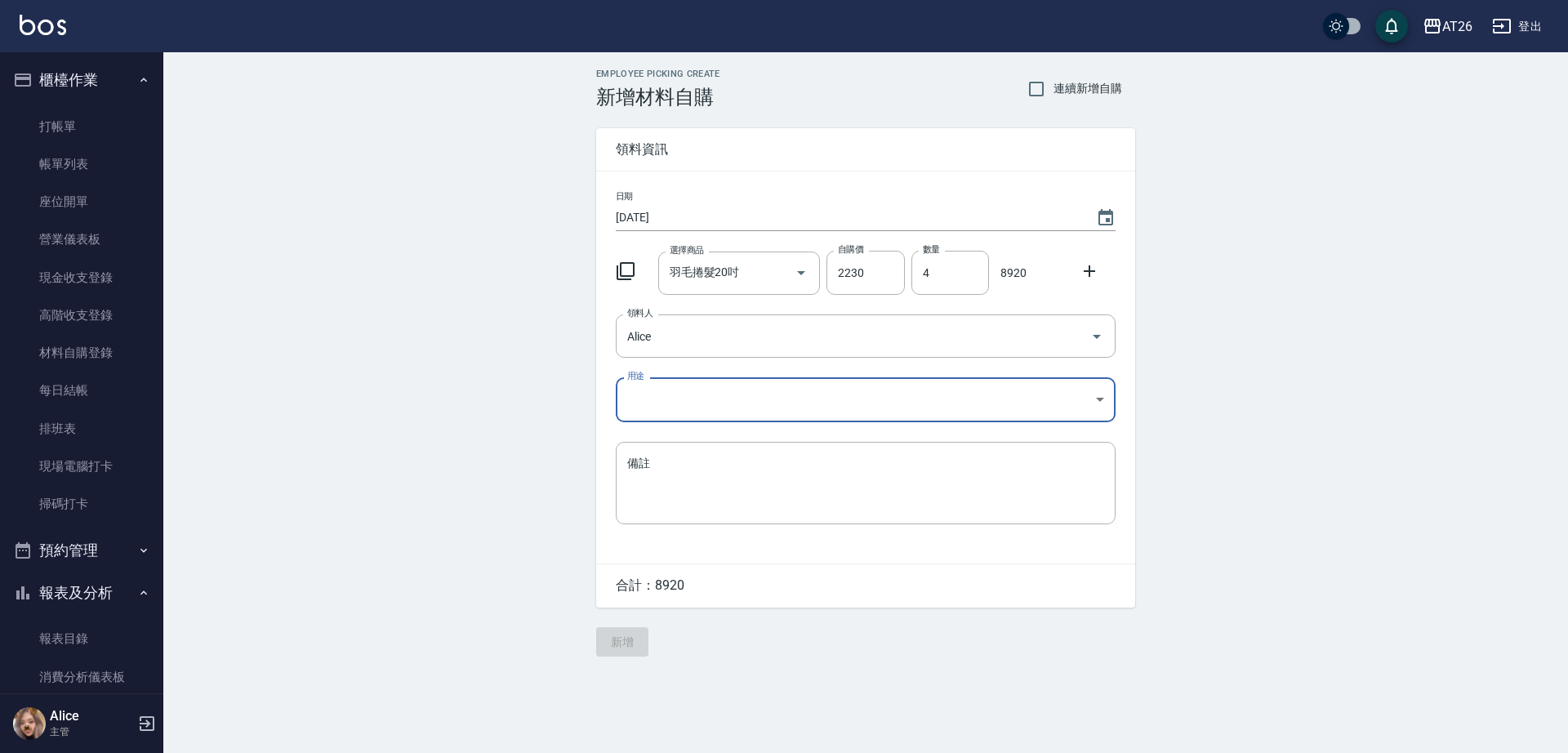
click at [697, 399] on body "AT26 登出 櫃檯作業 打帳單 帳單列表 座位開單 營業儀表板 現金收支登錄 高階收支登錄 材料自購登錄 每日結帳 排班表 現場電腦打卡 掃碼打卡 預約管理…" at bounding box center [784, 376] width 1568 height 753
click at [700, 526] on li "現金" at bounding box center [865, 524] width 500 height 27
type input "現金"
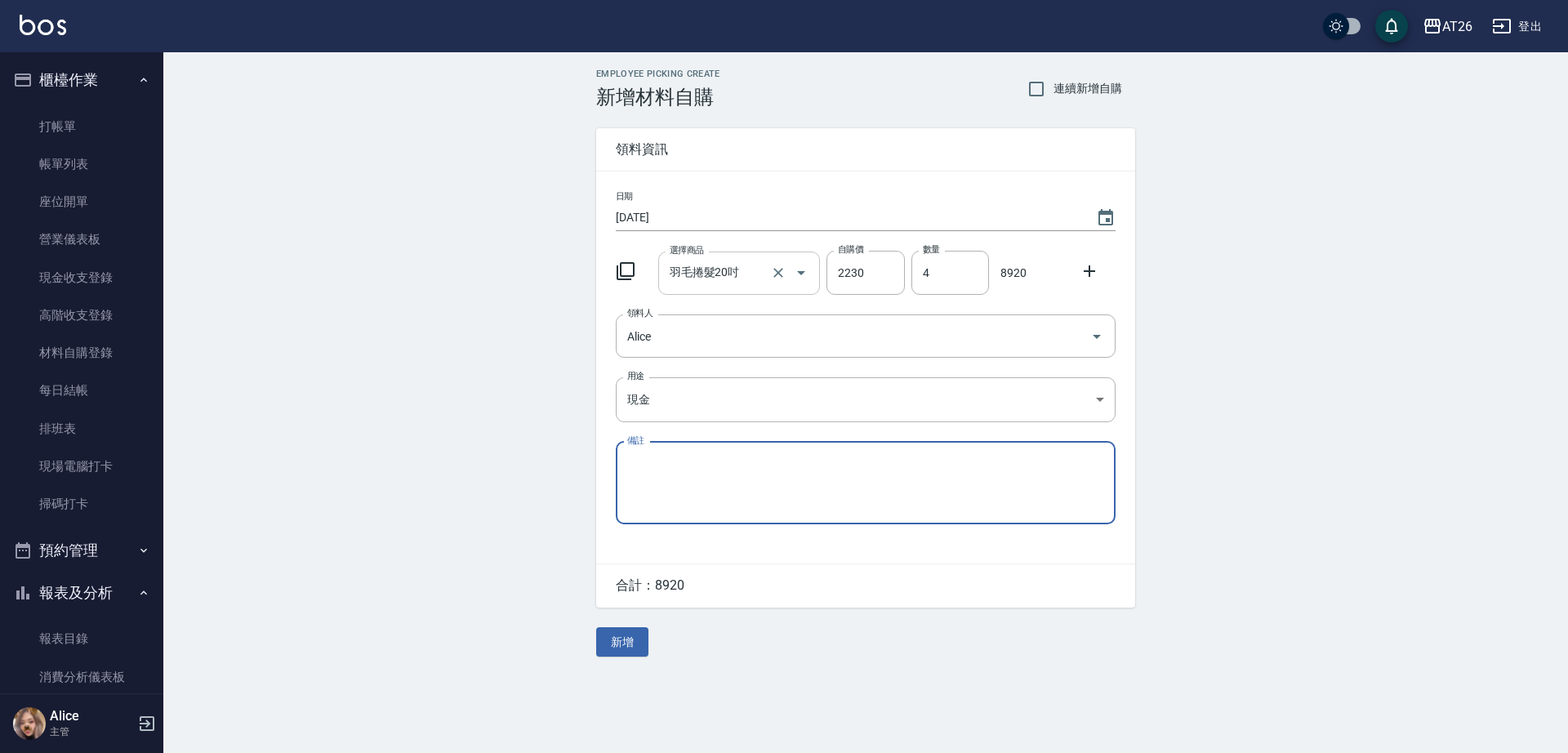
click at [748, 278] on keeper-lock "Open Keeper Popup" at bounding box center [754, 272] width 19 height 19
click at [448, 300] on div "Employee Picking Create 新增材料自購 連續新增自購 領料資訊 日期 2025/09/09 選擇商品 羽毛捲髮20吋 選擇商品 自購價 …" at bounding box center [866, 363] width 1404 height 621
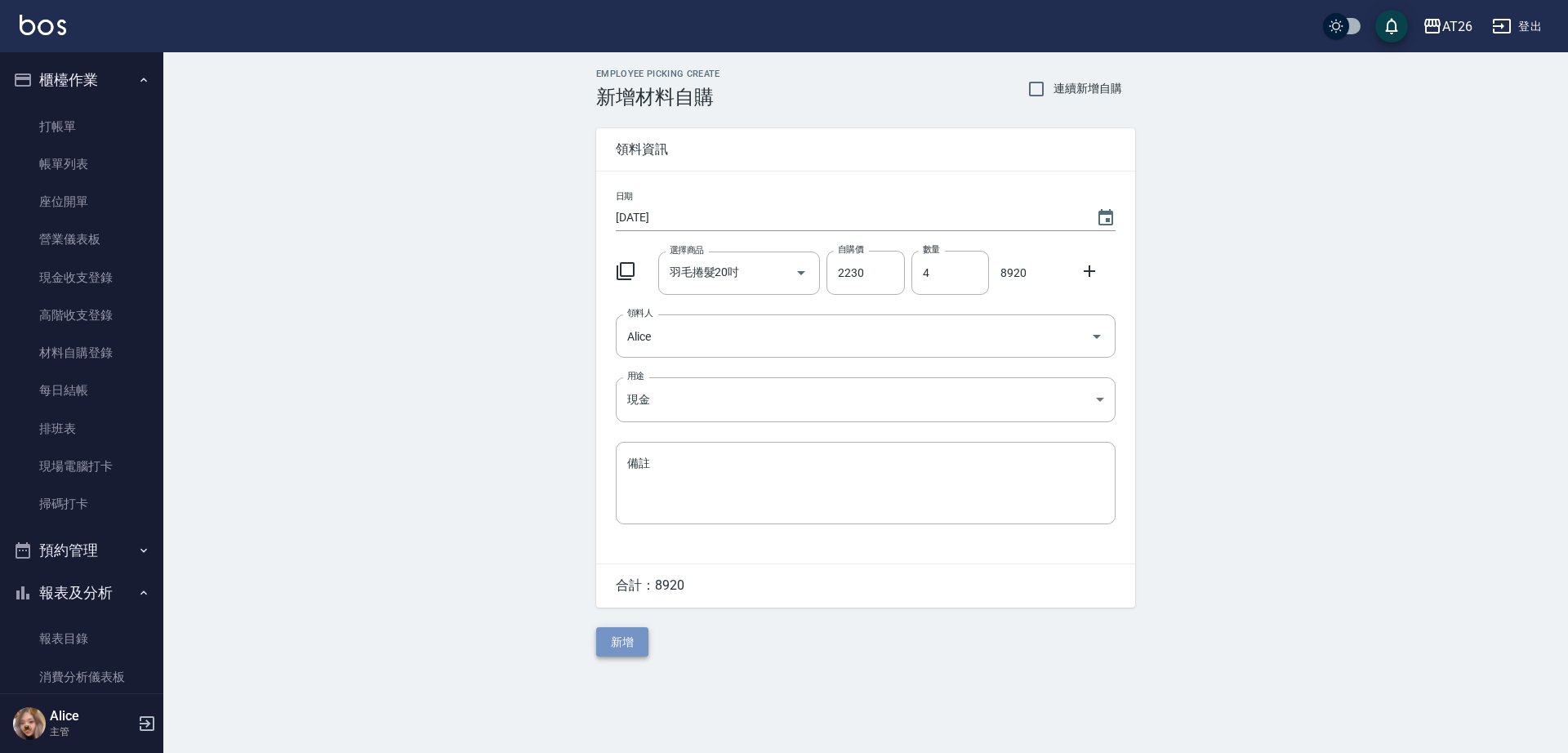
click at [632, 643] on button "新增" at bounding box center [622, 643] width 52 height 30
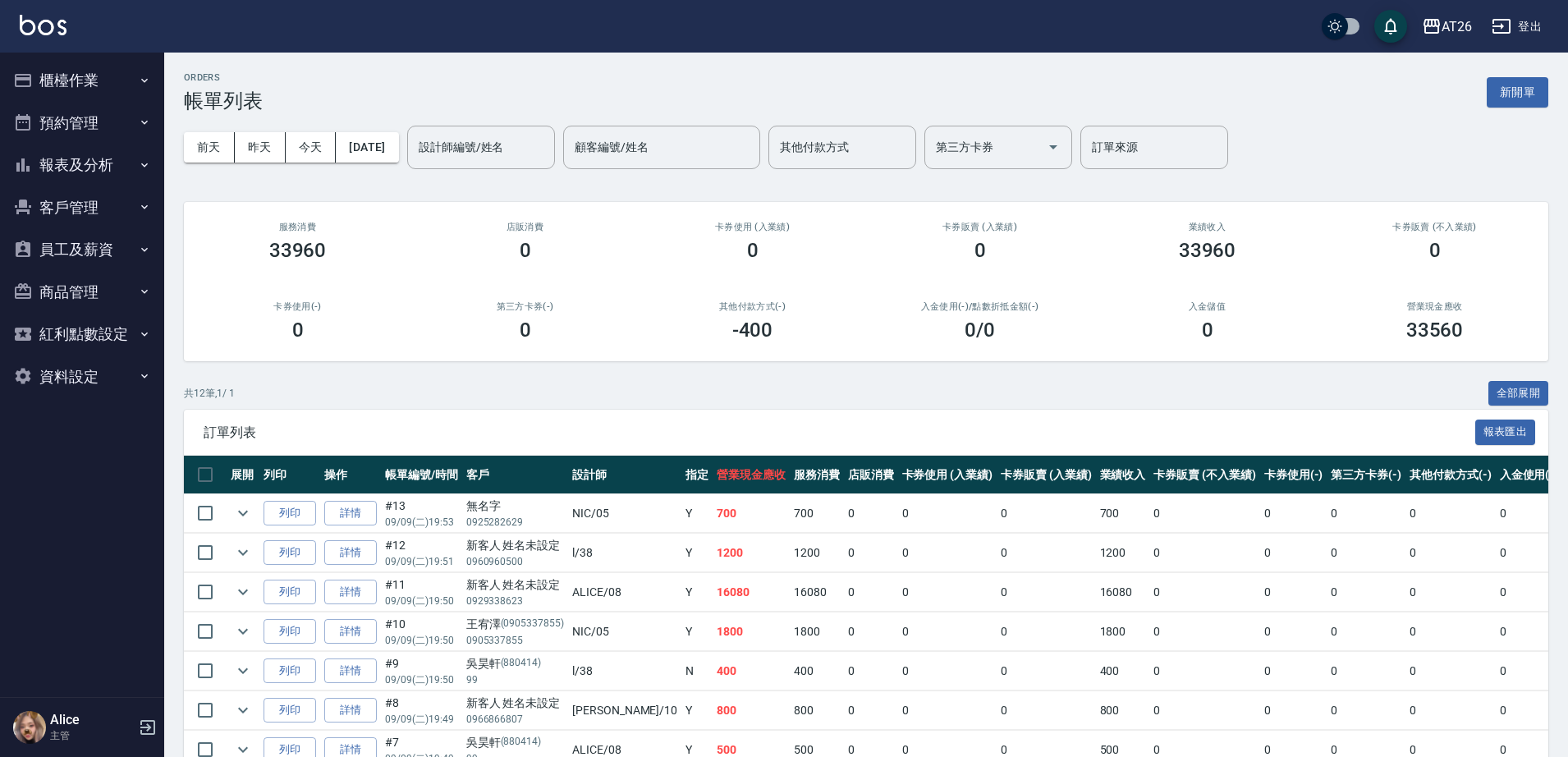
click at [87, 66] on button "櫃檯作業" at bounding box center [82, 81] width 151 height 42
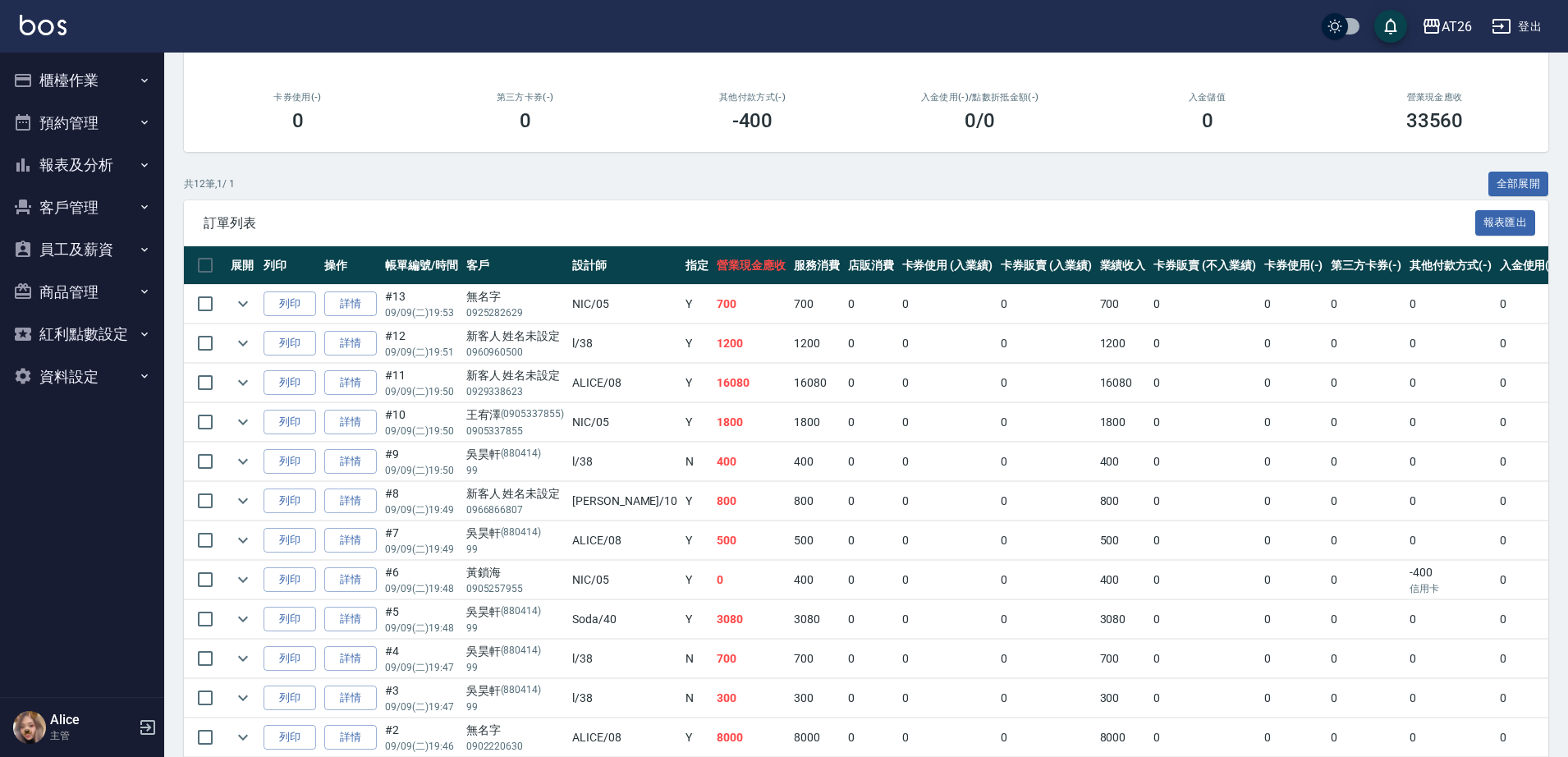
scroll to position [290, 0]
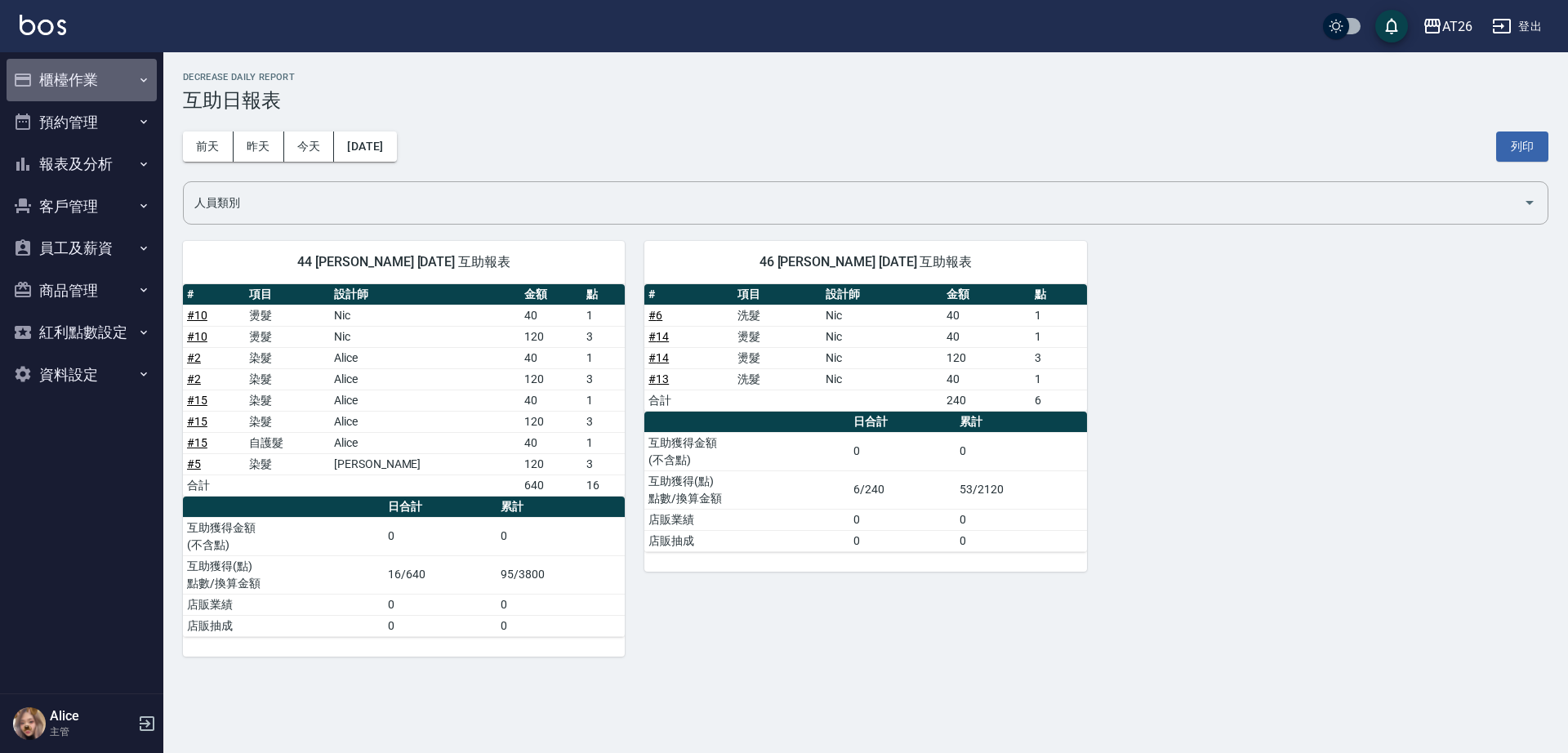
click at [92, 86] on button "櫃檯作業" at bounding box center [82, 80] width 150 height 42
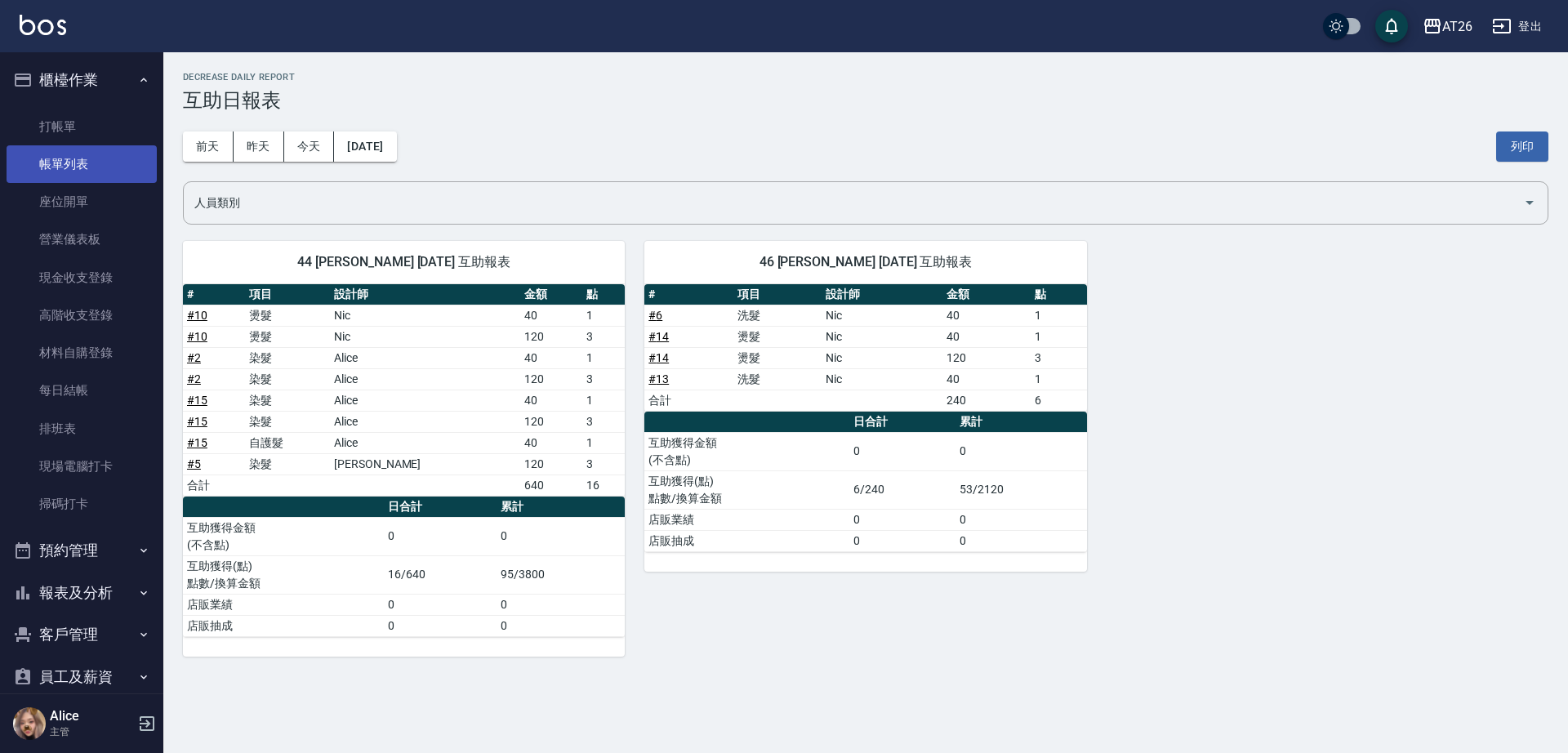
click at [91, 157] on link "帳單列表" at bounding box center [82, 164] width 150 height 38
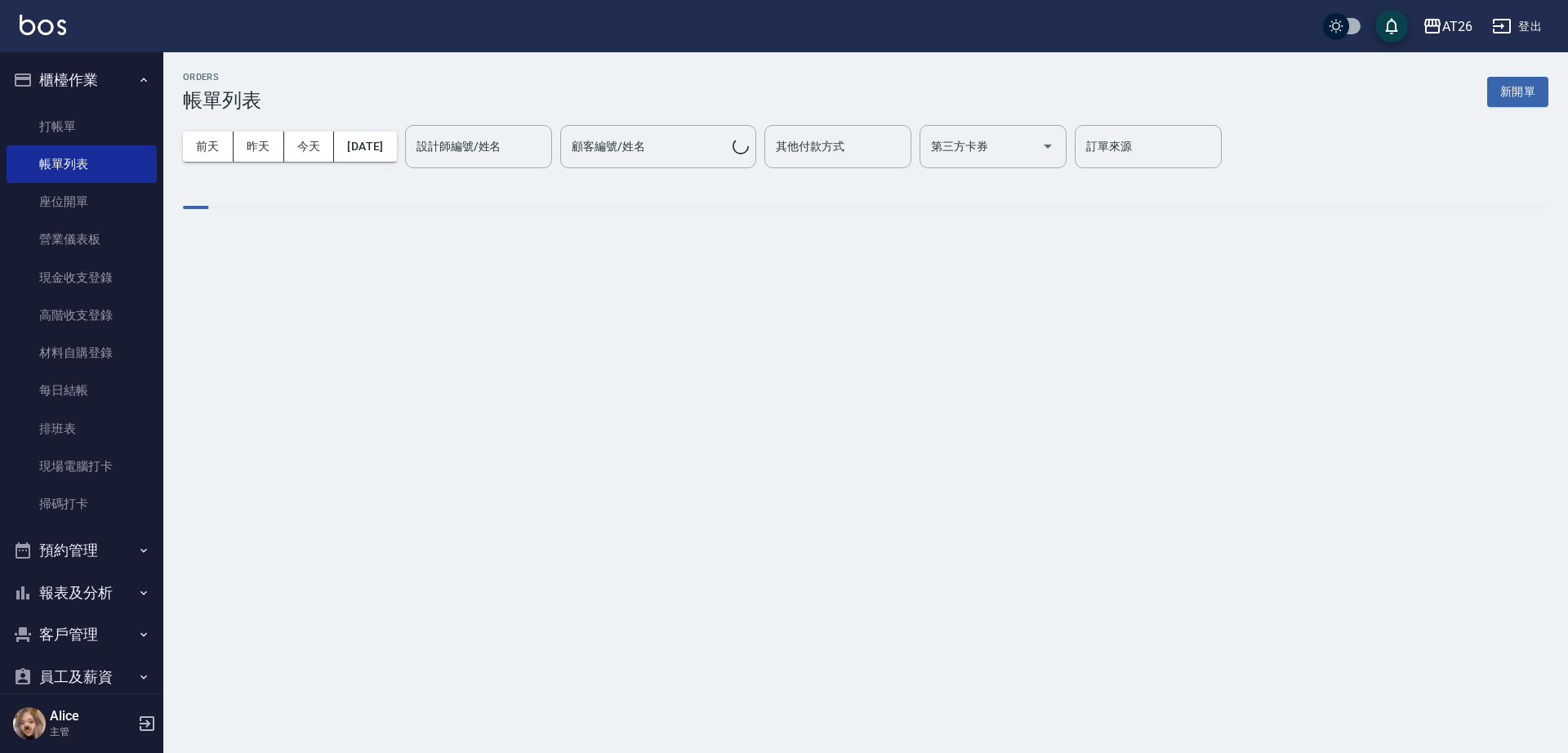
click at [459, 142] on div "設計師編號/姓名 設計師編號/姓名" at bounding box center [479, 146] width 147 height 43
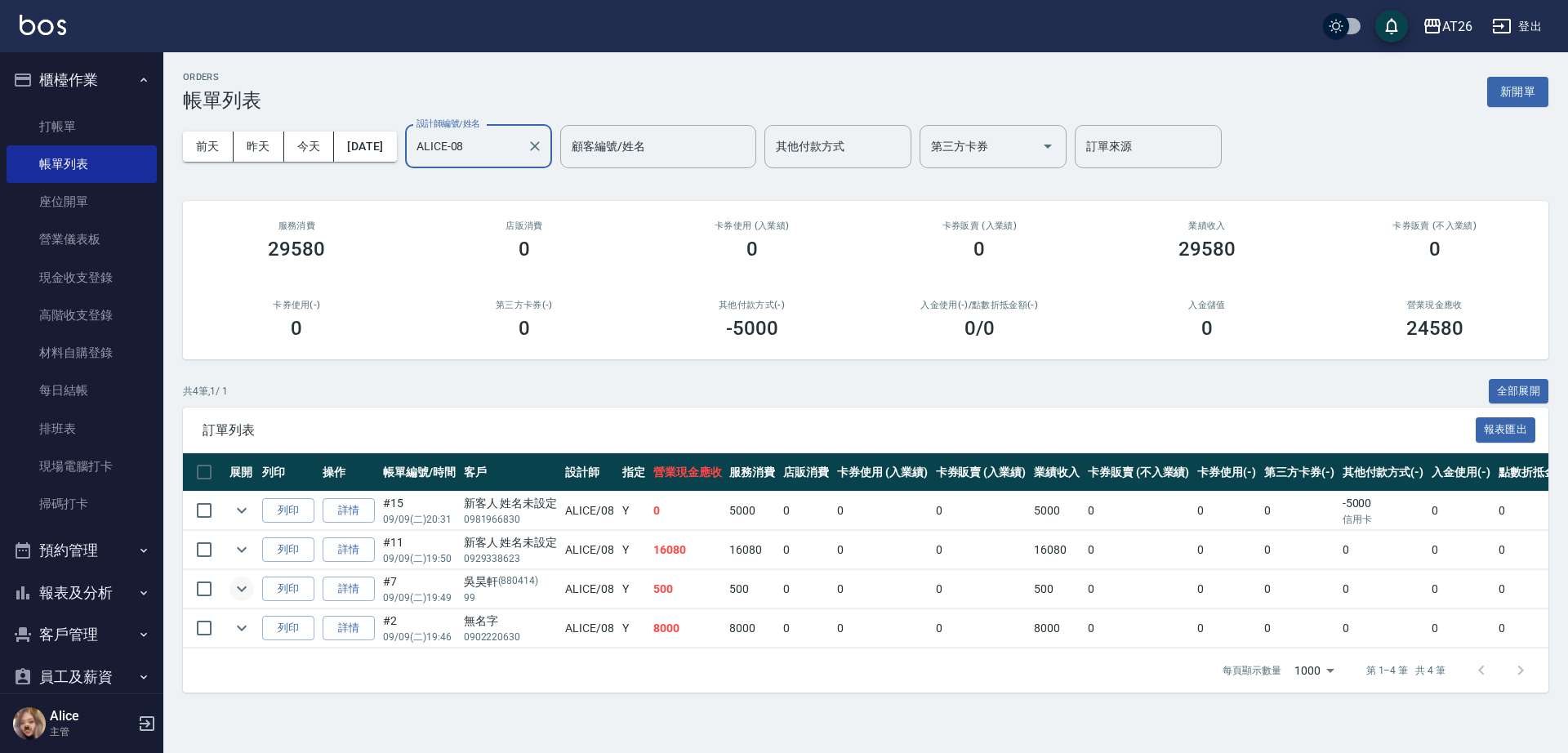
type input "ALICE-08"
click at [242, 578] on button "expand row" at bounding box center [241, 589] width 24 height 24
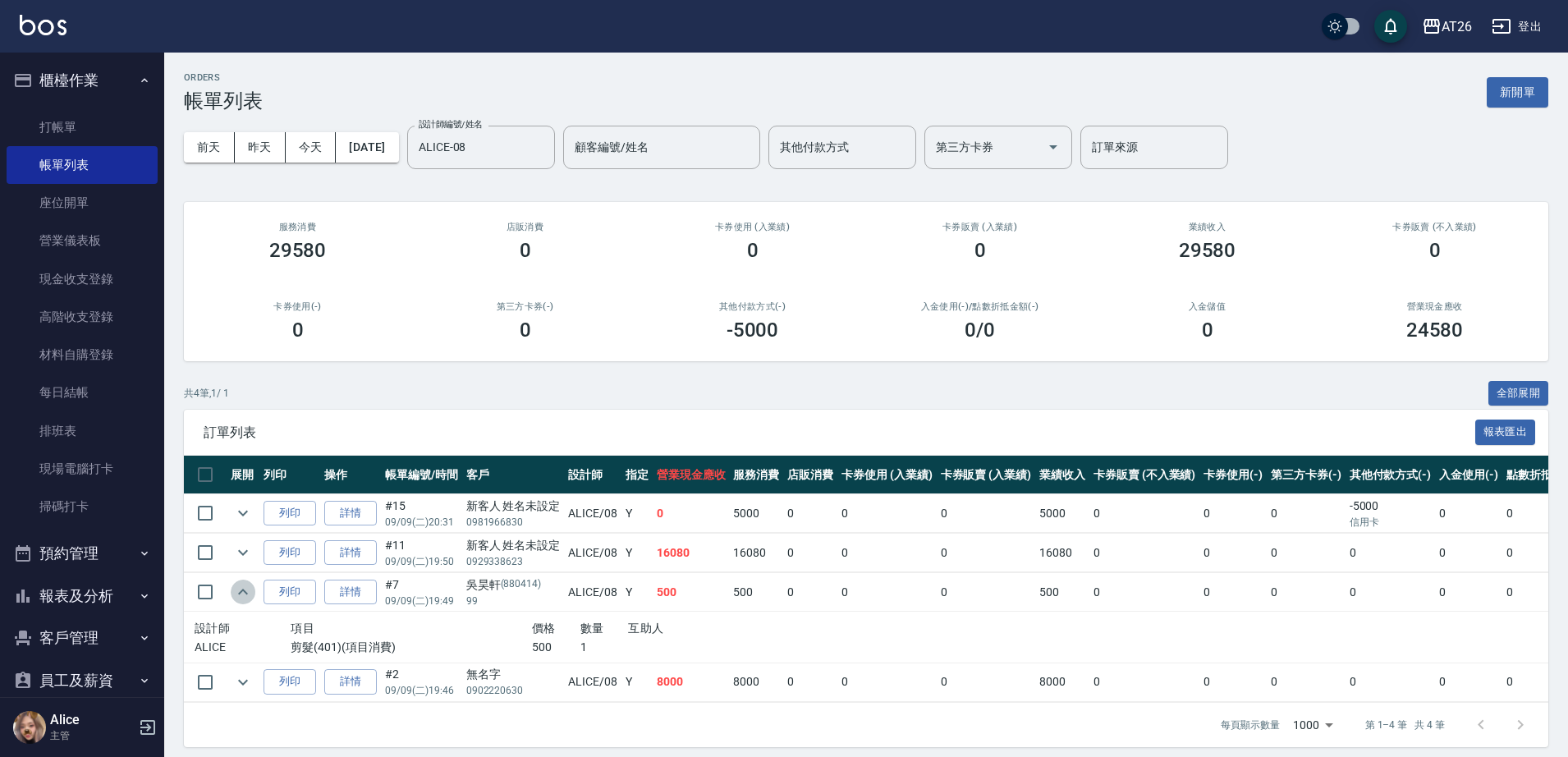
click at [243, 588] on icon "expand row" at bounding box center [242, 592] width 19 height 19
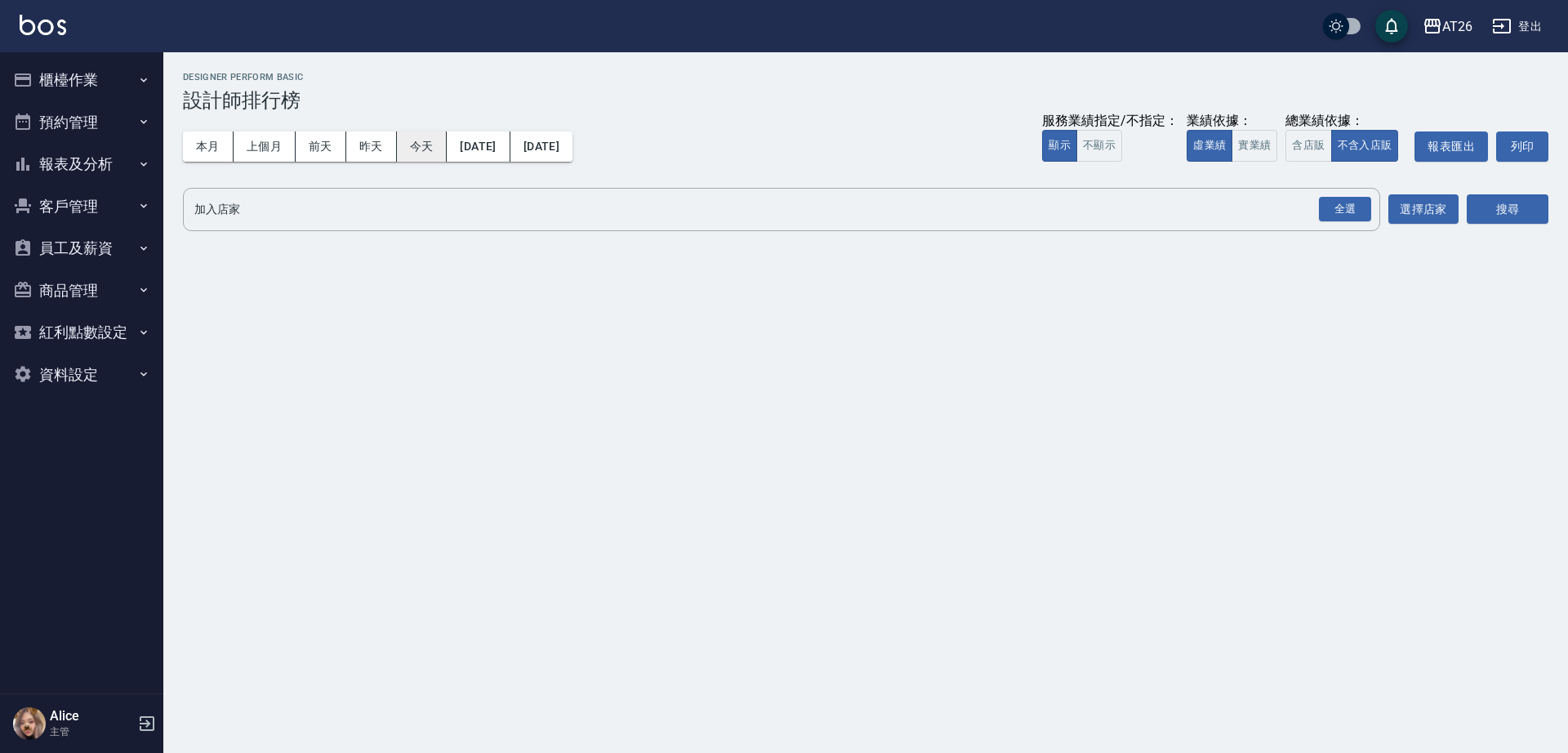
click at [424, 152] on button "今天" at bounding box center [422, 147] width 51 height 30
click at [1243, 155] on button "實業績" at bounding box center [1254, 146] width 46 height 32
click at [1335, 212] on div "全選" at bounding box center [1345, 209] width 52 height 25
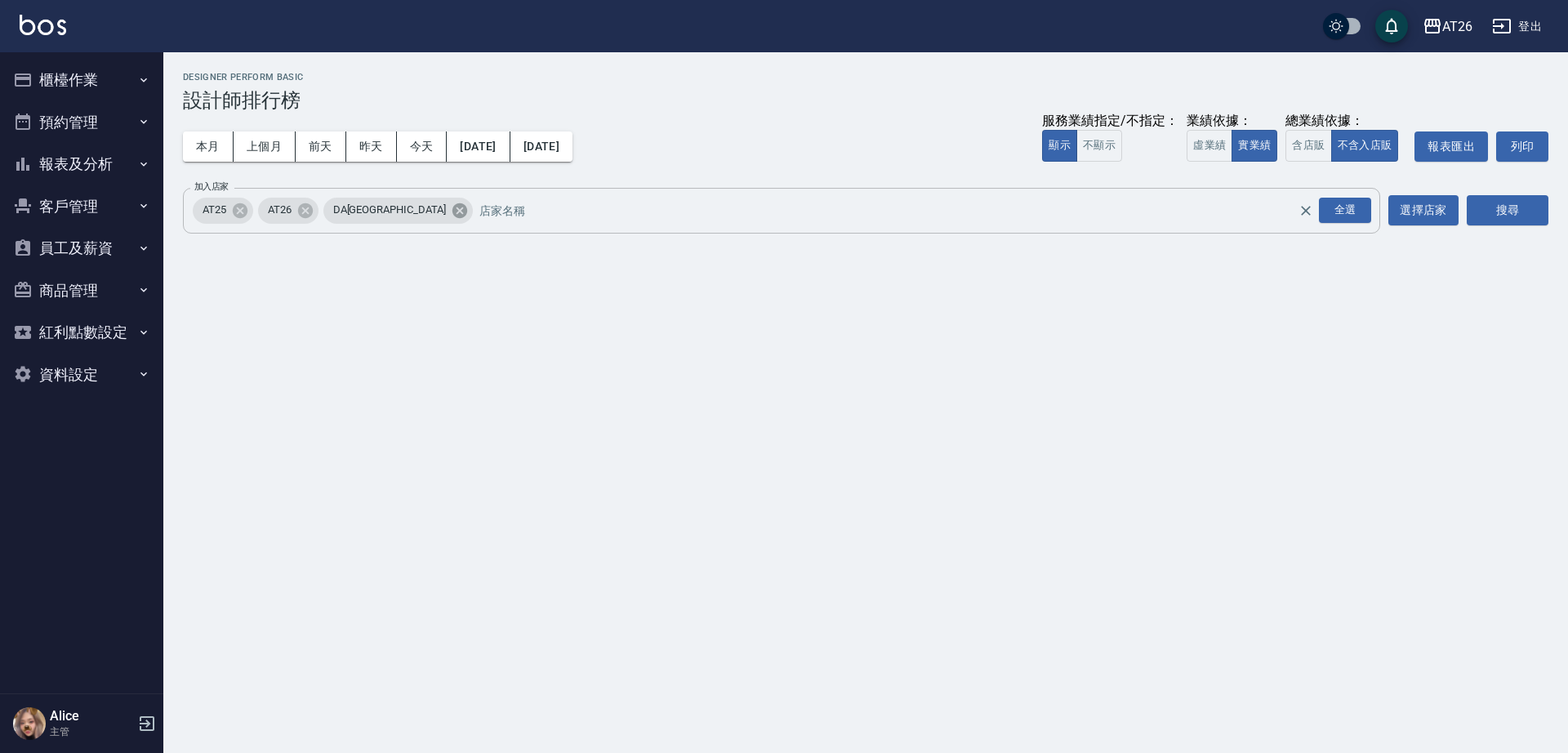
click at [451, 202] on icon at bounding box center [459, 210] width 18 height 18
click at [238, 211] on icon at bounding box center [239, 209] width 14 height 14
click at [1486, 211] on button "搜尋" at bounding box center [1507, 211] width 82 height 30
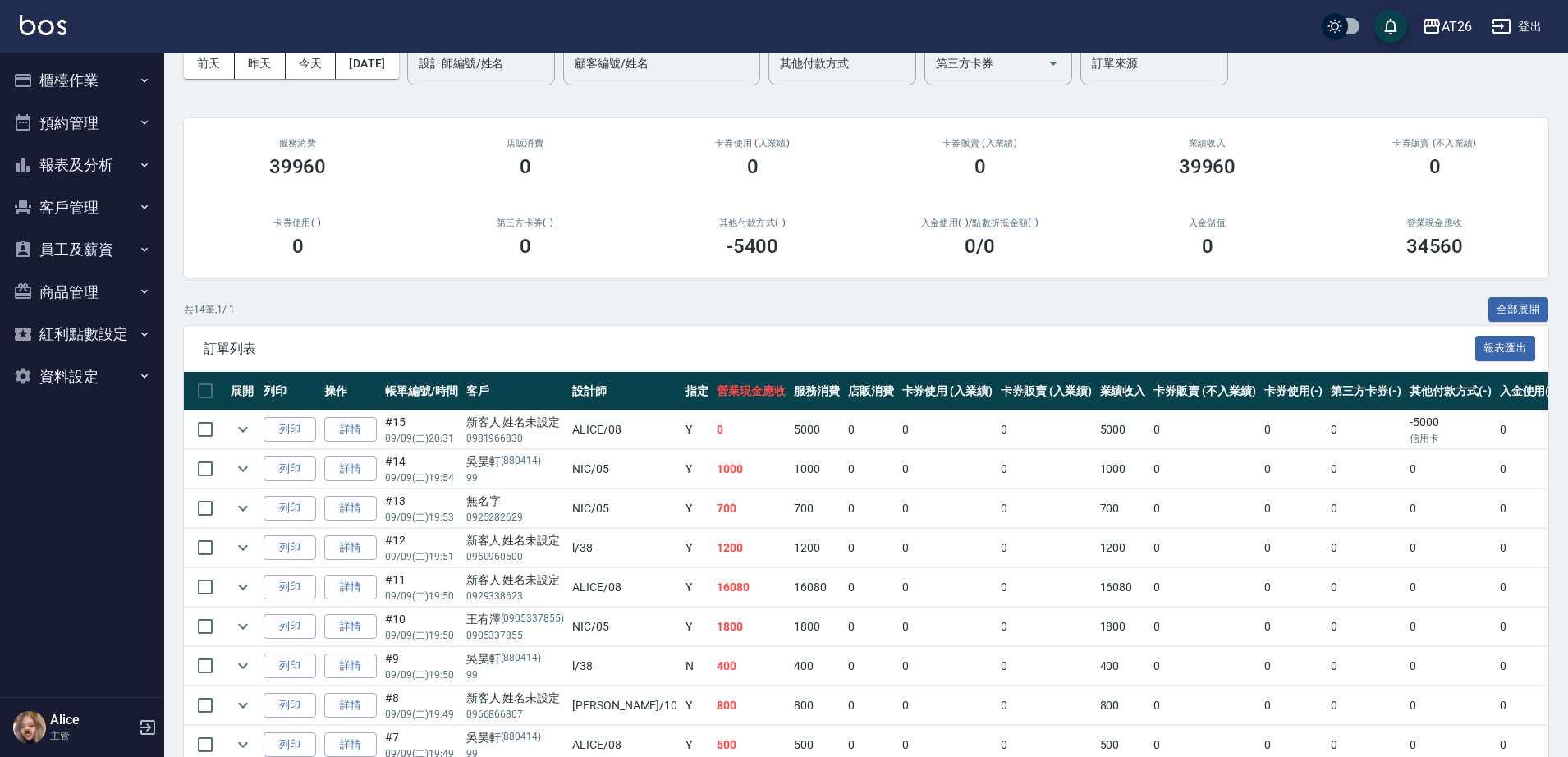
scroll to position [205, 0]
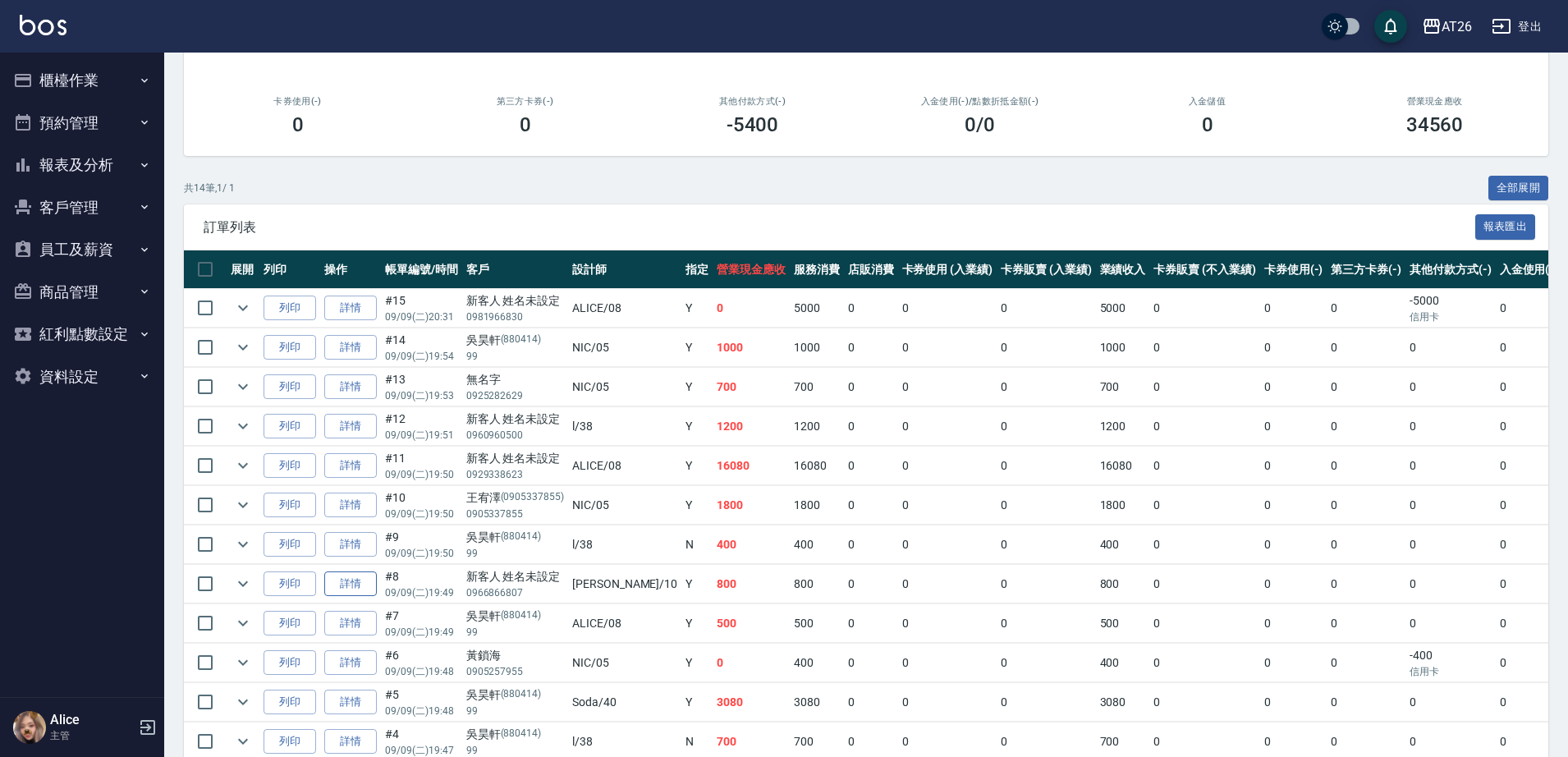
click at [354, 587] on link "詳情" at bounding box center [351, 584] width 53 height 25
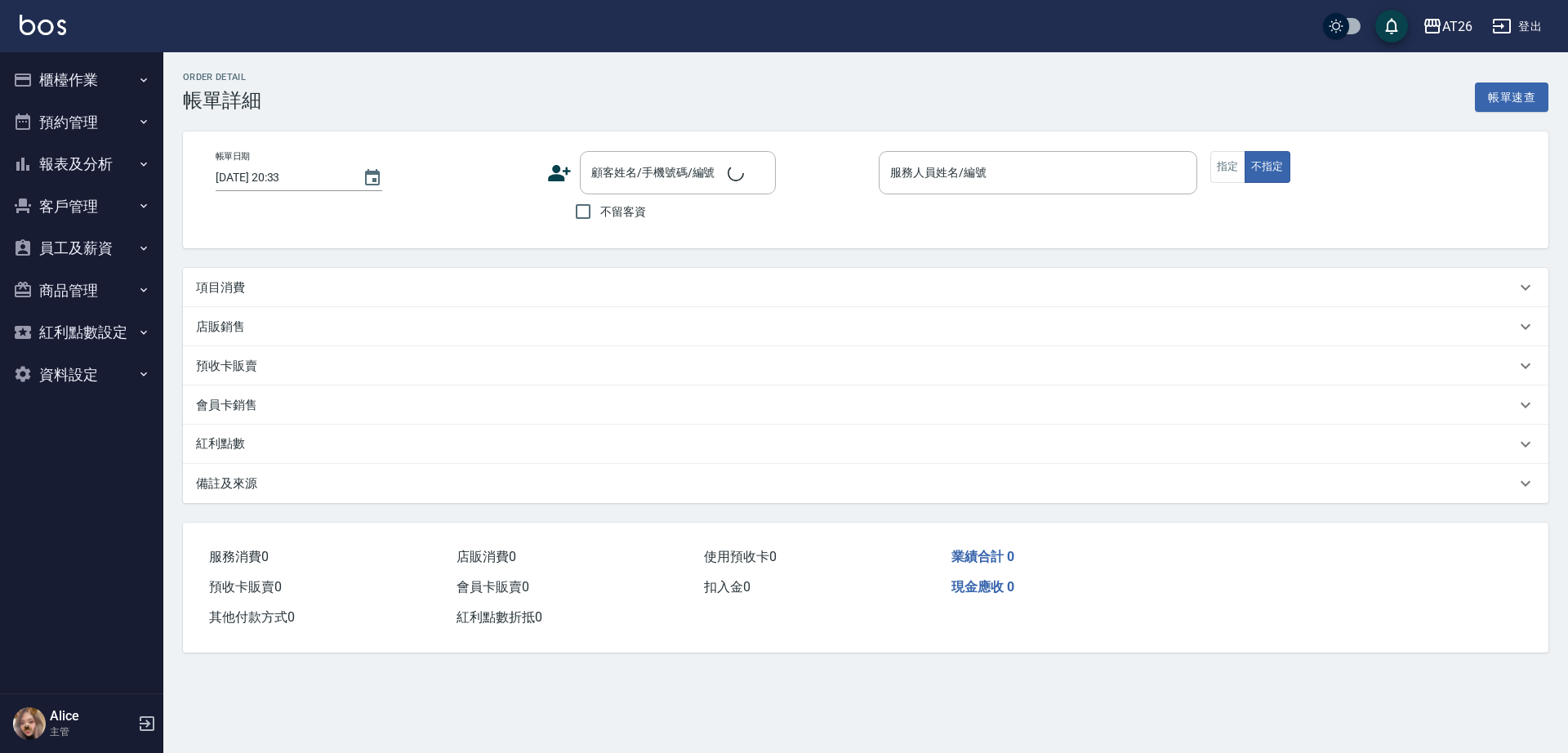
type input "[DATE] 19:49"
type input "[PERSON_NAME]-10"
type input "80"
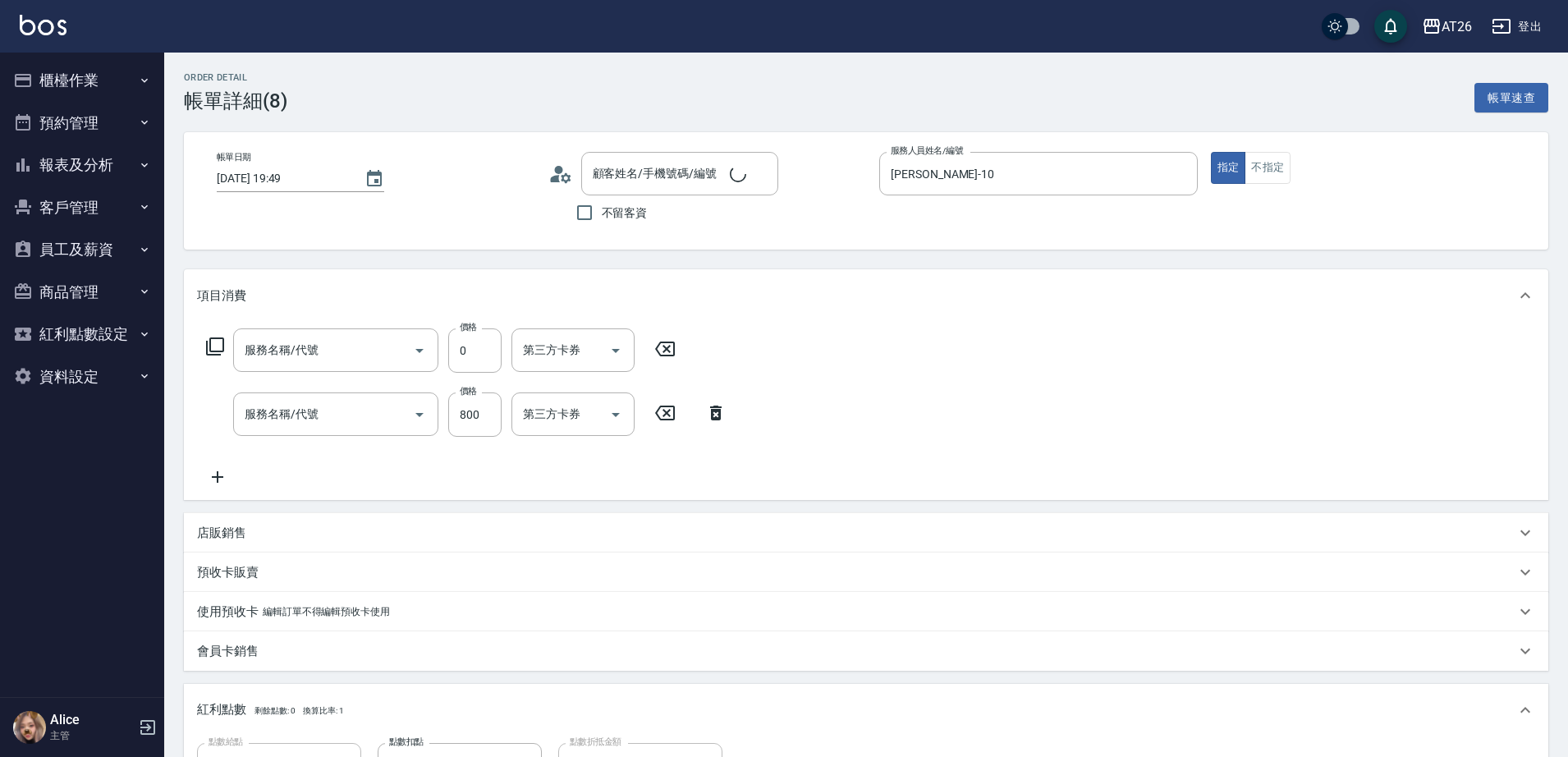
type input "新客人 姓名未設定/0966866807/null"
type input "剪髮(401)"
type input "洗髮(201)"
click at [544, 431] on div "洗-1" at bounding box center [561, 414] width 98 height 43
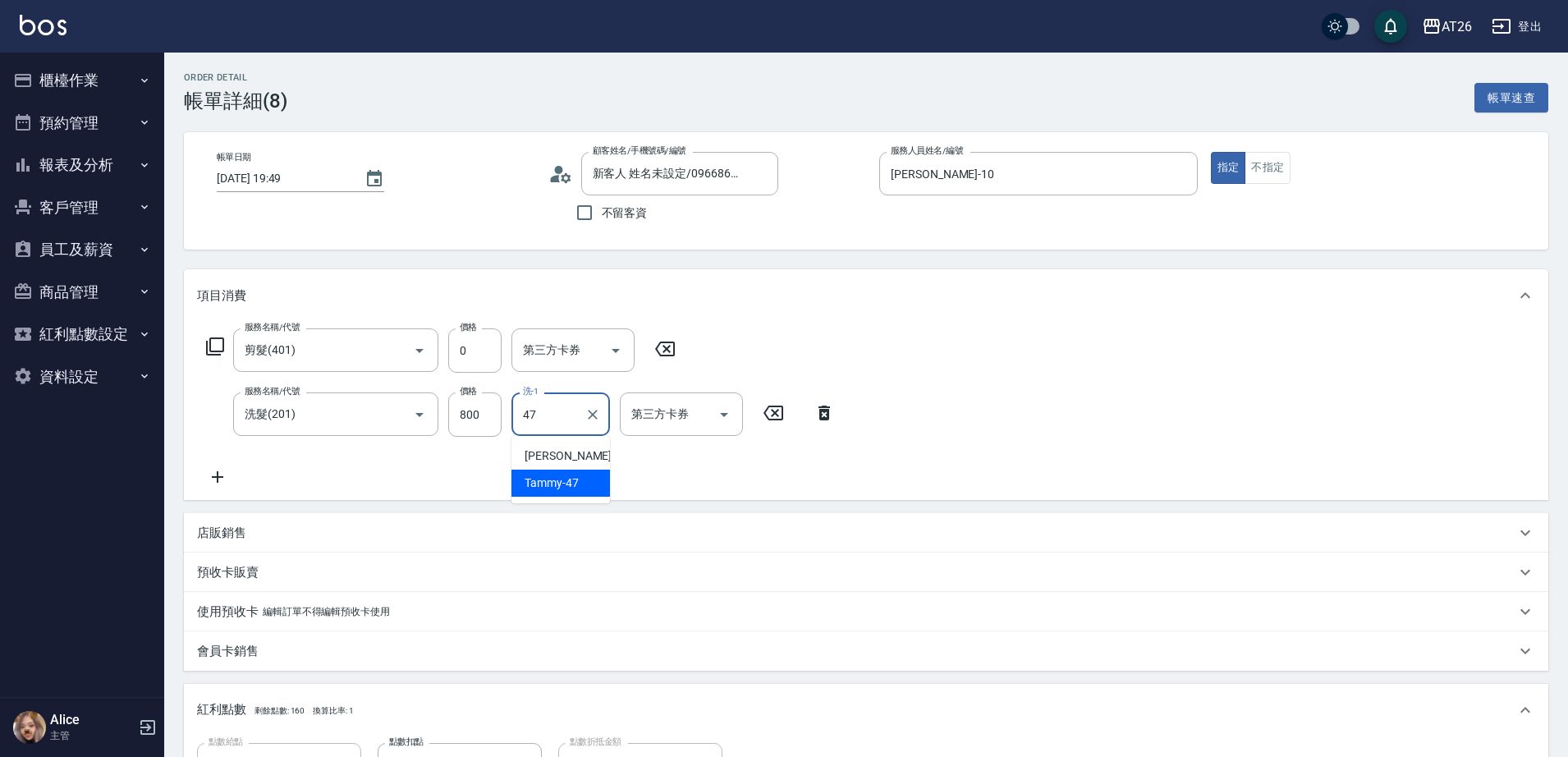
type input "Tammy-47"
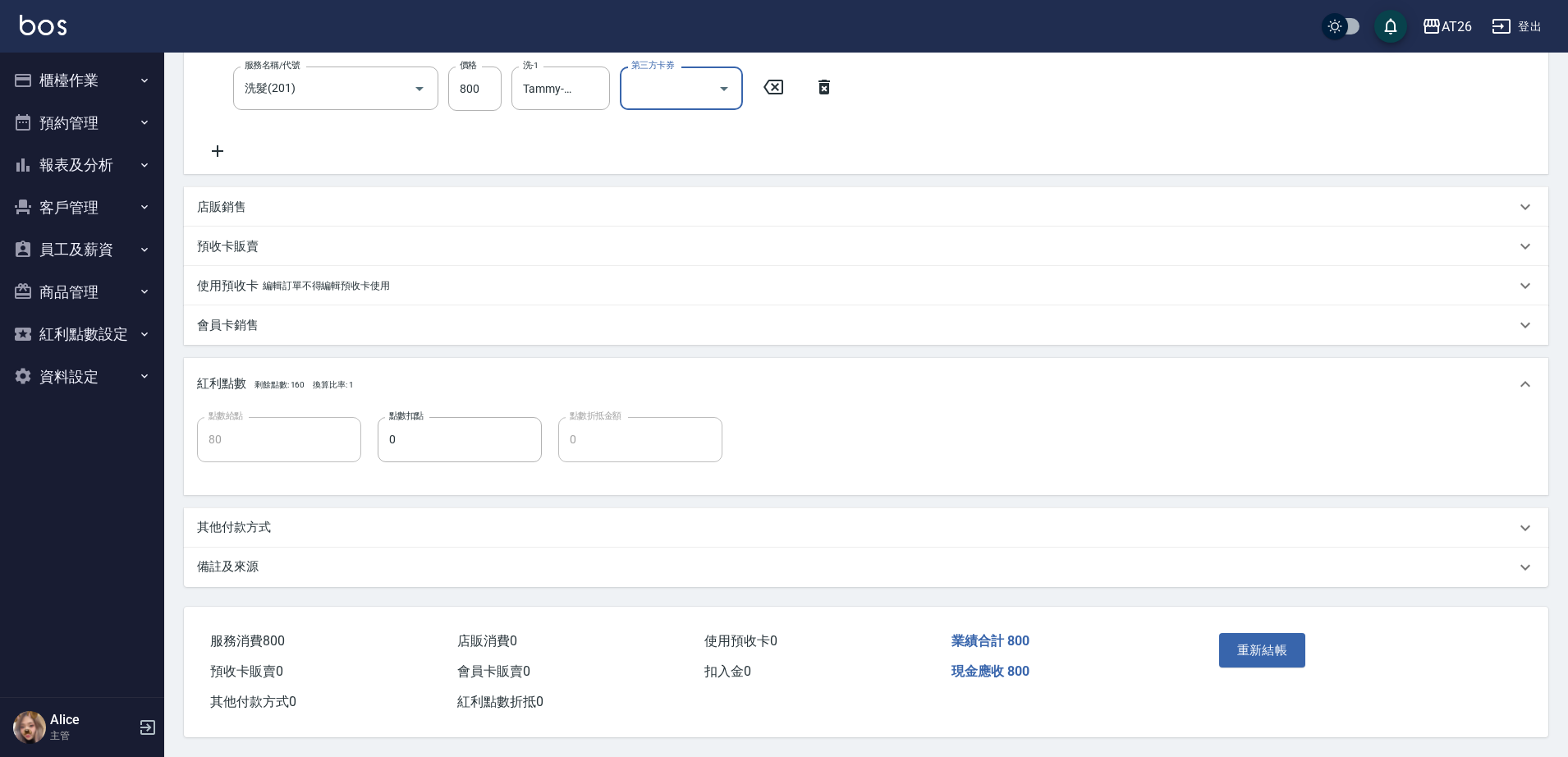
scroll to position [333, 0]
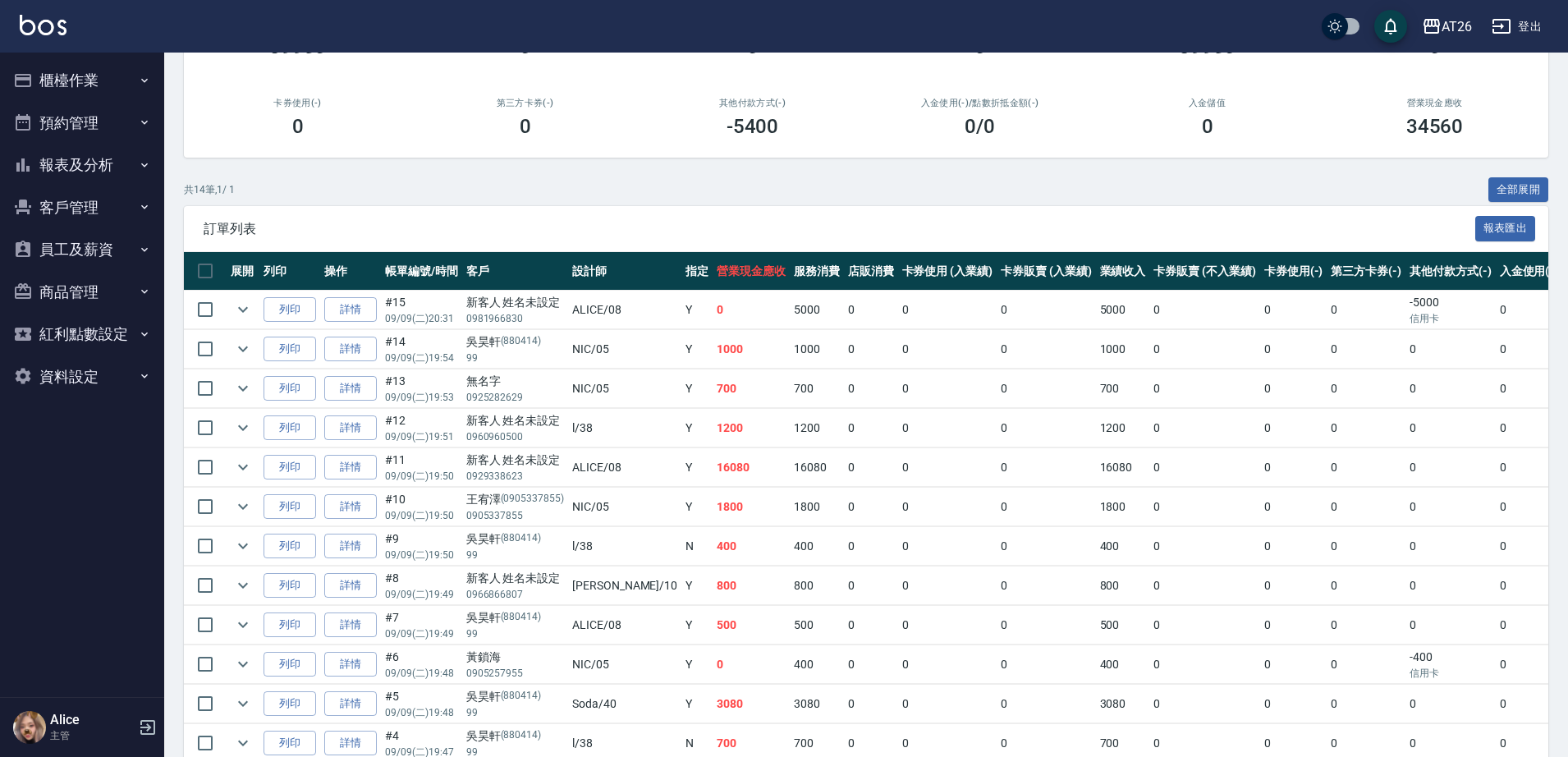
scroll to position [205, 0]
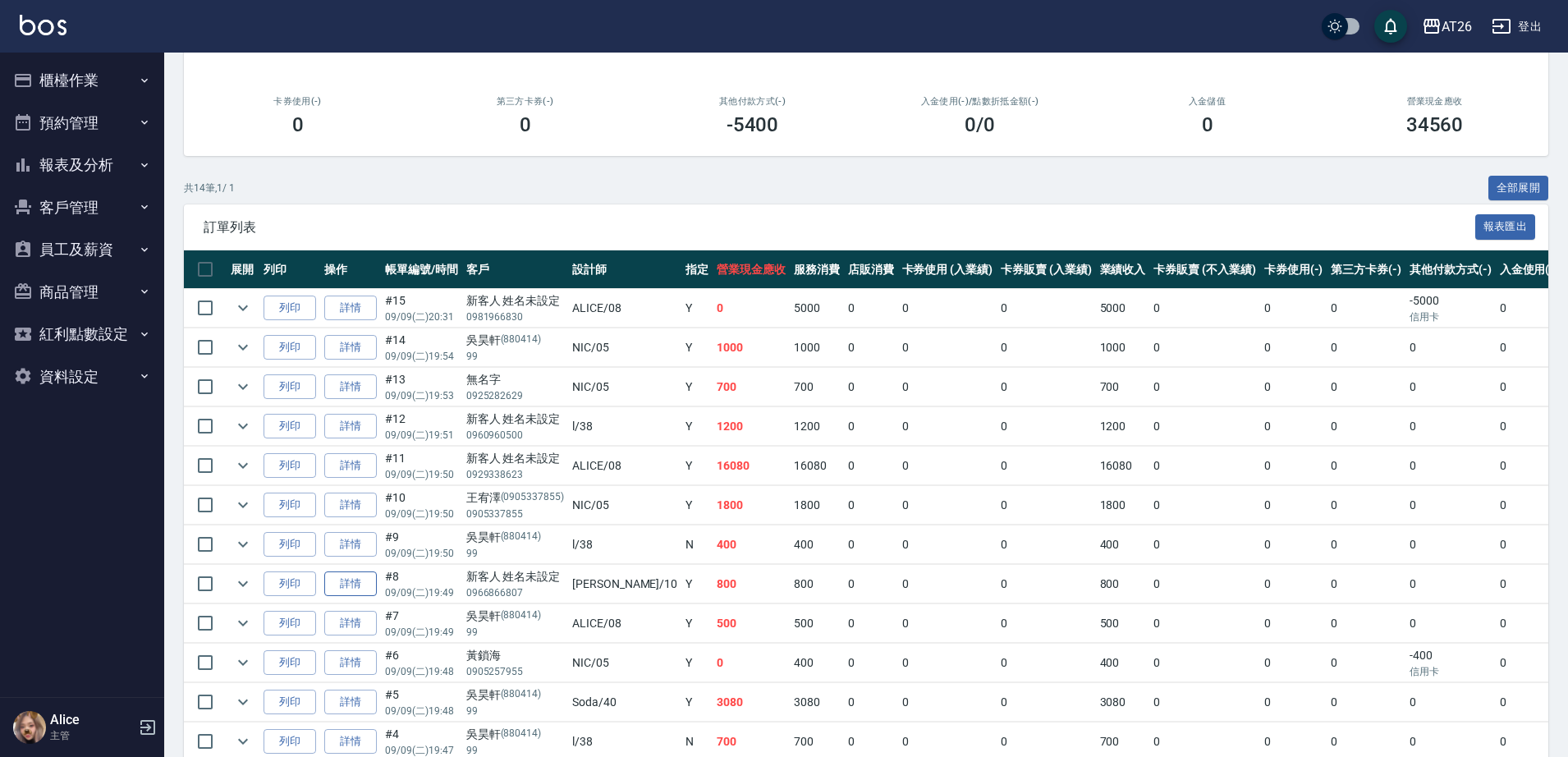
click at [350, 586] on link "詳情" at bounding box center [351, 584] width 53 height 25
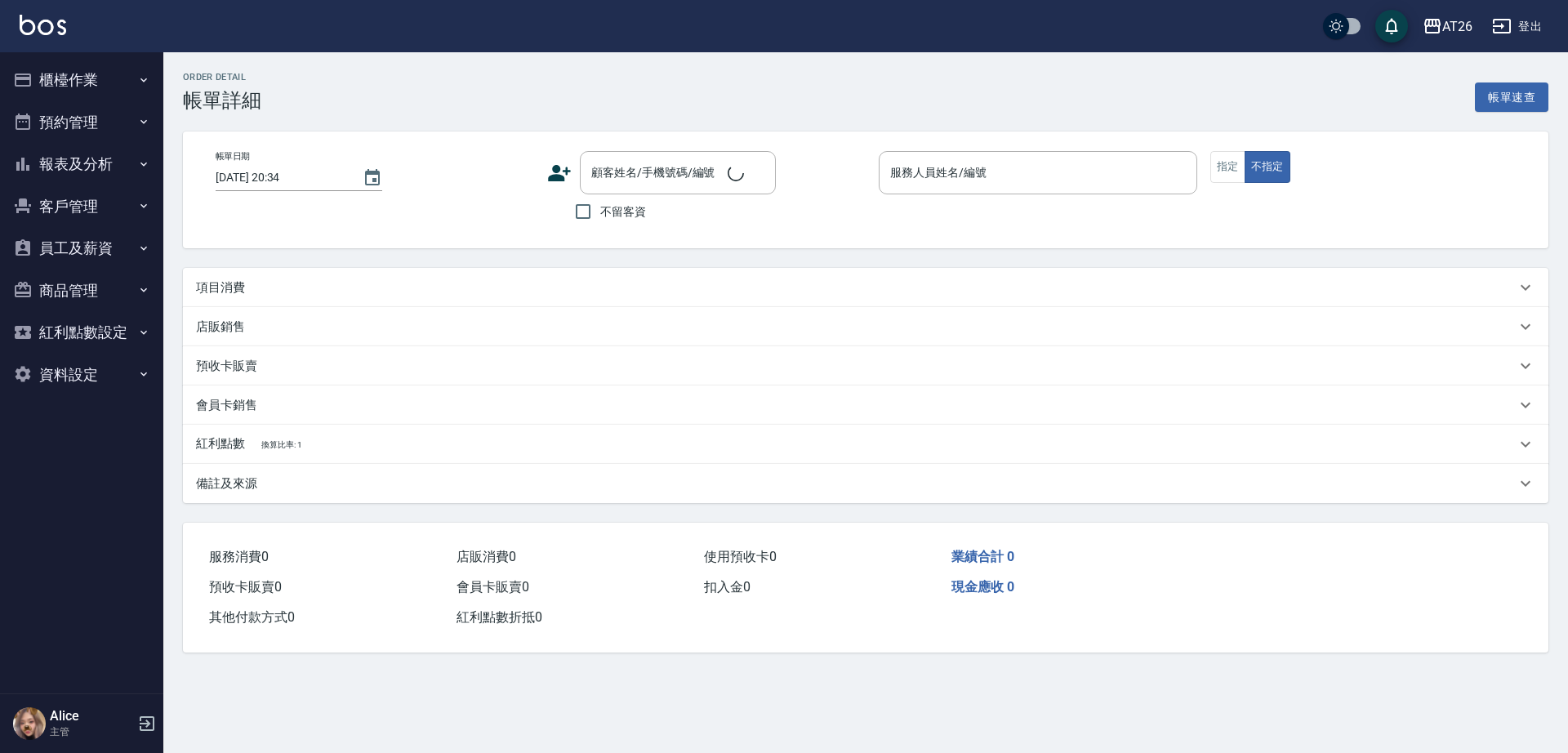
type input "[DATE] 19:49"
type input "[PERSON_NAME]-10"
type input "80"
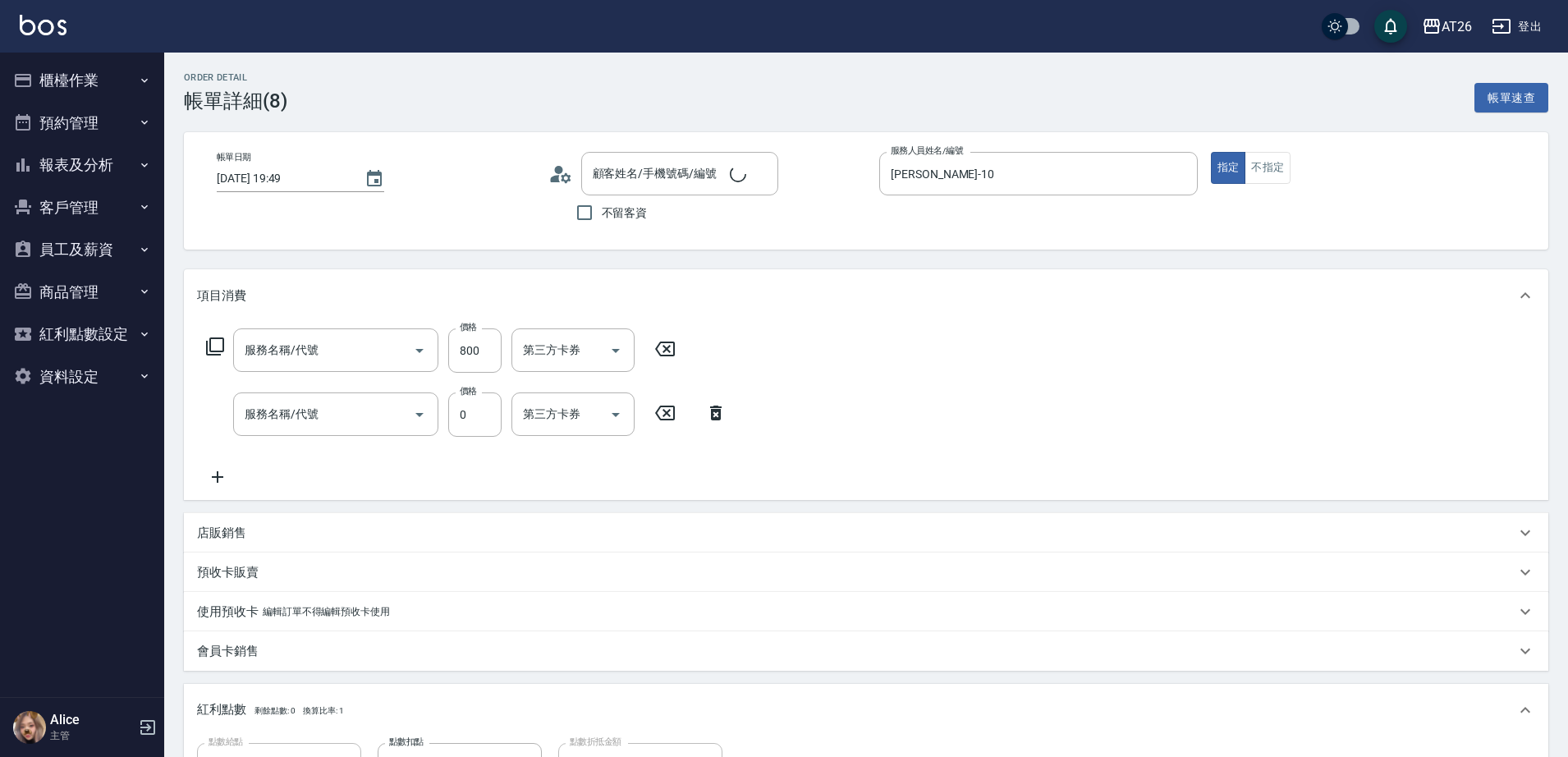
type input "新客人 姓名未設定/0966866807/null"
type input "洗髮(201)"
type input "剪髮(401)"
click at [548, 353] on input "Tammy-47" at bounding box center [548, 350] width 59 height 29
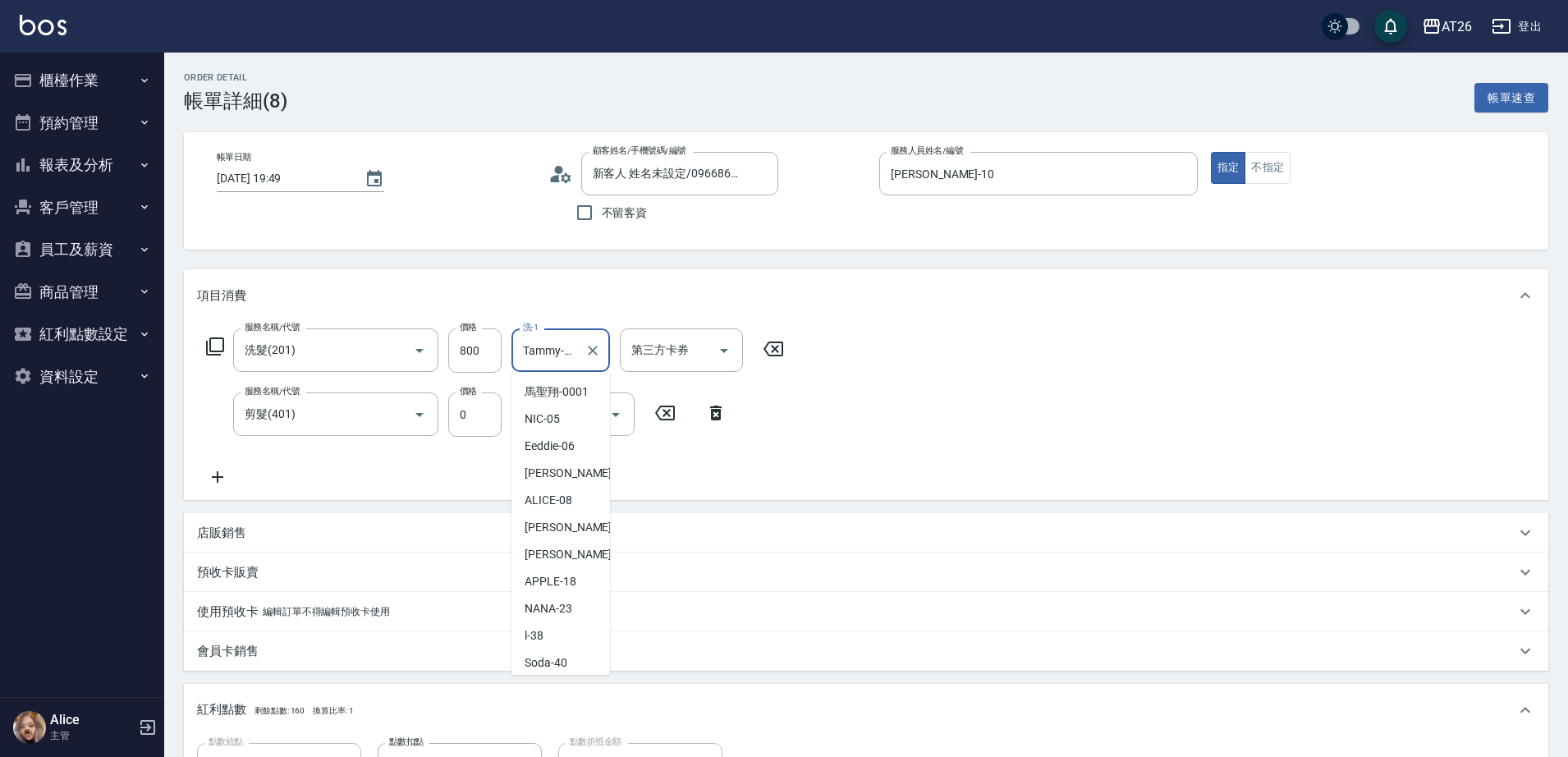
scroll to position [164, 0]
click at [548, 353] on input "Tammy-47" at bounding box center [548, 350] width 59 height 29
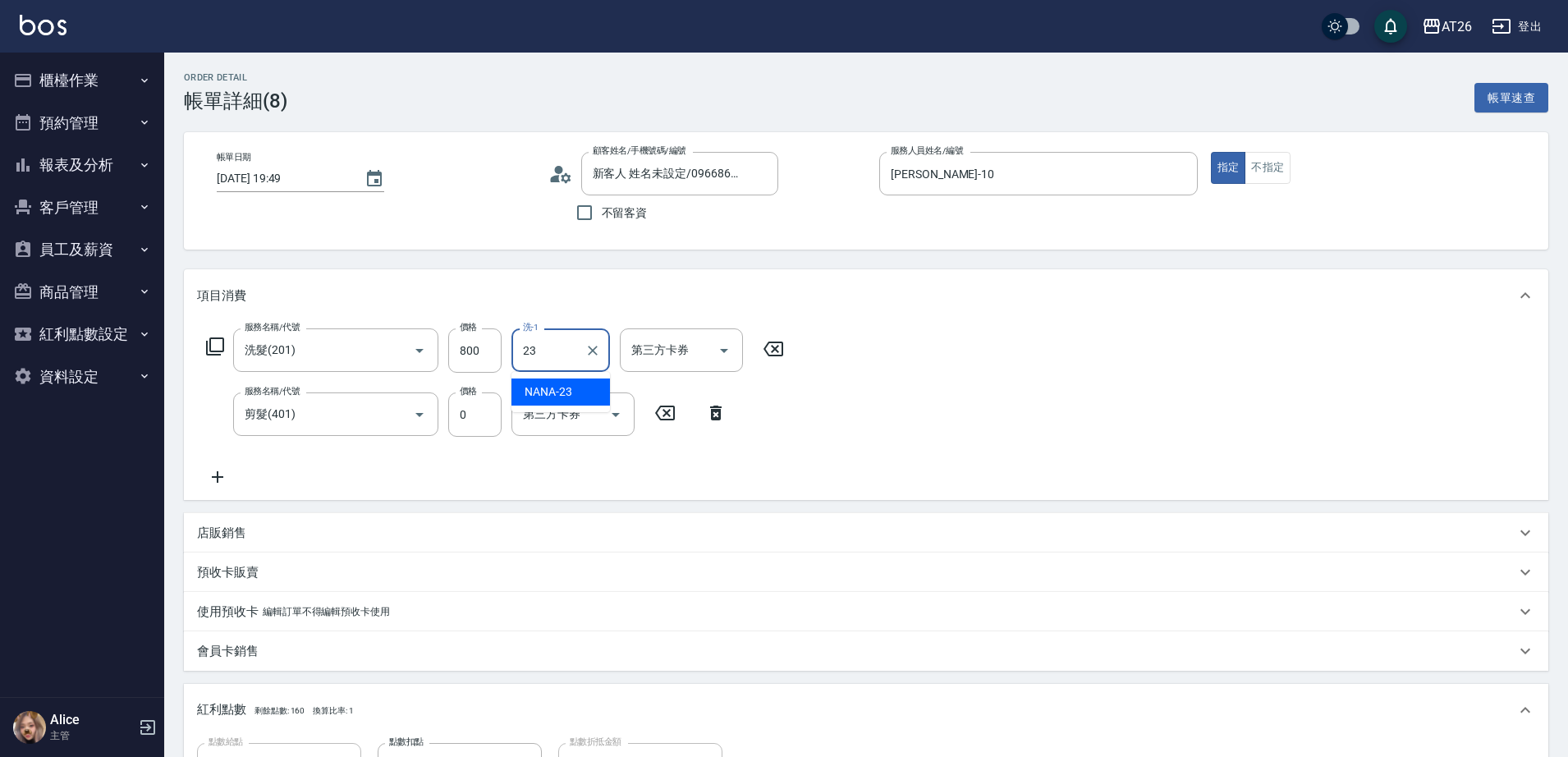
type input "NANA-23"
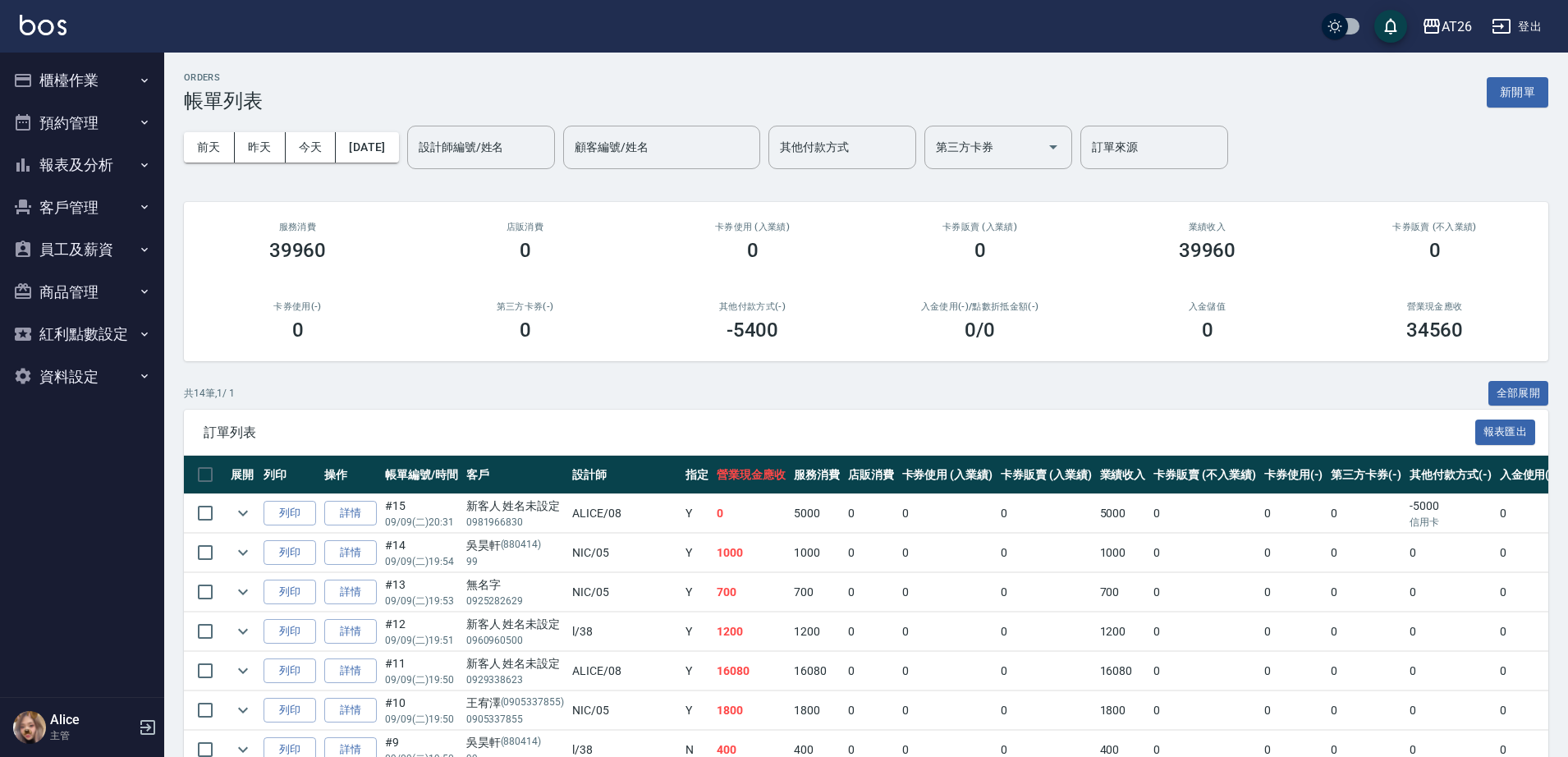
click at [81, 155] on button "報表及分析" at bounding box center [82, 165] width 151 height 42
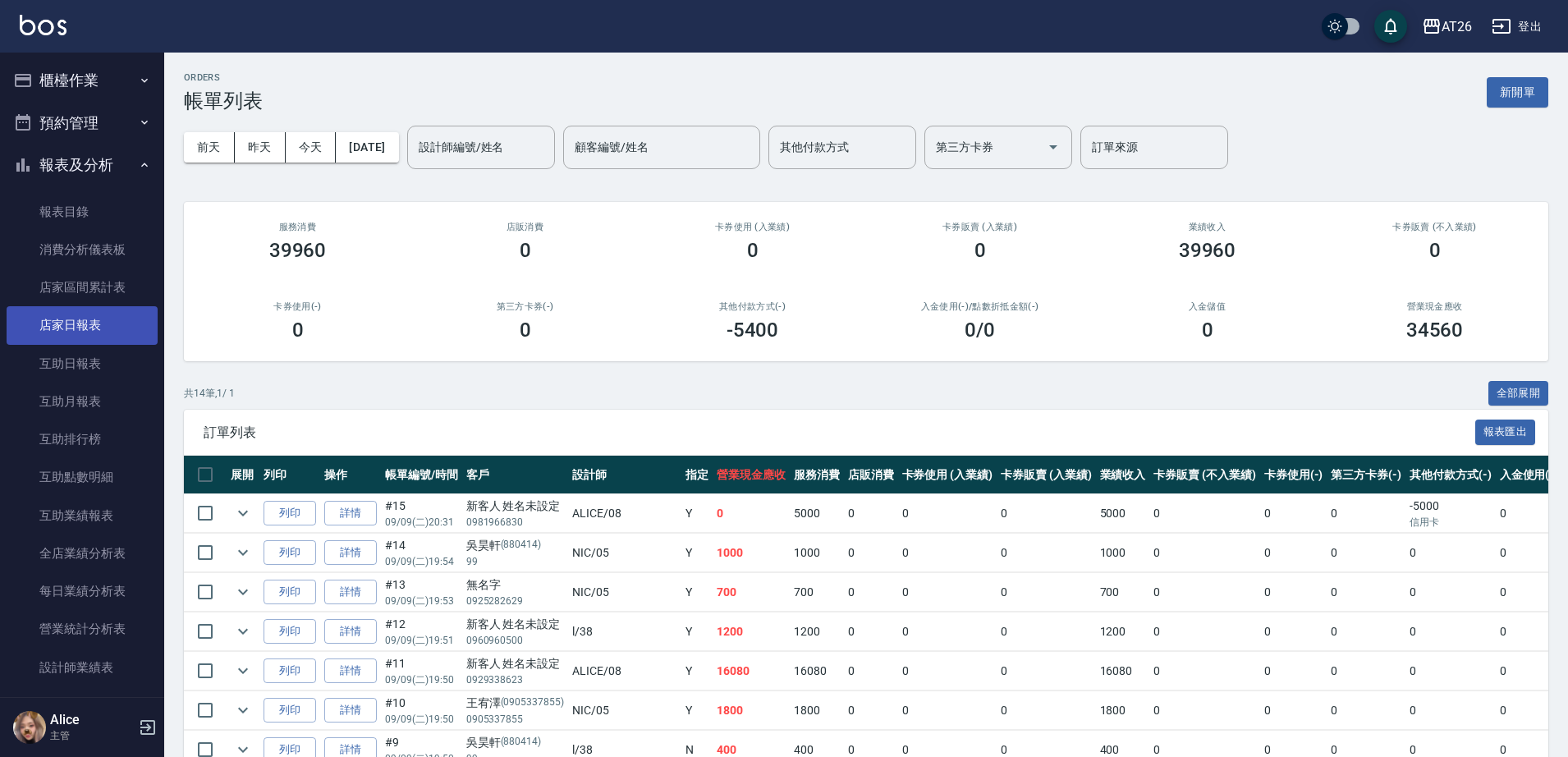
click at [95, 335] on link "店家日報表" at bounding box center [82, 325] width 151 height 38
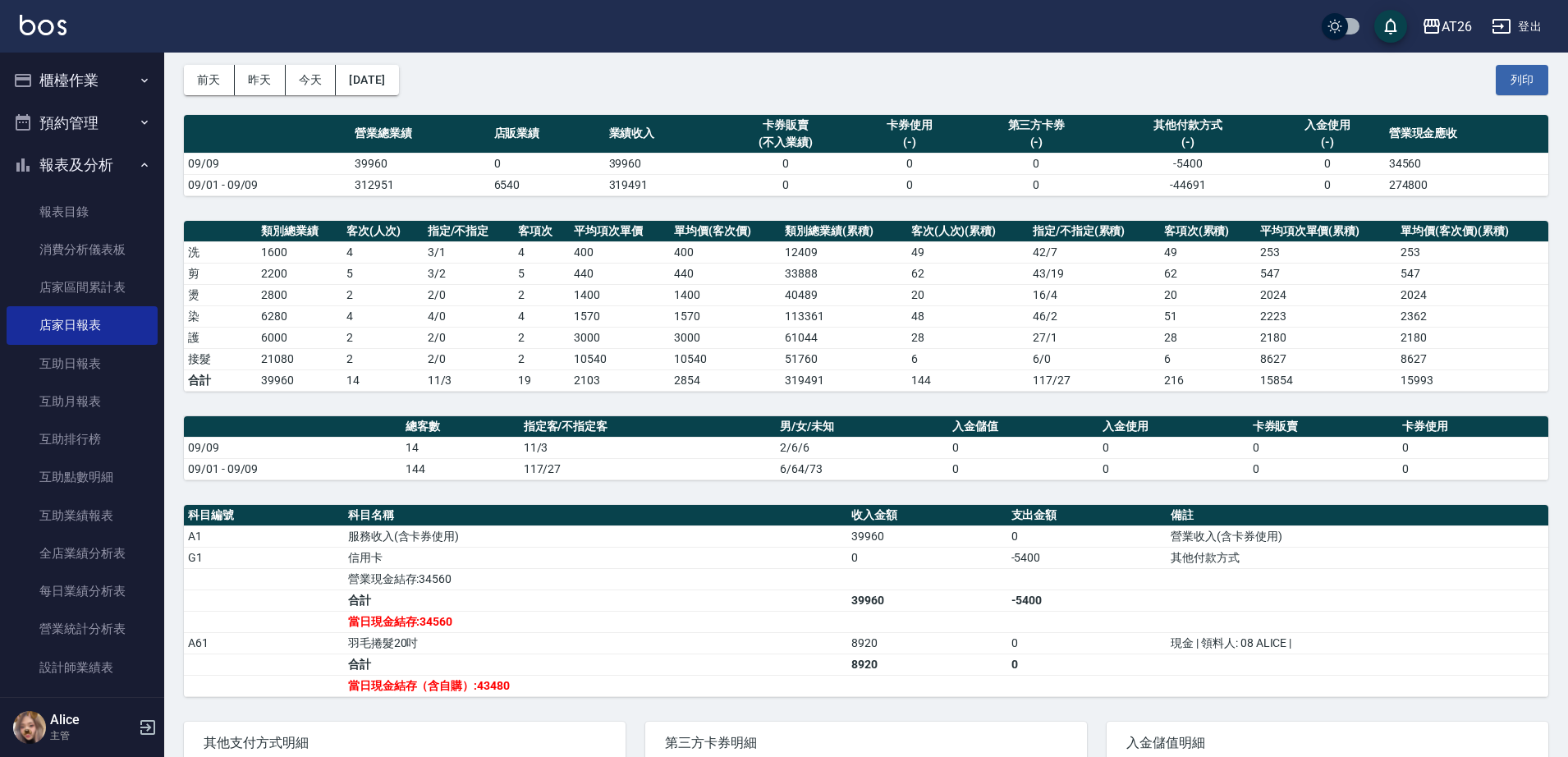
scroll to position [103, 0]
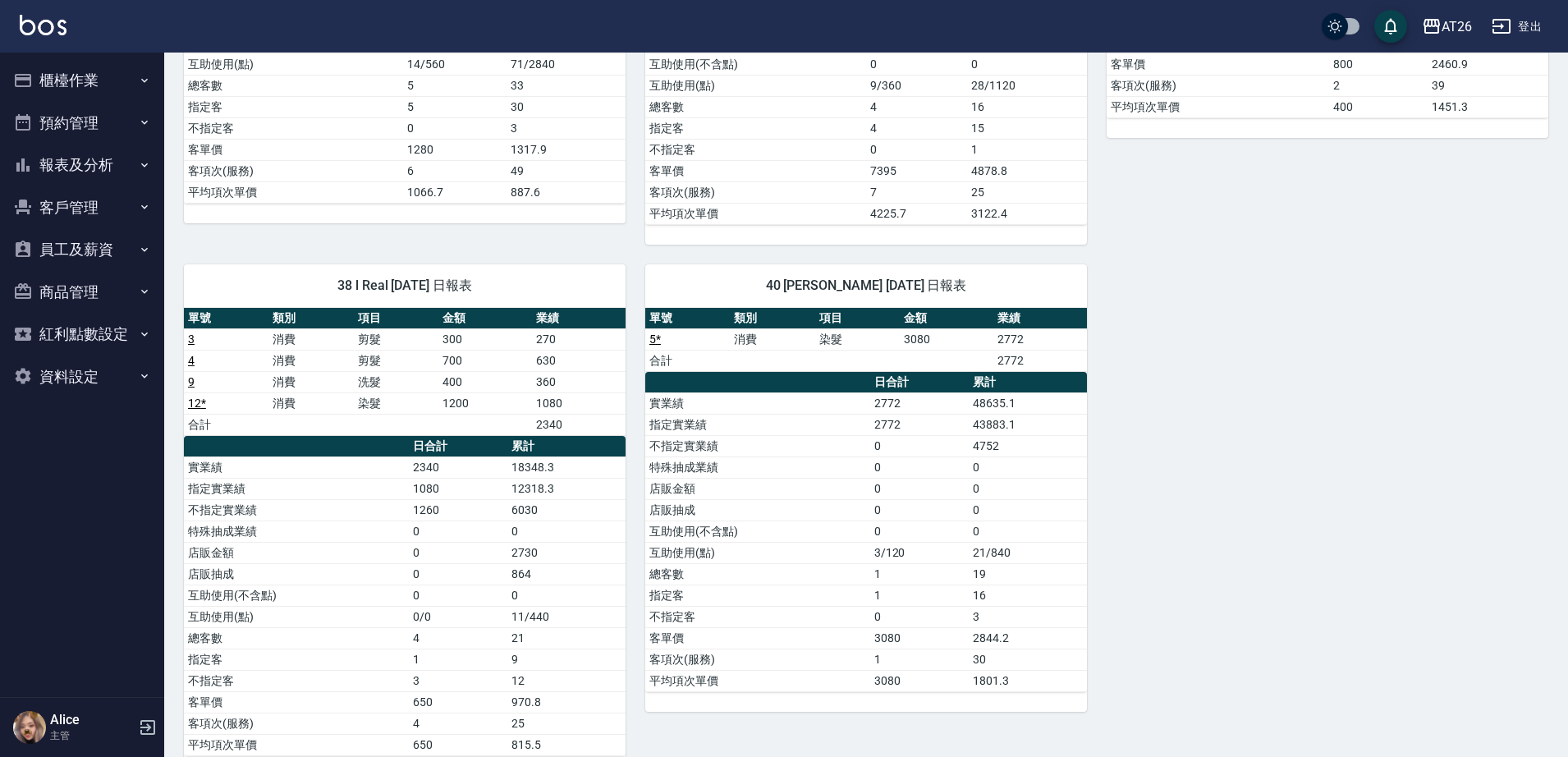
scroll to position [552, 0]
